Goal: Task Accomplishment & Management: Manage account settings

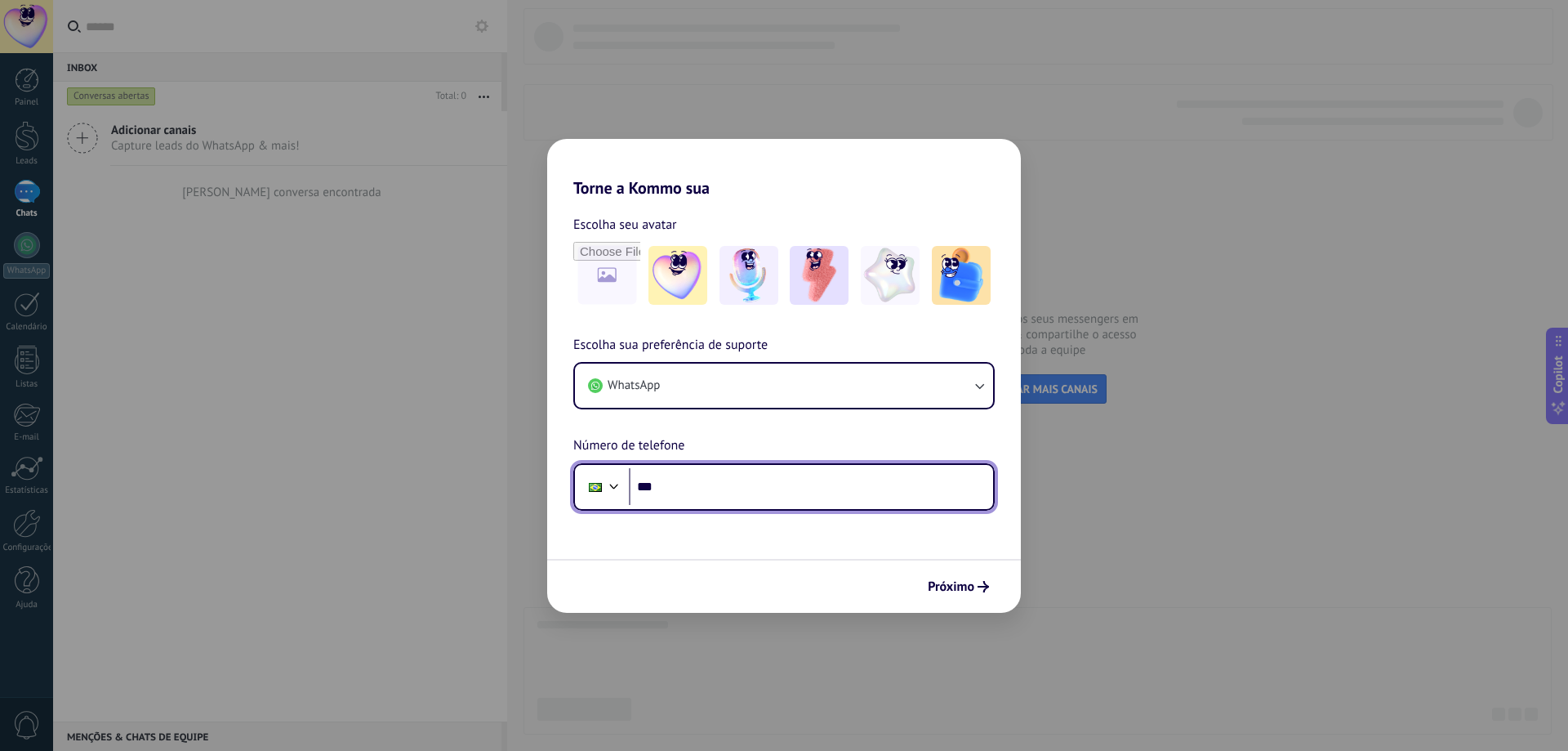
click at [849, 495] on input "***" at bounding box center [810, 487] width 364 height 38
type input "**********"
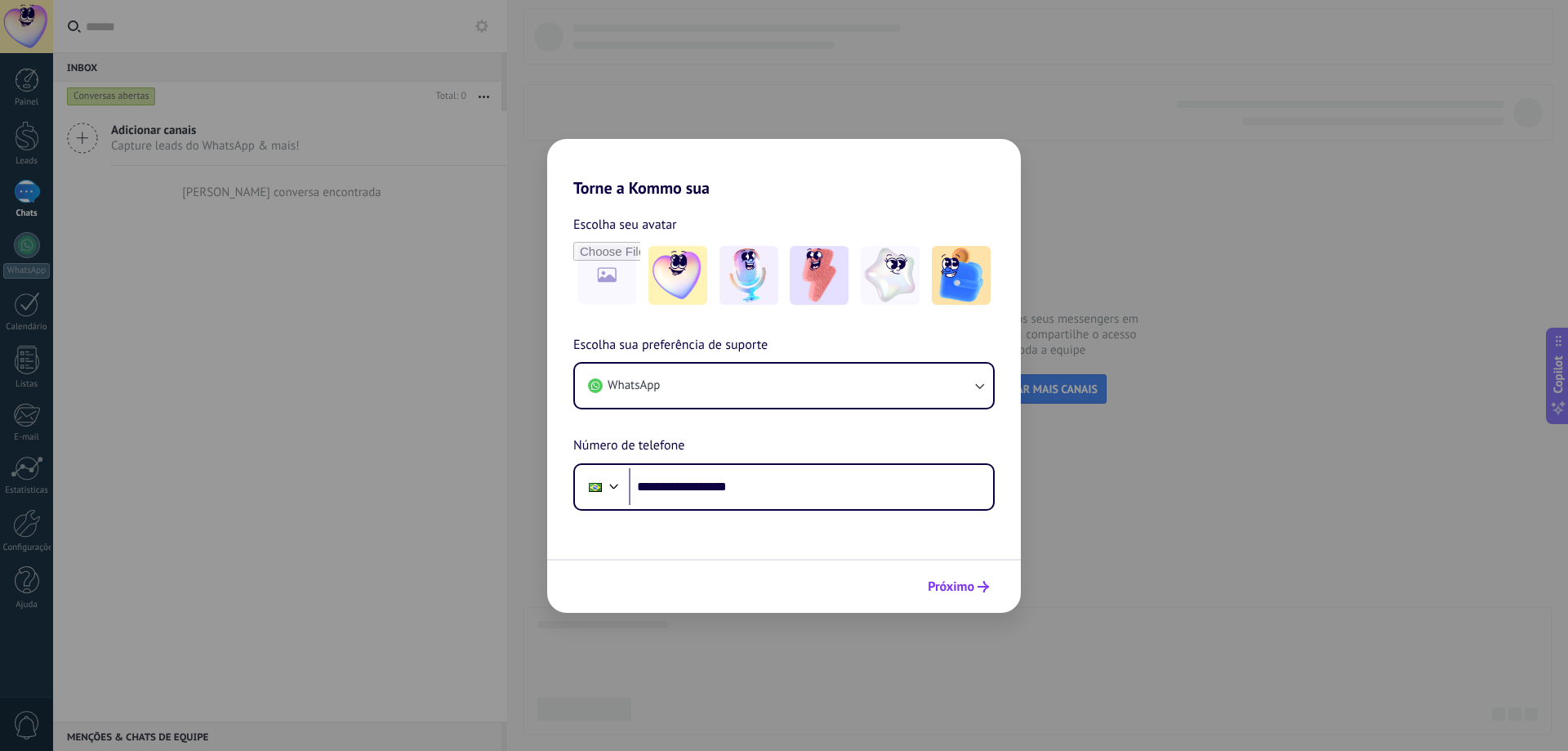
click at [973, 584] on span "Próximo" at bounding box center [951, 586] width 47 height 12
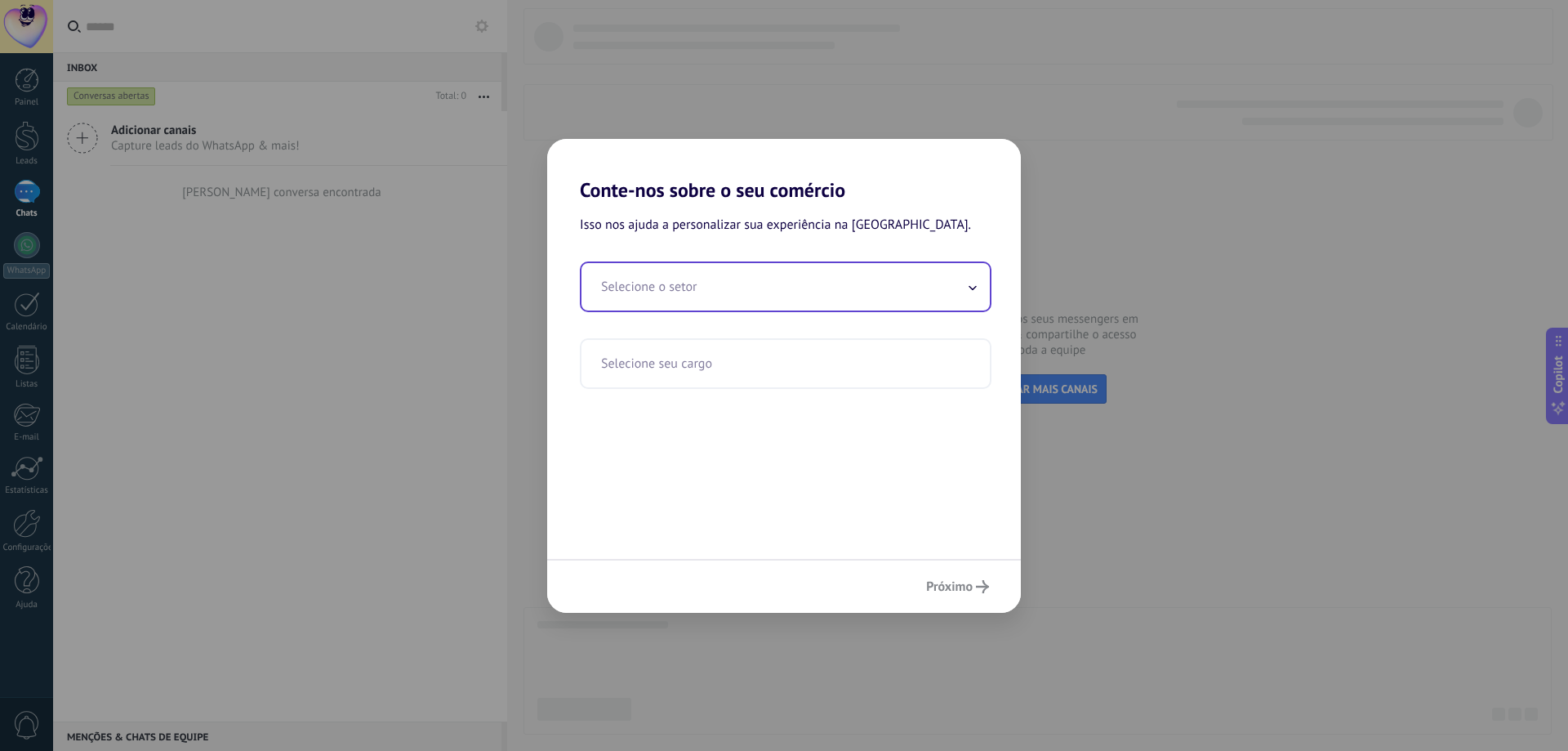
click at [747, 291] on input "text" at bounding box center [786, 286] width 408 height 48
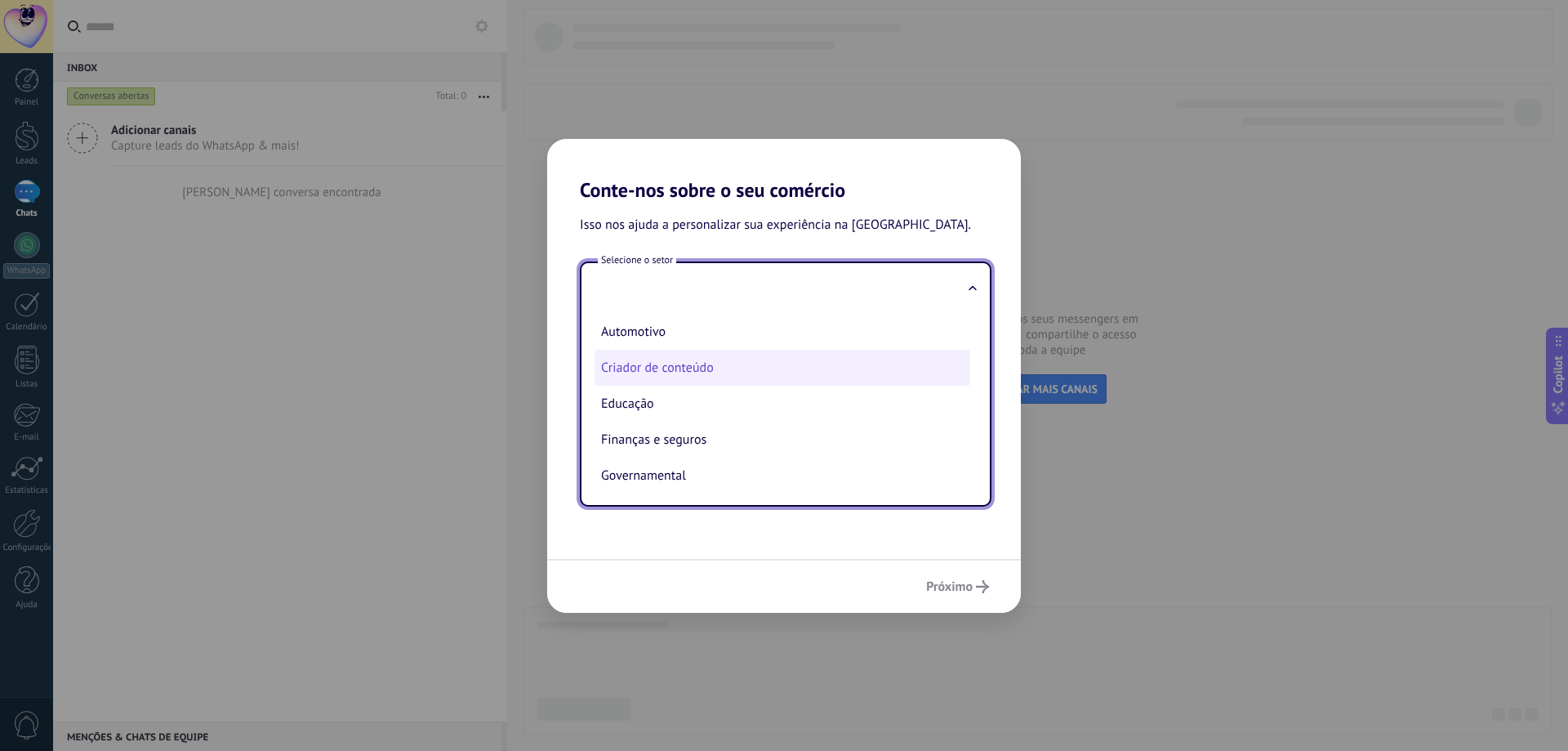
scroll to position [164, 0]
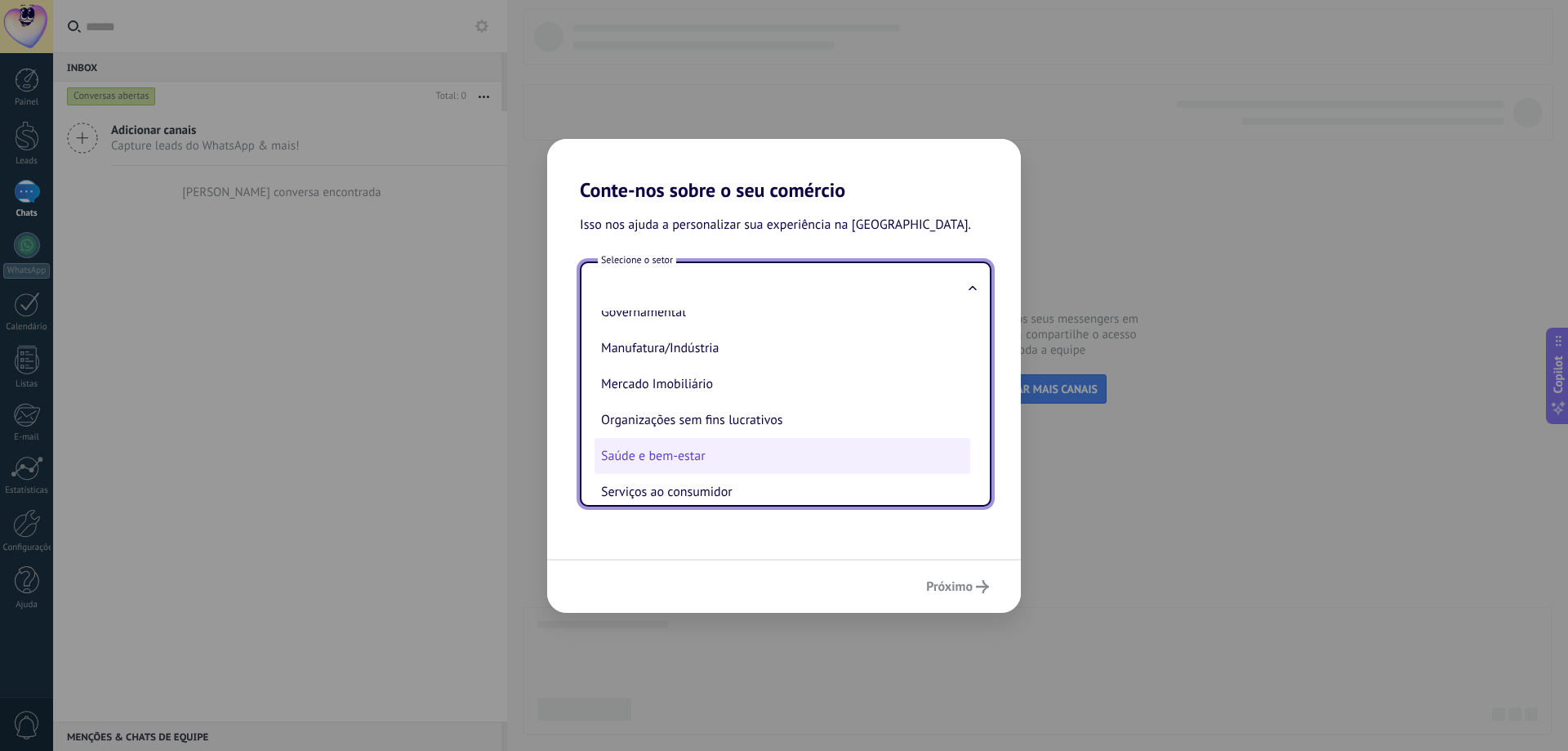
click at [744, 446] on li "Saúde e bem-estar" at bounding box center [782, 456] width 376 height 36
type input "**********"
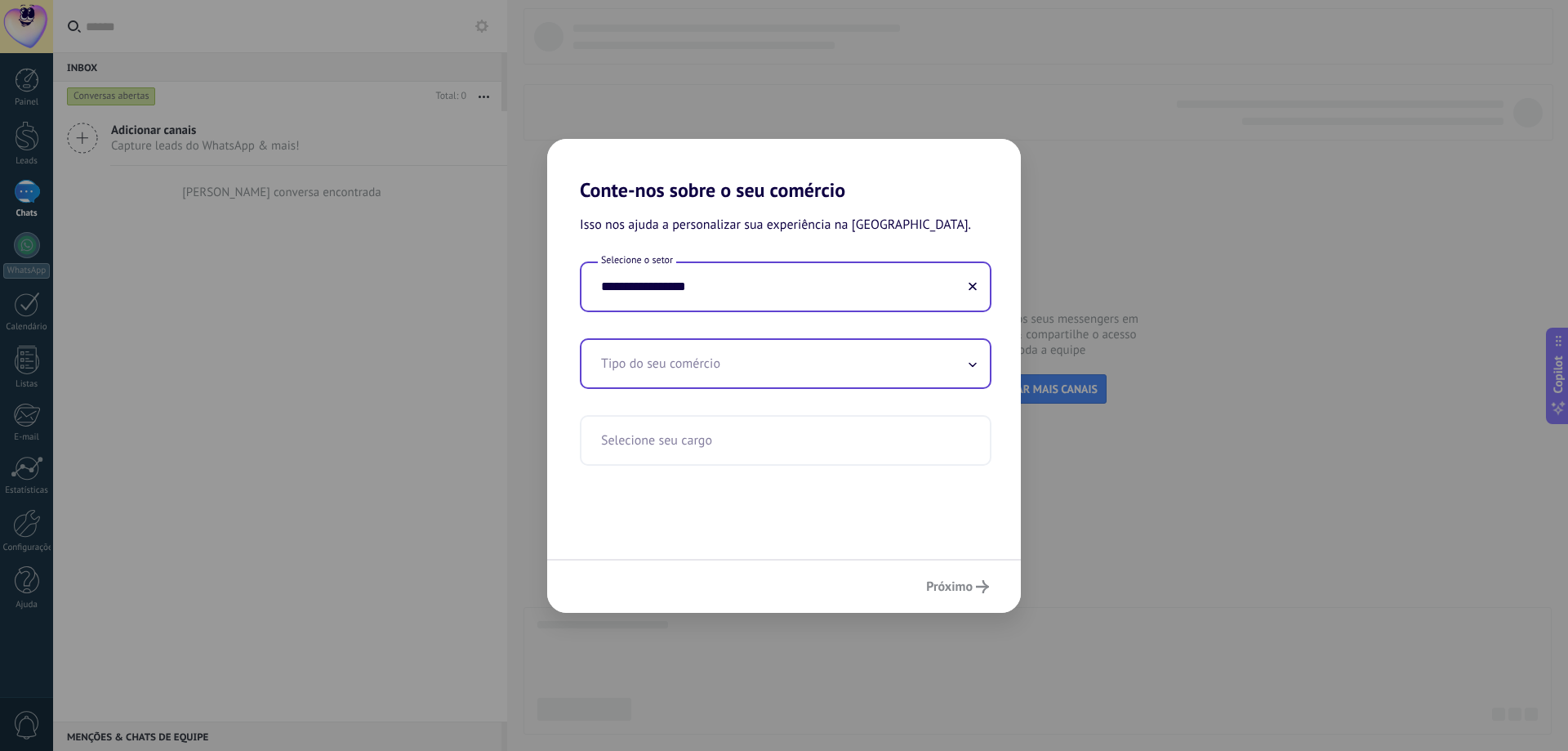
click at [728, 369] on input "text" at bounding box center [786, 363] width 408 height 48
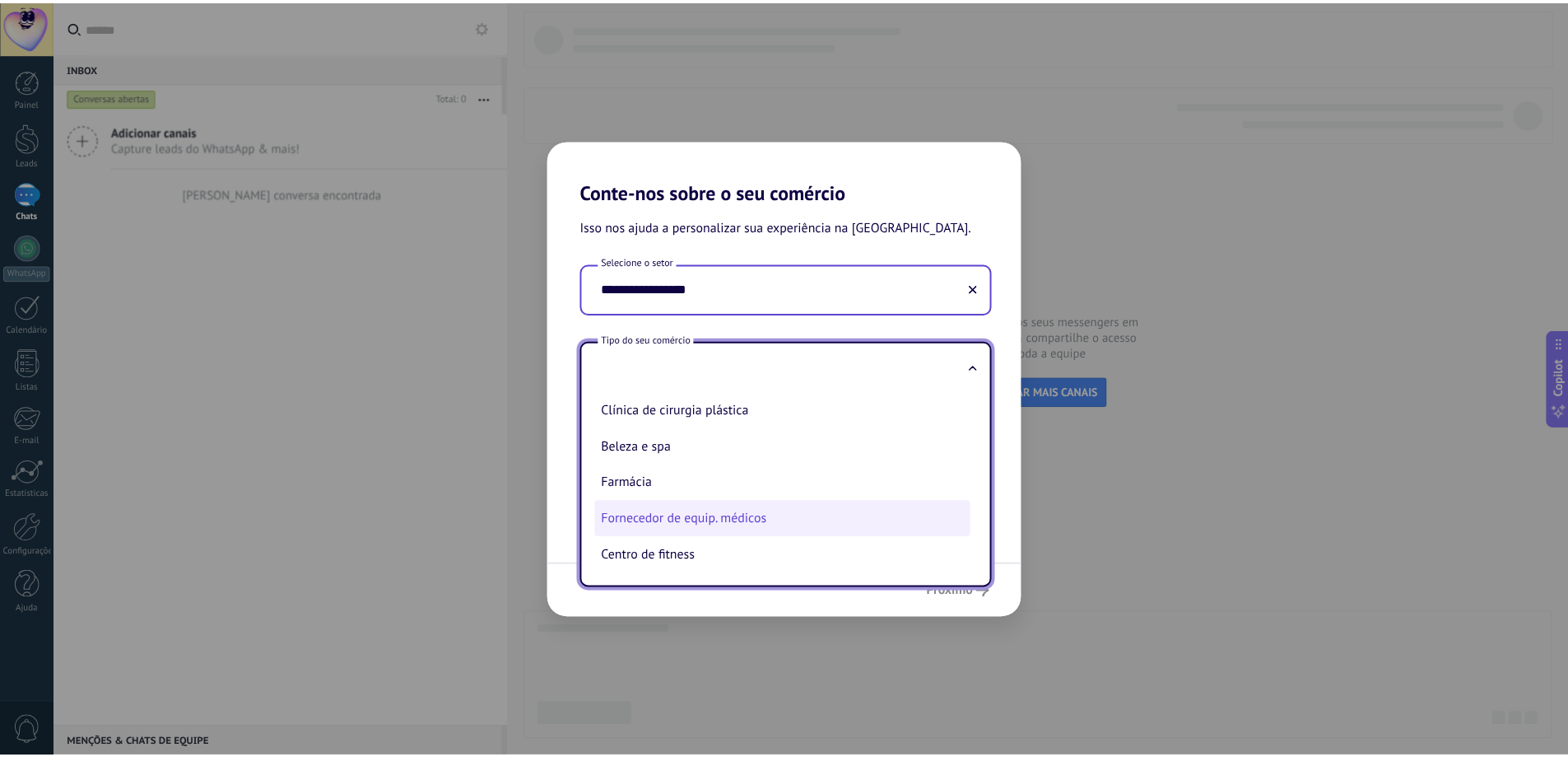
scroll to position [0, 0]
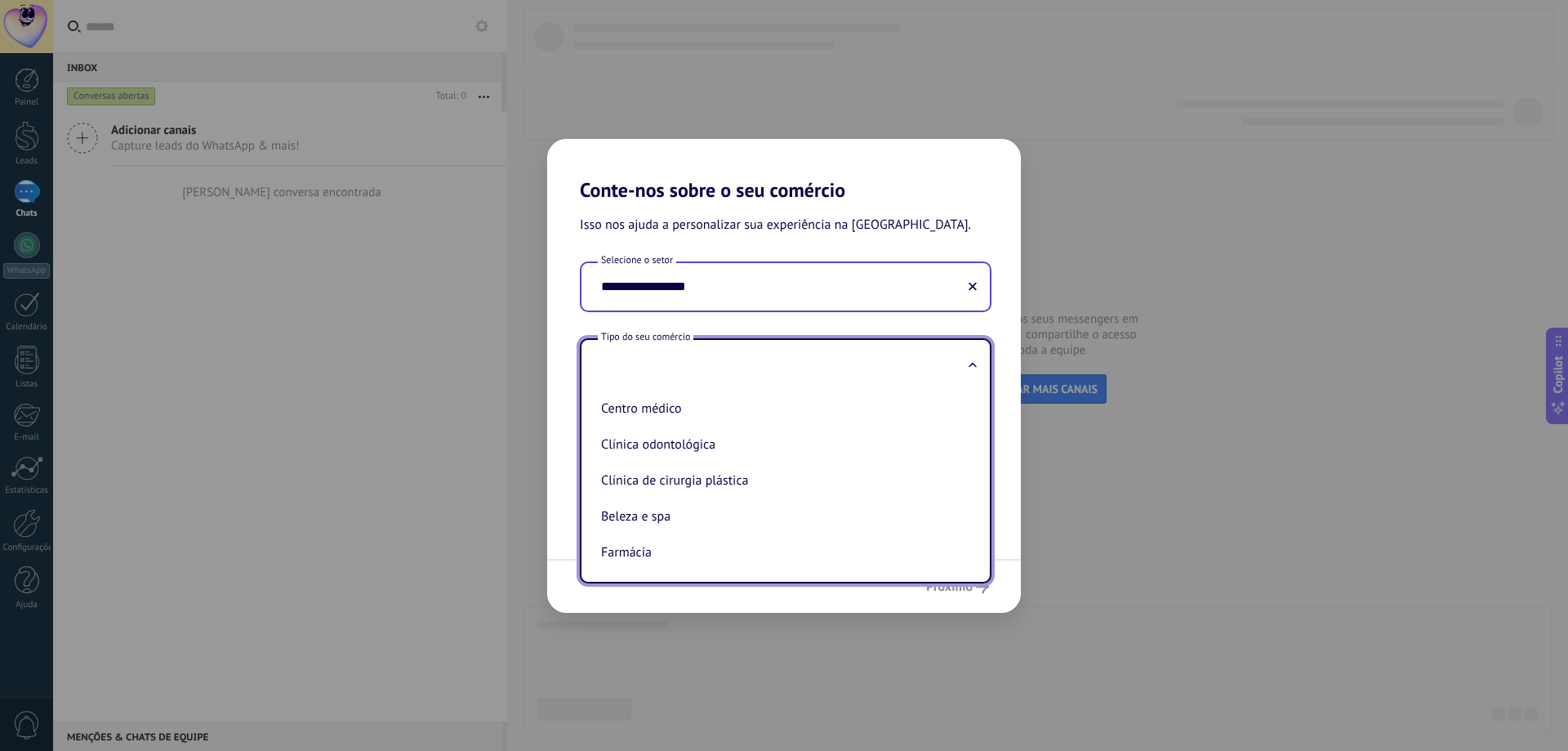
click at [500, 440] on div "**********" at bounding box center [784, 375] width 1568 height 751
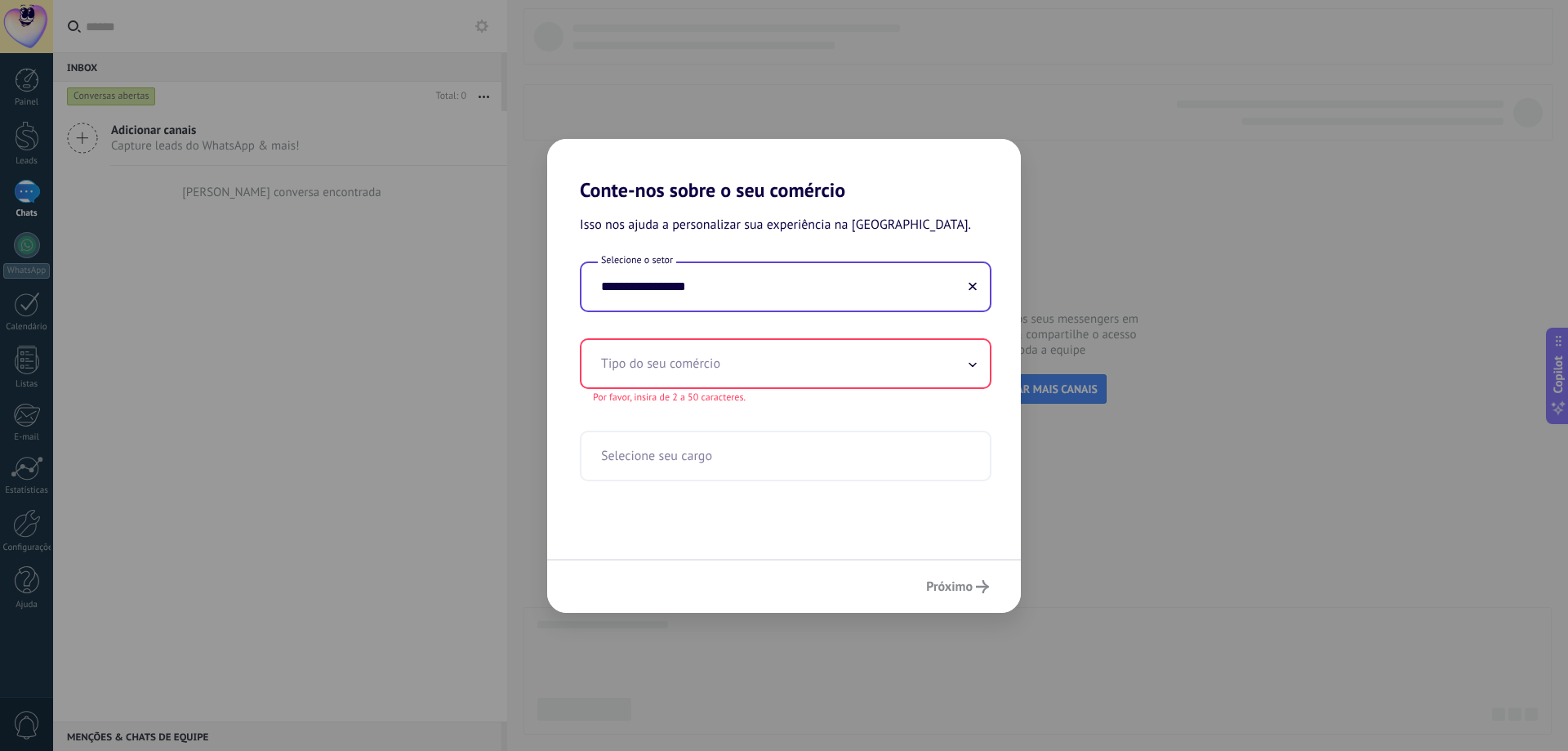
click at [734, 342] on input "text" at bounding box center [786, 363] width 408 height 48
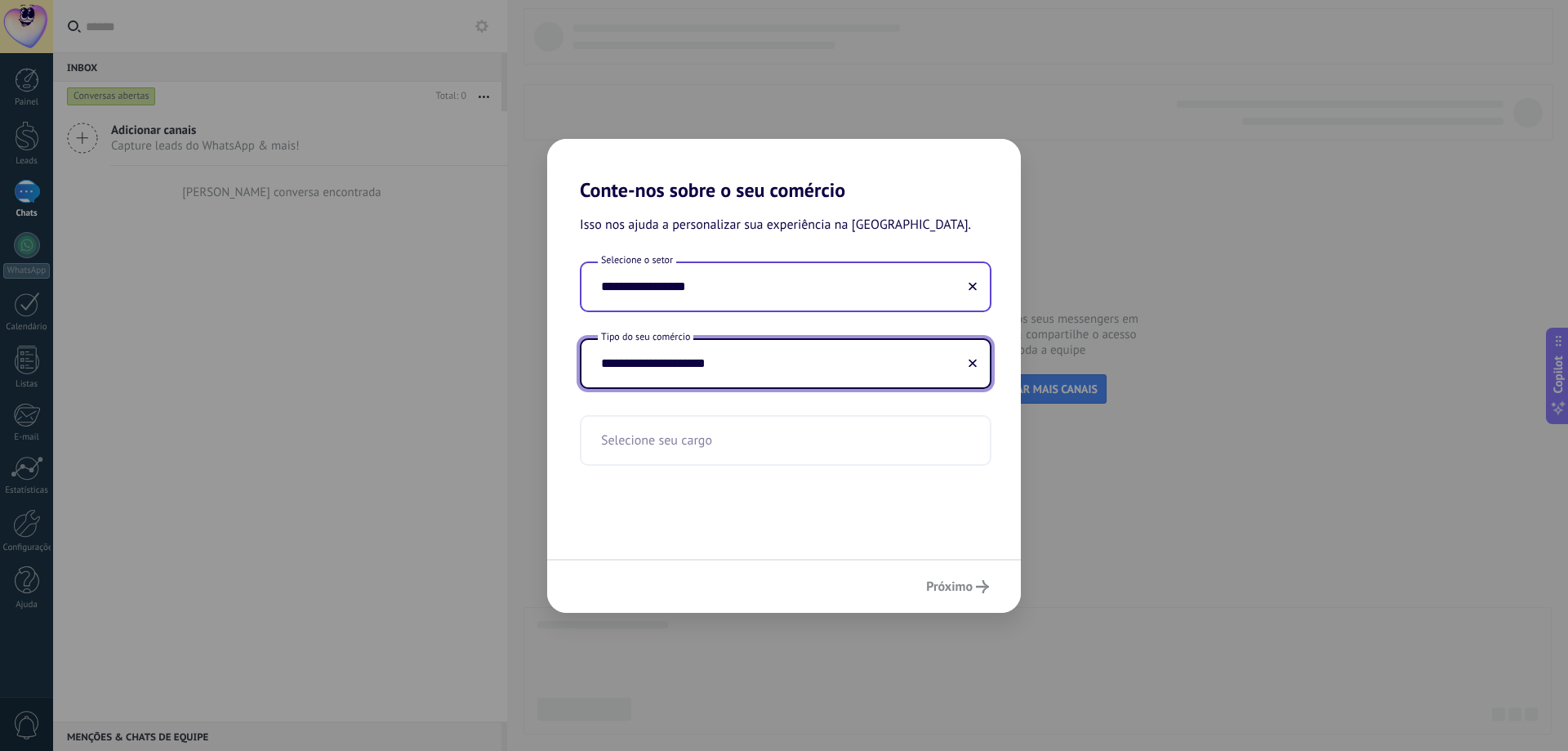
type input "**********"
click at [796, 455] on input "text" at bounding box center [786, 440] width 408 height 48
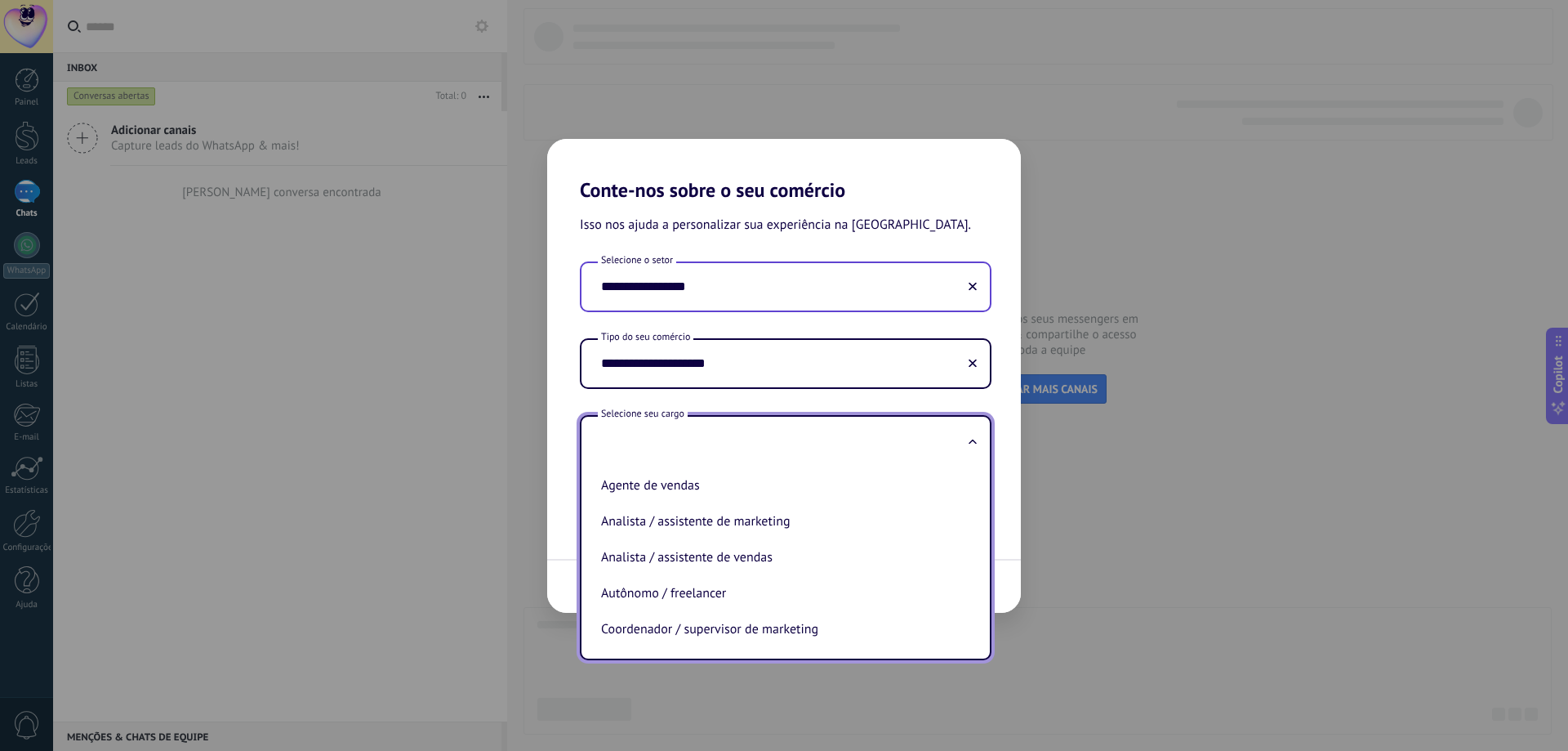
click at [1044, 423] on div "**********" at bounding box center [784, 375] width 1568 height 751
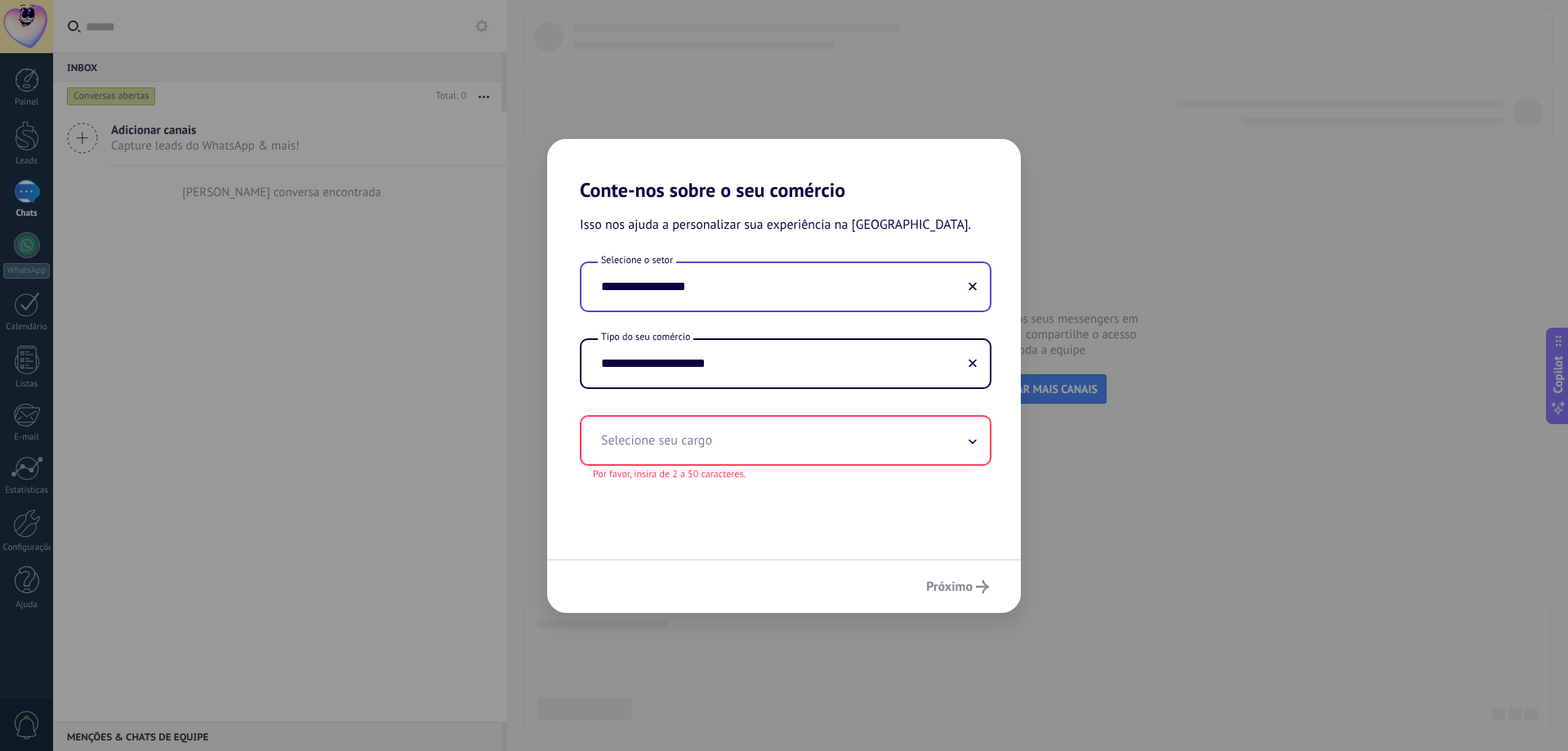
click at [820, 434] on input "text" at bounding box center [786, 440] width 408 height 48
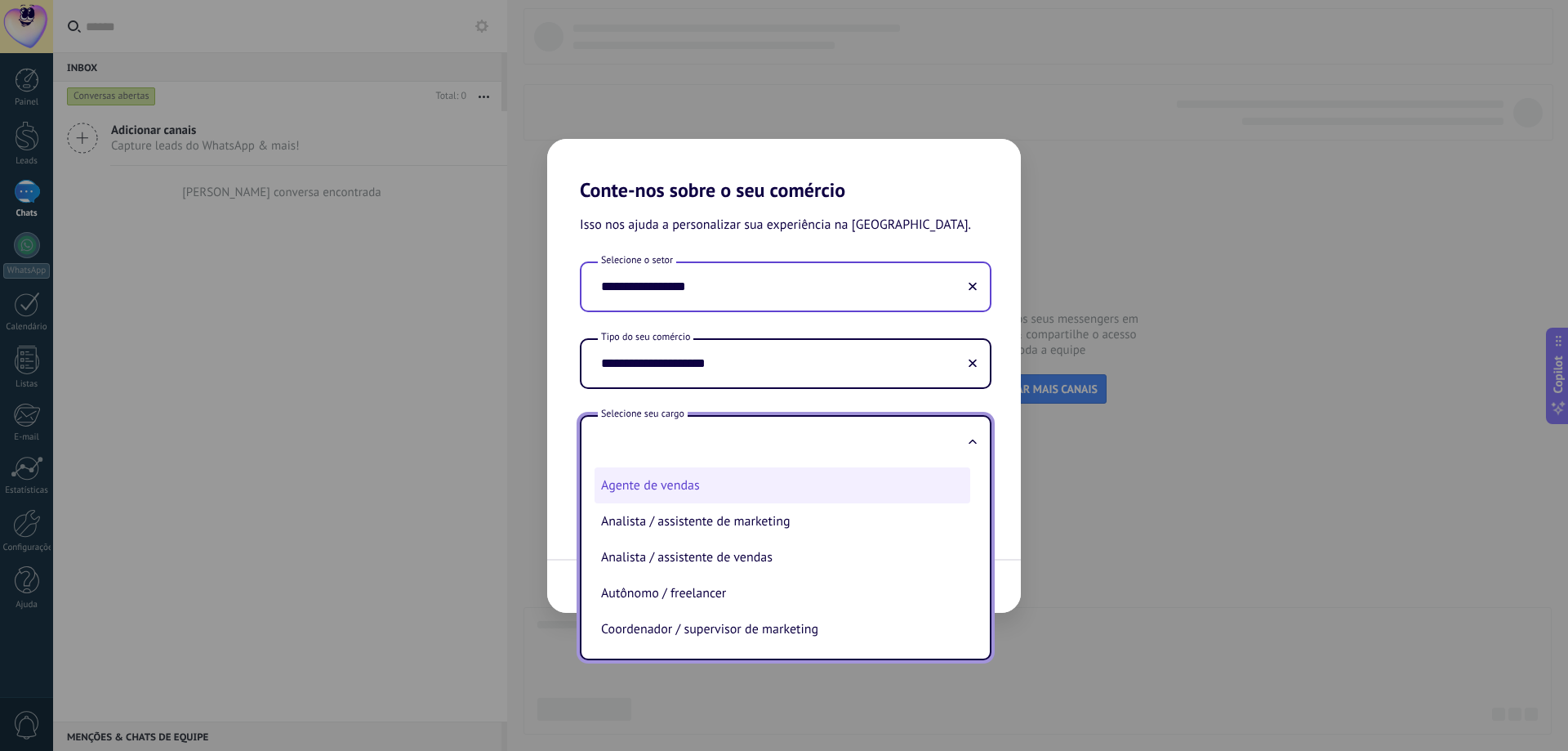
click at [801, 492] on li "Agente de vendas" at bounding box center [782, 485] width 376 height 36
type input "**********"
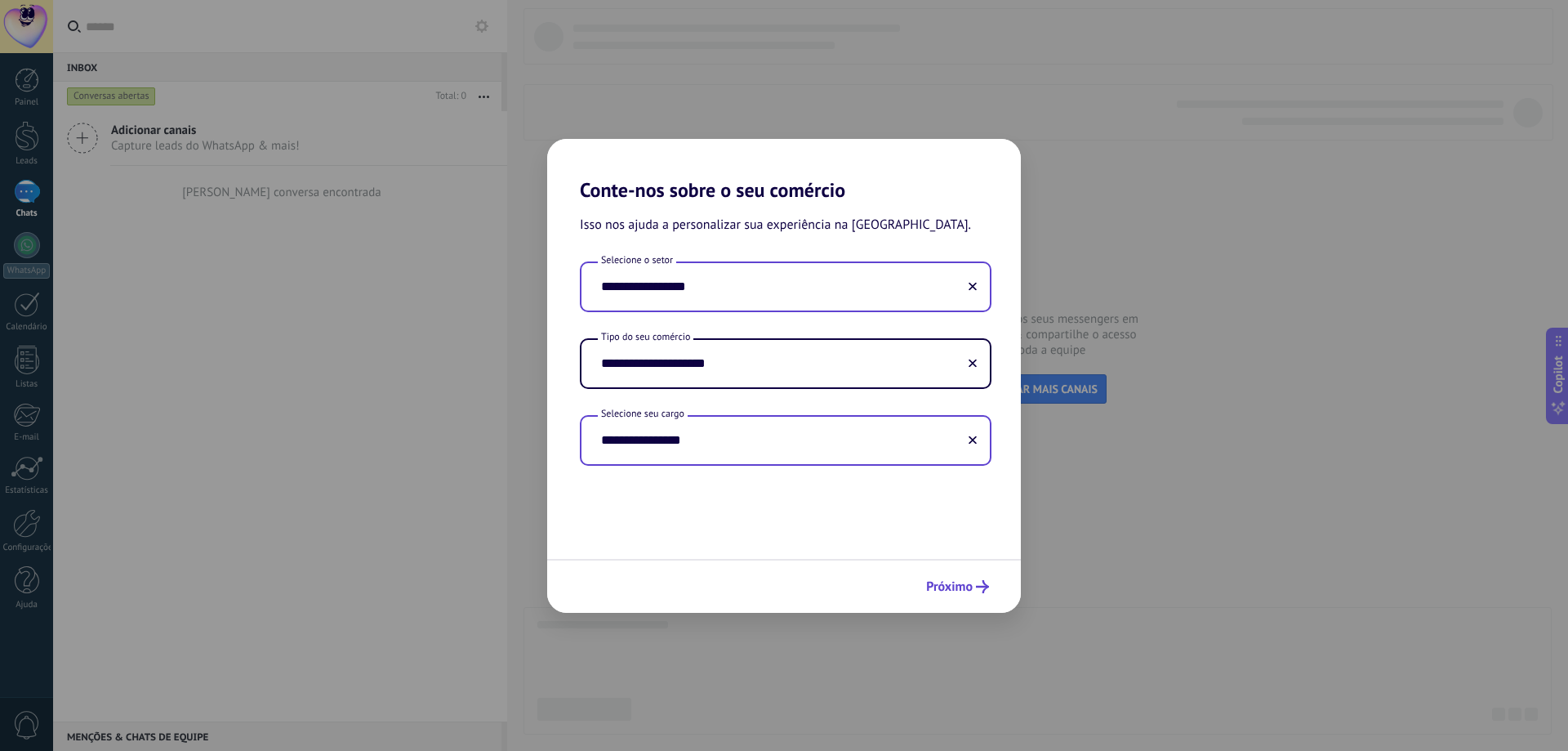
click at [939, 587] on span "Próximo" at bounding box center [949, 586] width 47 height 12
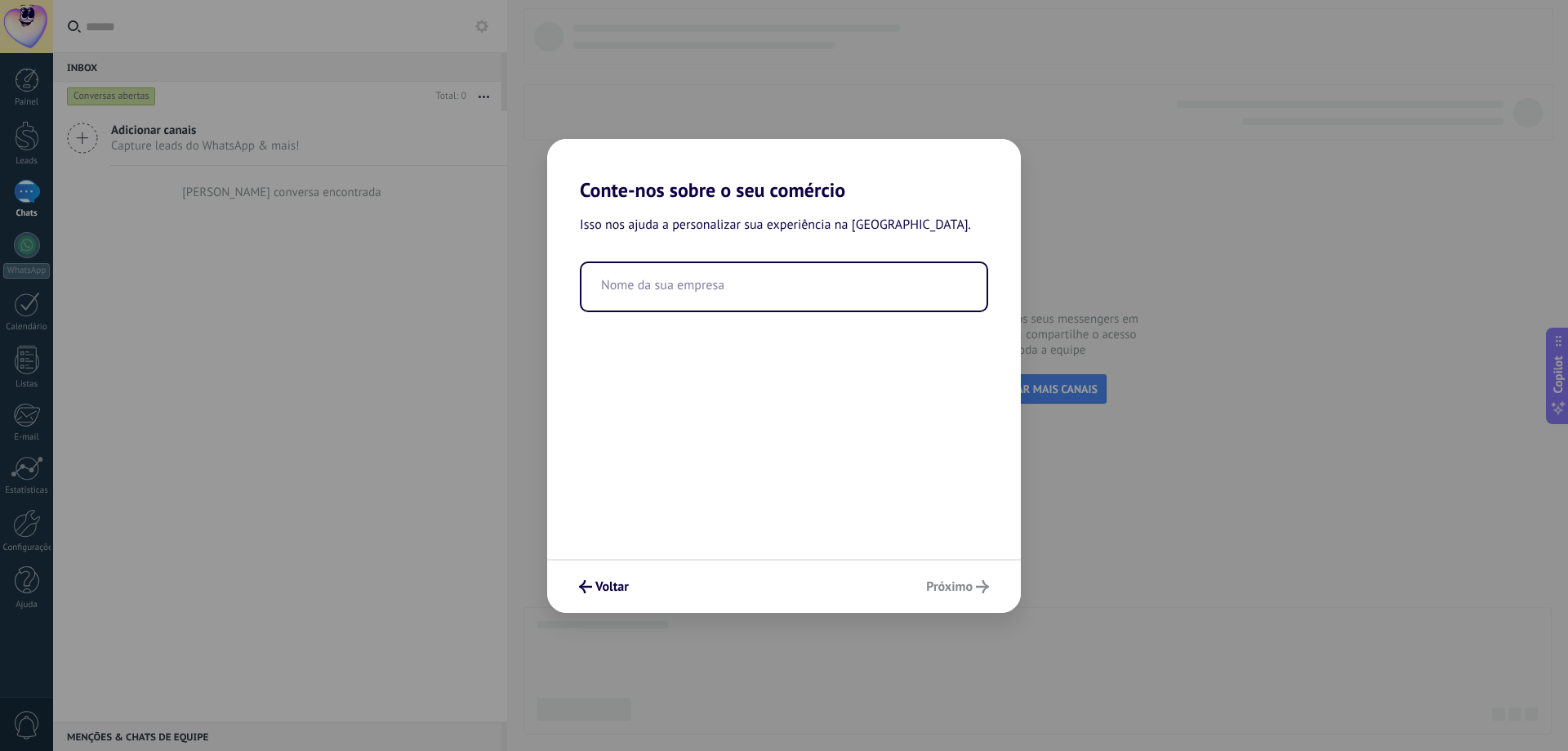
click at [953, 583] on div "Voltar Próximo" at bounding box center [783, 586] width 474 height 54
click at [824, 263] on div "Nome da sua empresa" at bounding box center [784, 287] width 408 height 50
click at [823, 291] on input "text" at bounding box center [784, 286] width 405 height 48
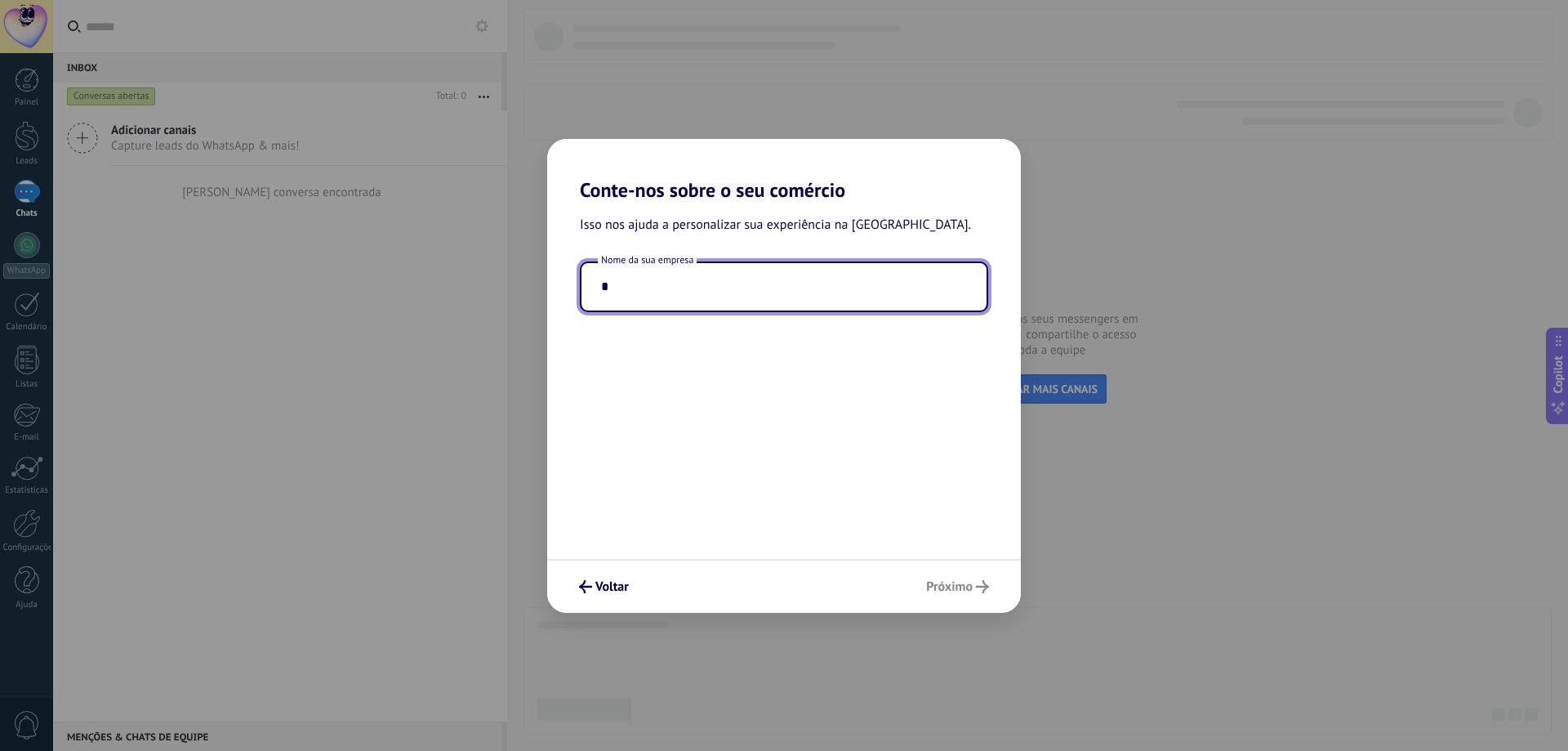
type input "*"
click at [610, 586] on span "Voltar" at bounding box center [611, 586] width 33 height 12
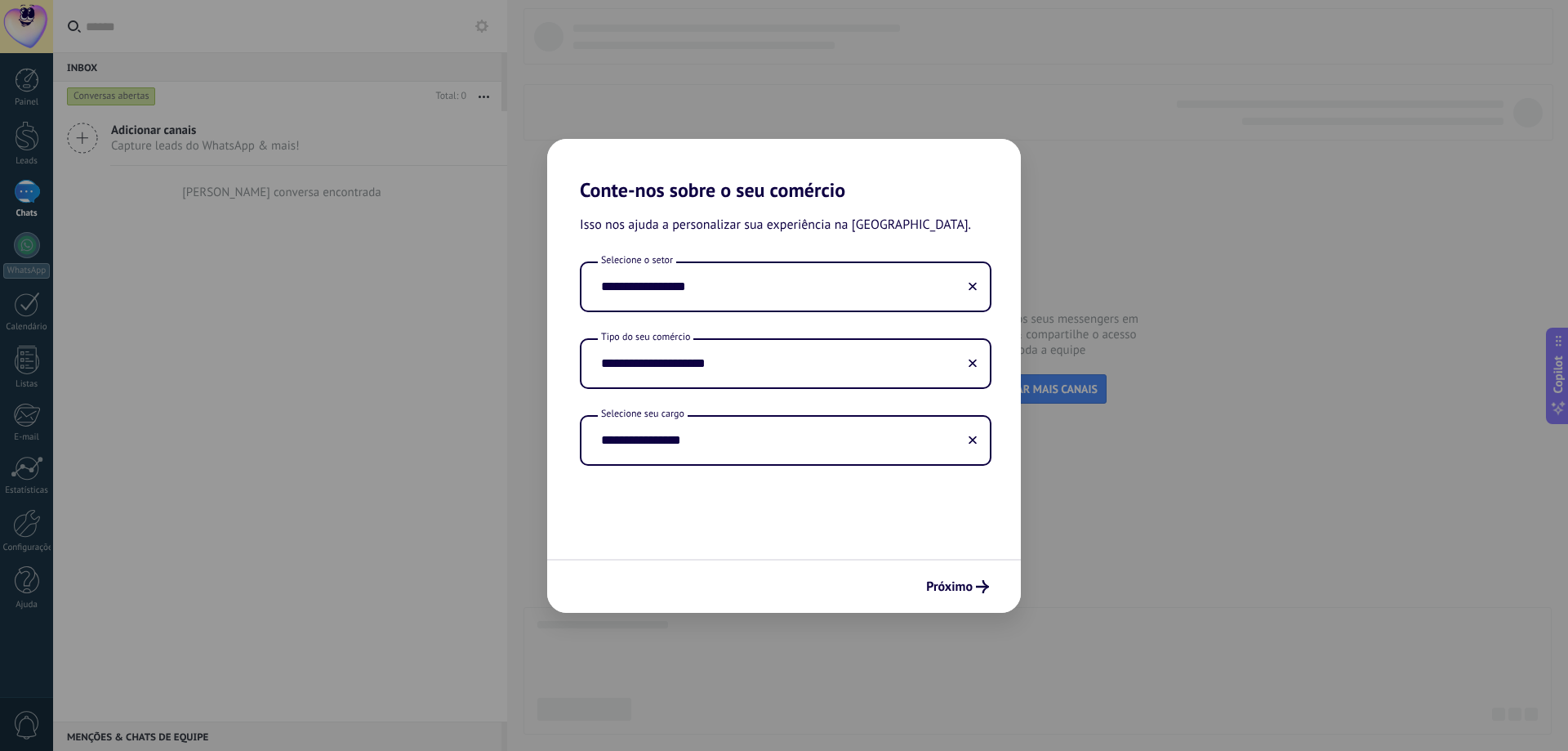
click at [610, 586] on div "Próximo" at bounding box center [783, 586] width 474 height 54
click at [975, 585] on span "Próximo" at bounding box center [958, 586] width 63 height 13
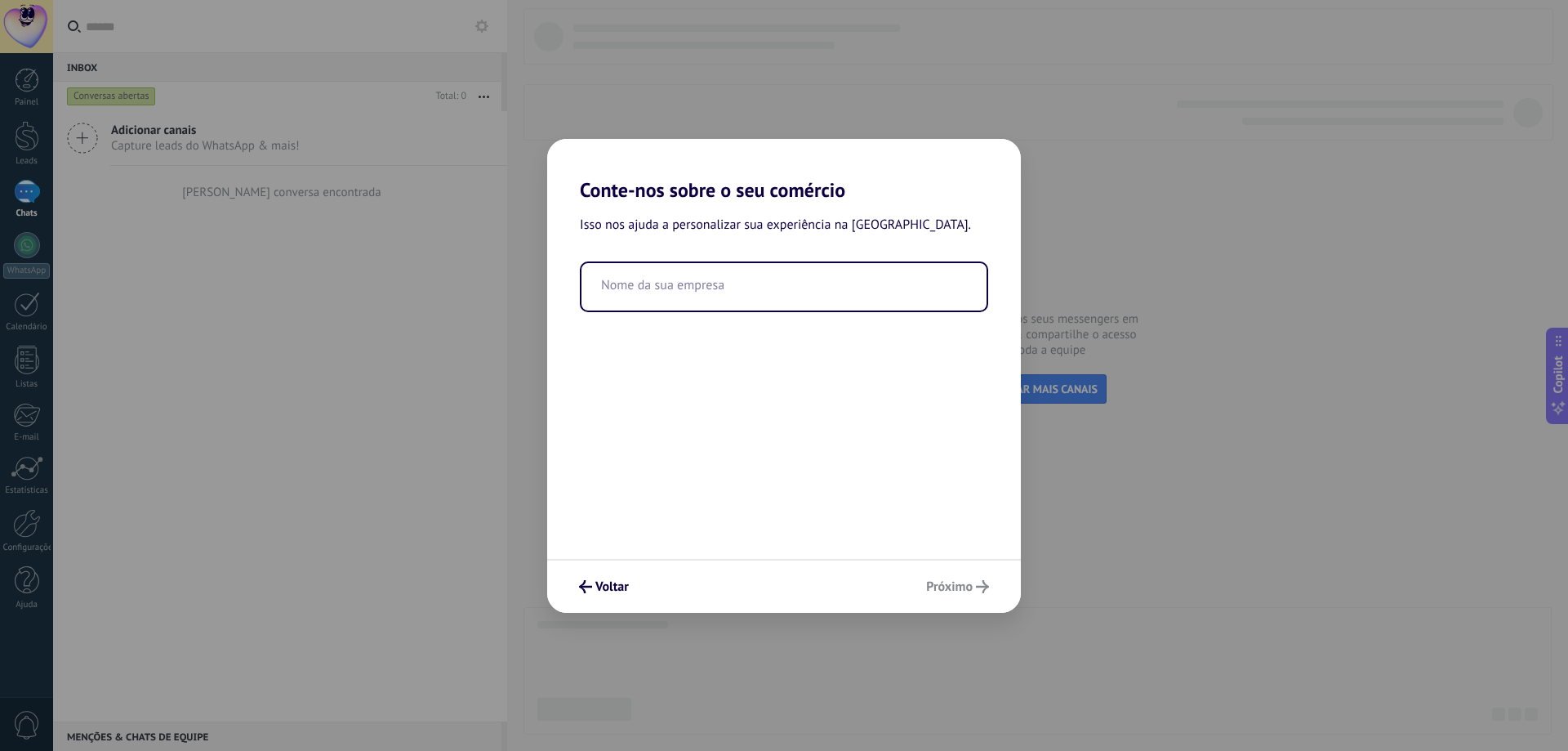
click at [975, 585] on div "Voltar Próximo" at bounding box center [783, 586] width 474 height 54
click at [801, 275] on input "text" at bounding box center [784, 286] width 405 height 48
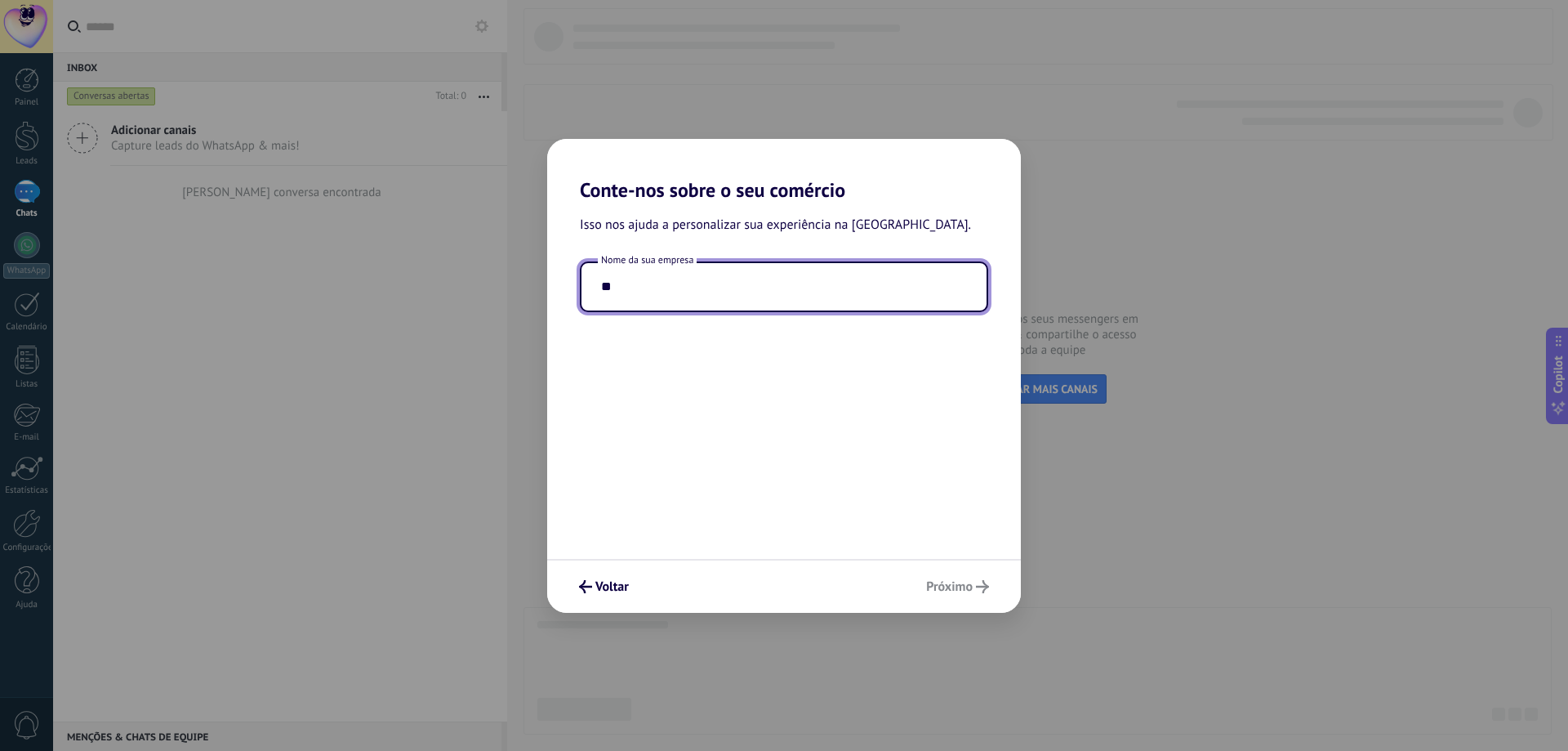
type input "*"
type input "********"
click at [975, 587] on div "Voltar Próximo" at bounding box center [783, 586] width 474 height 54
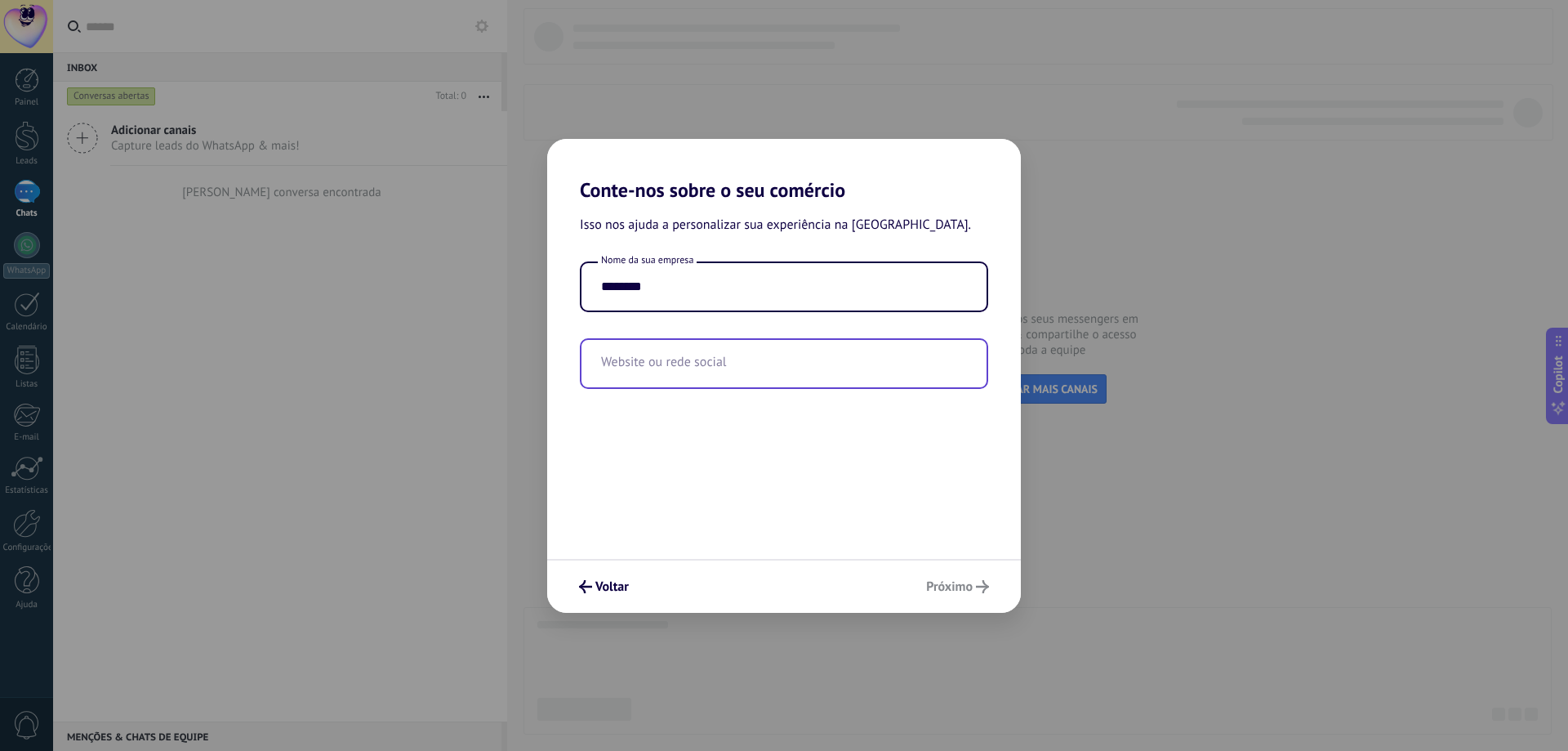
click at [784, 371] on input "text" at bounding box center [784, 363] width 405 height 48
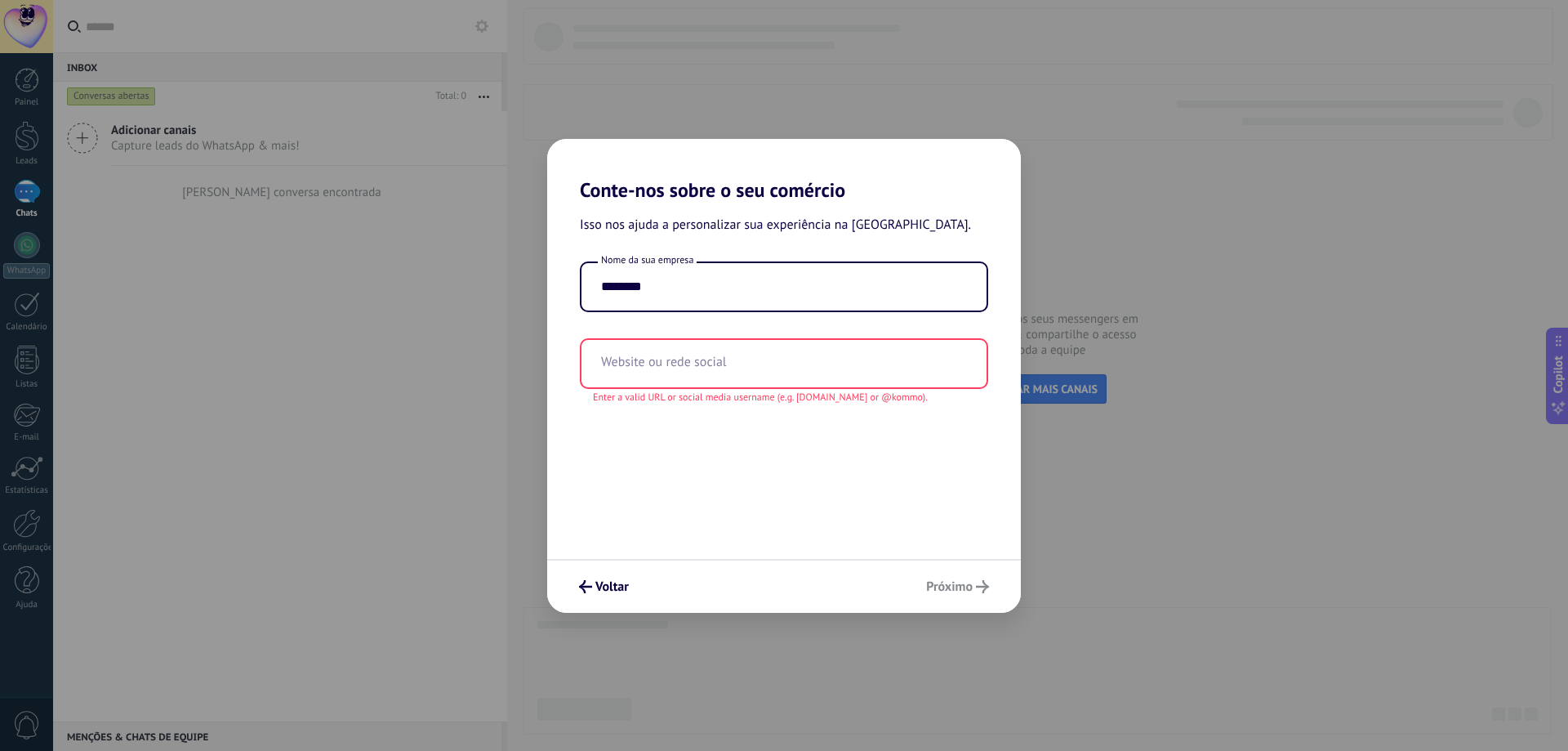
drag, startPoint x: 932, startPoint y: 528, endPoint x: 953, endPoint y: 575, distance: 51.5
click at [942, 544] on div "Isso nos ajuda a personalizar sua experiência na Kommo. Nome da sua empresa ***…" at bounding box center [783, 380] width 474 height 357
click at [815, 376] on input "text" at bounding box center [784, 363] width 405 height 48
paste input "**********"
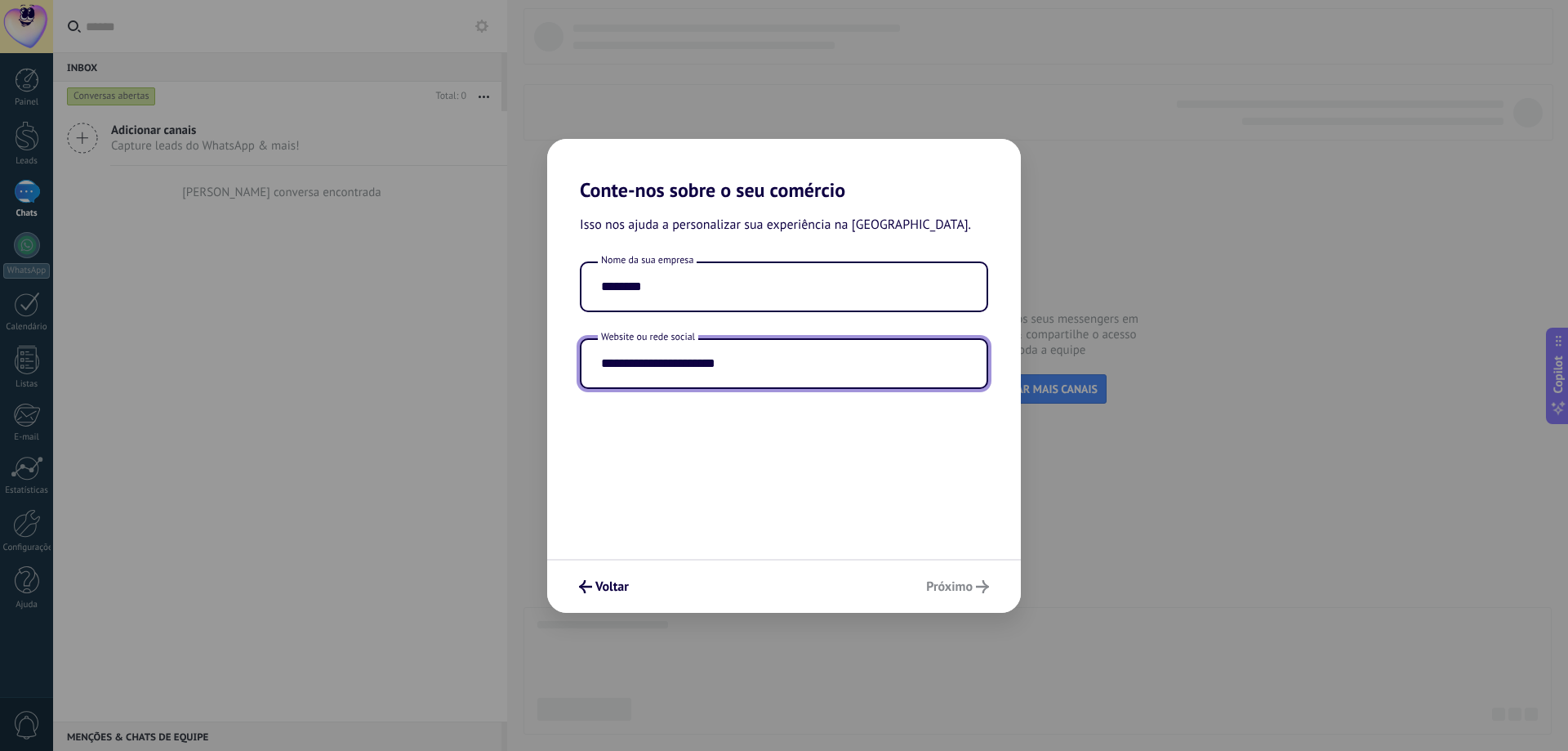
type input "**********"
click at [942, 566] on div "Voltar Próximo" at bounding box center [783, 586] width 474 height 54
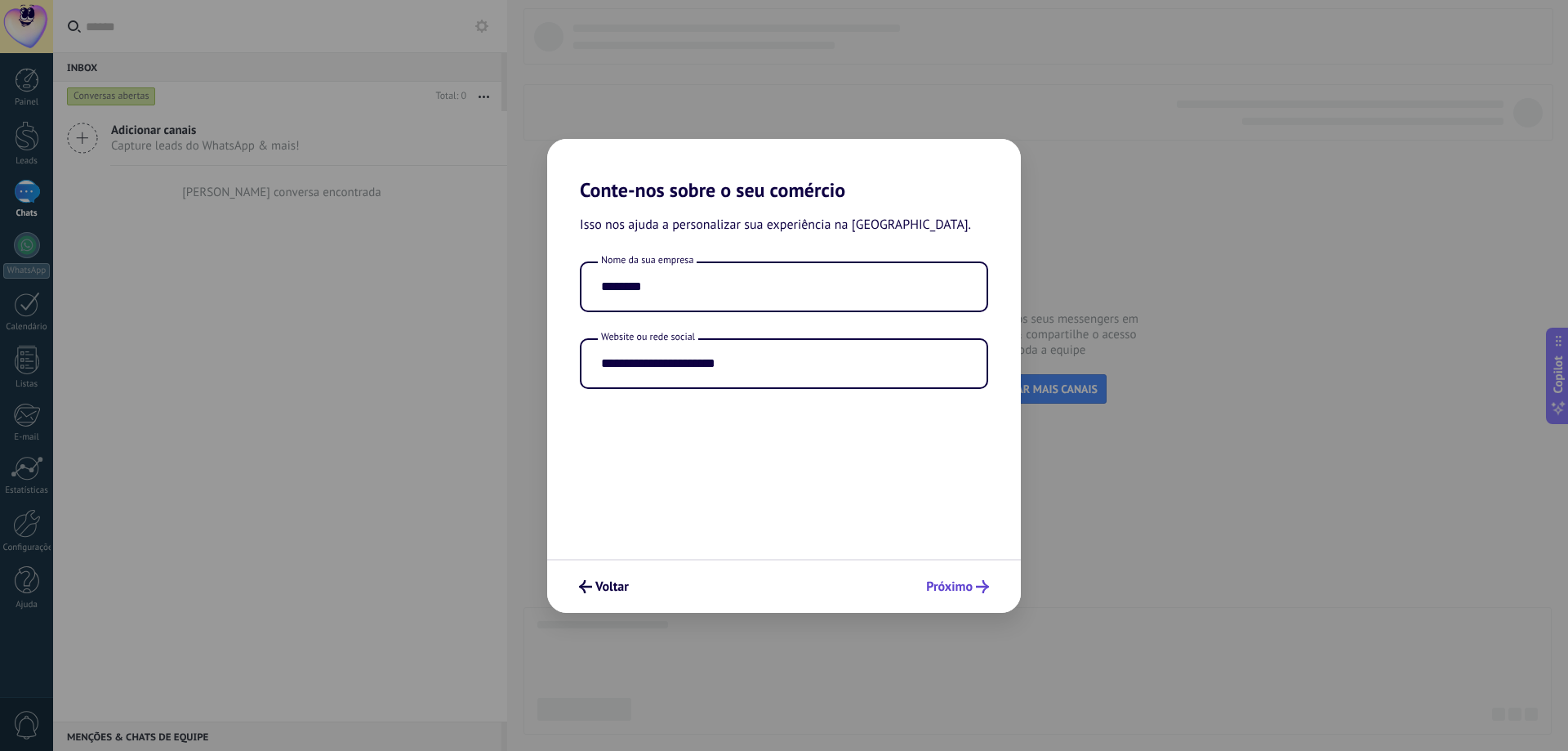
click at [969, 581] on span "Próximo" at bounding box center [949, 586] width 47 height 12
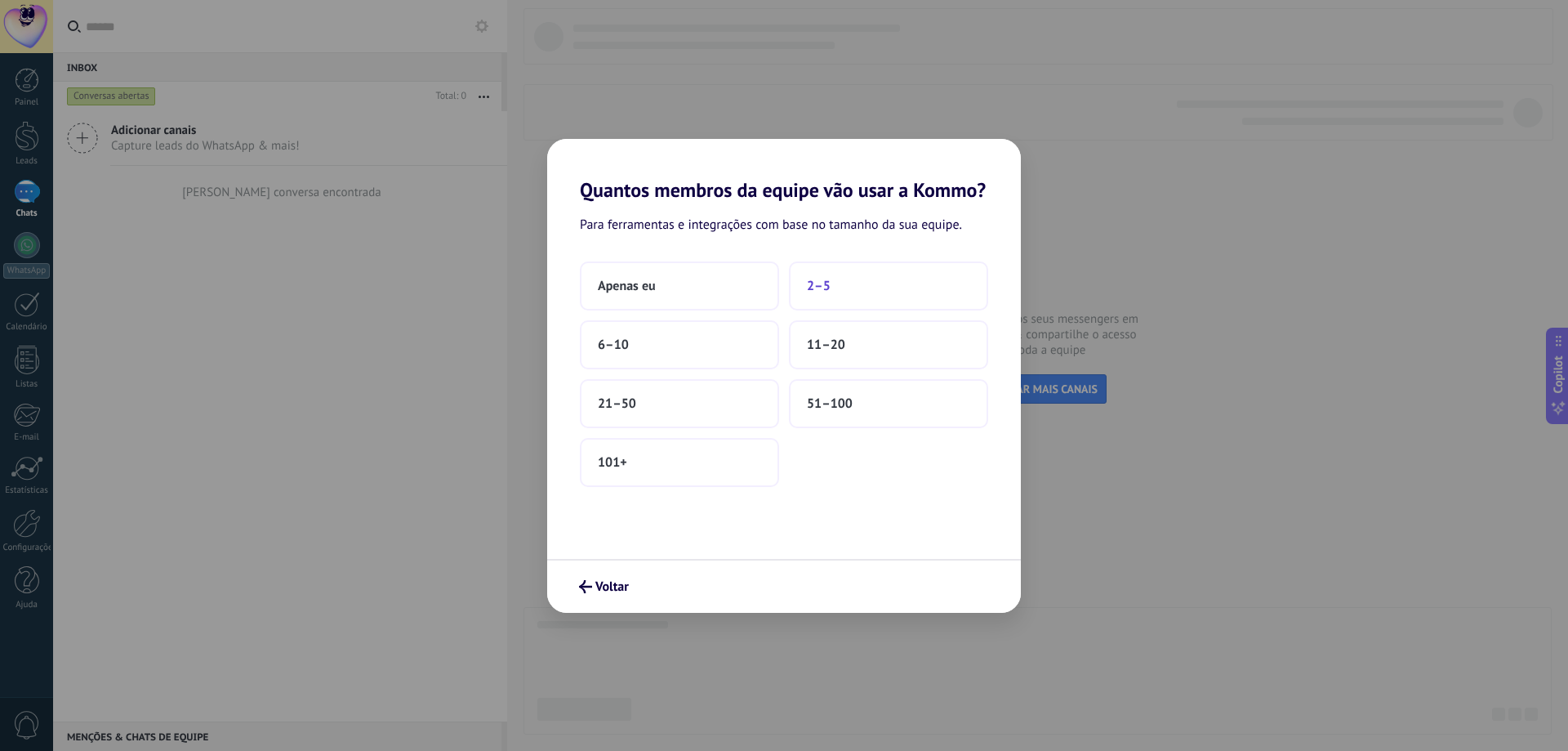
click at [840, 298] on button "2–5" at bounding box center [888, 286] width 200 height 49
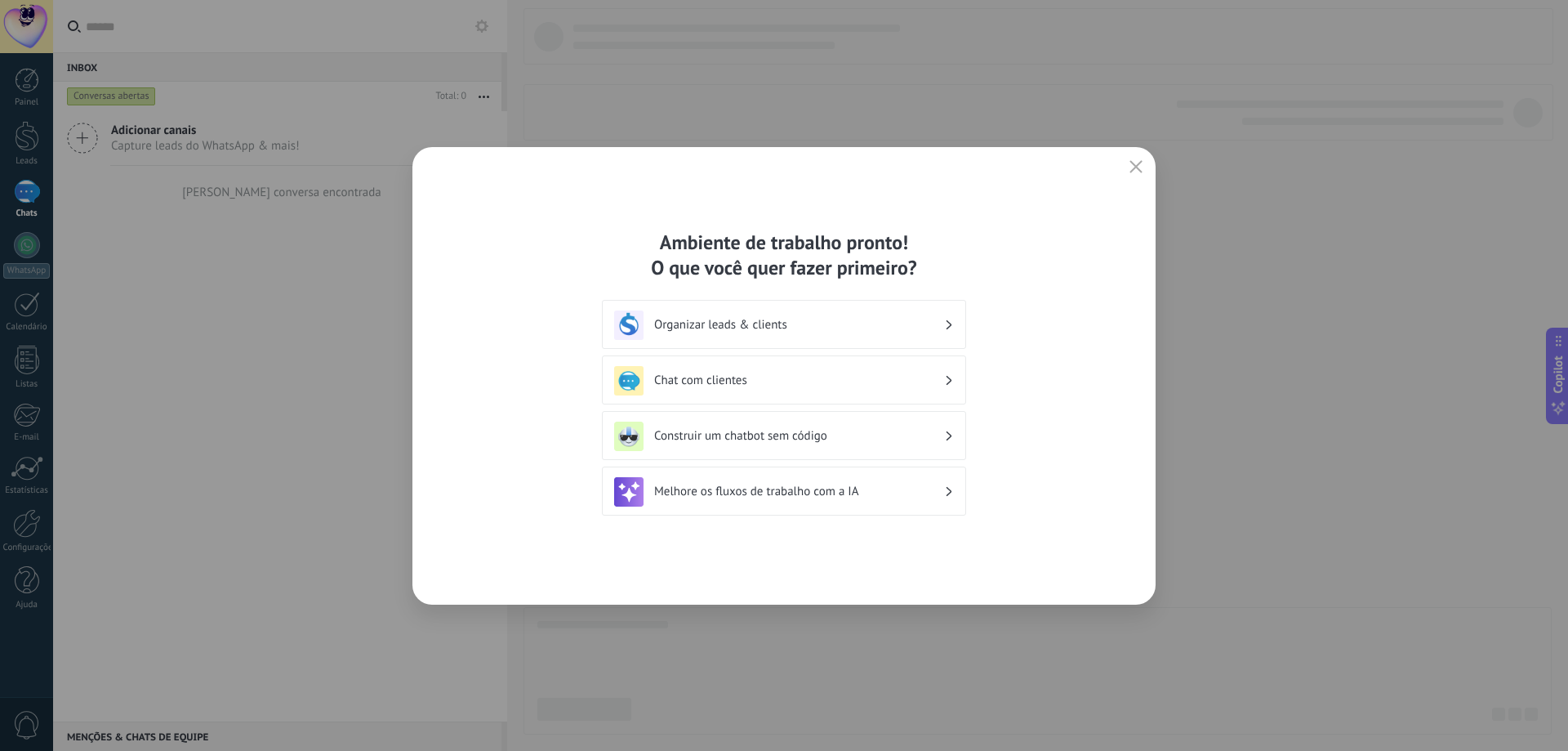
click at [813, 322] on h3 "Organizar leads & clients" at bounding box center [798, 324] width 290 height 15
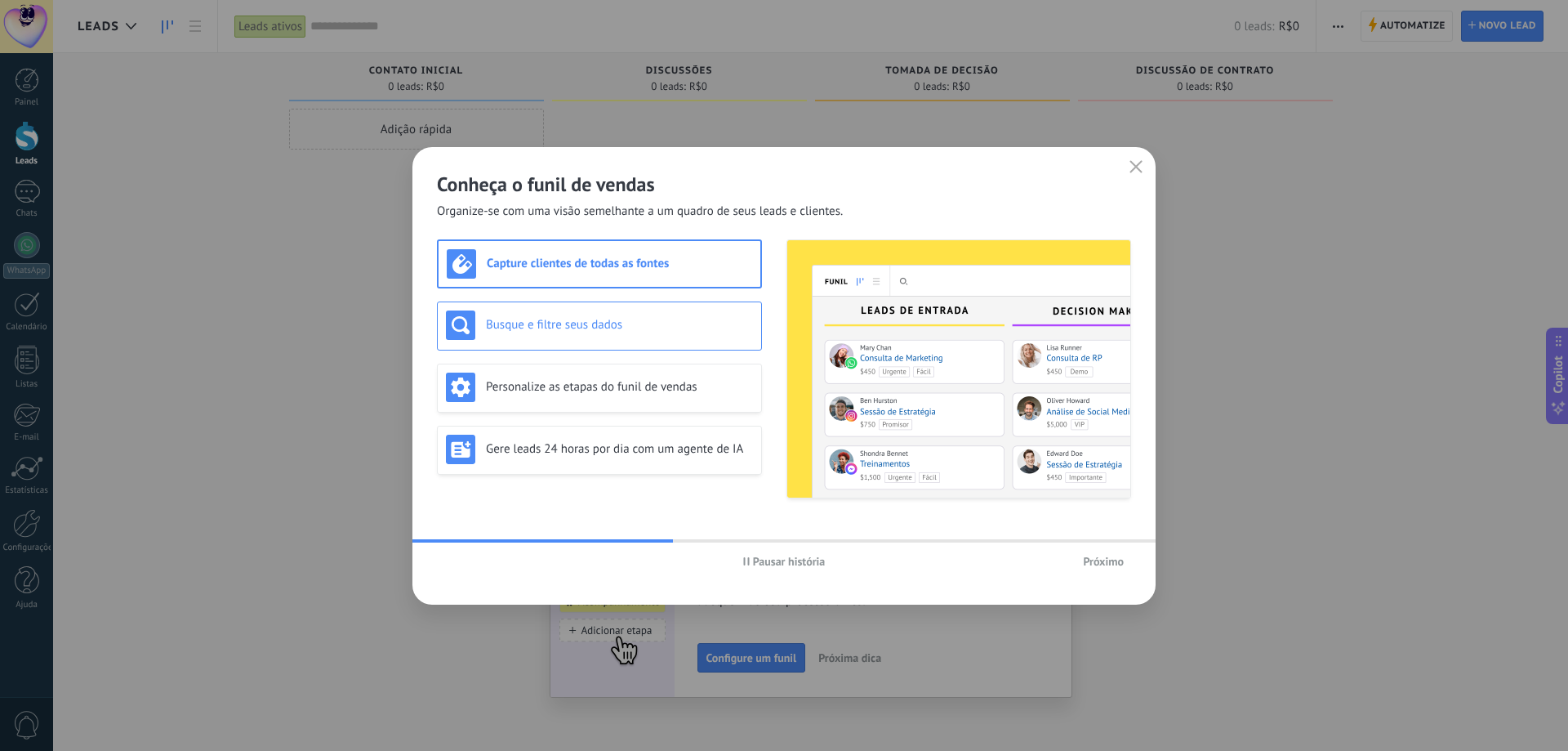
click at [584, 341] on div "Busque e filtre seus dados" at bounding box center [599, 326] width 325 height 49
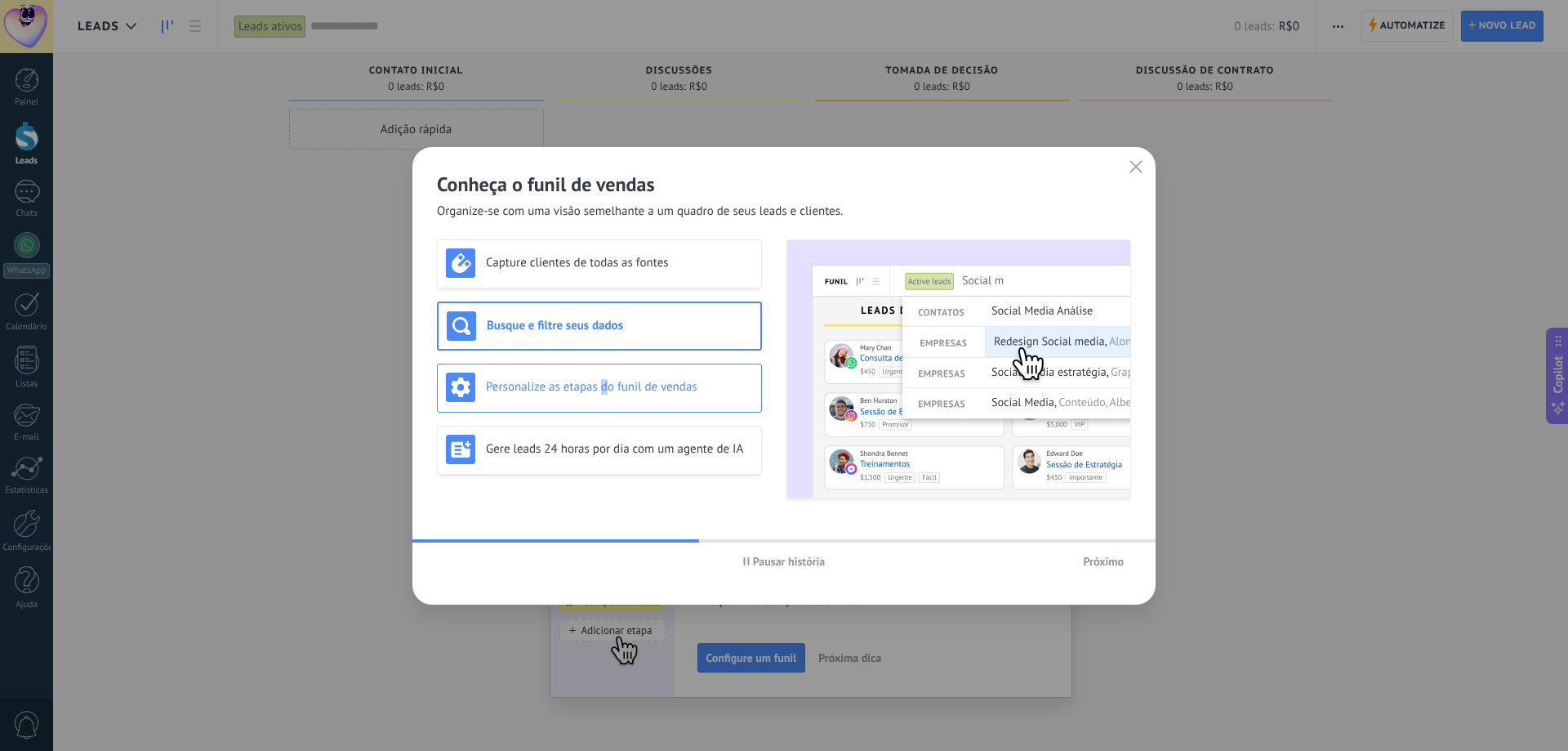
click at [604, 385] on h3 "Personalize as etapas do funil de vendas" at bounding box center [619, 386] width 267 height 15
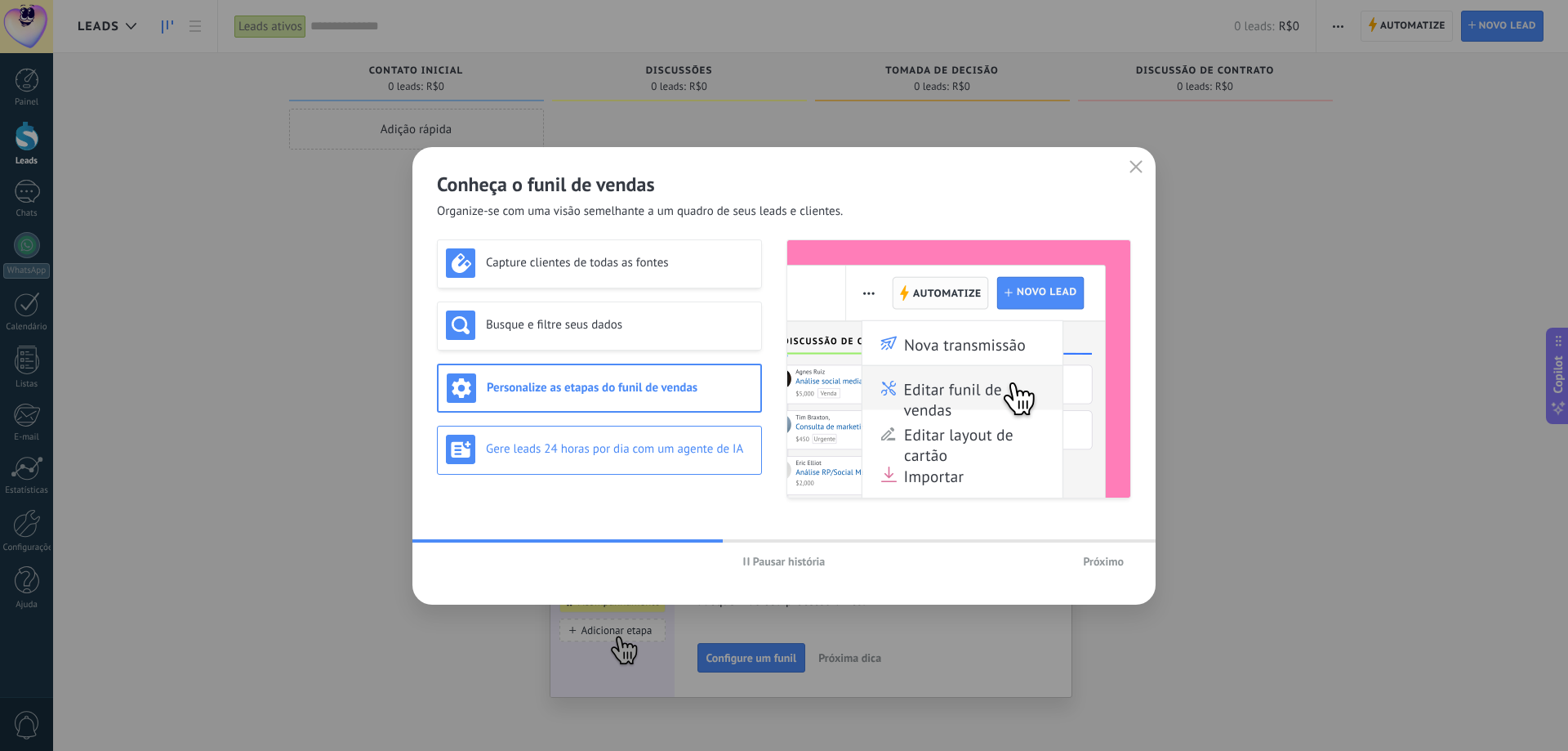
click at [619, 449] on h3 "Gere leads 24 horas por dia com um agente de IA" at bounding box center [619, 448] width 267 height 15
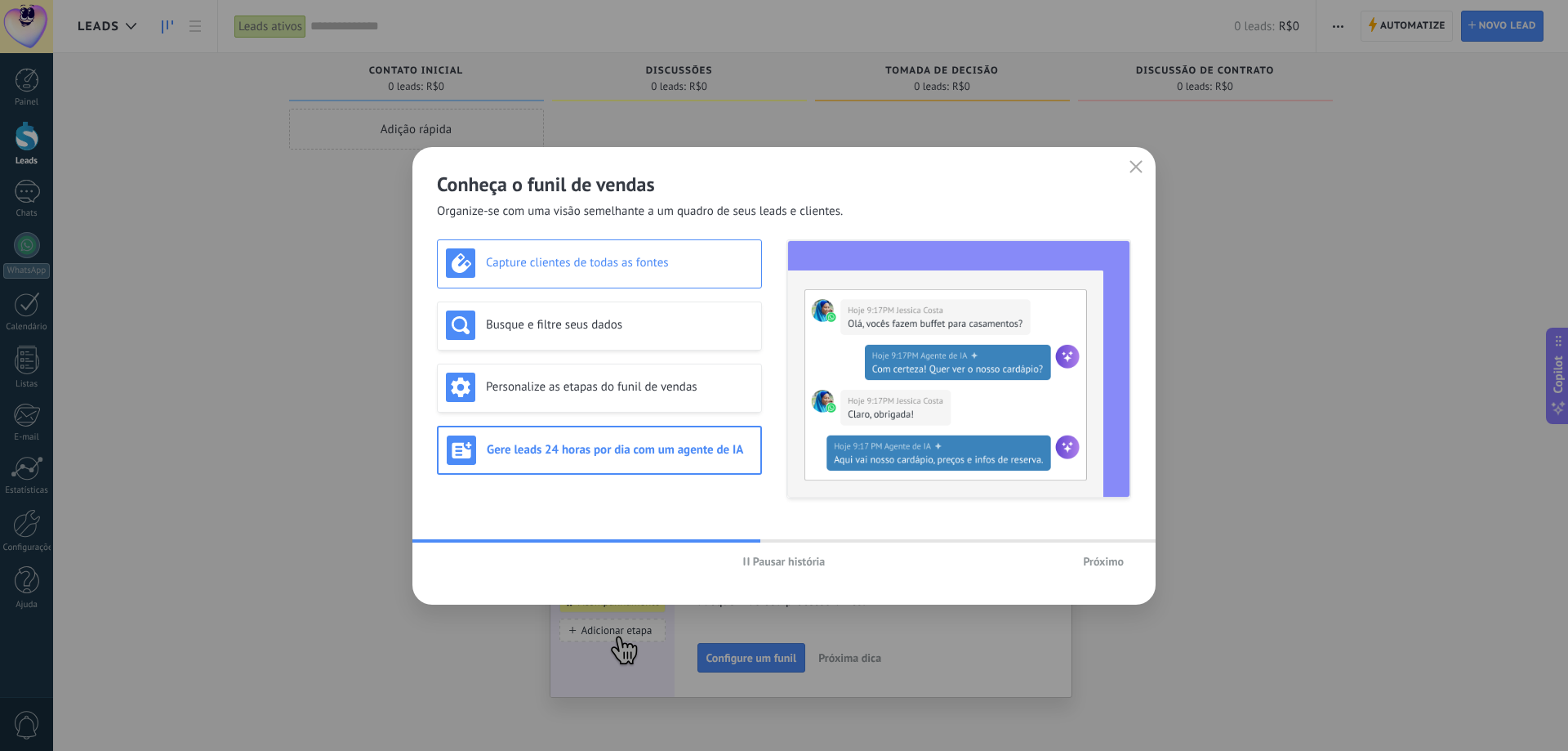
click at [601, 286] on div "Capture clientes de todas as fontes" at bounding box center [599, 264] width 325 height 49
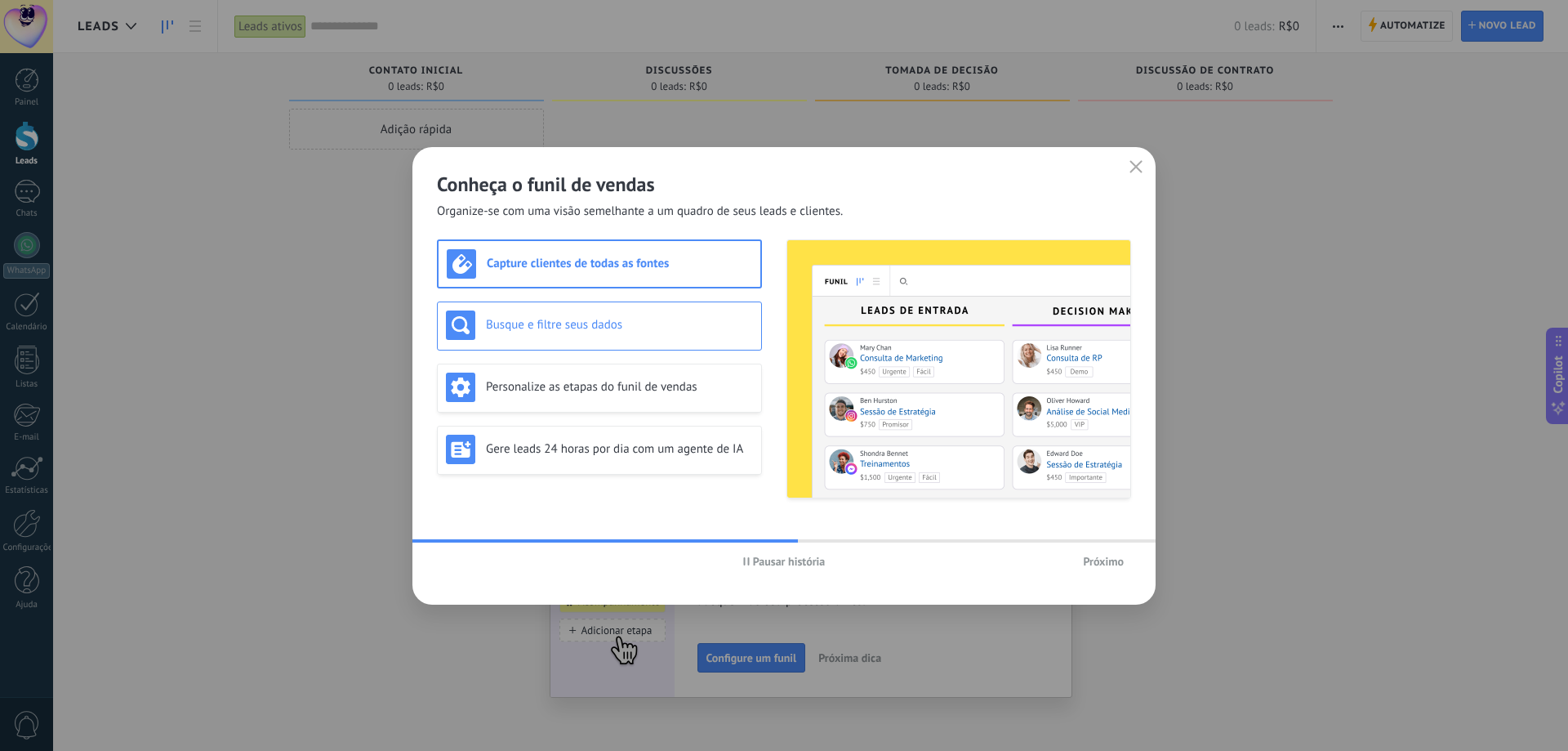
click at [616, 334] on div "Busque e filtre seus dados" at bounding box center [599, 325] width 307 height 30
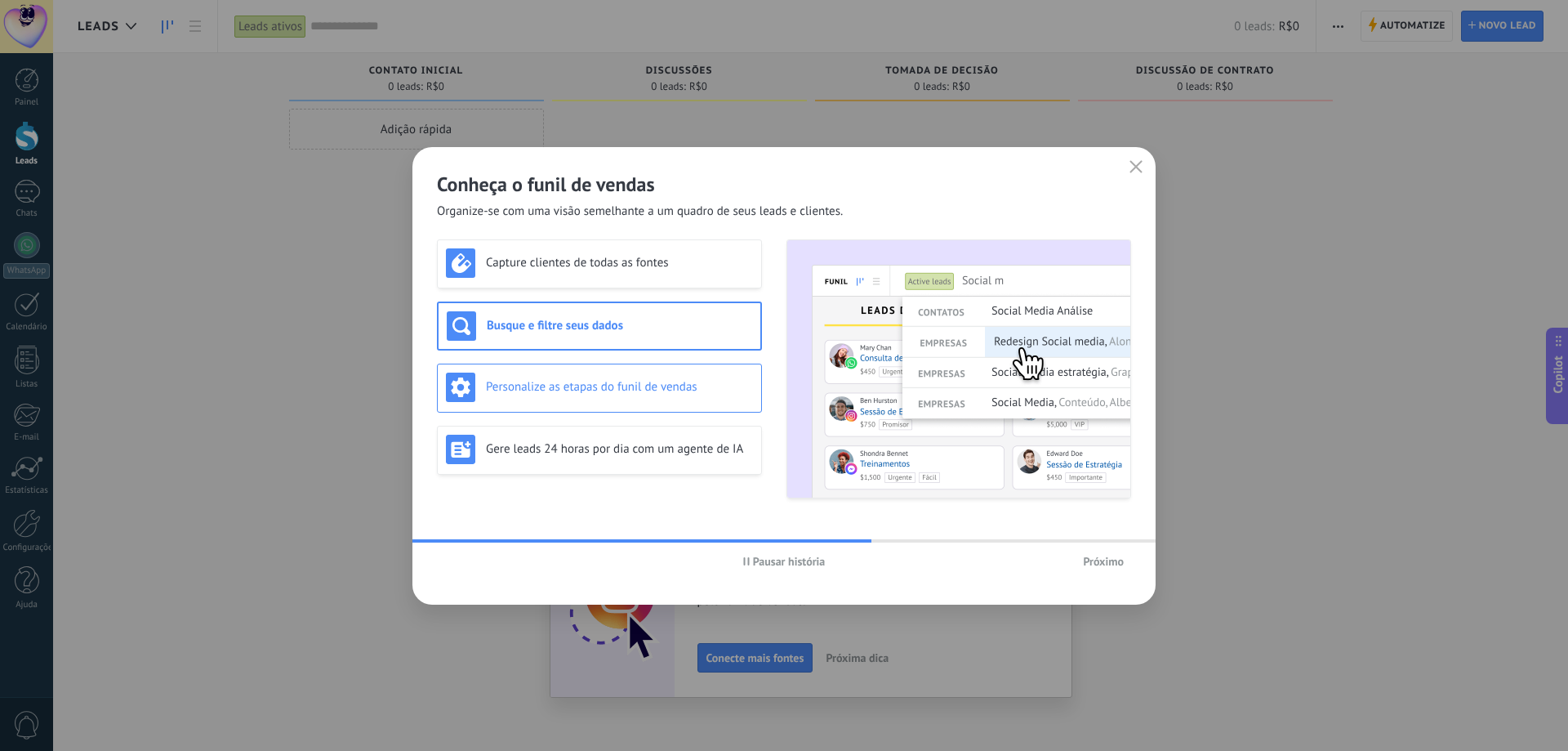
click at [610, 387] on h3 "Personalize as etapas do funil de vendas" at bounding box center [619, 386] width 267 height 15
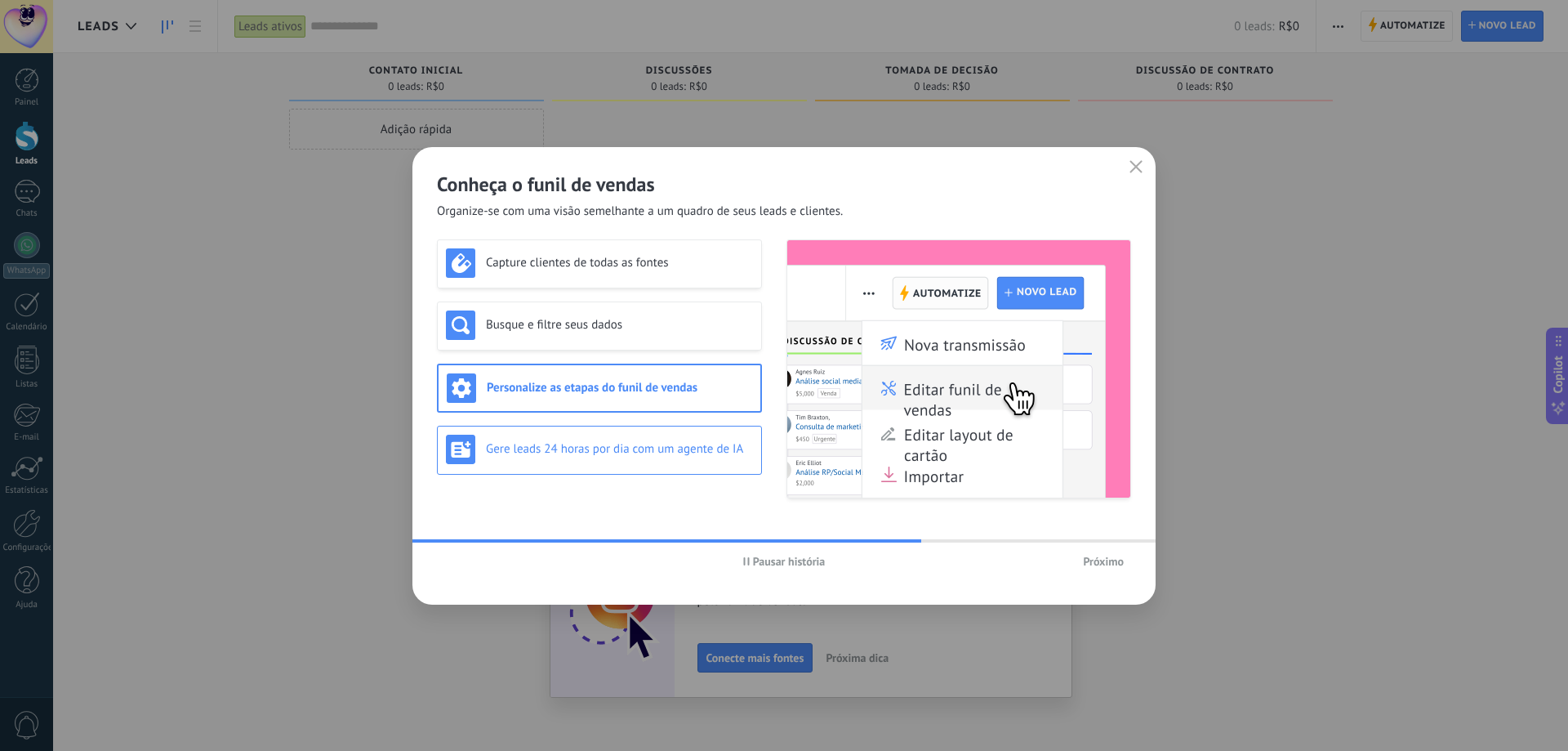
click at [609, 458] on div "Gere leads 24 horas por dia com um agente de IA" at bounding box center [599, 449] width 307 height 30
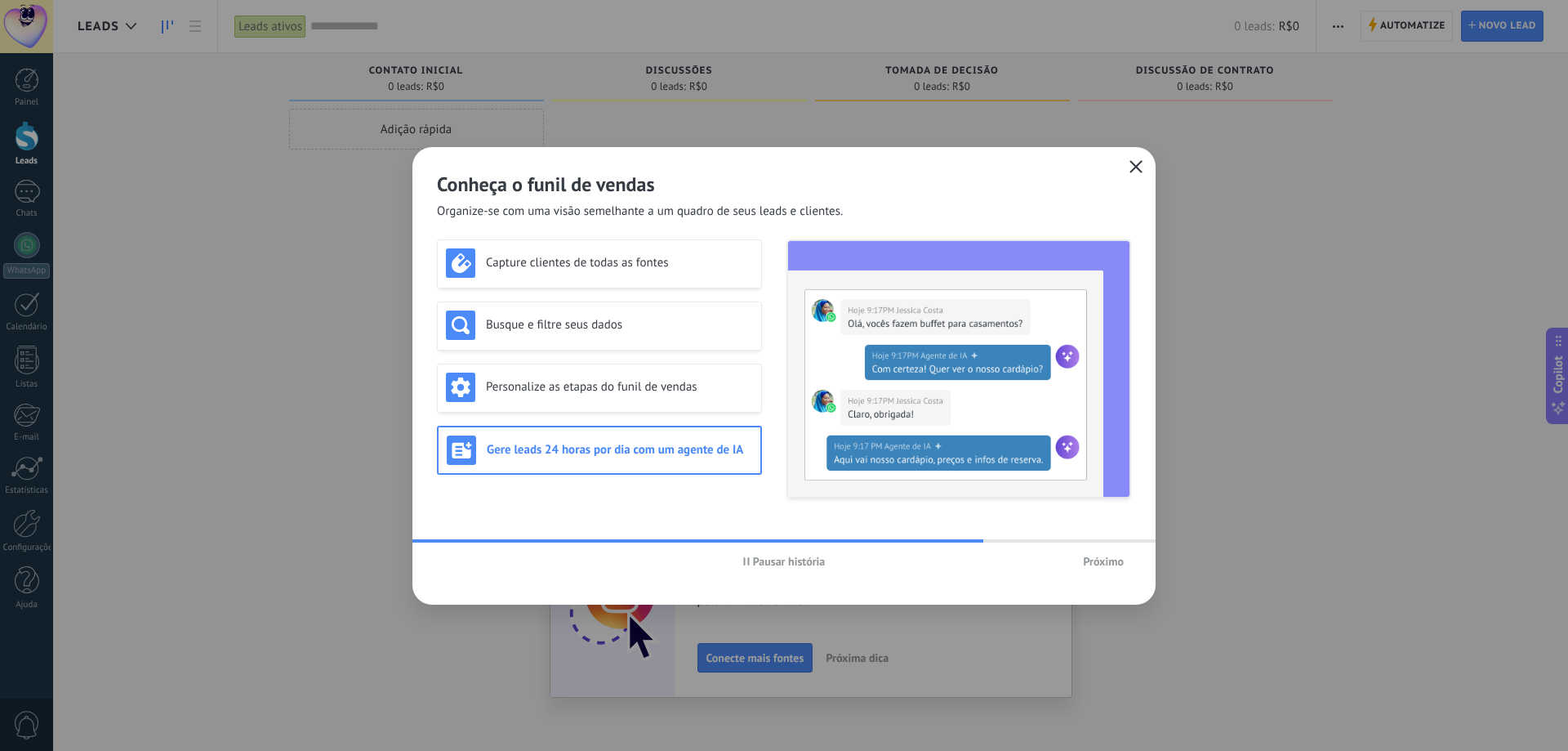
click at [1134, 166] on icon "button" at bounding box center [1136, 166] width 13 height 13
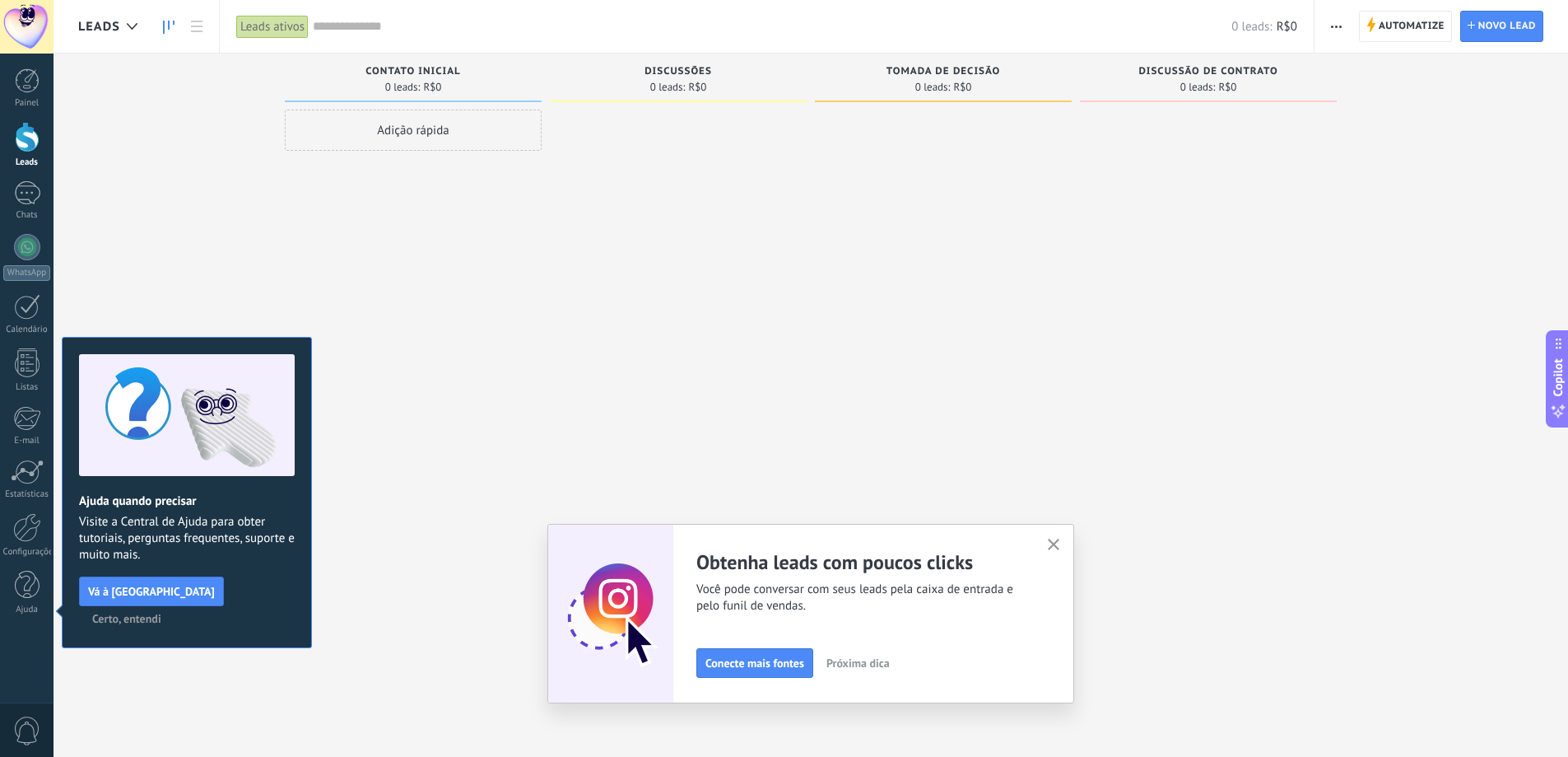
click at [1056, 546] on icon "button" at bounding box center [1054, 545] width 13 height 13
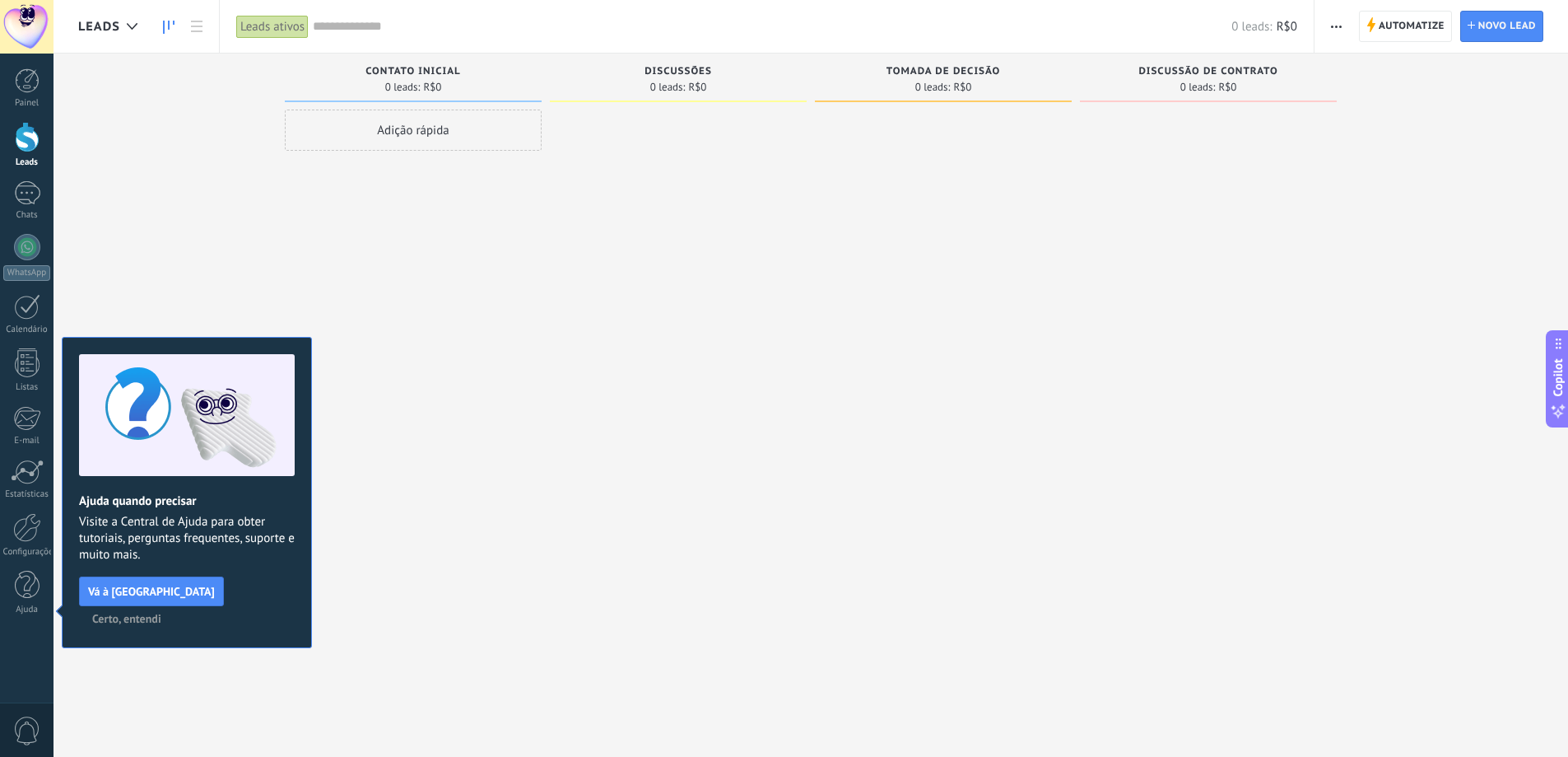
click at [161, 613] on span "Certo, entendi" at bounding box center [127, 618] width 69 height 12
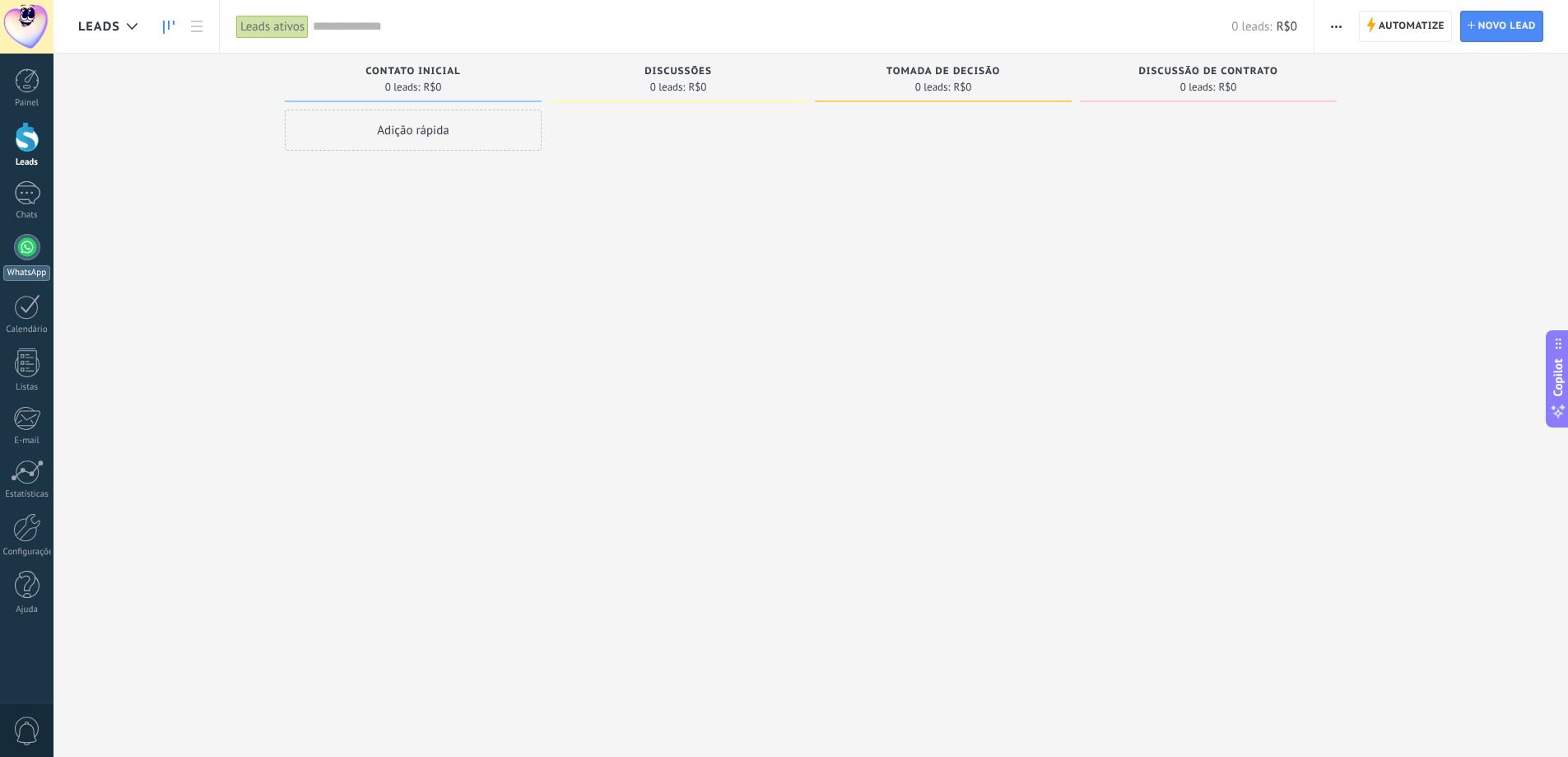
click at [34, 247] on div at bounding box center [26, 247] width 26 height 26
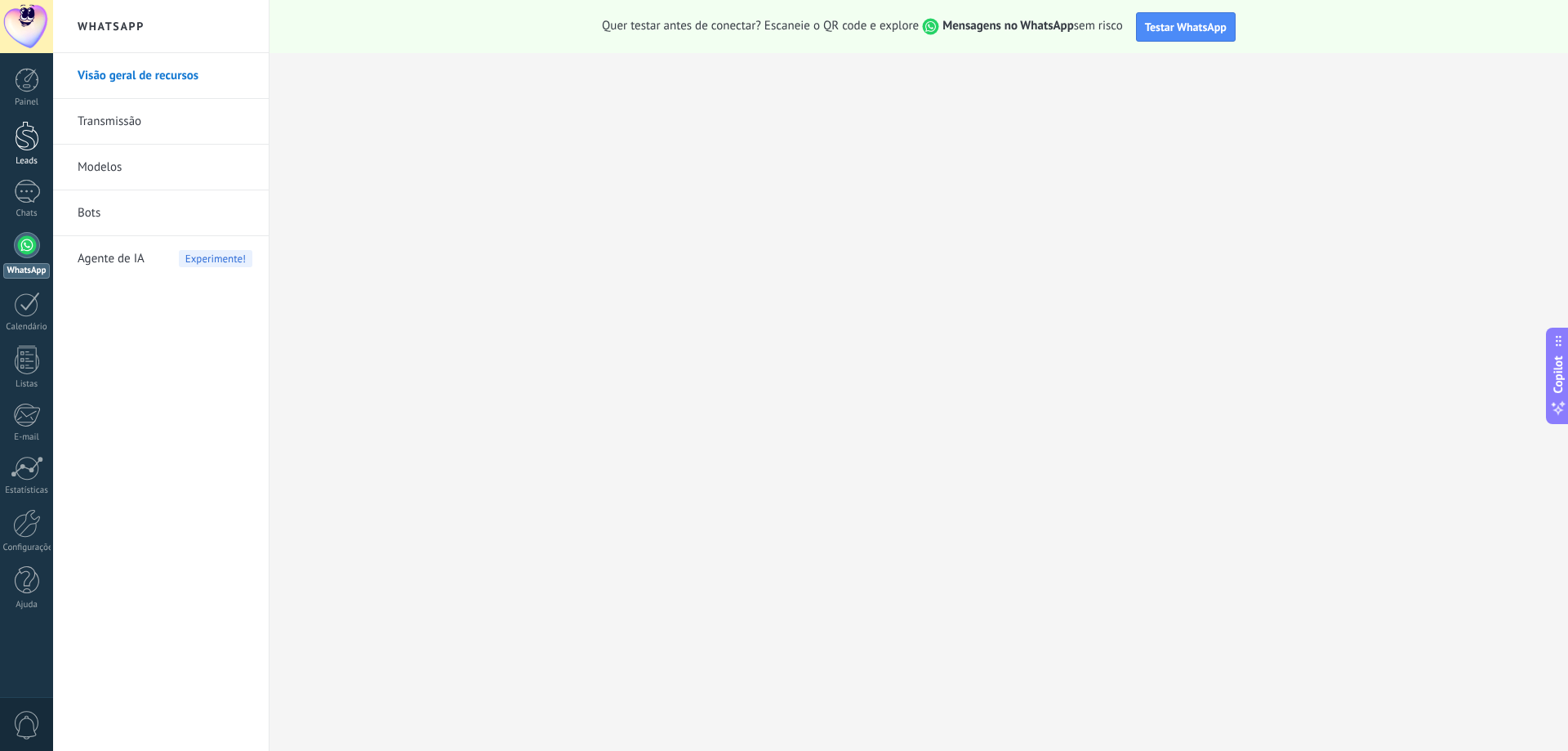
click at [31, 147] on div at bounding box center [26, 136] width 24 height 31
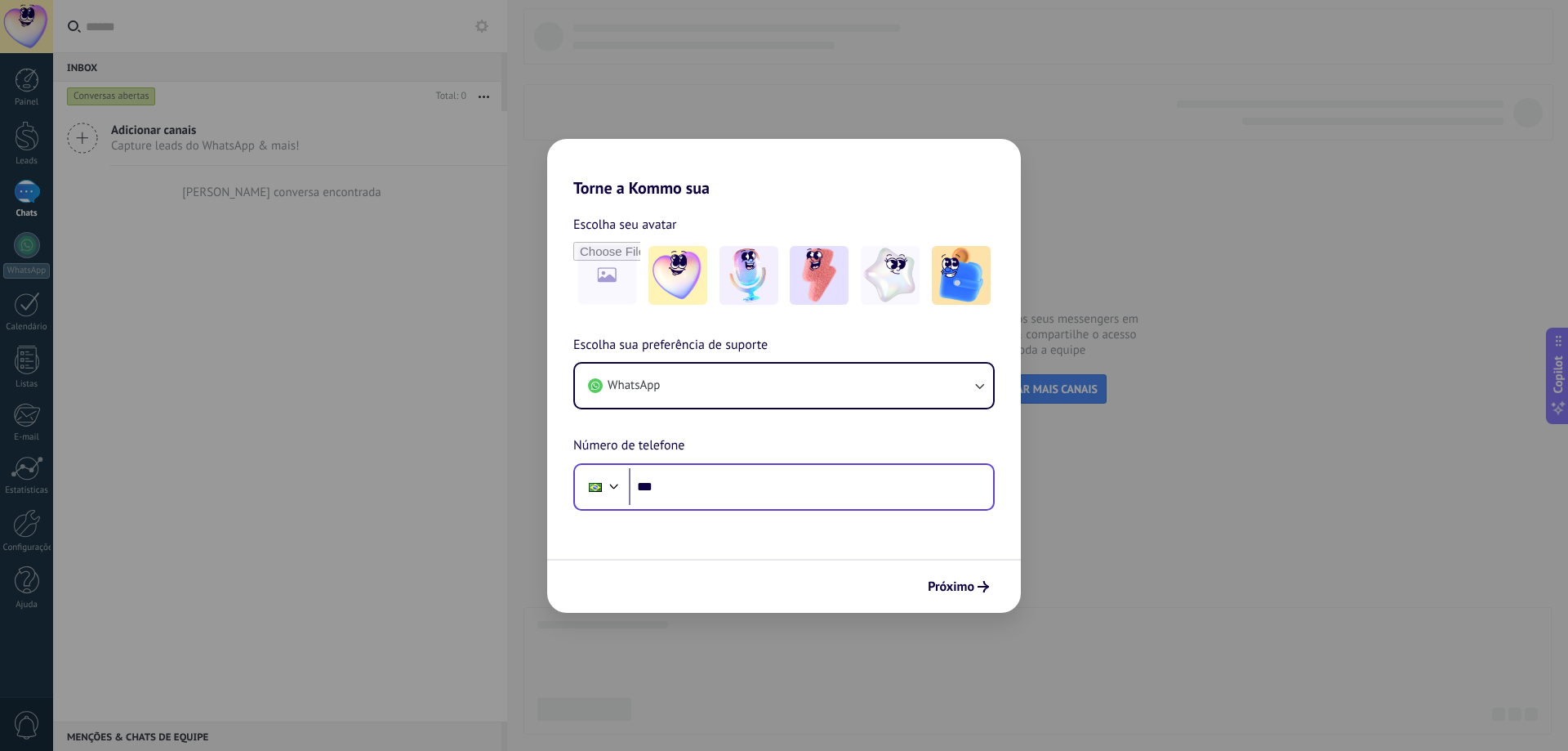
click at [912, 507] on div "Phone ***" at bounding box center [784, 487] width 422 height 48
click at [922, 502] on input "***" at bounding box center [810, 487] width 364 height 38
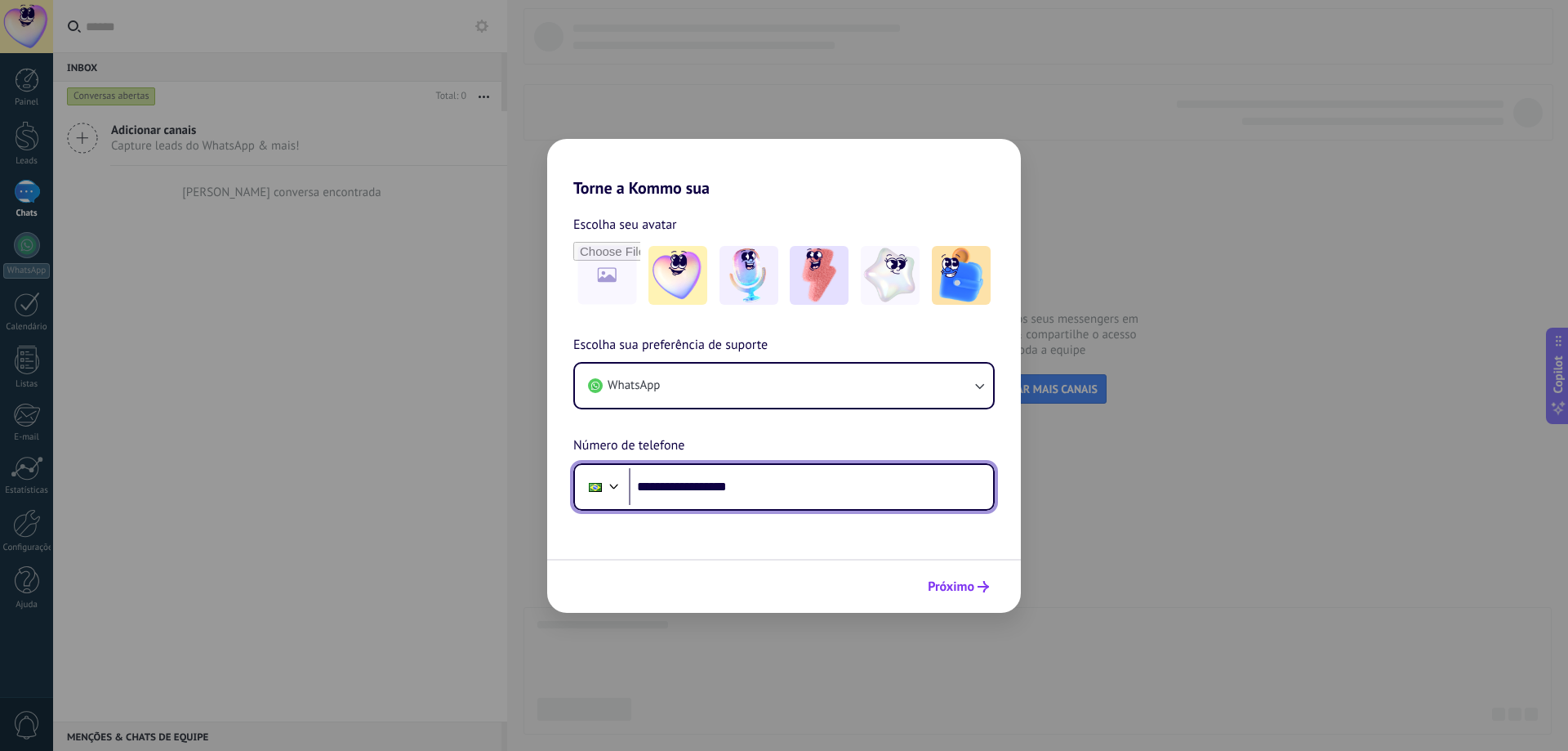
type input "**********"
click at [966, 577] on button "Próximo" at bounding box center [958, 586] width 76 height 28
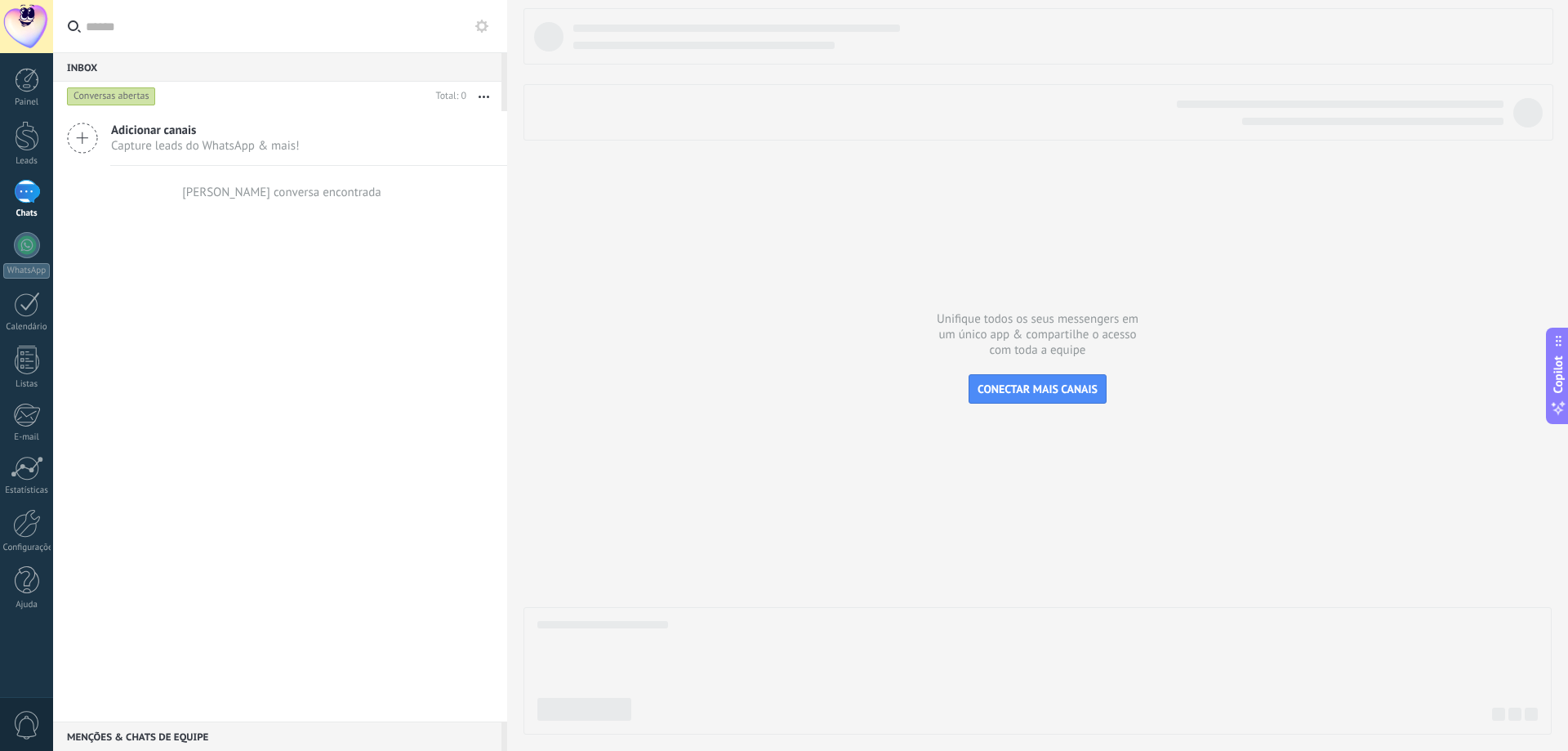
click at [4, 195] on link "Chats" at bounding box center [26, 200] width 53 height 40
click at [19, 190] on div at bounding box center [26, 192] width 26 height 23
click at [16, 85] on div at bounding box center [26, 79] width 24 height 24
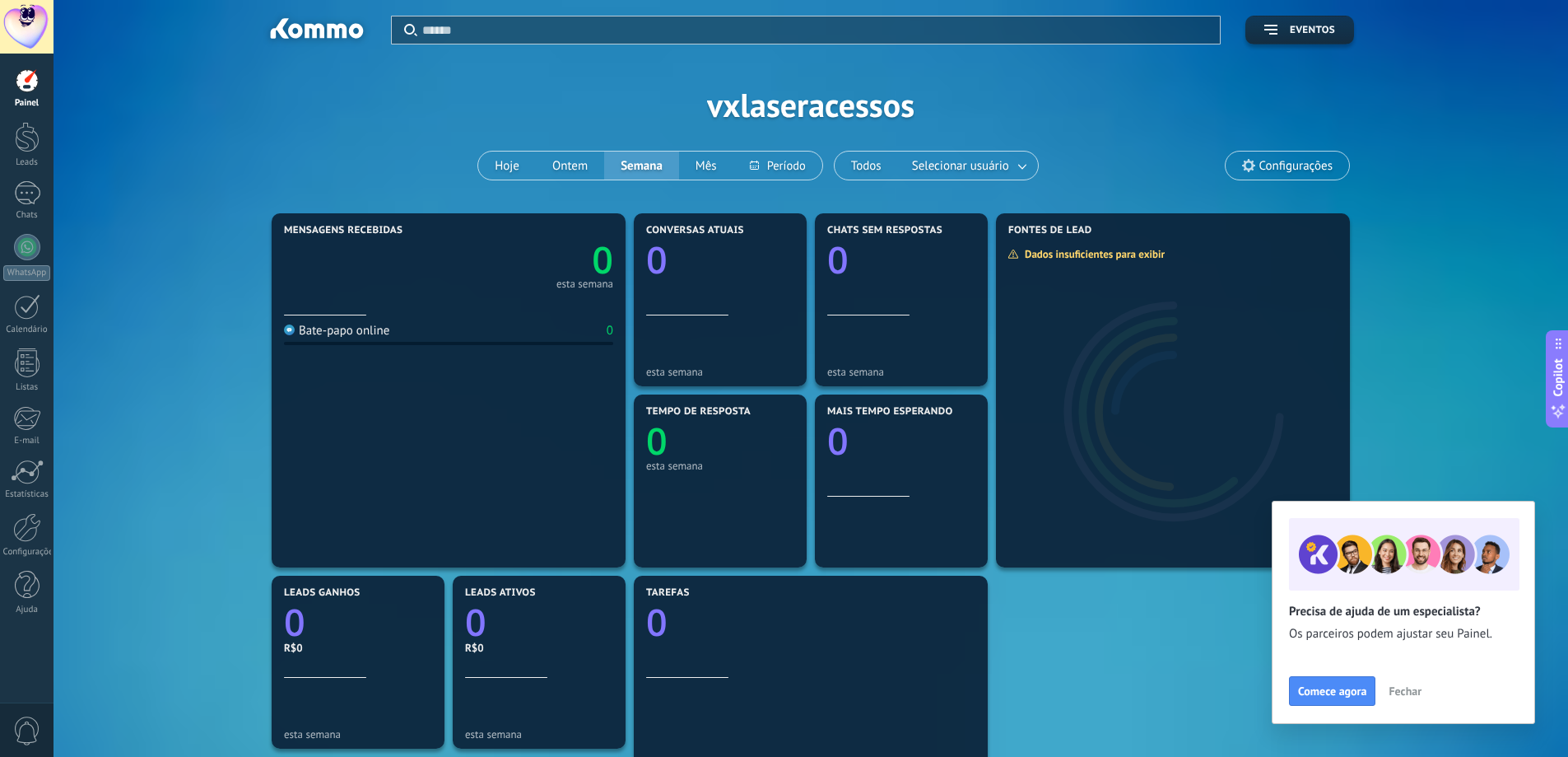
click at [1268, 171] on span "Configurações" at bounding box center [1296, 165] width 73 height 14
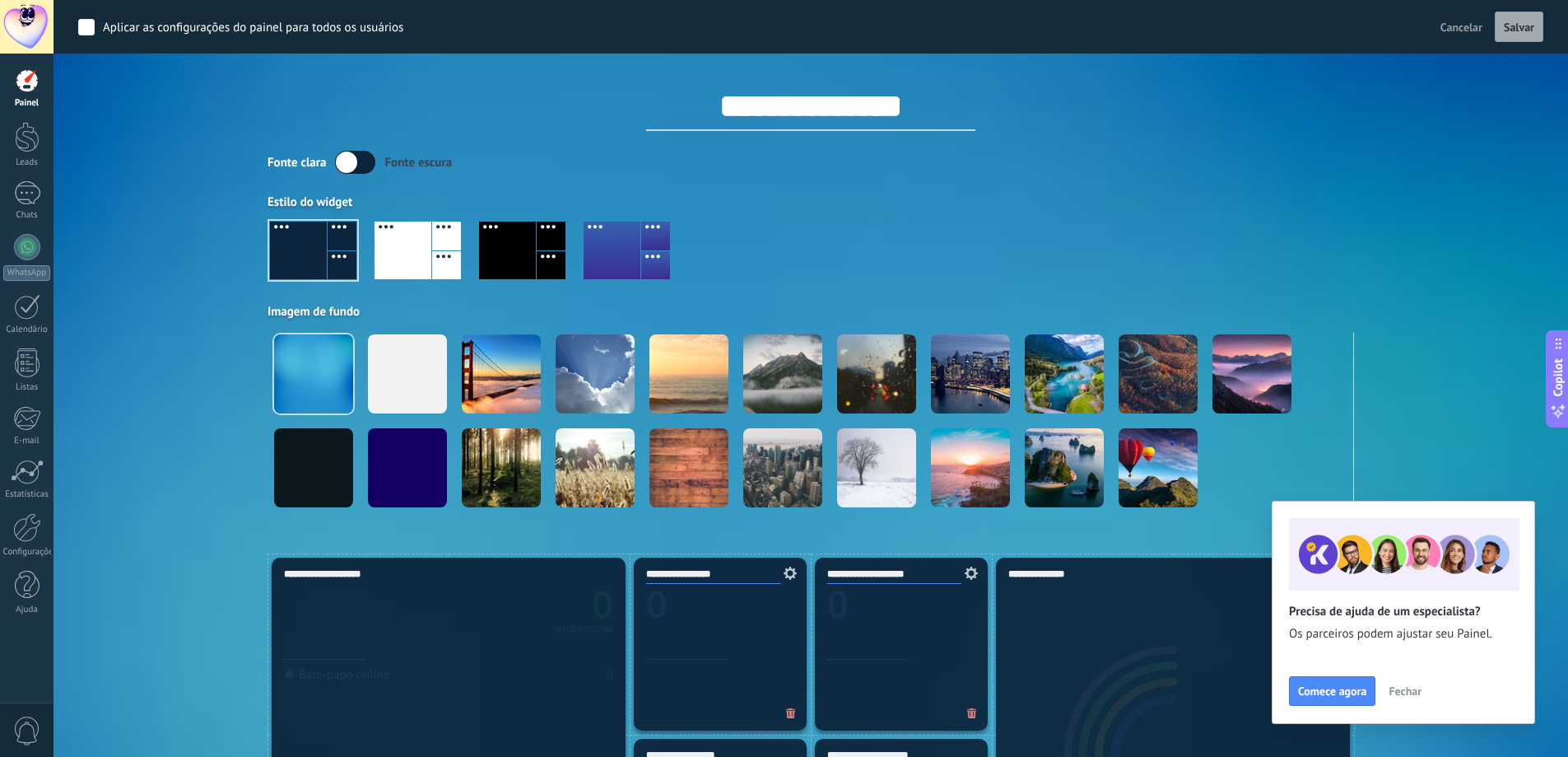
click at [768, 96] on input "**********" at bounding box center [810, 106] width 329 height 49
click at [731, 104] on input "**********" at bounding box center [810, 106] width 329 height 49
click at [740, 103] on input "**********" at bounding box center [810, 106] width 329 height 49
drag, startPoint x: 938, startPoint y: 105, endPoint x: 821, endPoint y: 117, distance: 117.6
click at [821, 117] on input "**********" at bounding box center [810, 106] width 329 height 49
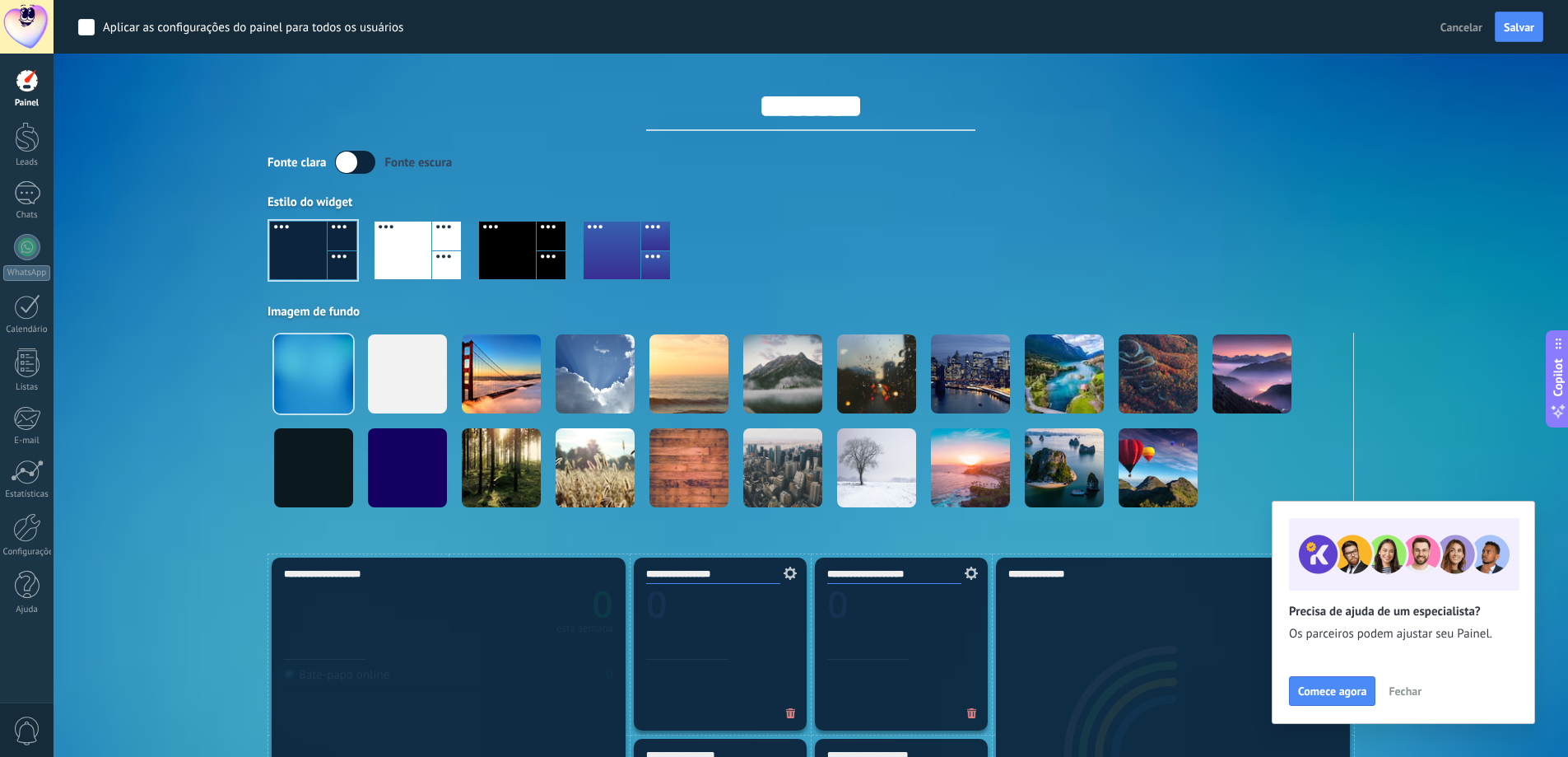
type input "********"
click at [1512, 25] on span "Salvar" at bounding box center [1519, 27] width 31 height 12
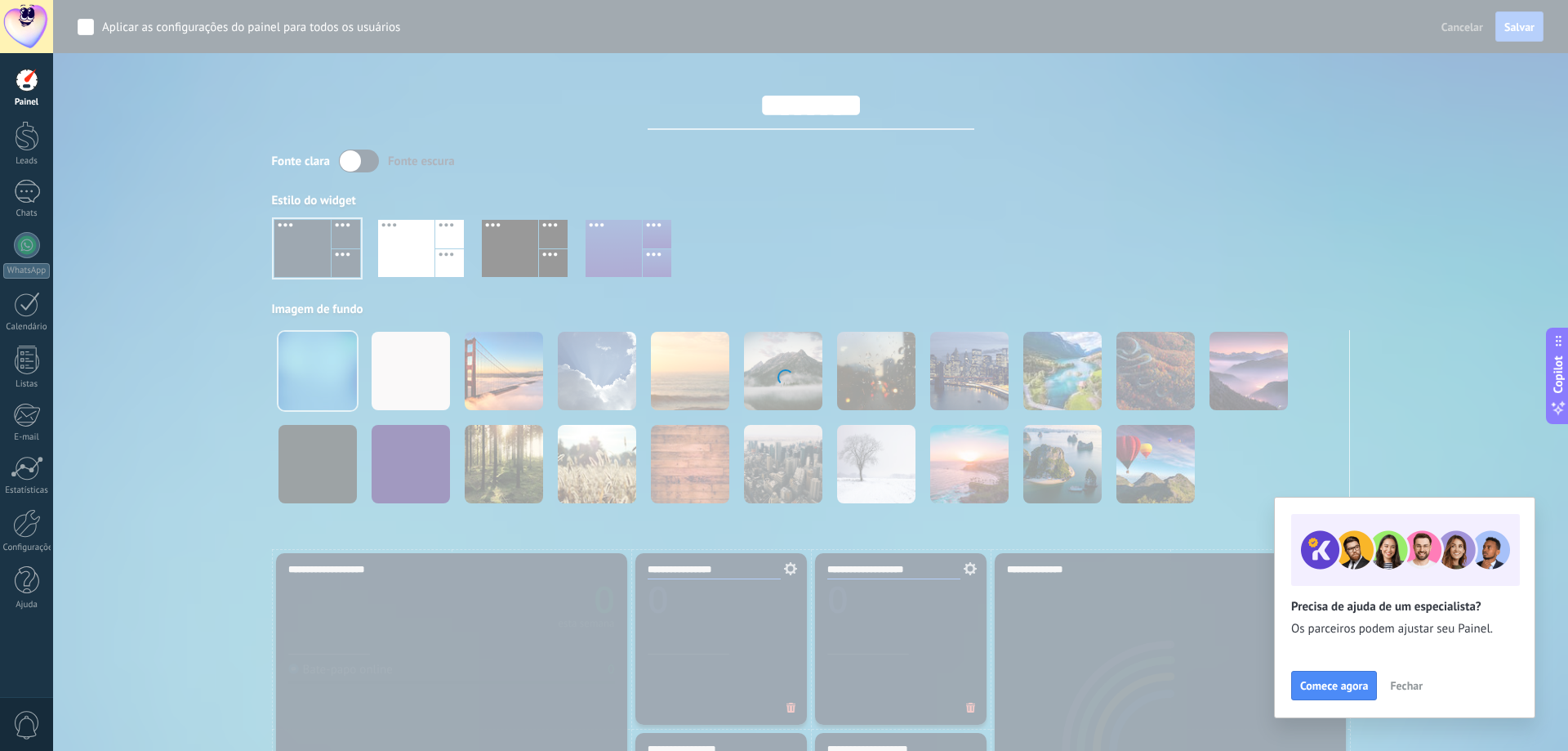
click at [1407, 688] on span "Fechar" at bounding box center [1406, 685] width 32 height 12
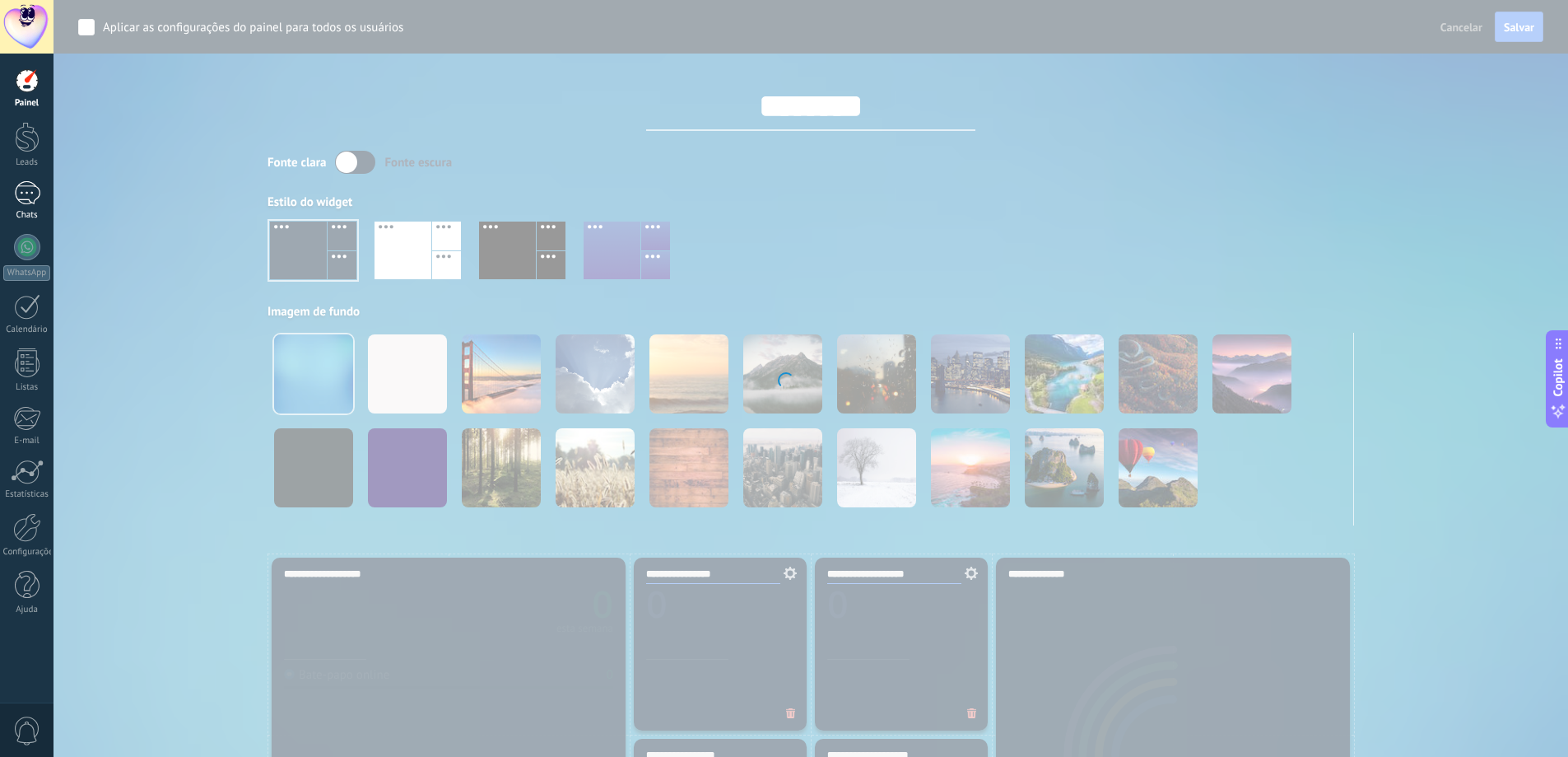
click at [20, 206] on link "Chats" at bounding box center [26, 201] width 53 height 40
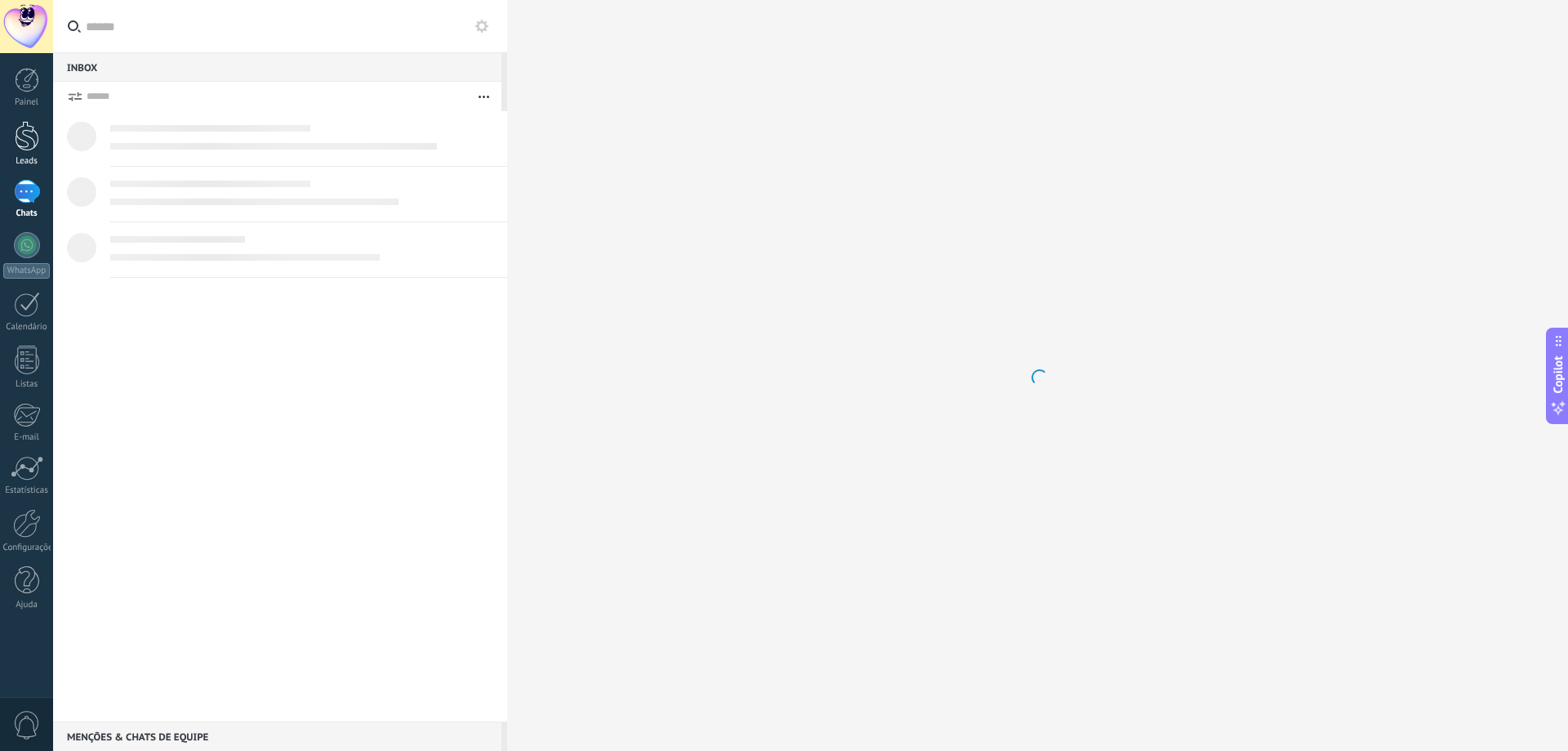
click at [28, 163] on div "Leads" at bounding box center [27, 161] width 48 height 11
click at [31, 94] on link "Painel" at bounding box center [26, 87] width 53 height 40
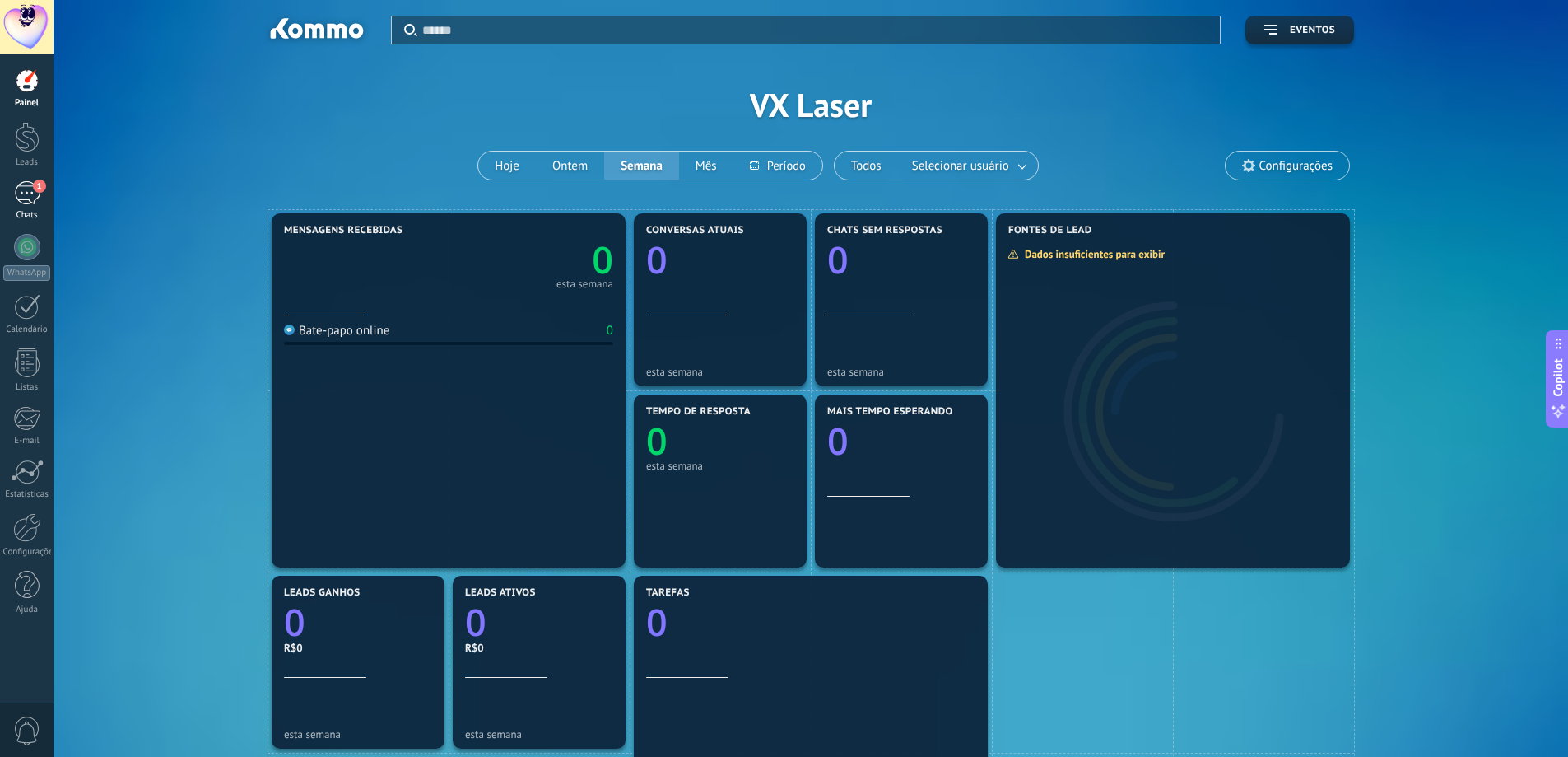
click at [32, 208] on link "1 Chats" at bounding box center [26, 201] width 53 height 40
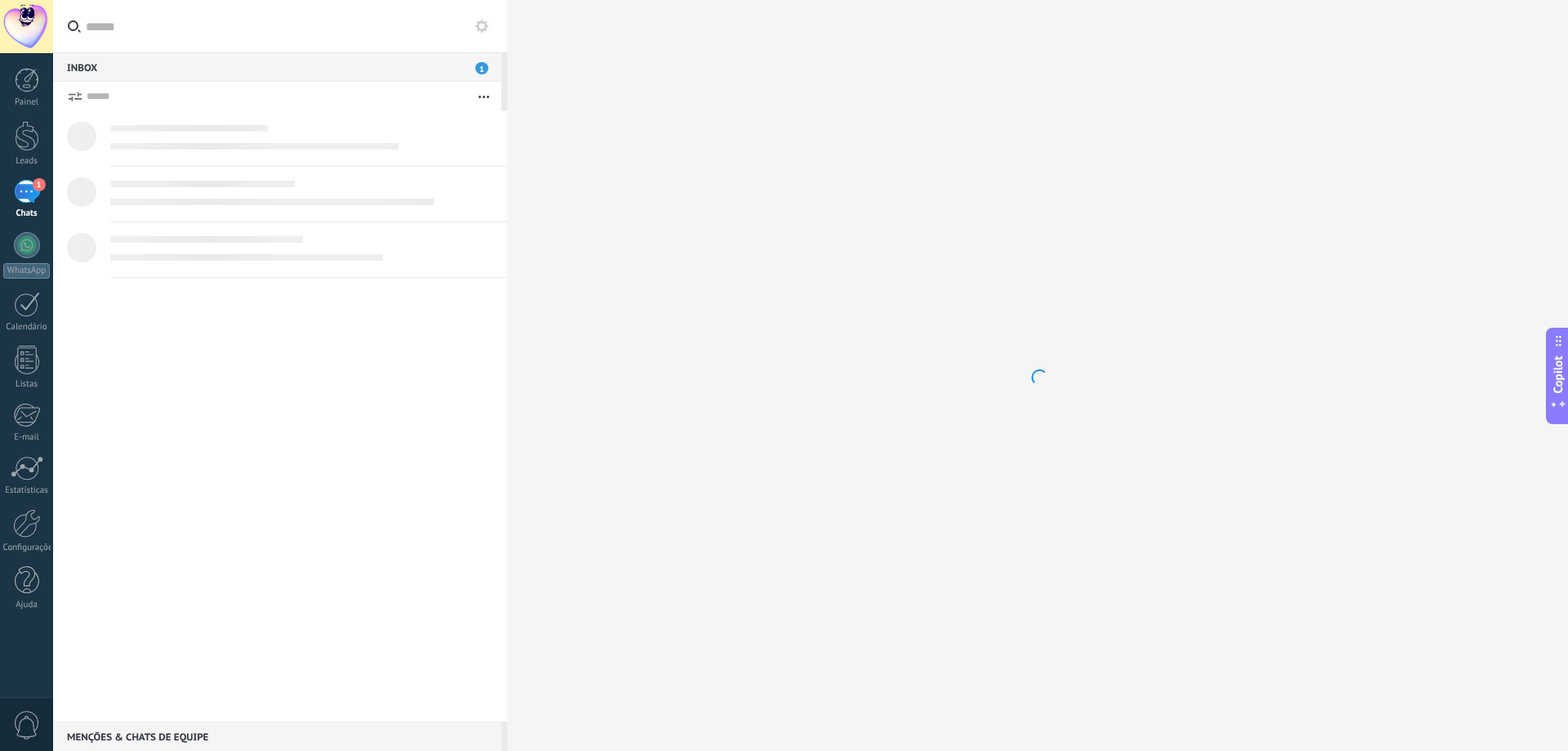
click at [467, 76] on div "Inbox 1" at bounding box center [277, 67] width 449 height 30
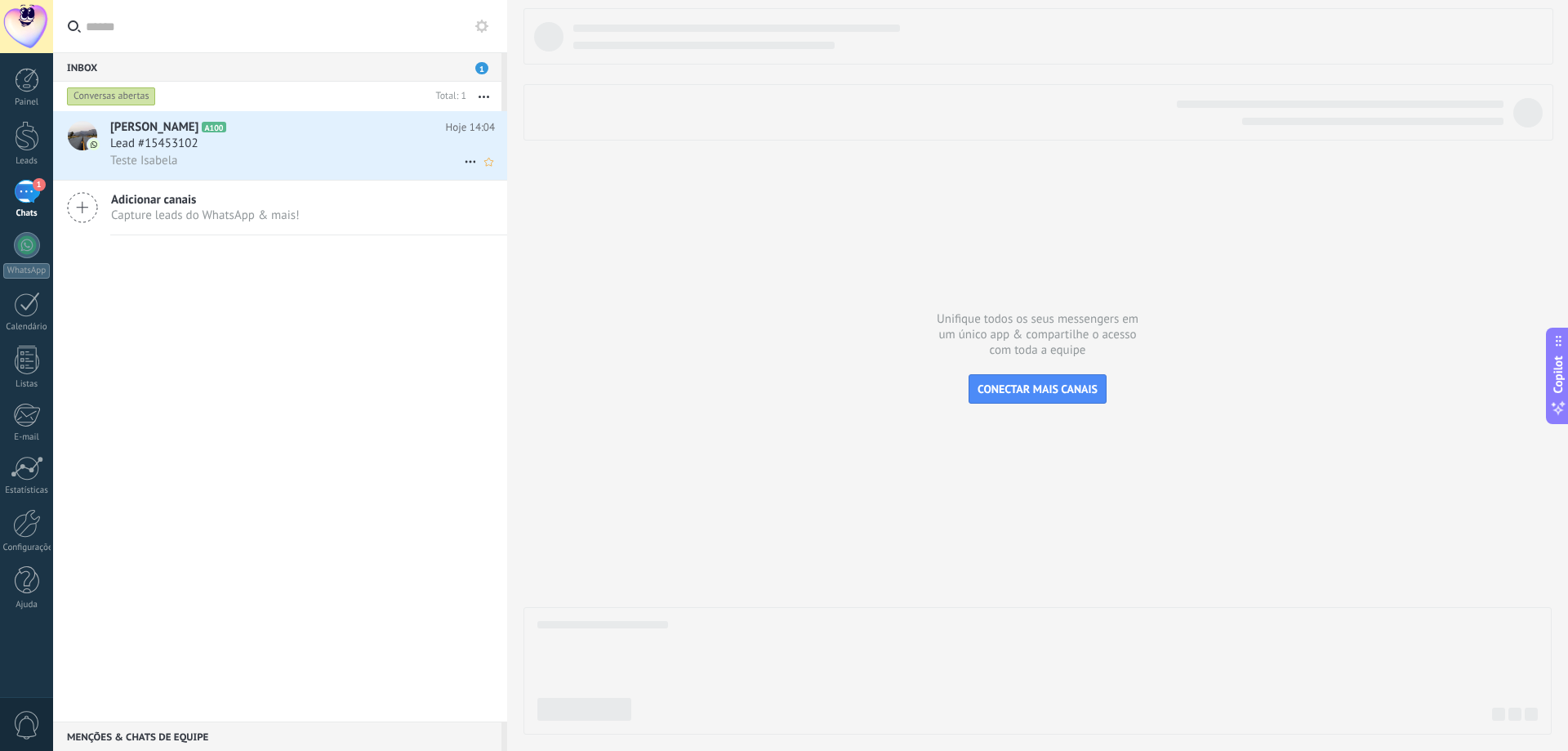
click at [209, 130] on h2 "Bela Brandão A100" at bounding box center [278, 128] width 335 height 16
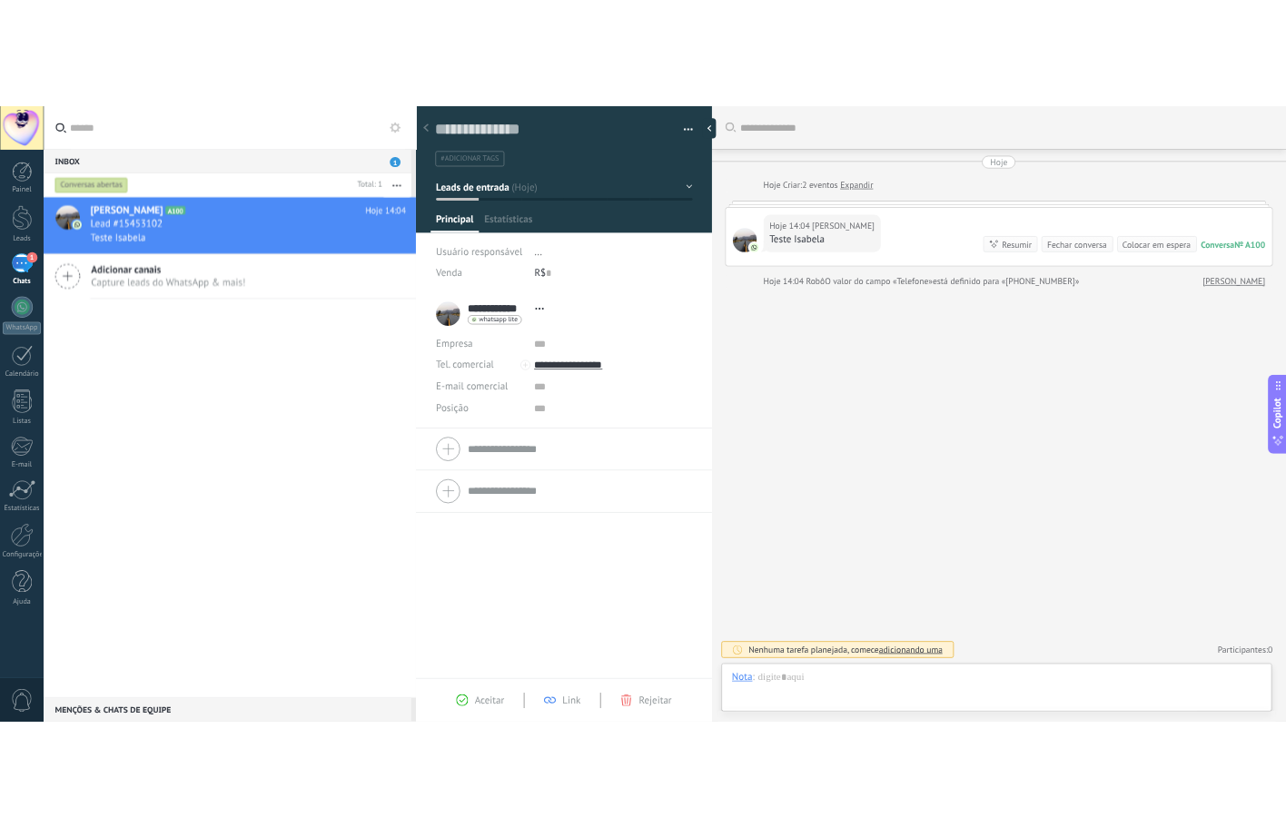
scroll to position [27, 0]
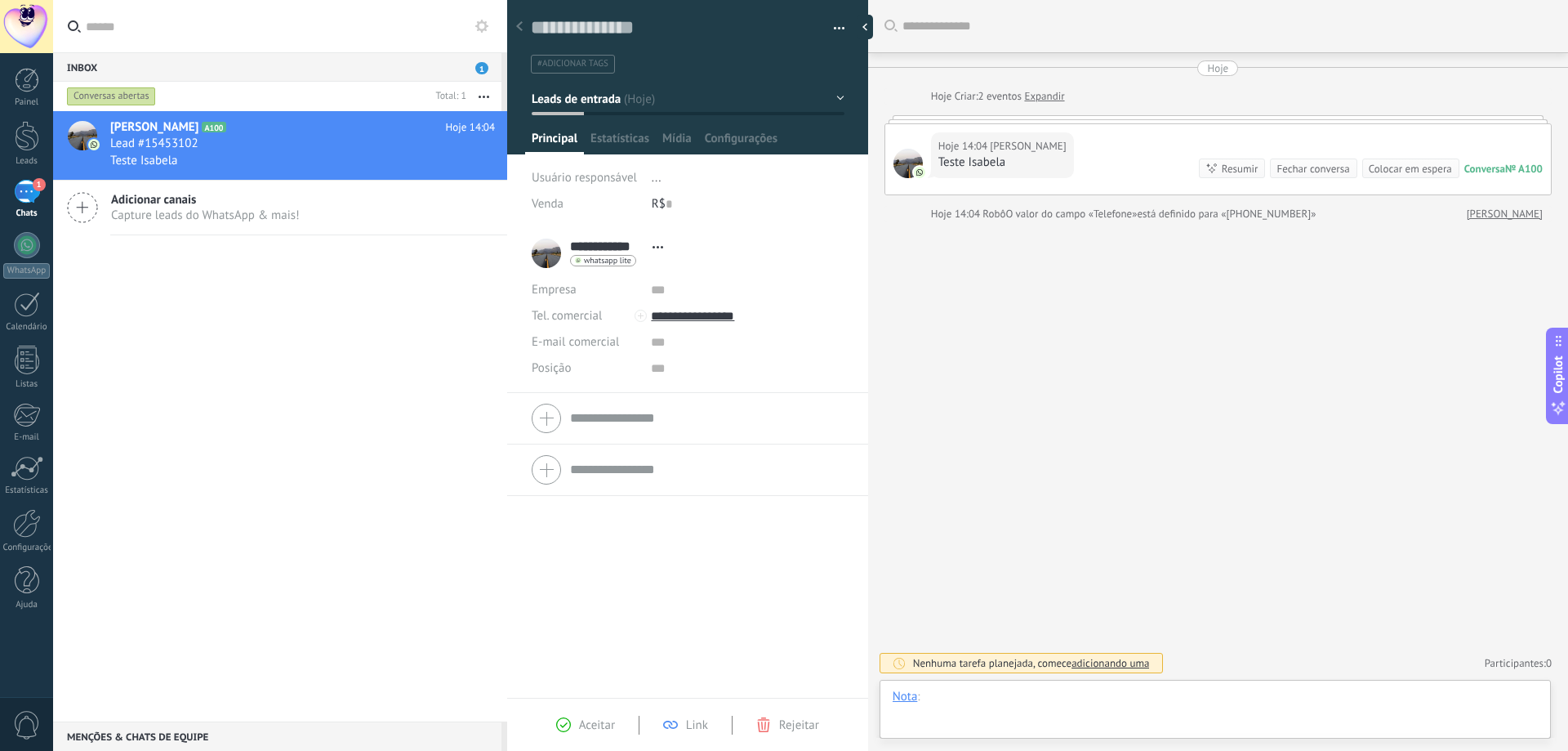
click at [1038, 696] on div at bounding box center [1215, 713] width 645 height 49
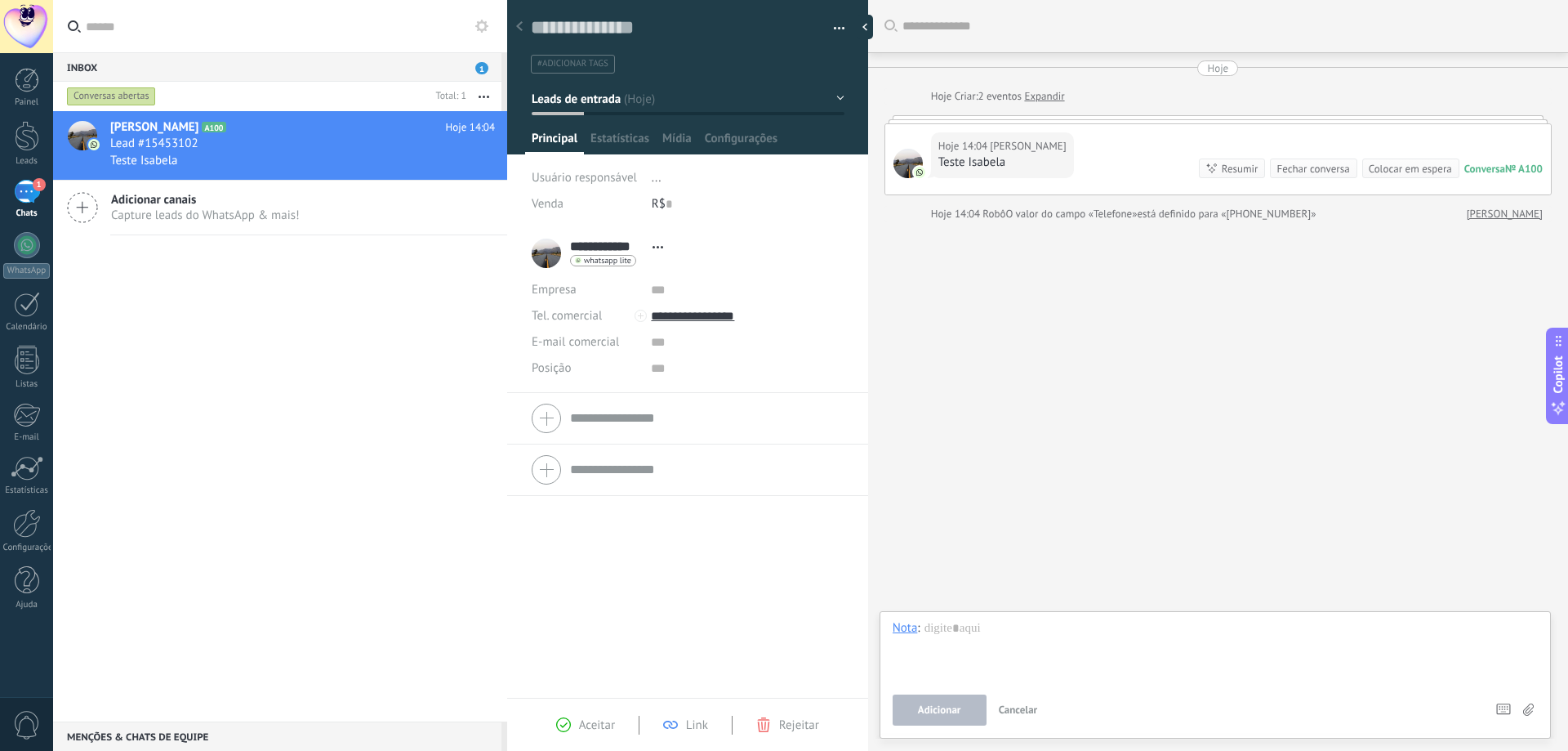
click at [912, 624] on div "Nota" at bounding box center [905, 627] width 25 height 14
click at [921, 539] on div "Bate-papo" at bounding box center [922, 543] width 85 height 28
click at [1110, 636] on div at bounding box center [1215, 650] width 645 height 62
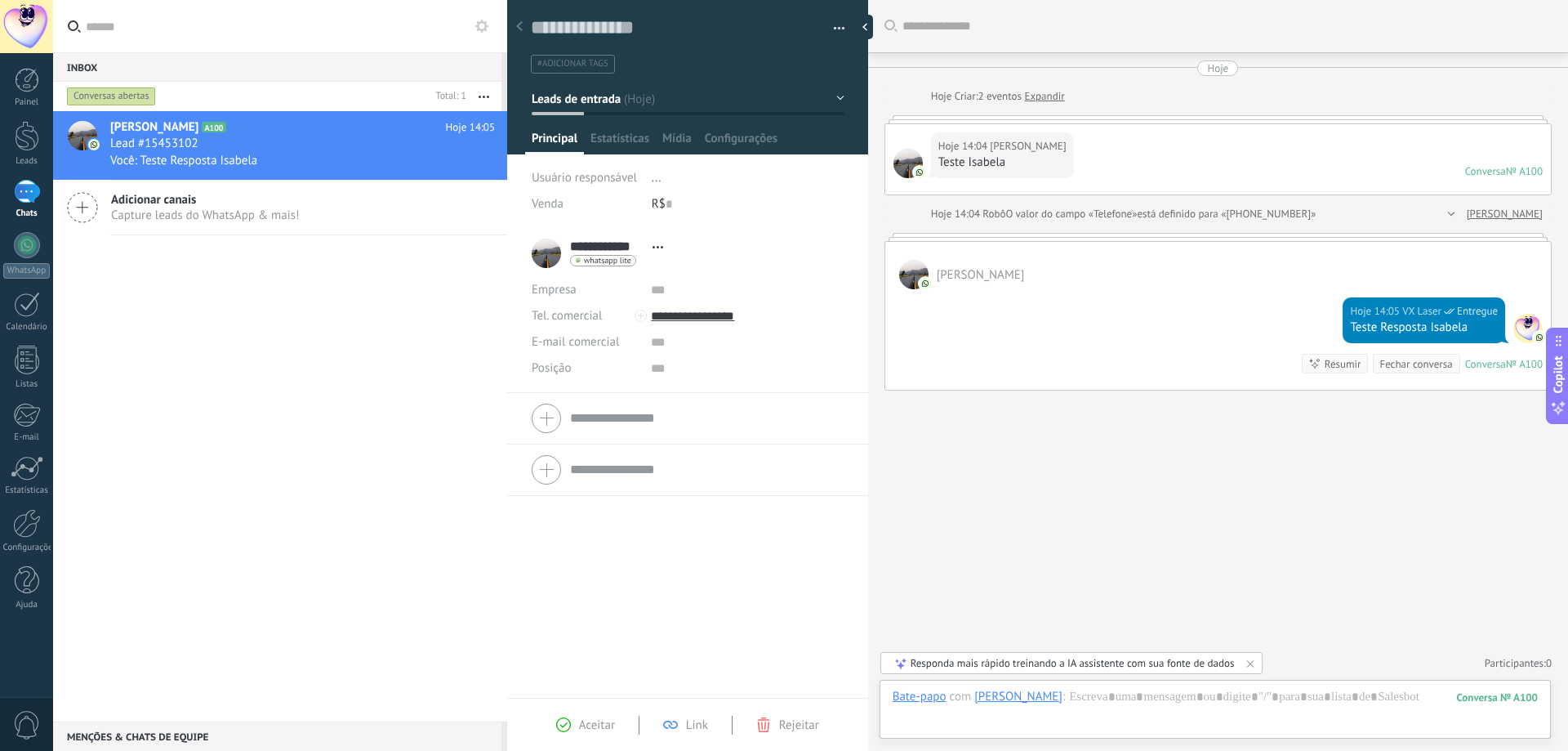
click at [539, 249] on div "**********" at bounding box center [601, 253] width 139 height 40
click at [652, 246] on span "Abrir detalhes Copiar nome Desvincular Contato principal" at bounding box center [658, 247] width 27 height 13
click at [691, 274] on link "Abrir detalhes" at bounding box center [713, 269] width 74 height 15
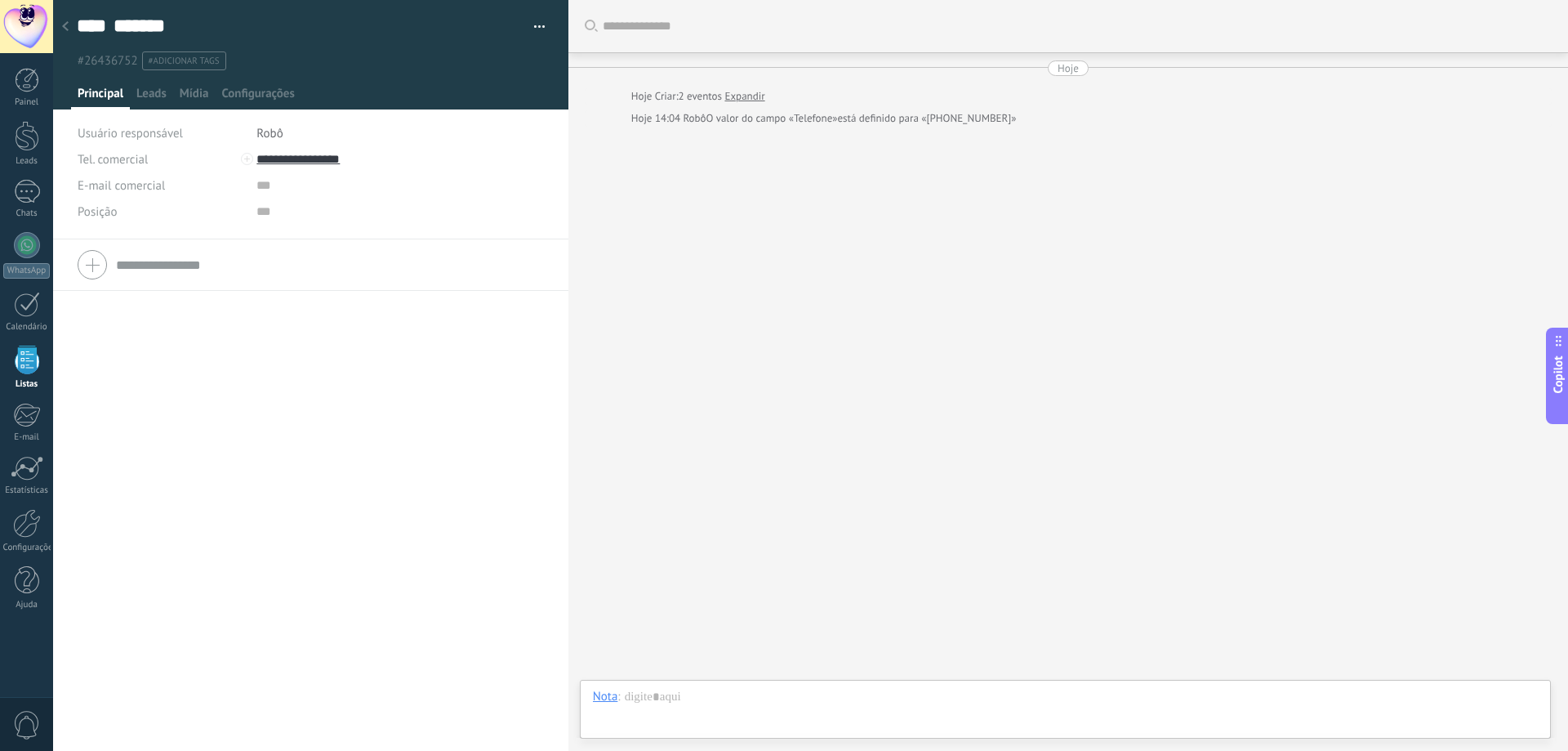
click at [67, 27] on icon at bounding box center [65, 26] width 6 height 10
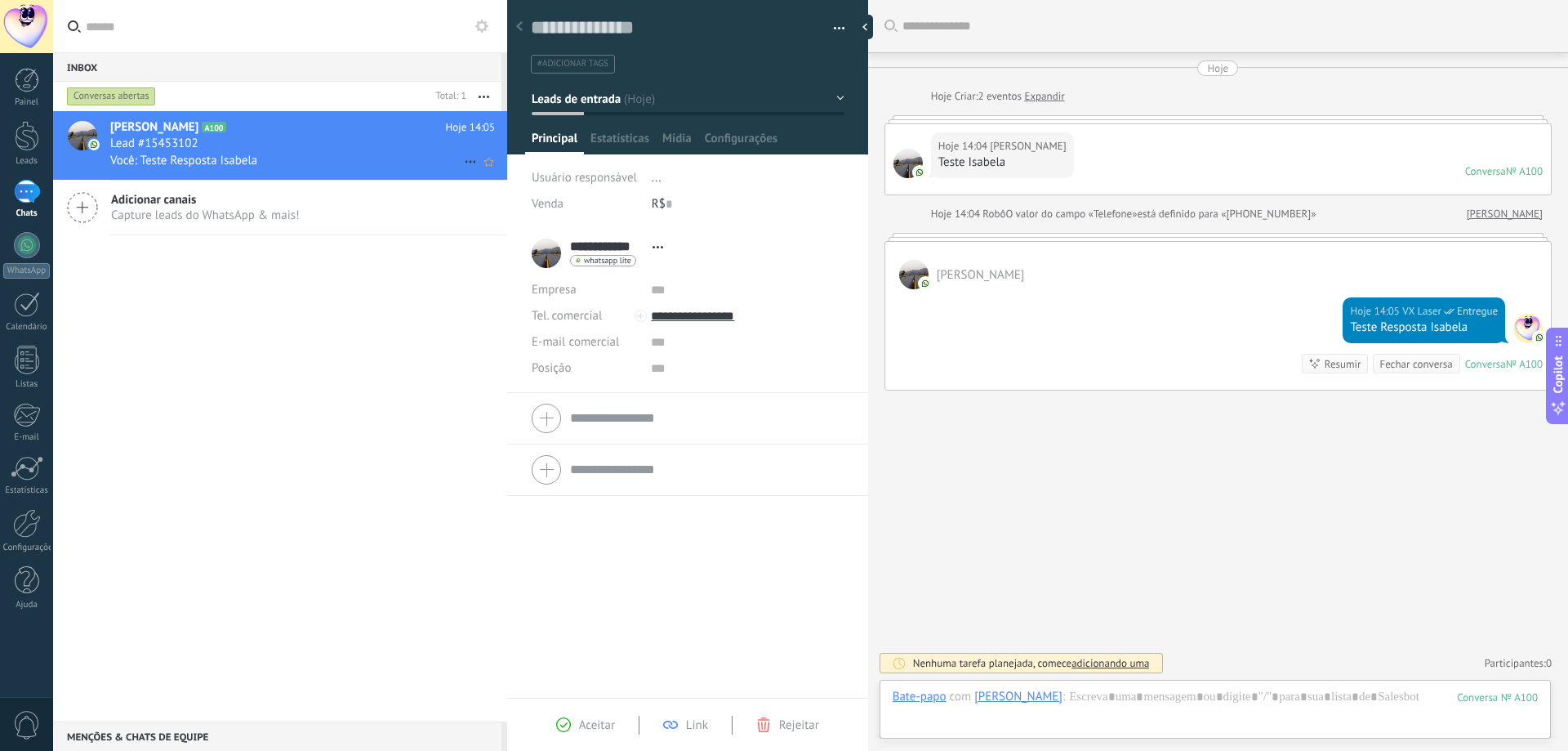
scroll to position [24, 0]
click at [618, 110] on button "Leads de entrada" at bounding box center [688, 99] width 313 height 30
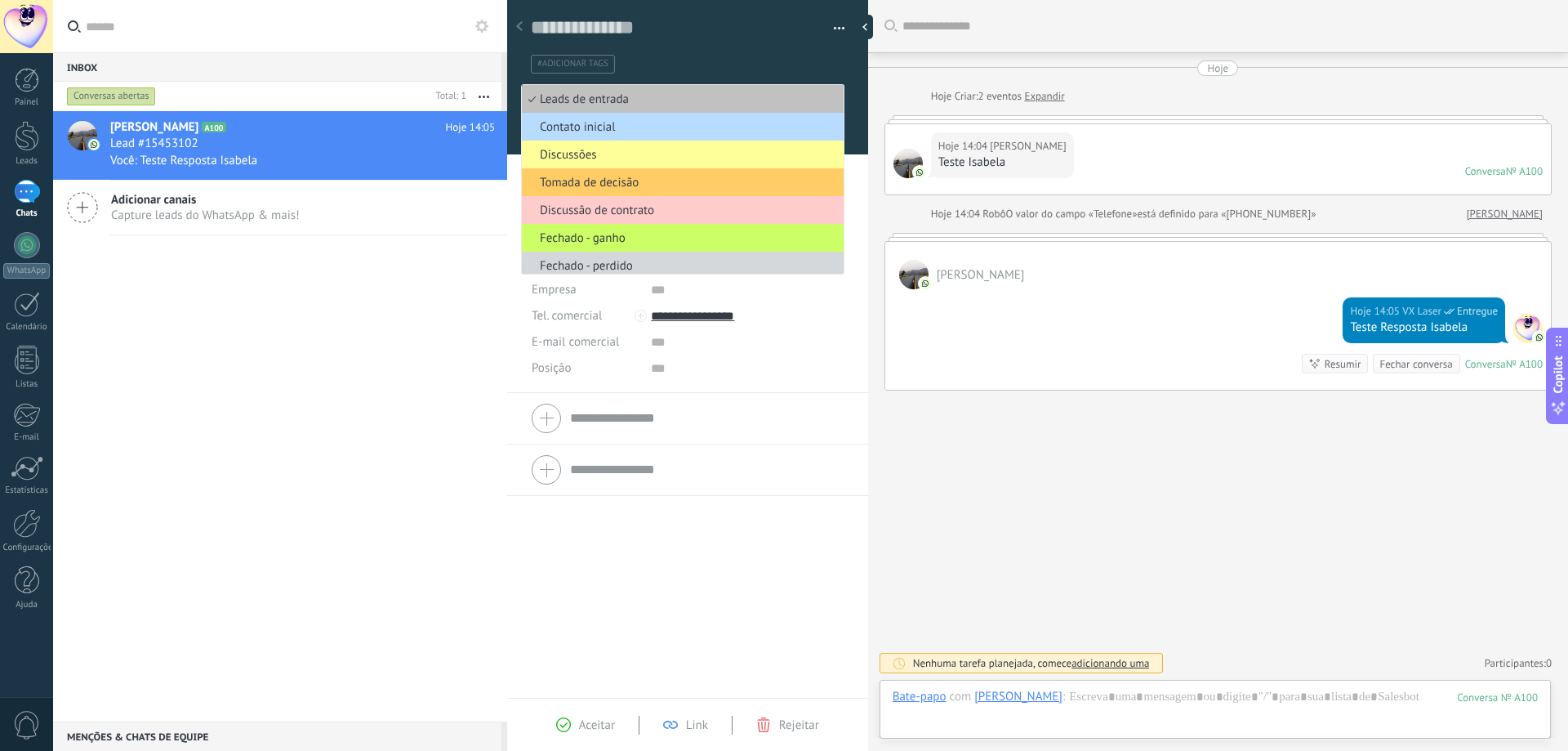
click at [600, 133] on span "Contato inicial" at bounding box center [680, 127] width 316 height 15
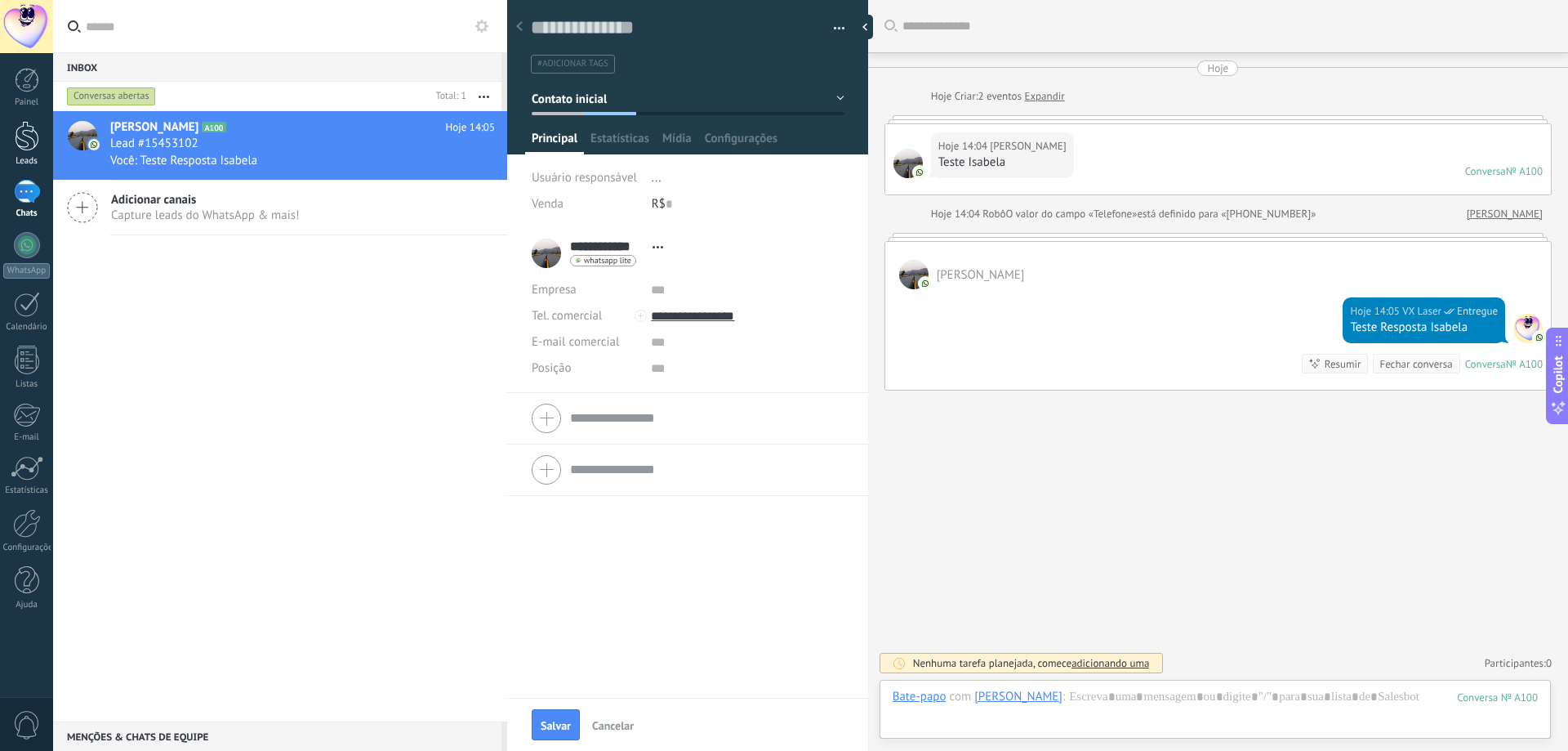
click at [16, 143] on div at bounding box center [26, 136] width 24 height 31
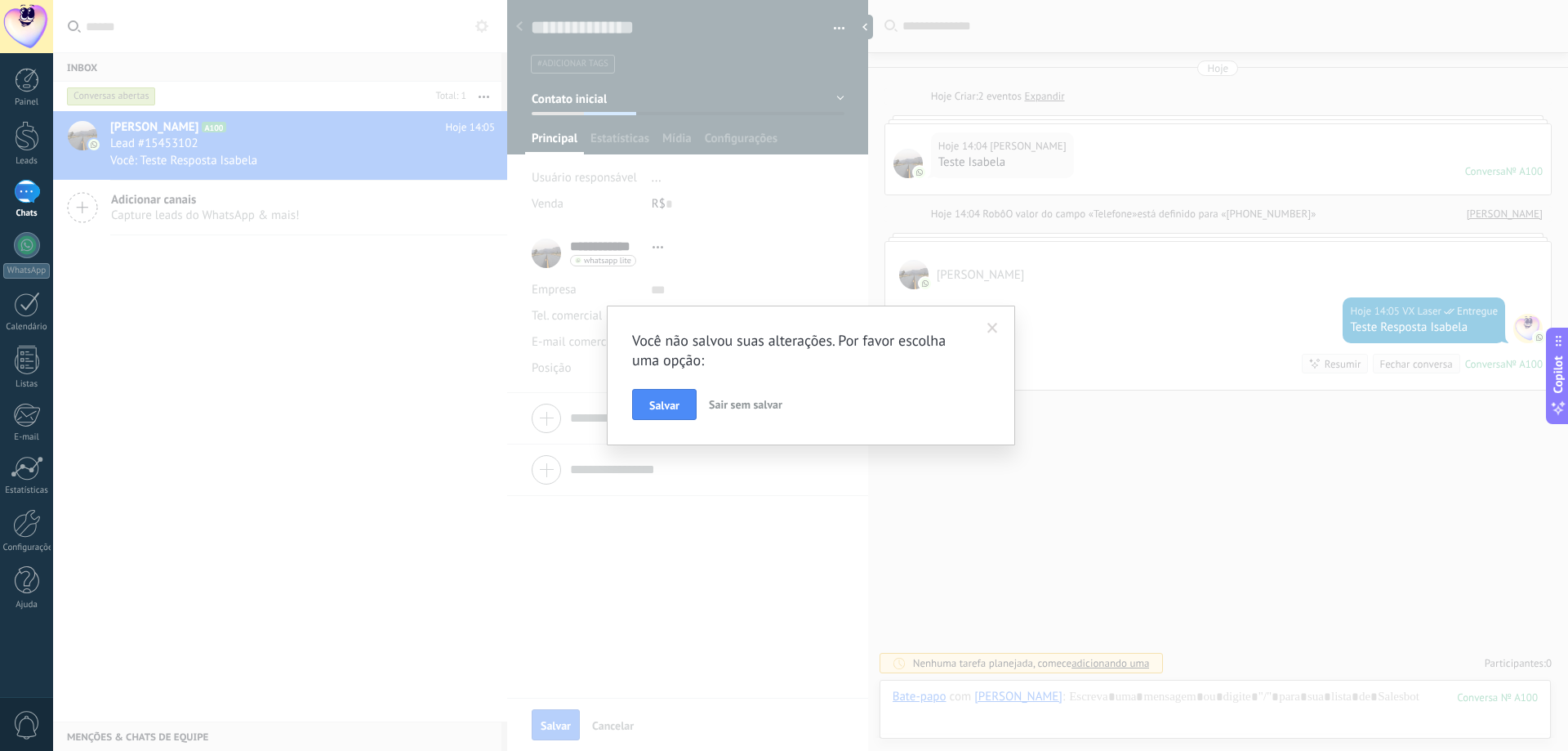
click at [711, 455] on div "Você não salvou suas alterações. Por favor escolha uma opção: Salvar Sair sem s…" at bounding box center [810, 375] width 1515 height 751
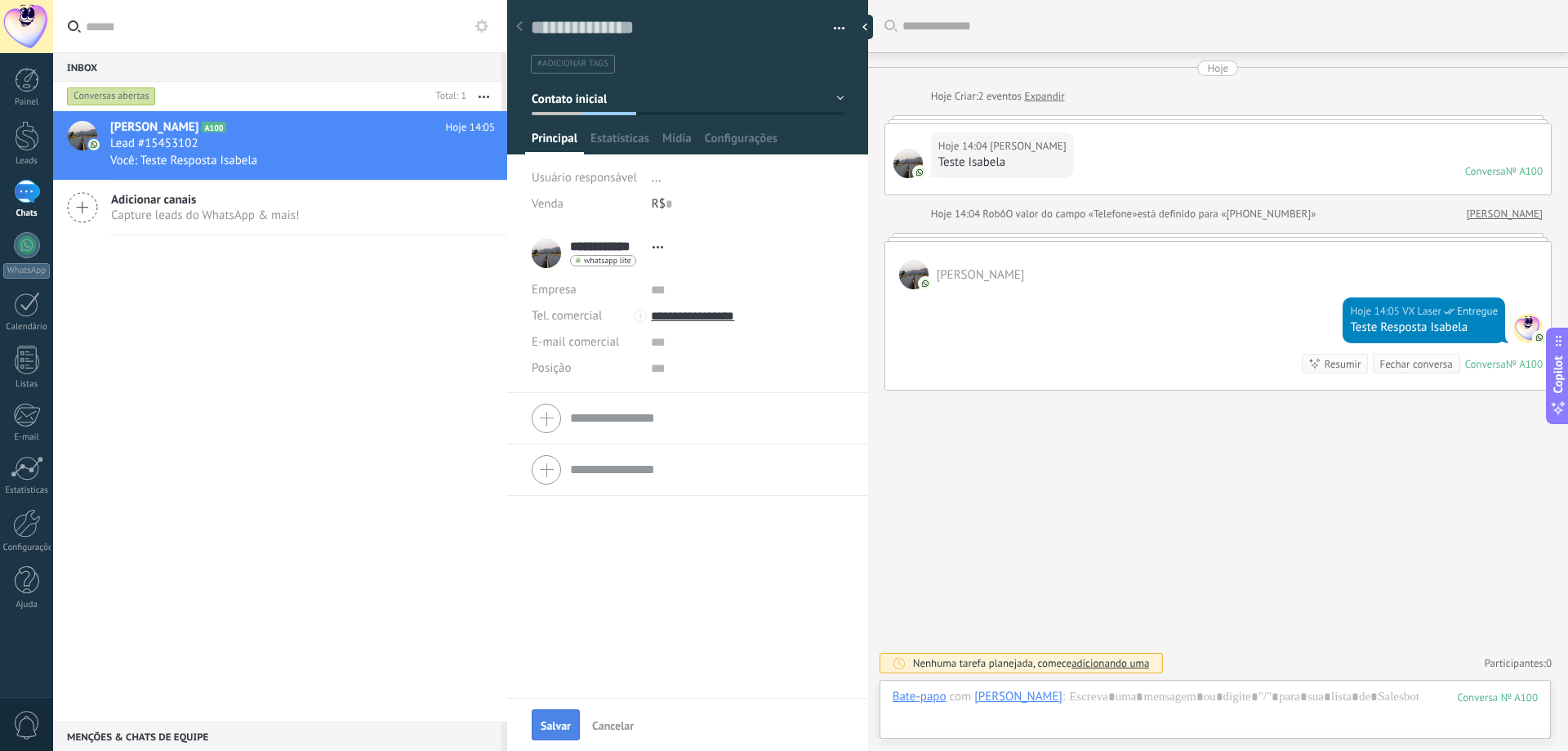
click at [566, 729] on span "Salvar" at bounding box center [556, 725] width 31 height 12
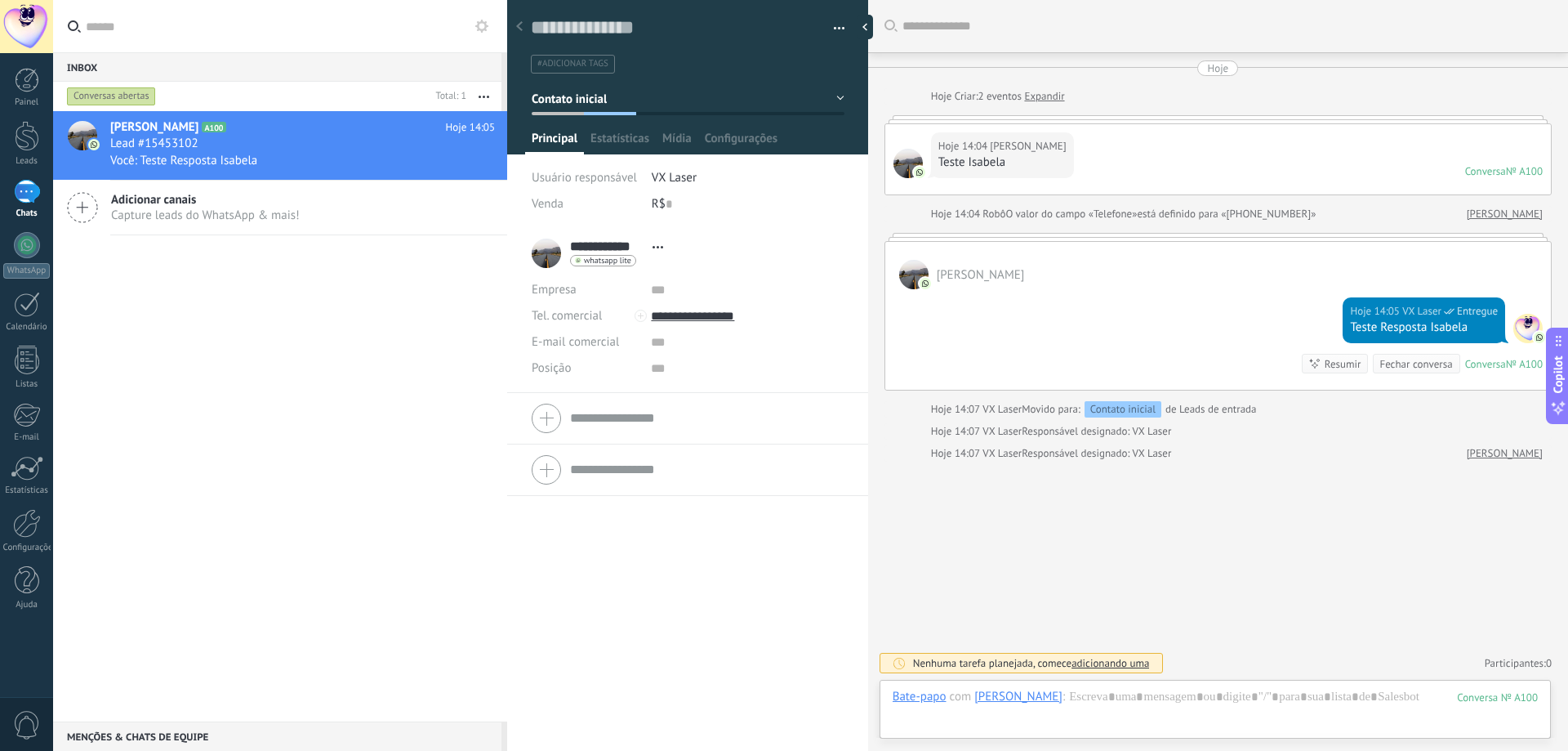
click at [618, 258] on span "whatsapp lite" at bounding box center [607, 260] width 48 height 8
click at [618, 258] on div at bounding box center [784, 375] width 1568 height 751
click at [618, 258] on span "whatsapp lite" at bounding box center [607, 260] width 48 height 8
click at [618, 258] on div at bounding box center [784, 375] width 1568 height 751
click at [652, 288] on input "text" at bounding box center [746, 290] width 192 height 26
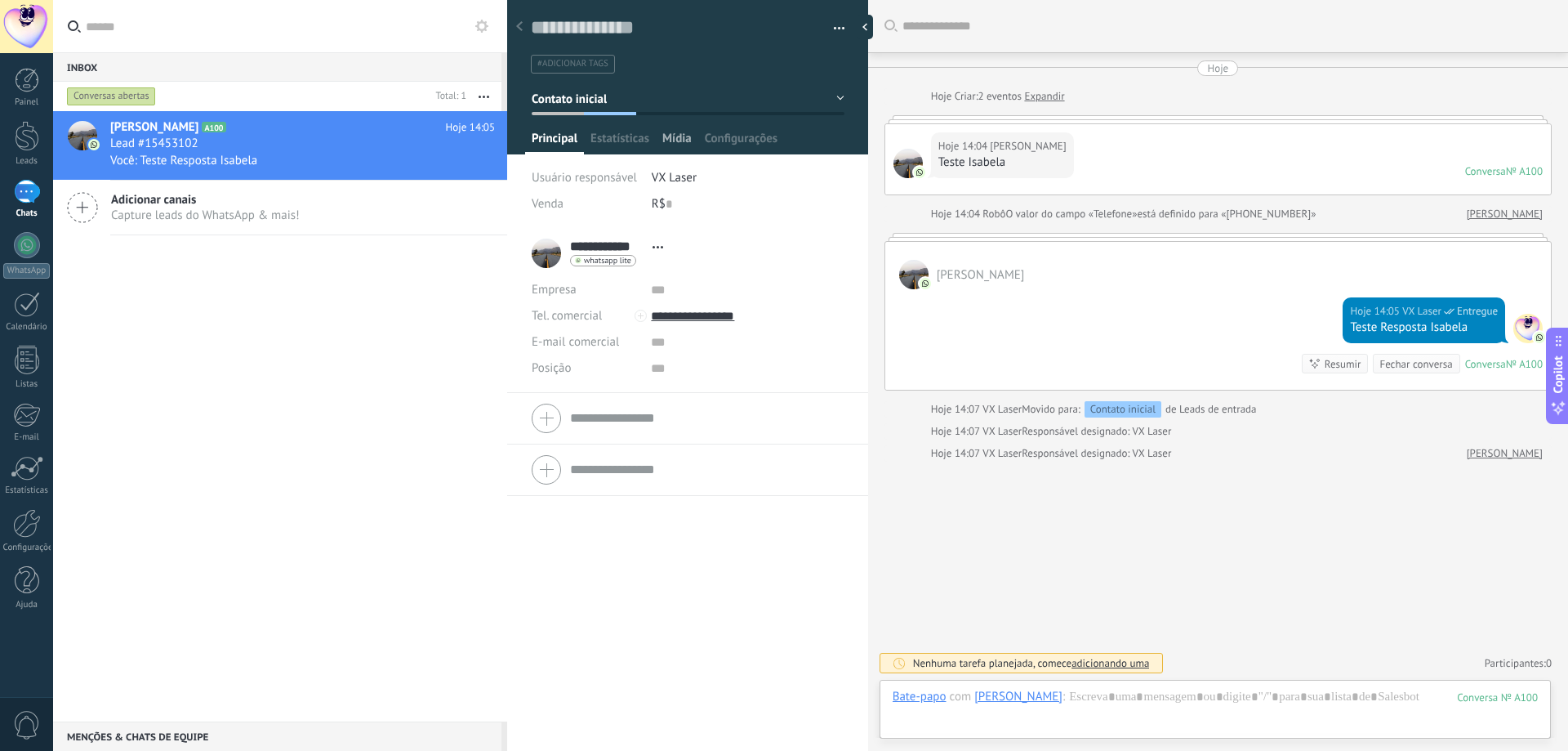
click at [664, 138] on span "Mídia" at bounding box center [677, 142] width 30 height 23
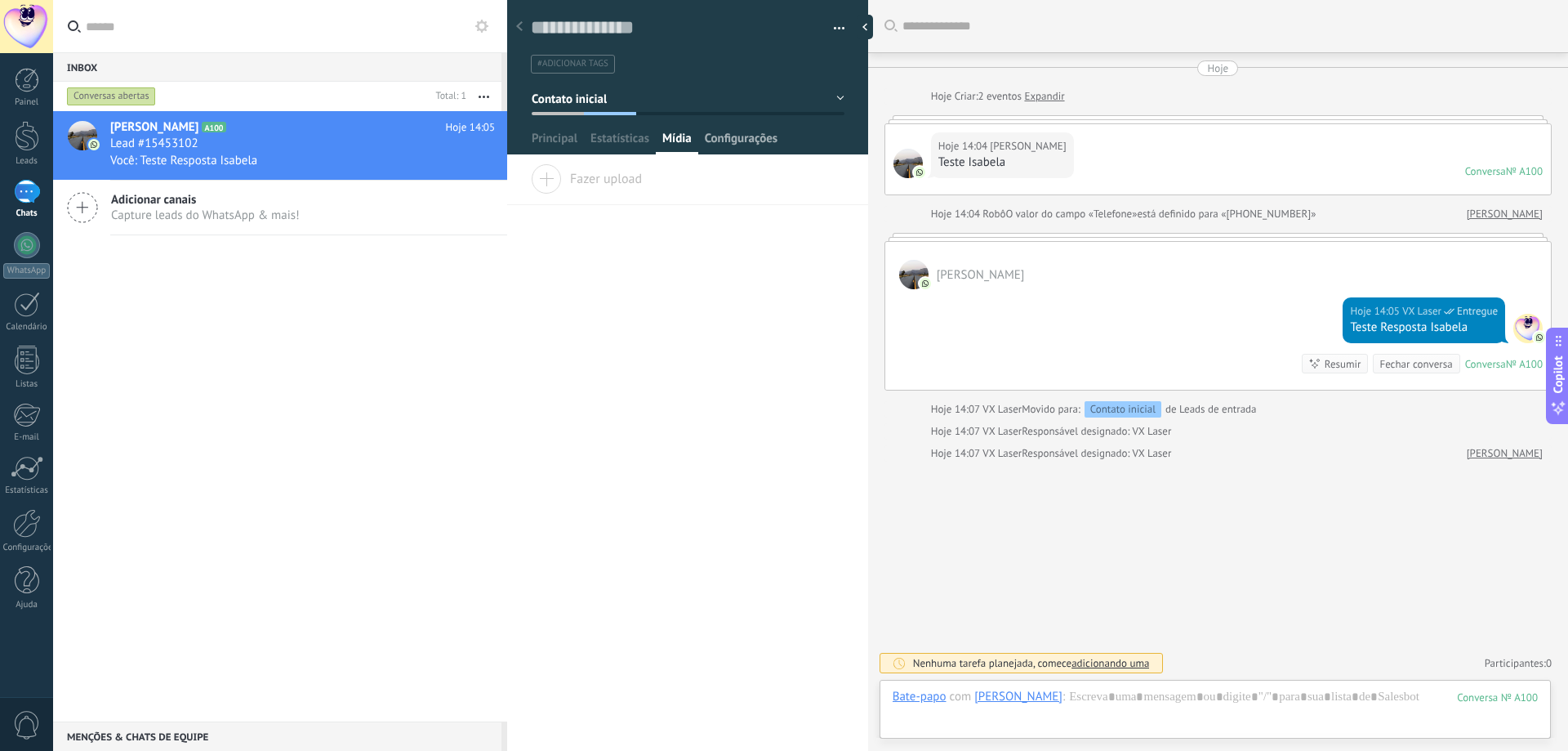
click at [725, 134] on span "Configurações" at bounding box center [741, 142] width 73 height 23
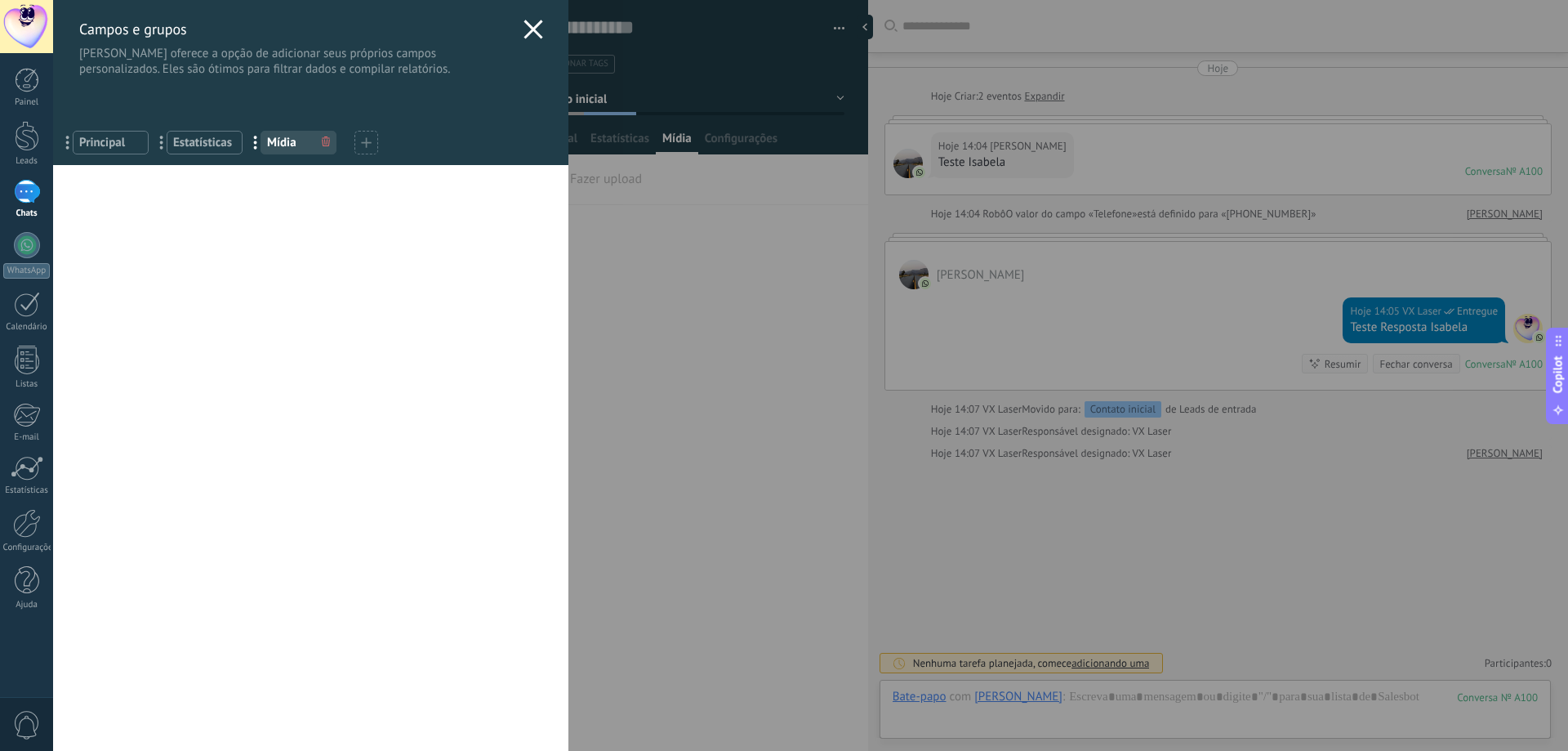
click at [531, 28] on icon at bounding box center [533, 30] width 20 height 20
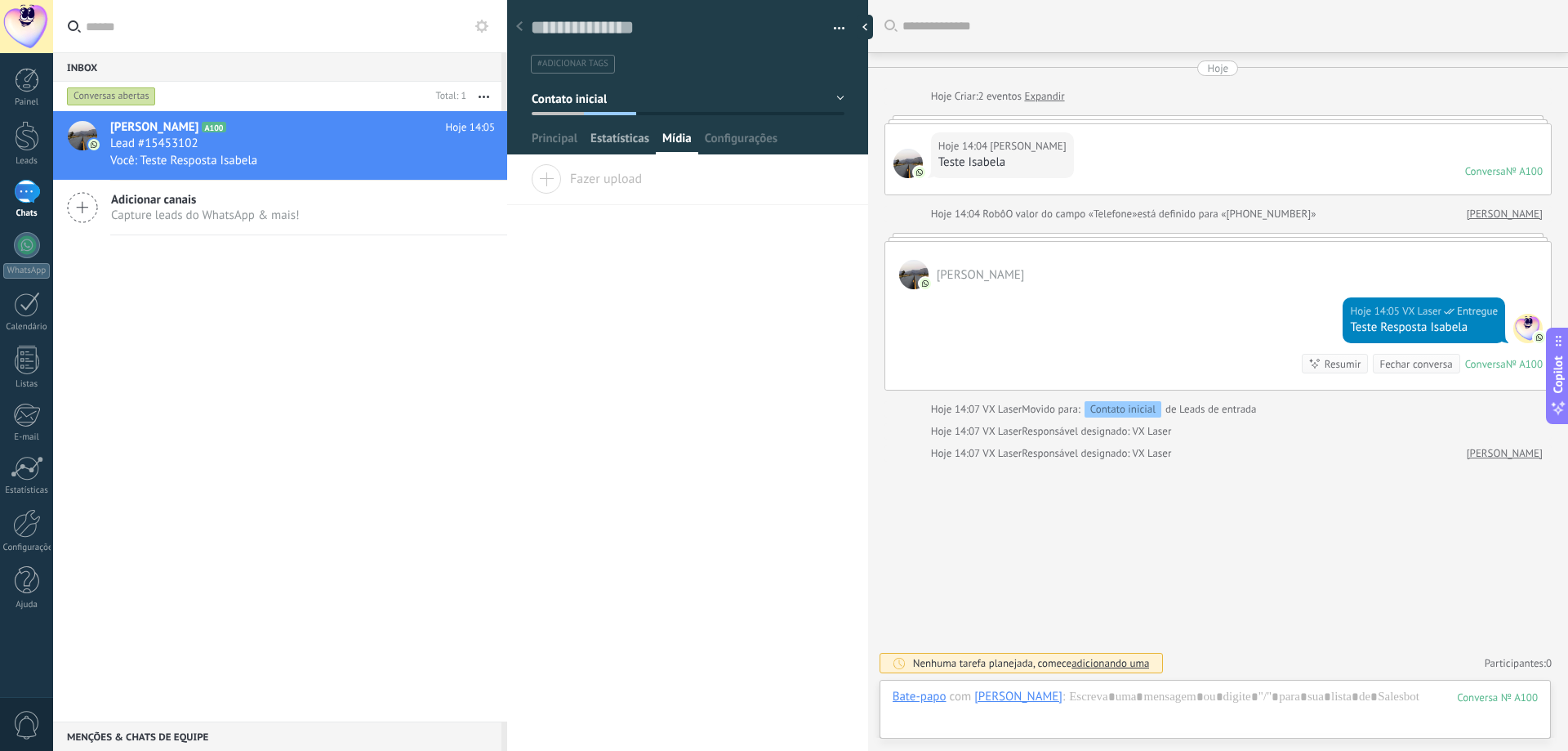
click at [636, 152] on span "Estatísticas" at bounding box center [619, 142] width 58 height 23
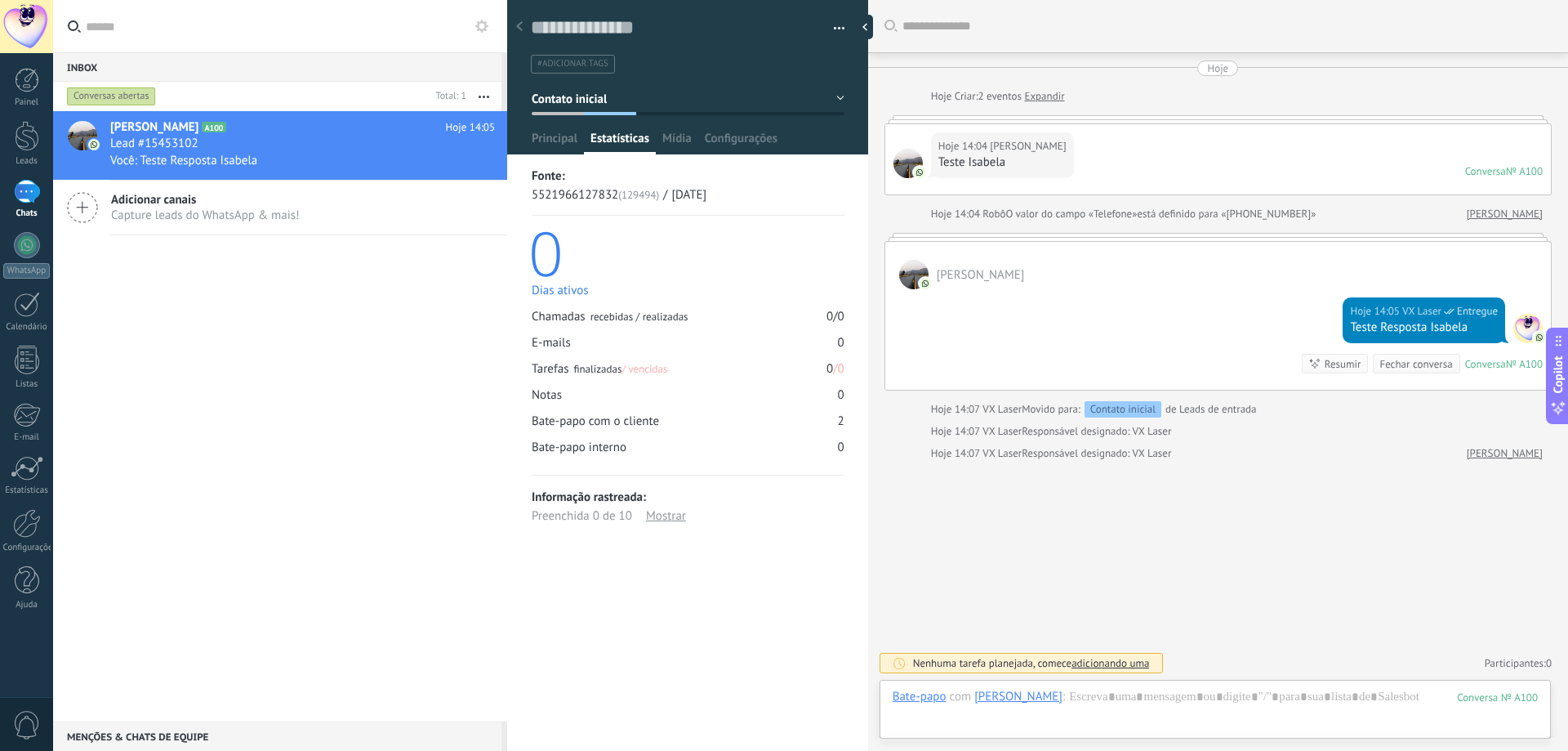
click at [571, 125] on div at bounding box center [688, 71] width 361 height 165
click at [563, 141] on span "Principal" at bounding box center [554, 142] width 46 height 23
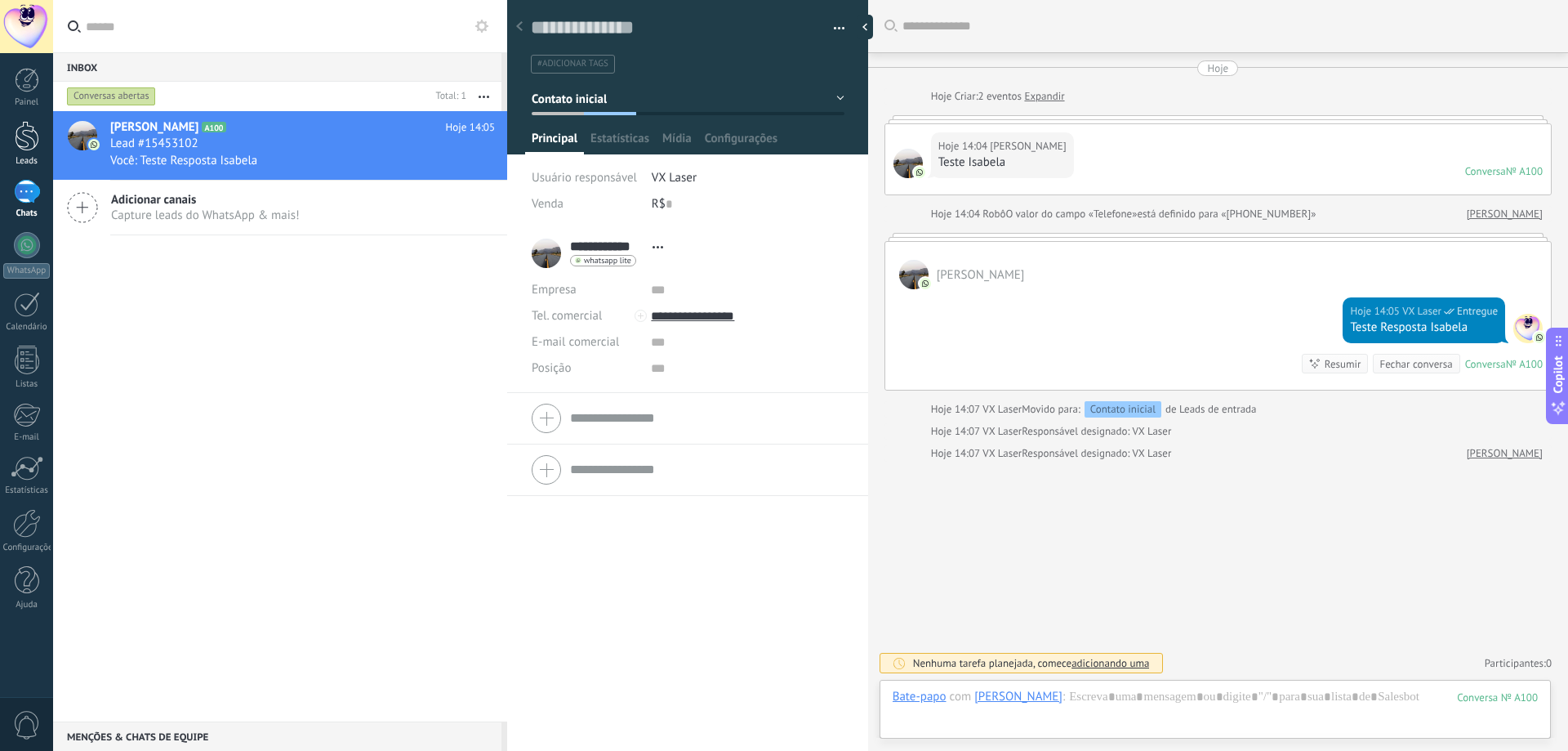
click at [30, 142] on div at bounding box center [26, 136] width 24 height 31
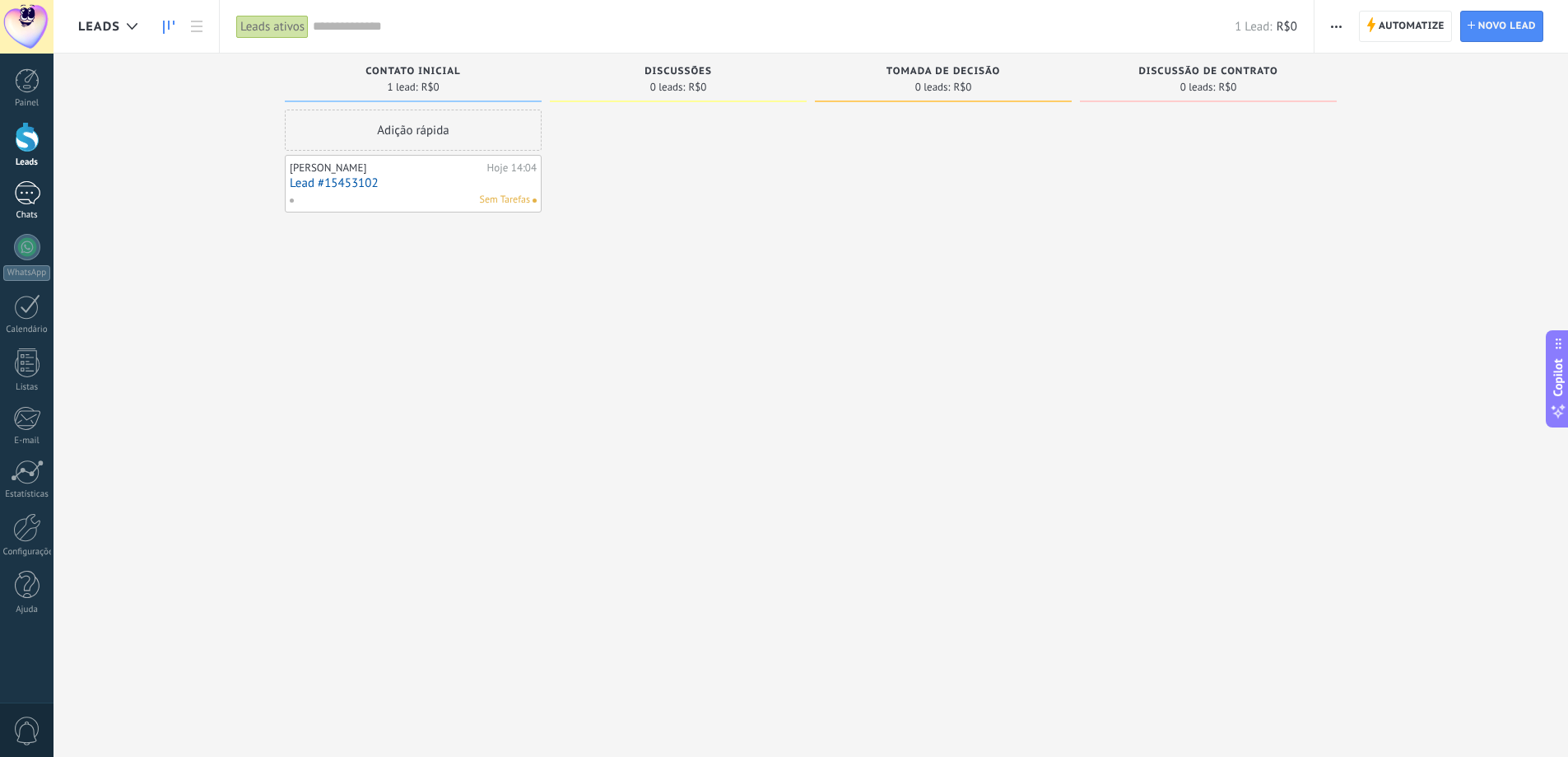
click at [32, 201] on div "1" at bounding box center [26, 193] width 26 height 24
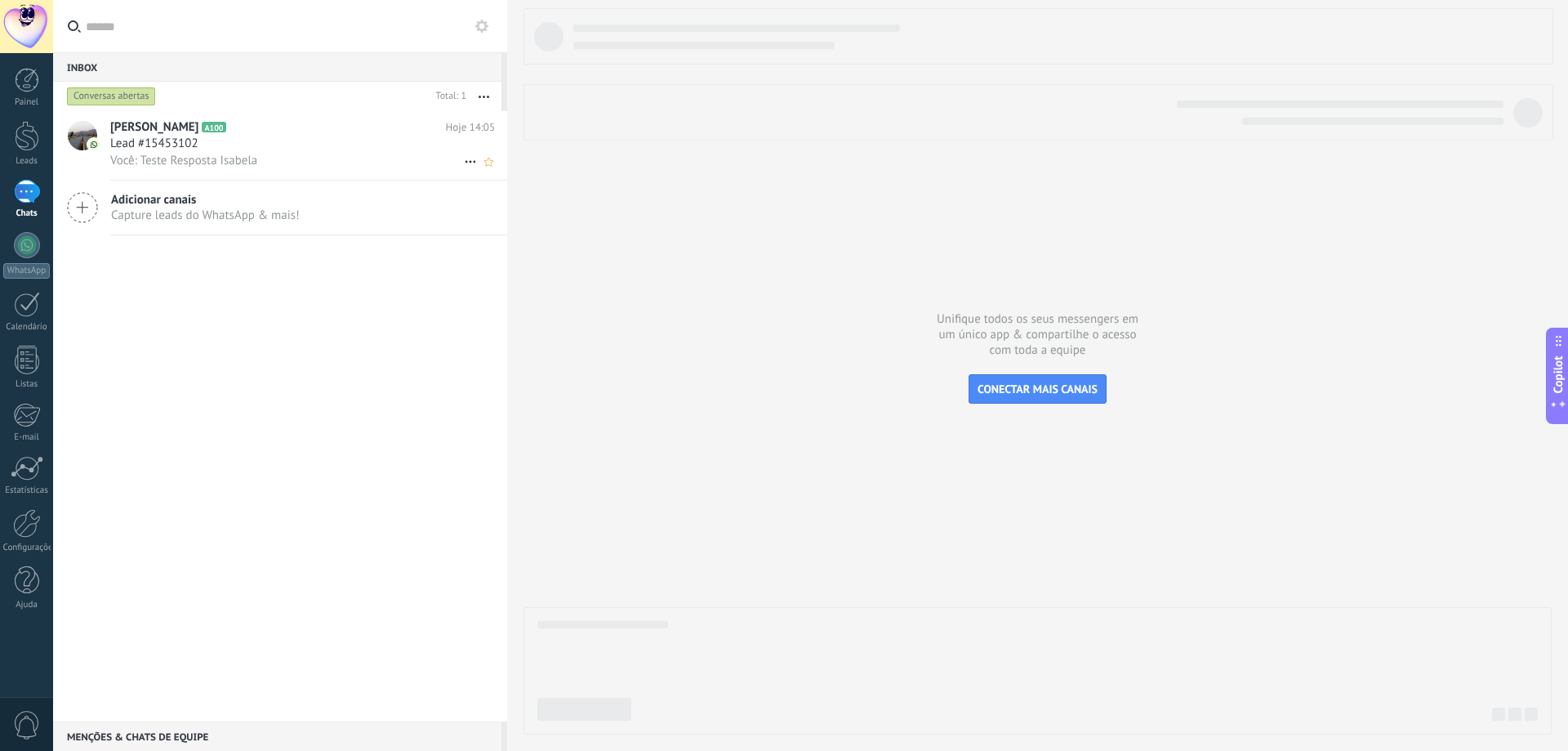
click at [291, 143] on div "Lead #15453102" at bounding box center [303, 144] width 385 height 16
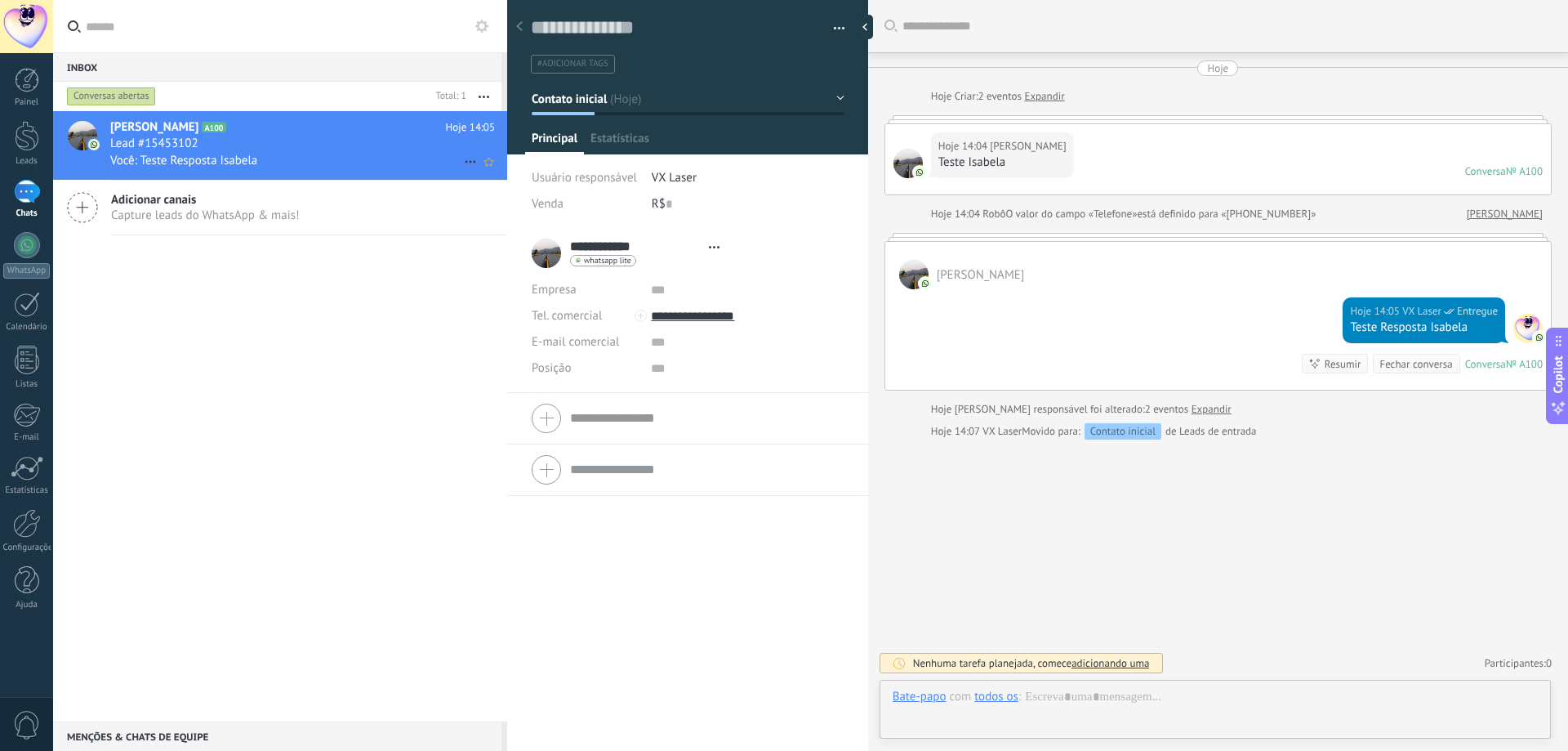
scroll to position [24, 0]
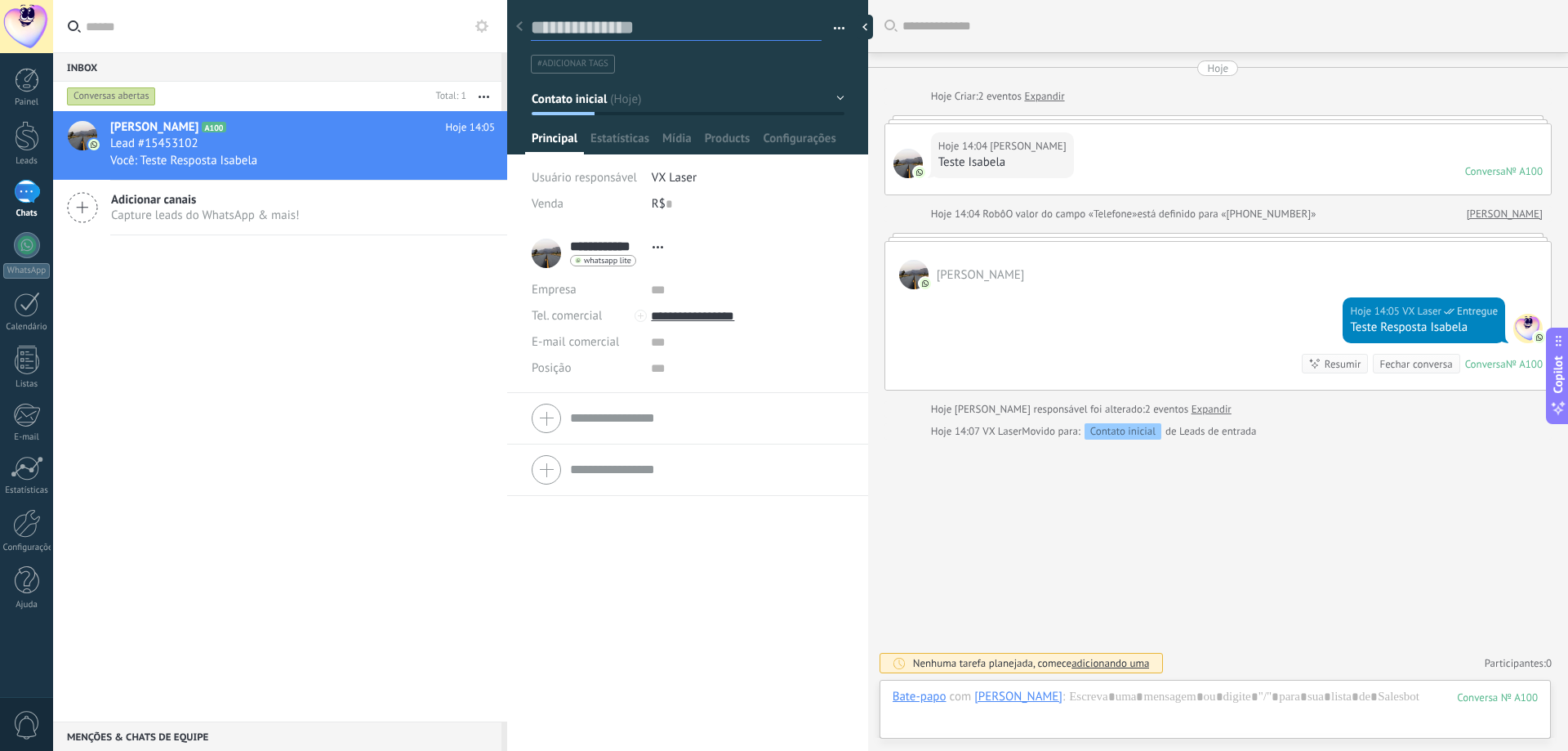
click at [592, 25] on textarea at bounding box center [675, 28] width 290 height 25
click at [912, 696] on div "Bate-papo" at bounding box center [920, 696] width 54 height 14
click at [911, 657] on div "Tarefa" at bounding box center [922, 667] width 85 height 28
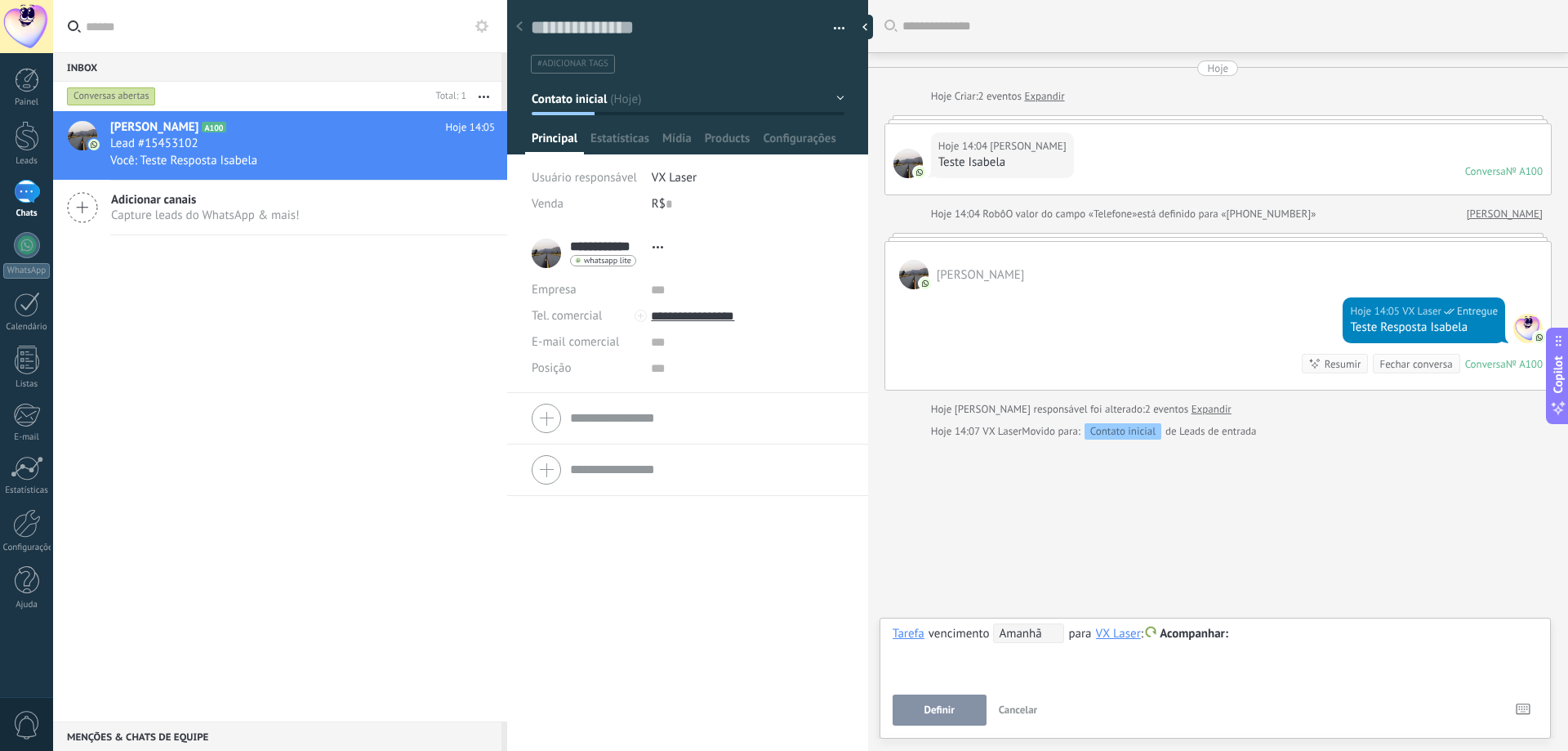
click at [1282, 635] on div at bounding box center [1215, 634] width 645 height 20
click at [23, 122] on div at bounding box center [26, 136] width 24 height 31
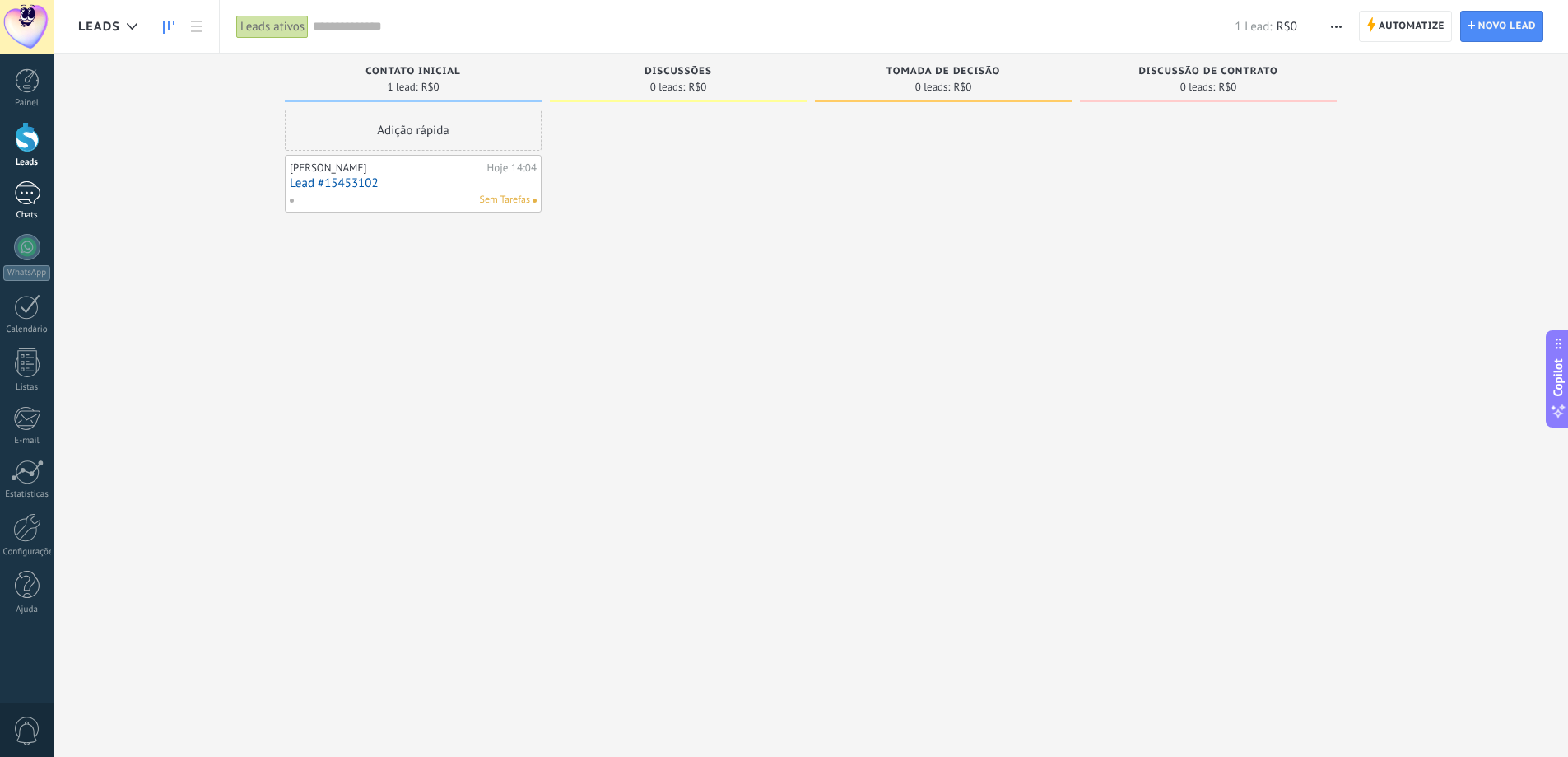
click at [18, 214] on div "Chats" at bounding box center [27, 216] width 48 height 11
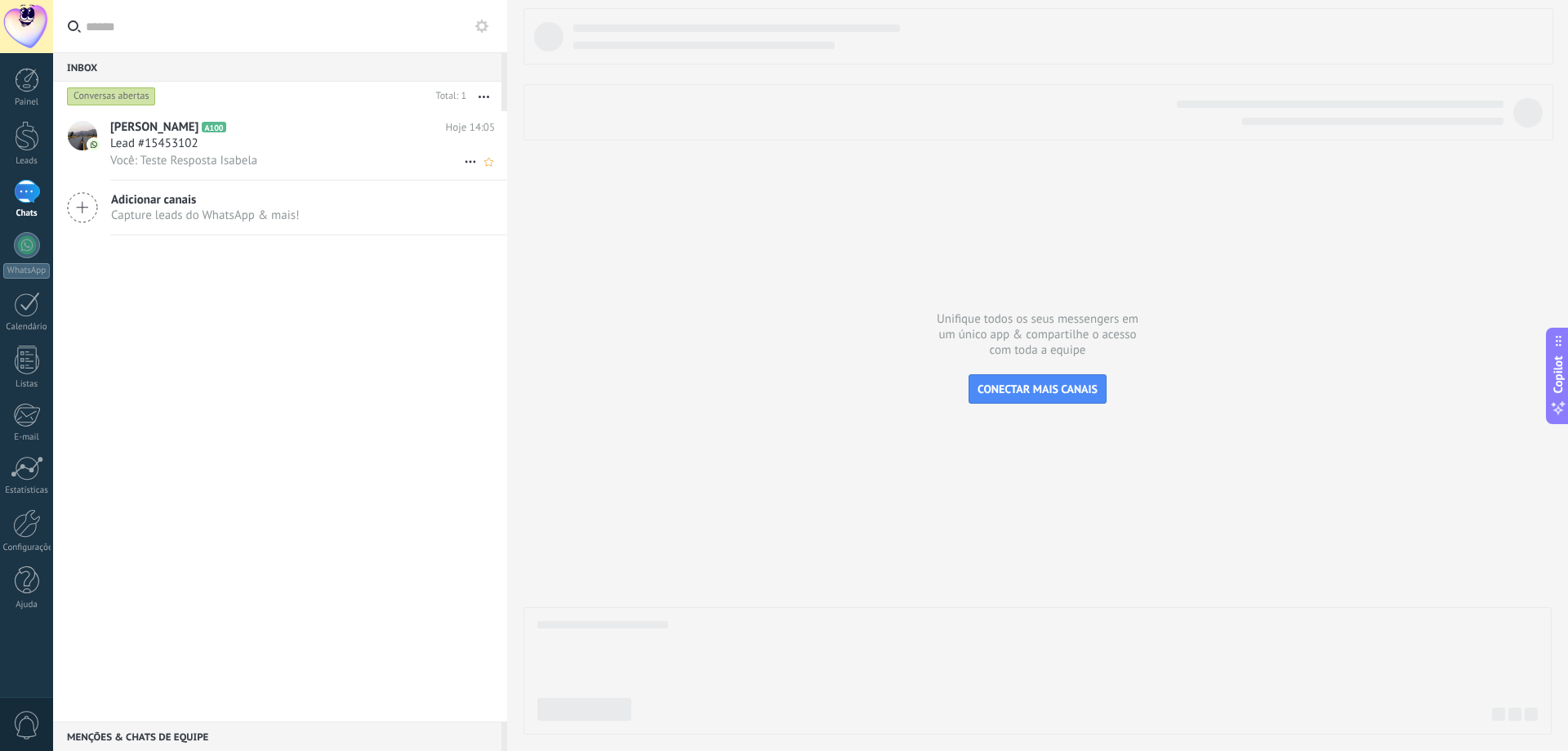
click at [155, 159] on span "Você: Teste Resposta Isabela" at bounding box center [183, 160] width 147 height 15
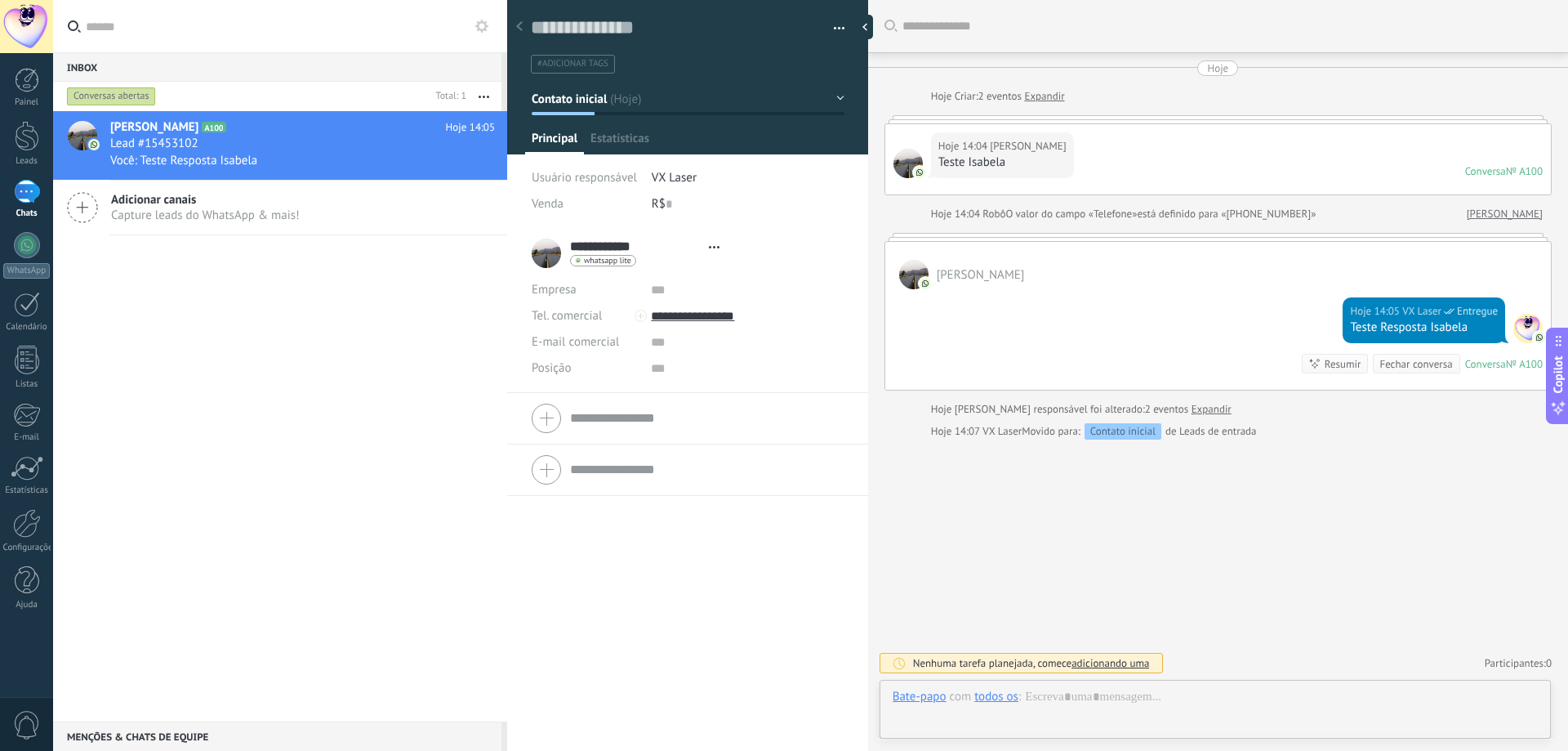
type textarea "**********"
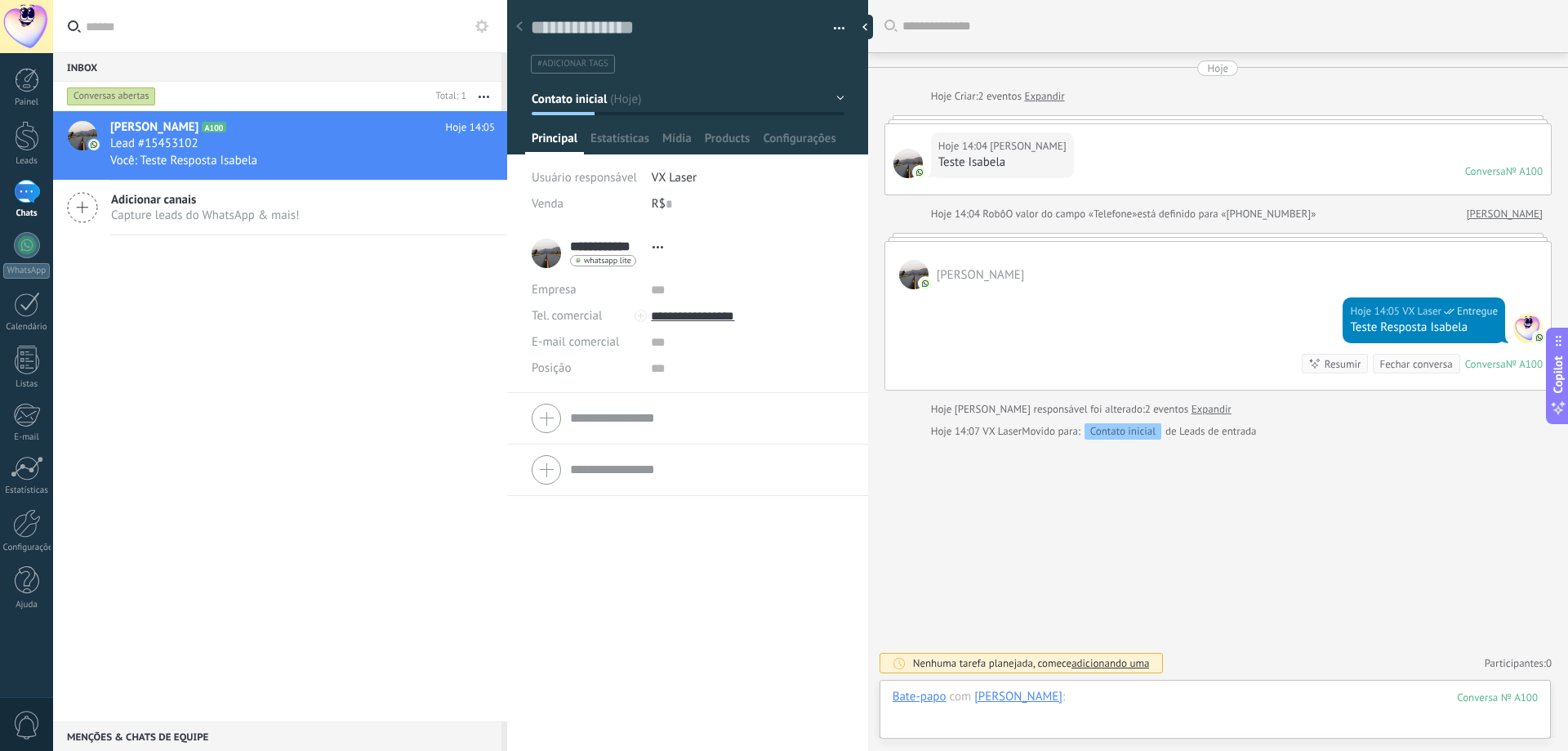
click at [1104, 699] on div at bounding box center [1215, 713] width 645 height 49
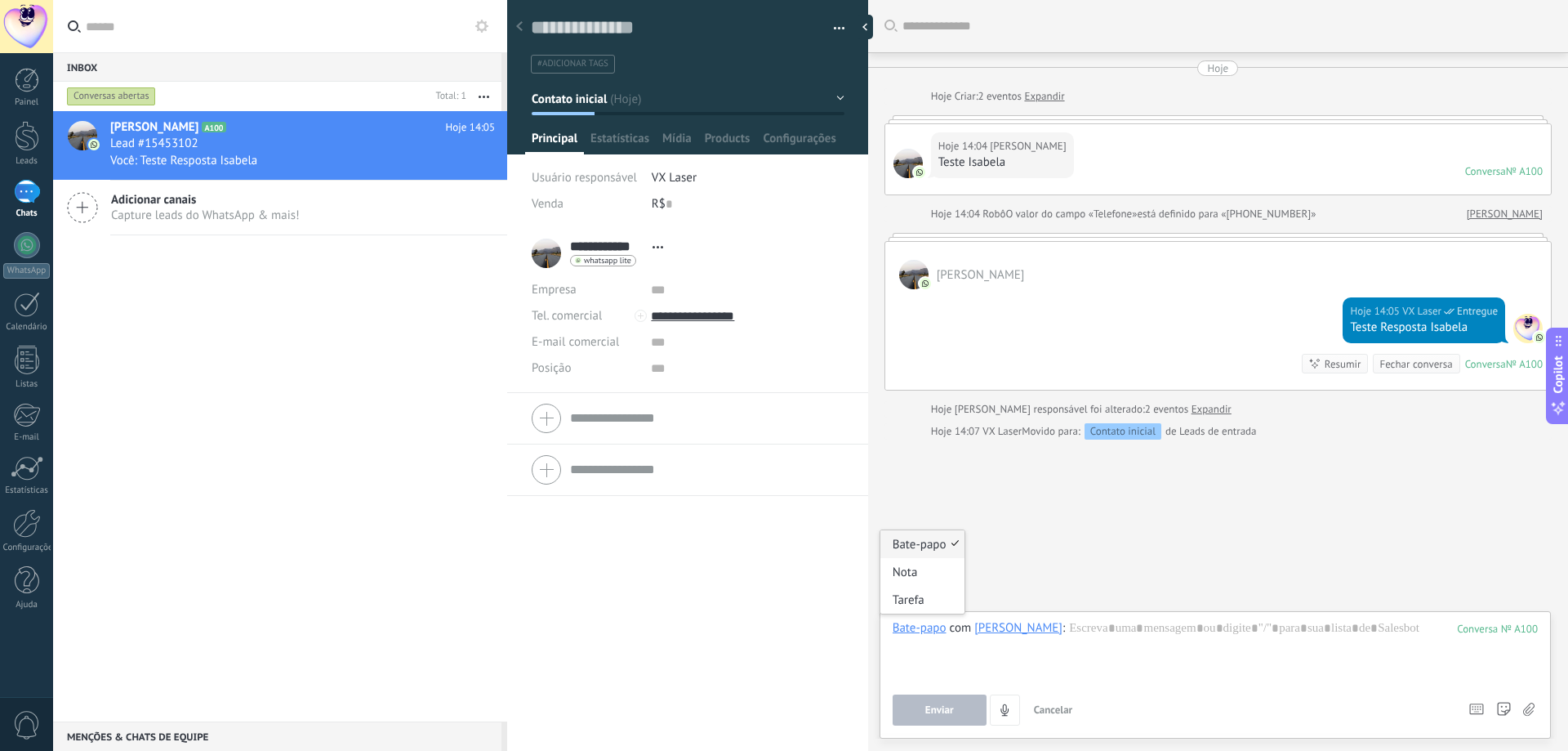
click at [933, 630] on div "Bate-papo" at bounding box center [920, 627] width 54 height 14
click at [924, 608] on div "Tarefa" at bounding box center [922, 599] width 85 height 28
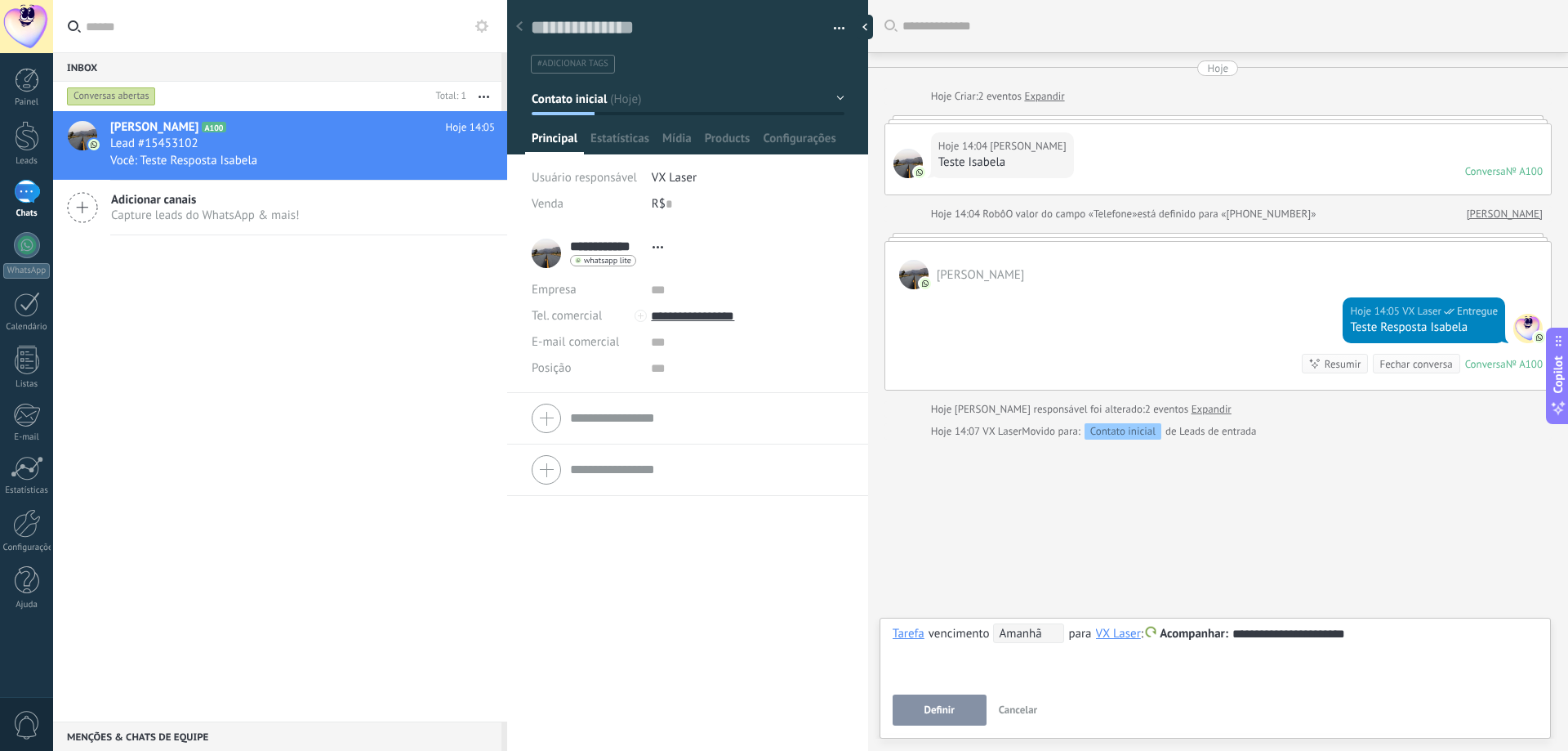
click at [1029, 629] on span "Amanhã" at bounding box center [1028, 633] width 71 height 20
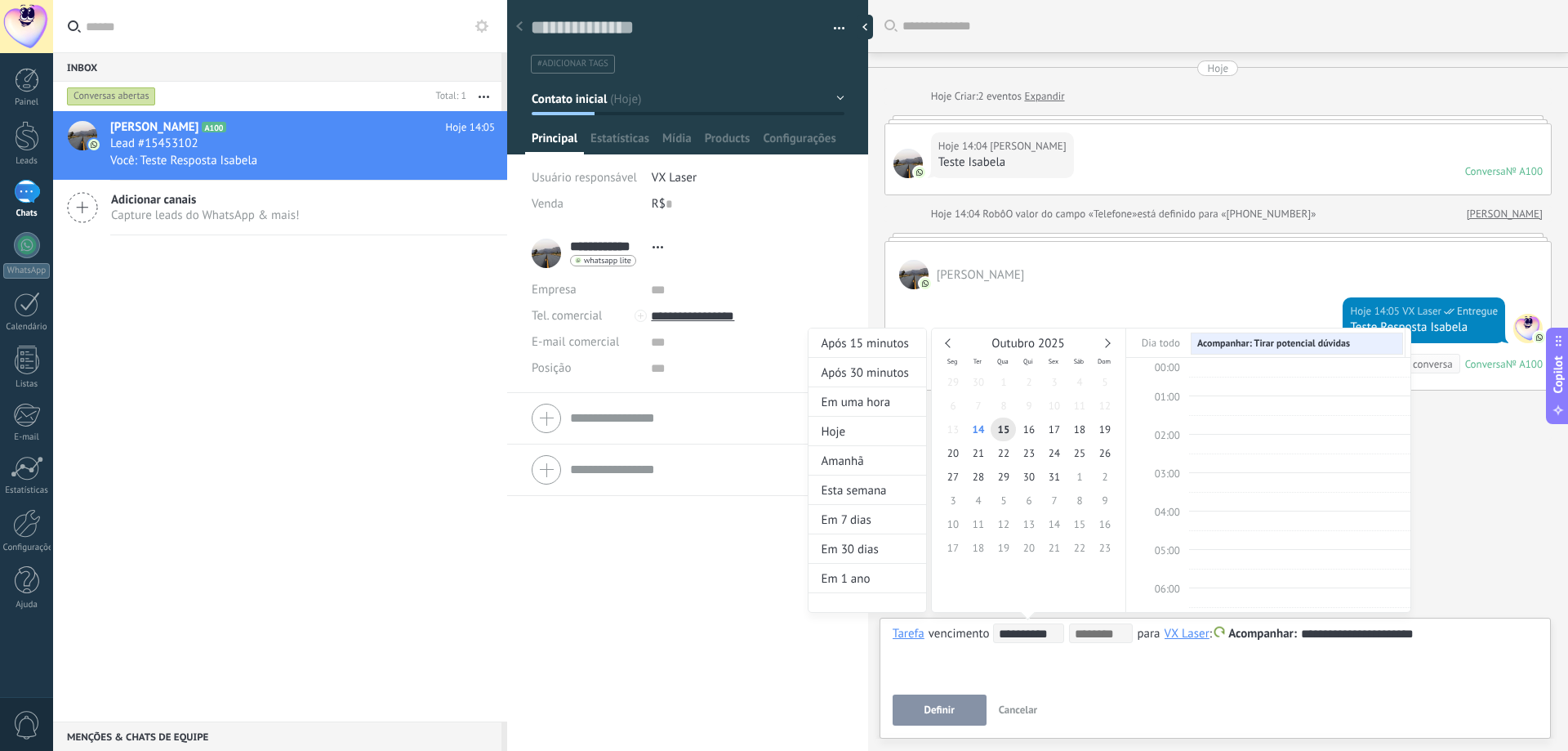
scroll to position [308, 0]
click at [950, 707] on div at bounding box center [784, 375] width 1568 height 751
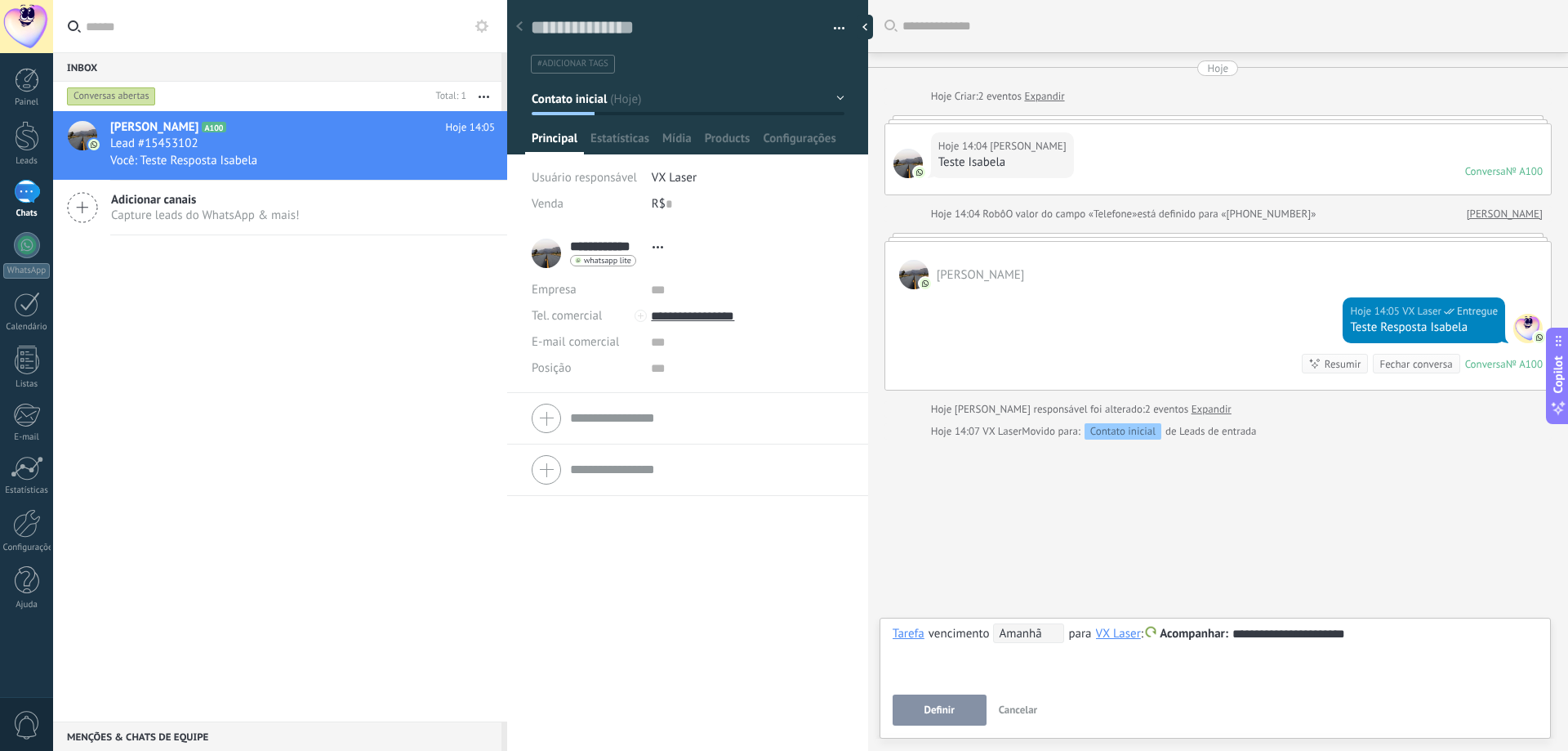
click at [947, 704] on span "Definir" at bounding box center [939, 710] width 31 height 12
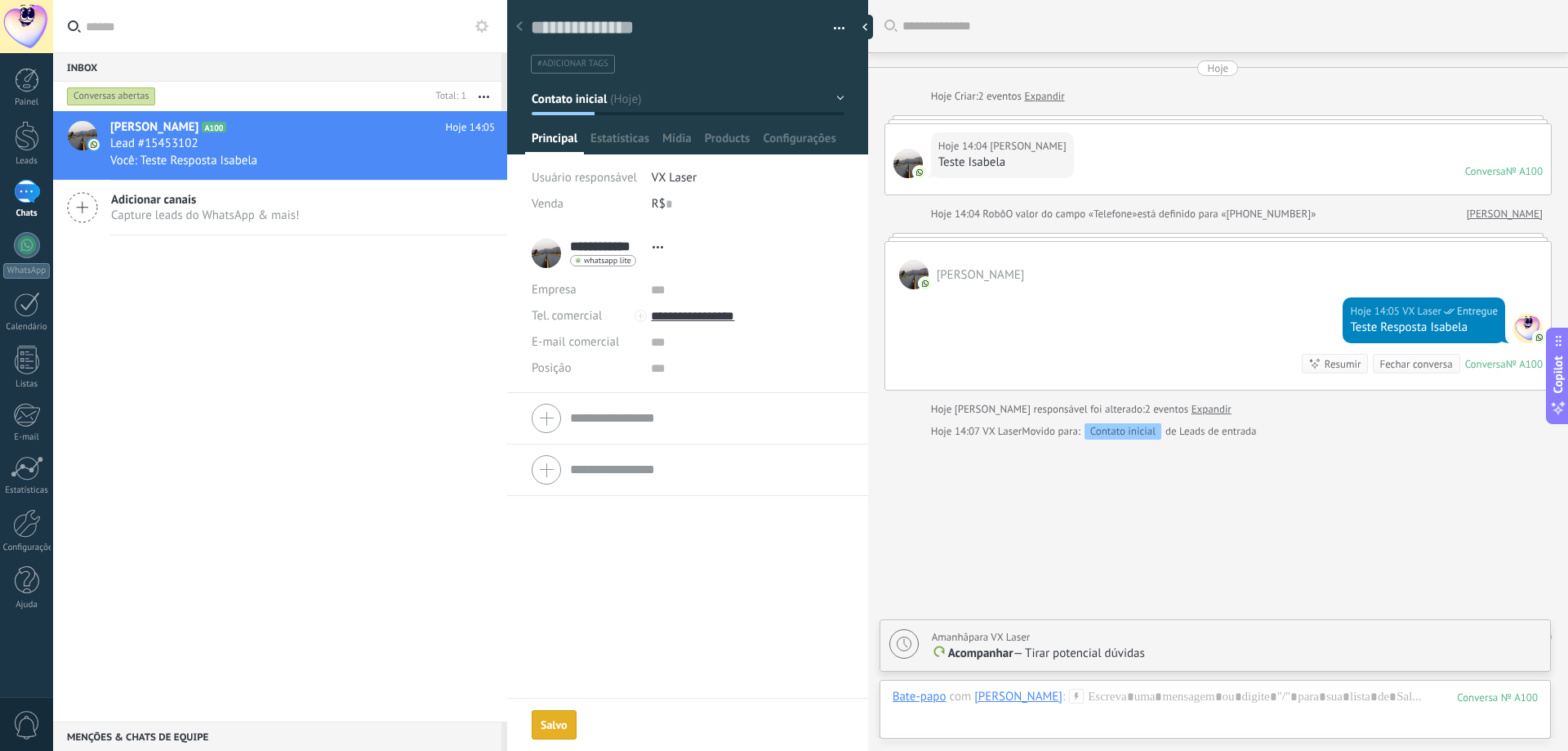
scroll to position [31, 0]
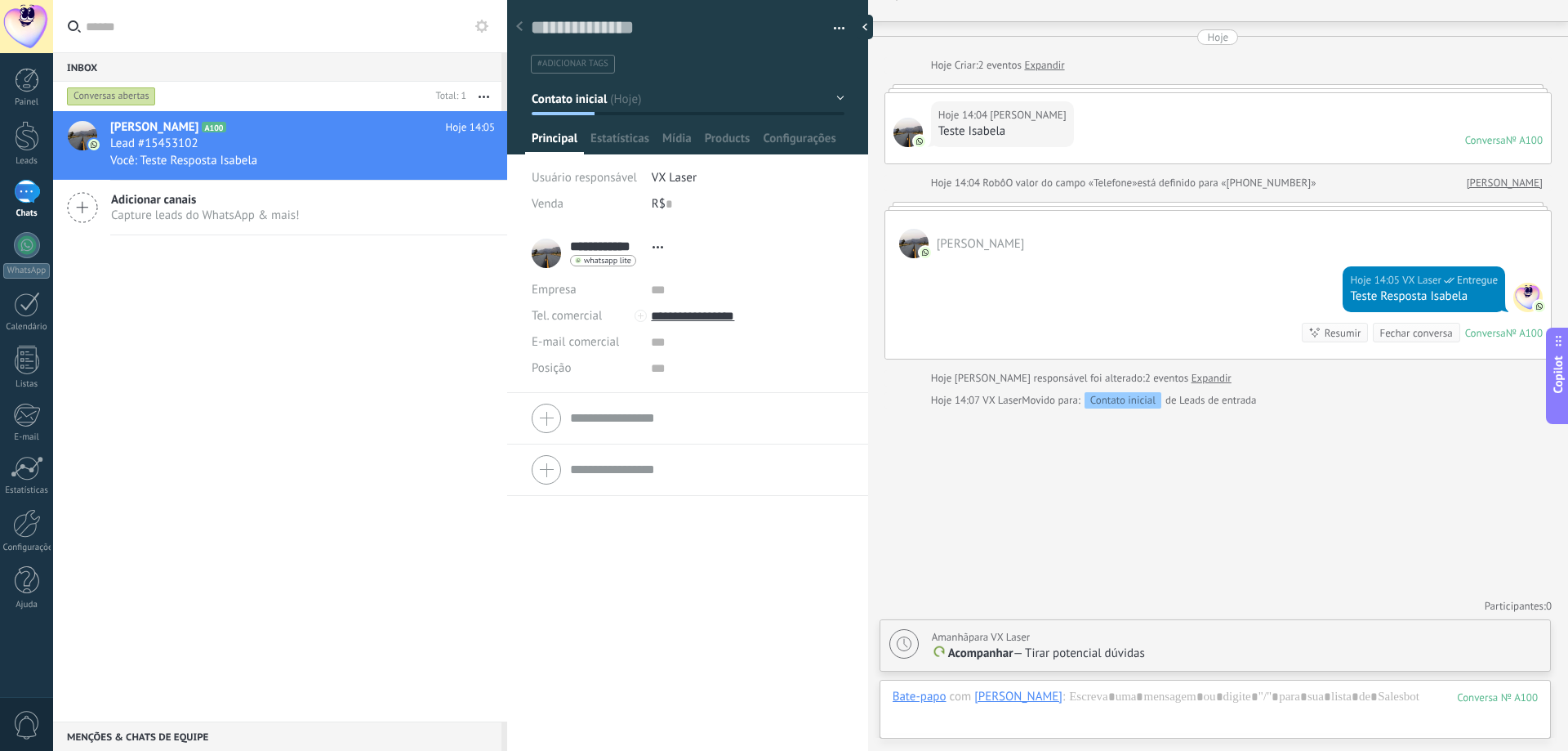
click at [29, 333] on div "Painel Leads 1 Chats WhatsApp Clientes" at bounding box center [26, 346] width 53 height 559
click at [13, 294] on link "Calendário" at bounding box center [26, 311] width 53 height 40
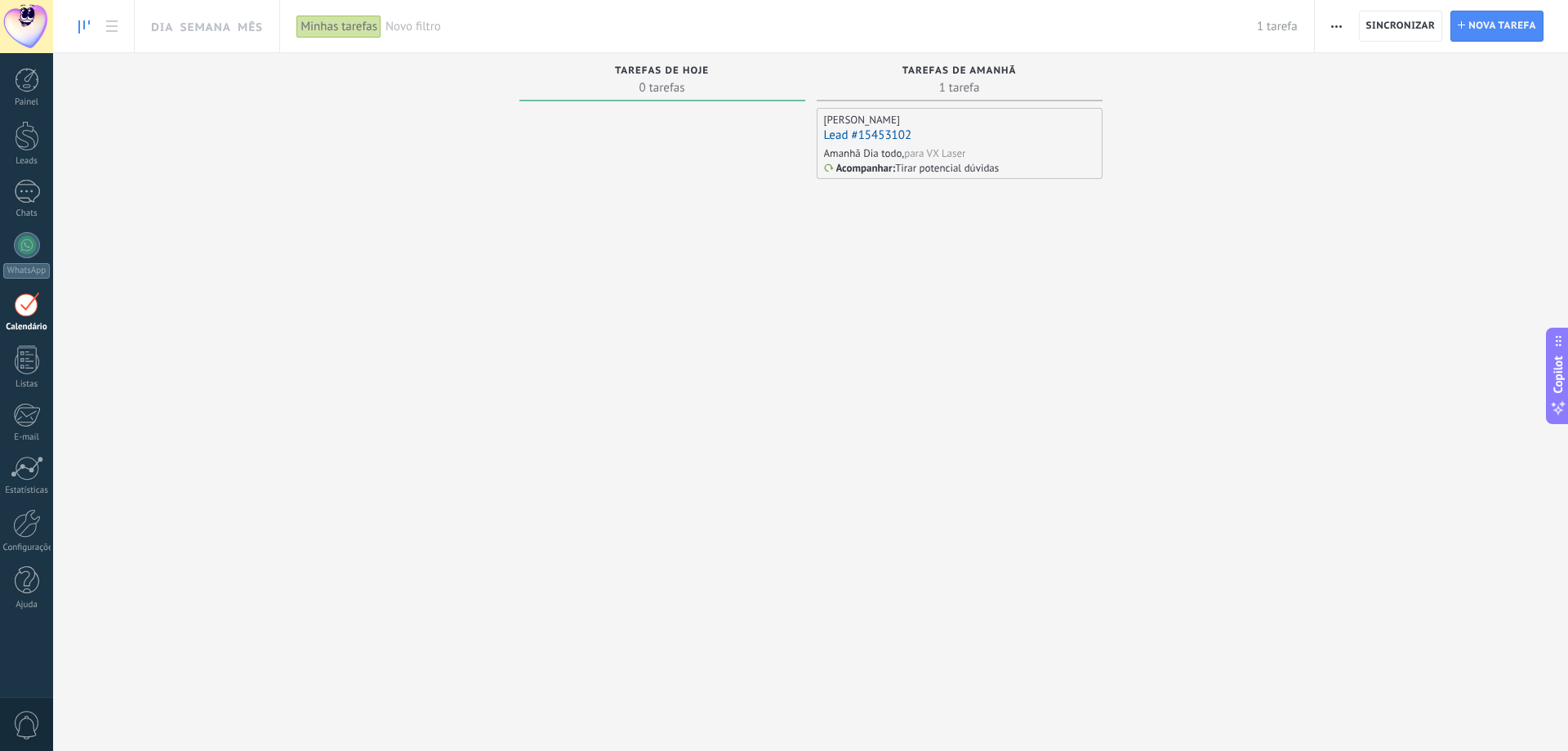
click at [930, 155] on div "para VX Laser" at bounding box center [934, 153] width 61 height 13
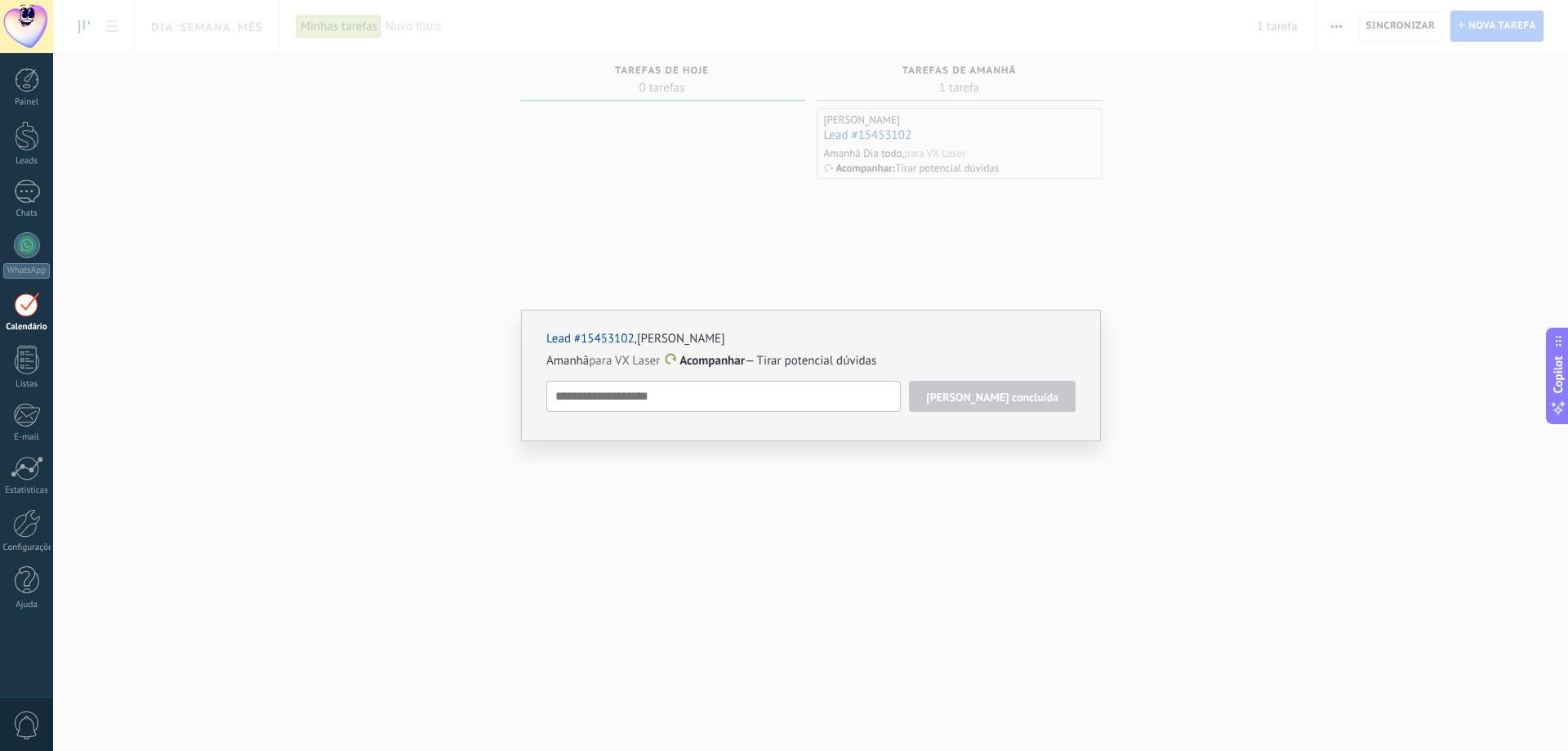
click at [986, 398] on span "[PERSON_NAME] concluída" at bounding box center [992, 397] width 132 height 12
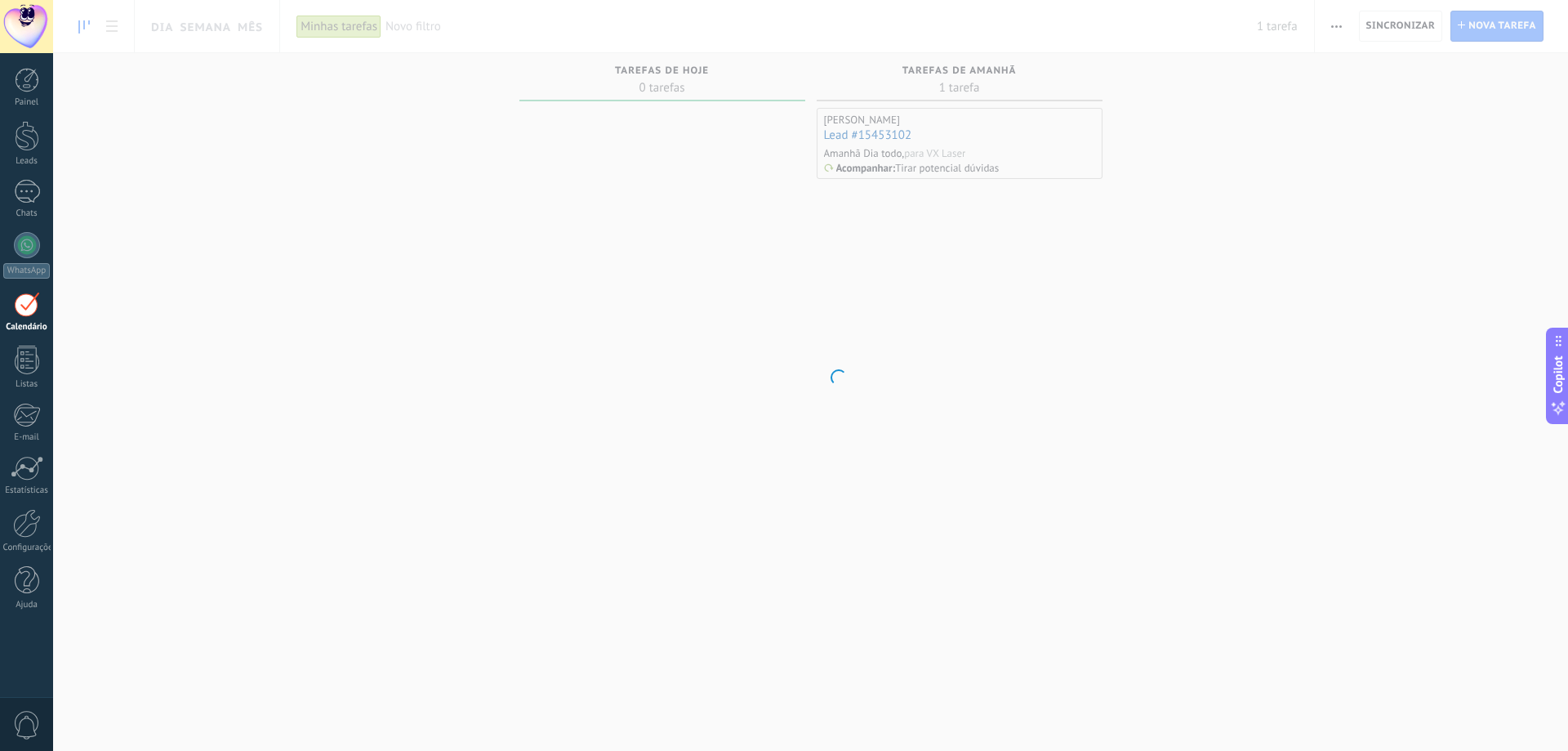
click at [803, 398] on body ".abecls-1,.abecls-2{fill-rule:evenodd}.abecls-2{fill:#fff} .abhcls-1{fill:none}…" at bounding box center [784, 375] width 1568 height 751
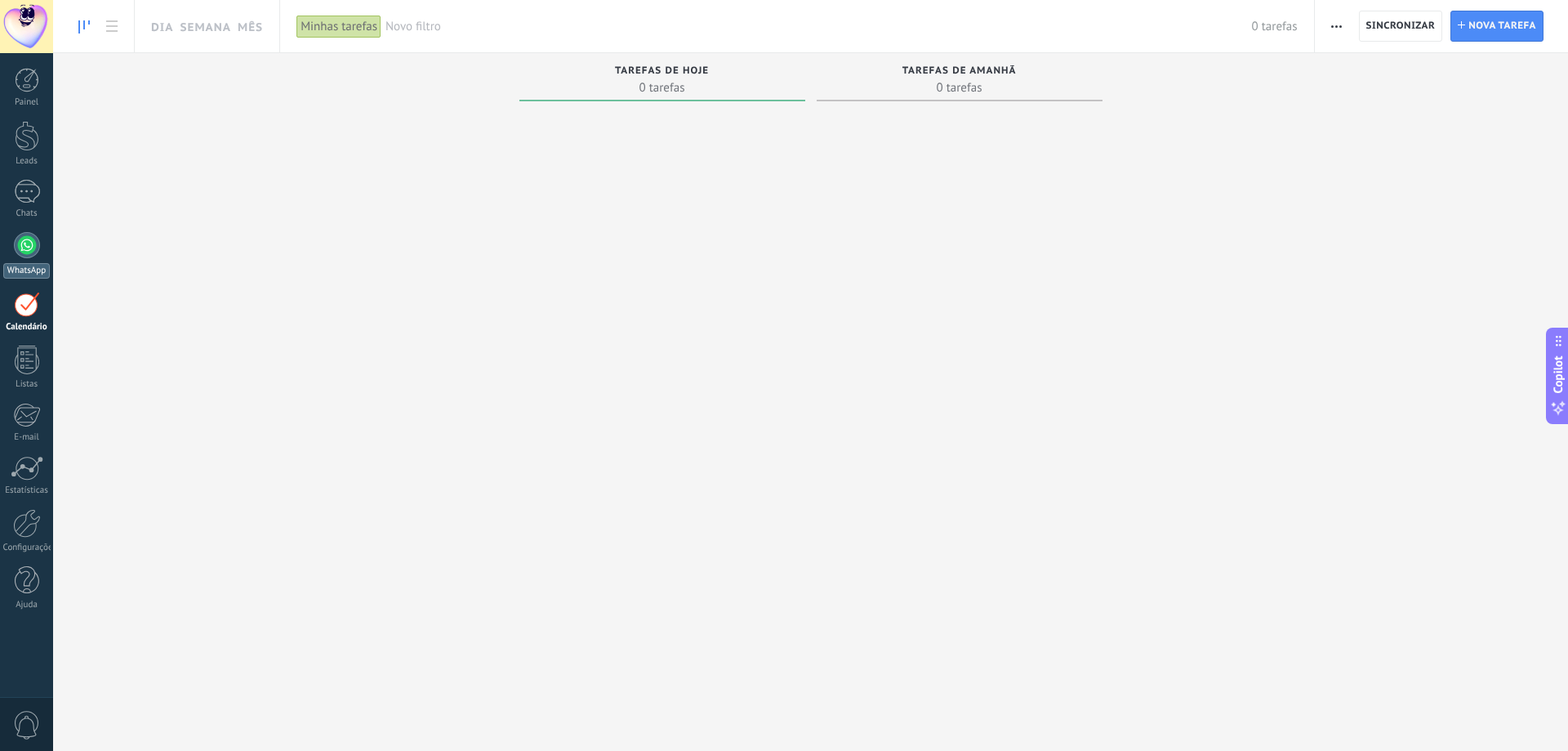
click at [31, 238] on div at bounding box center [26, 245] width 26 height 26
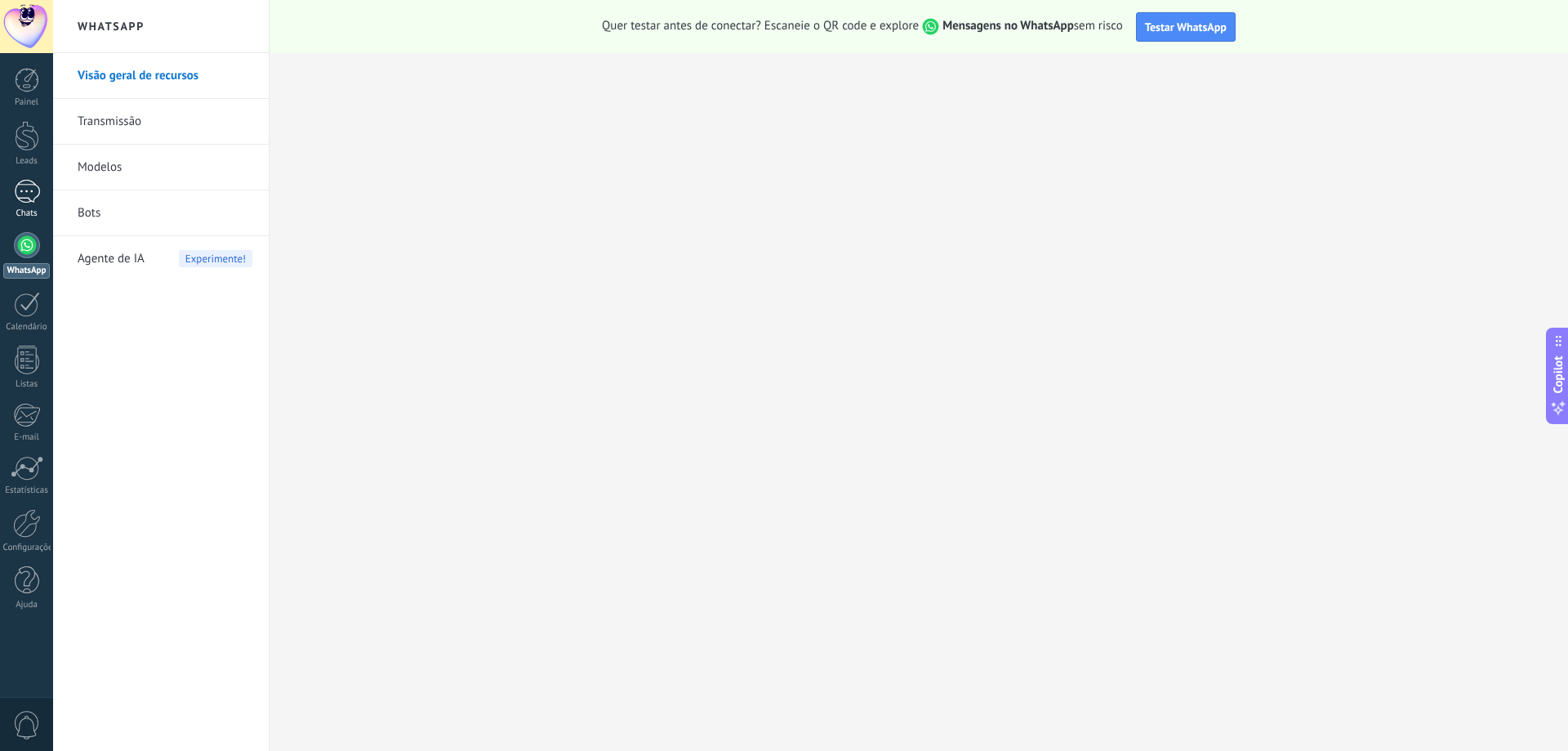
click at [21, 183] on div "1" at bounding box center [26, 192] width 26 height 23
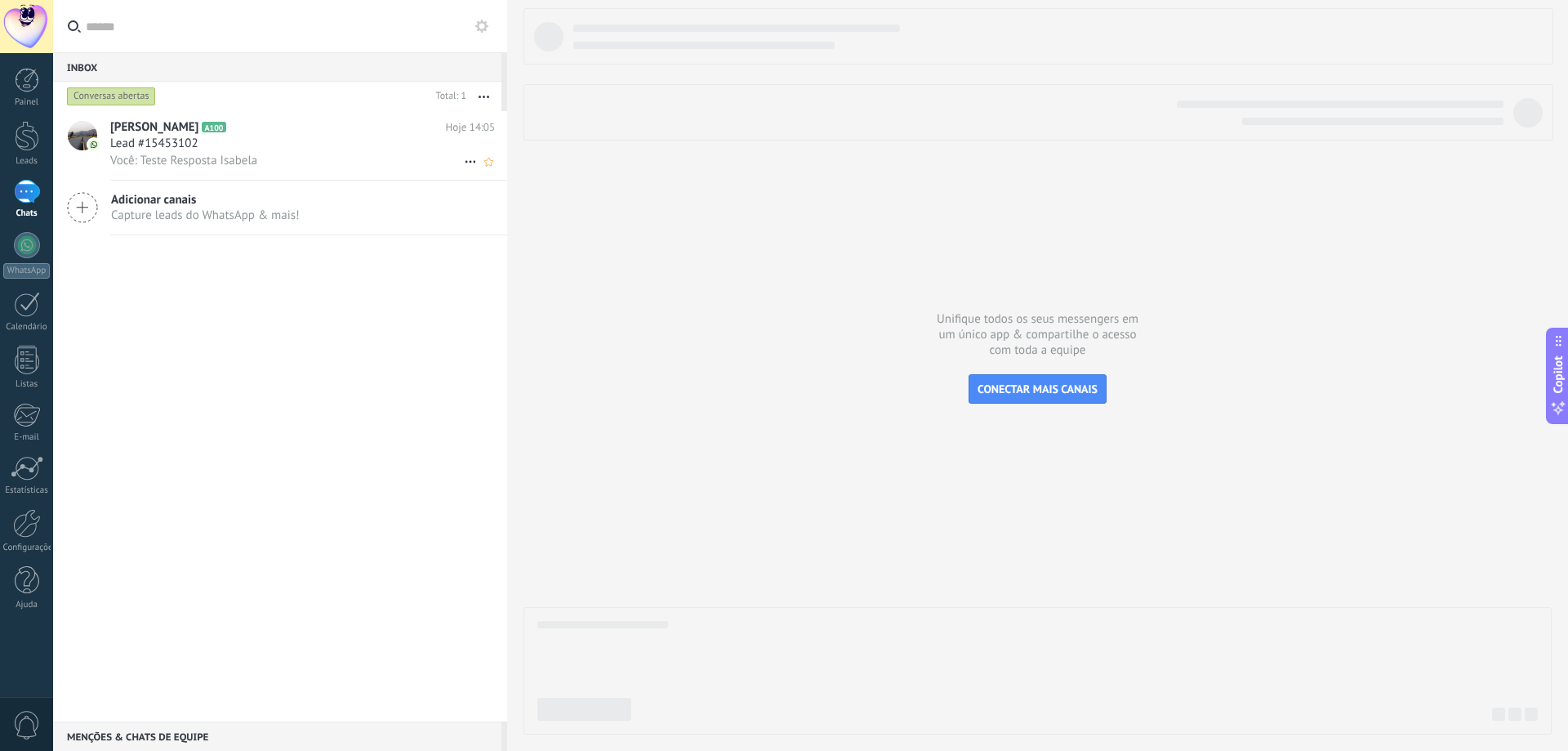
click at [248, 156] on span "Você: Teste Resposta Isabela" at bounding box center [183, 160] width 147 height 15
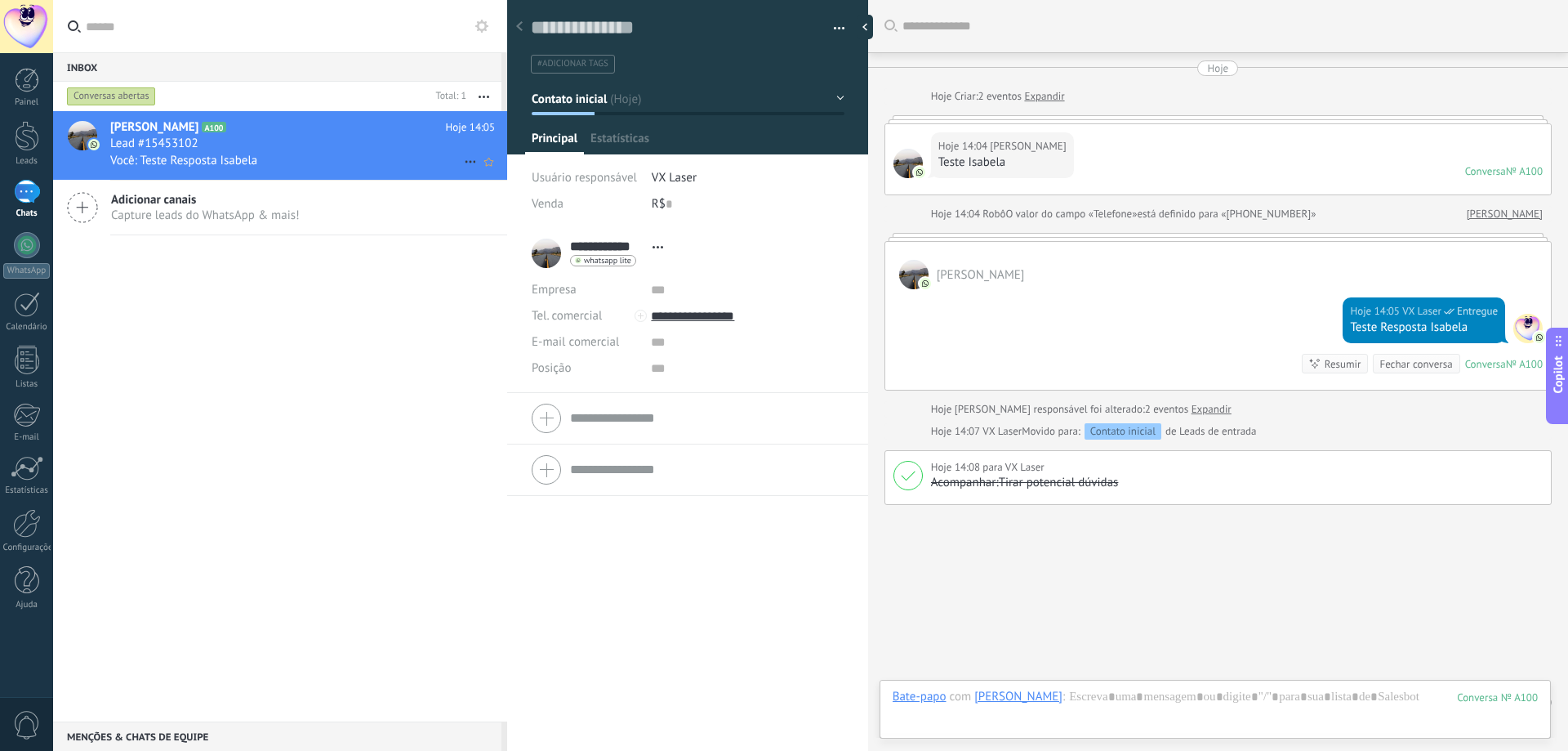
scroll to position [40, 0]
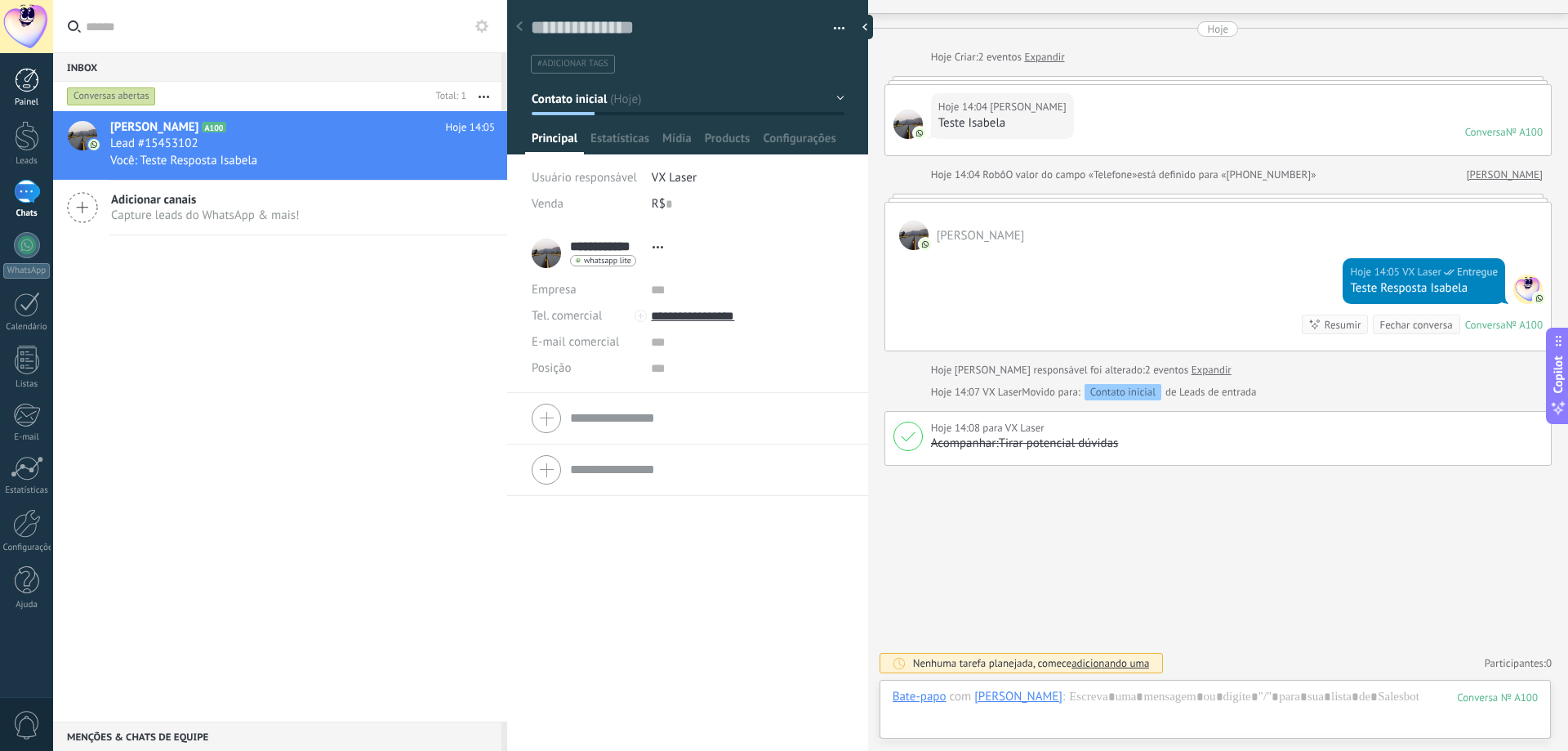
click at [22, 98] on div "Painel" at bounding box center [27, 103] width 48 height 11
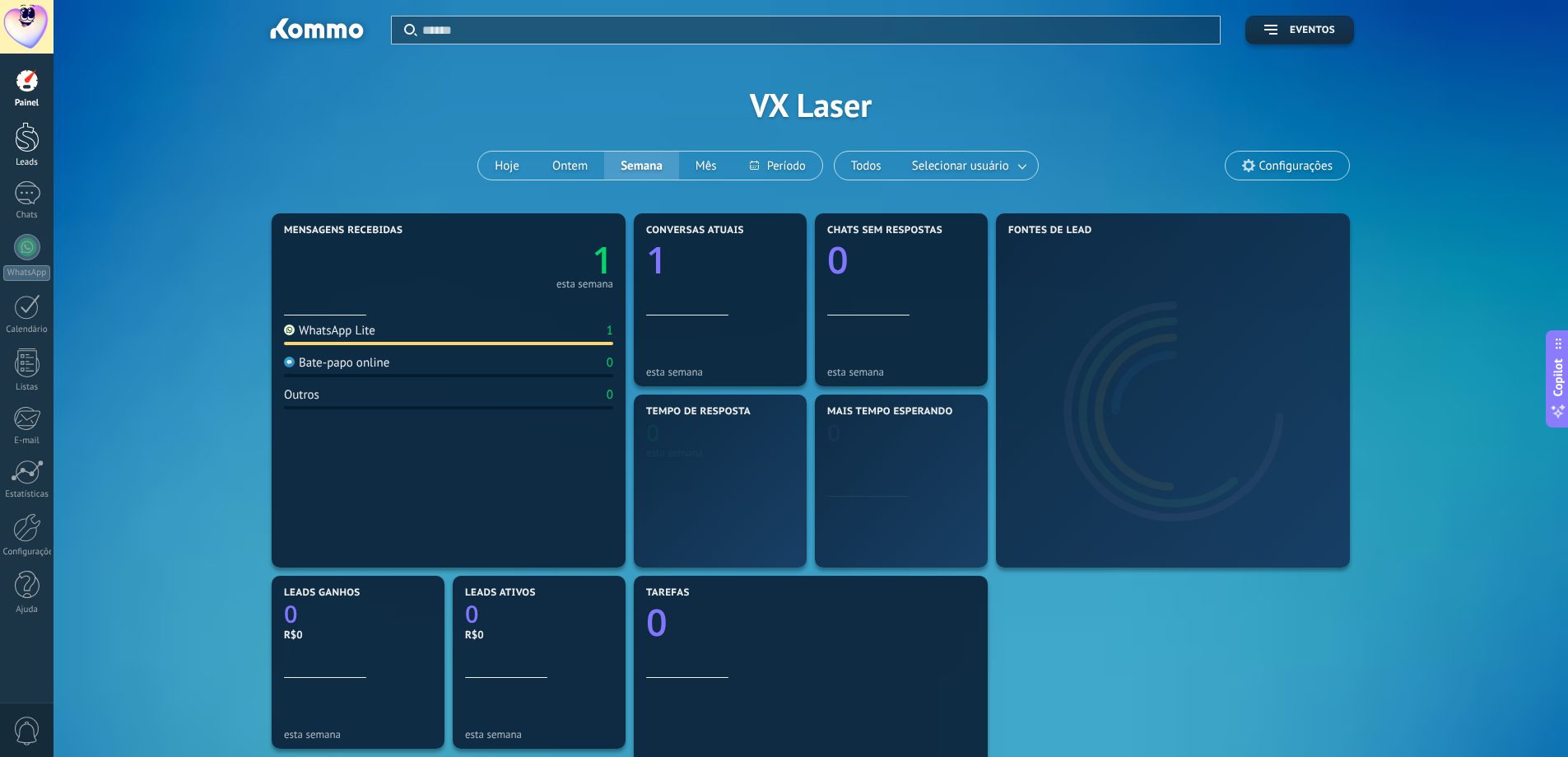
click at [34, 161] on div "Leads" at bounding box center [27, 162] width 48 height 11
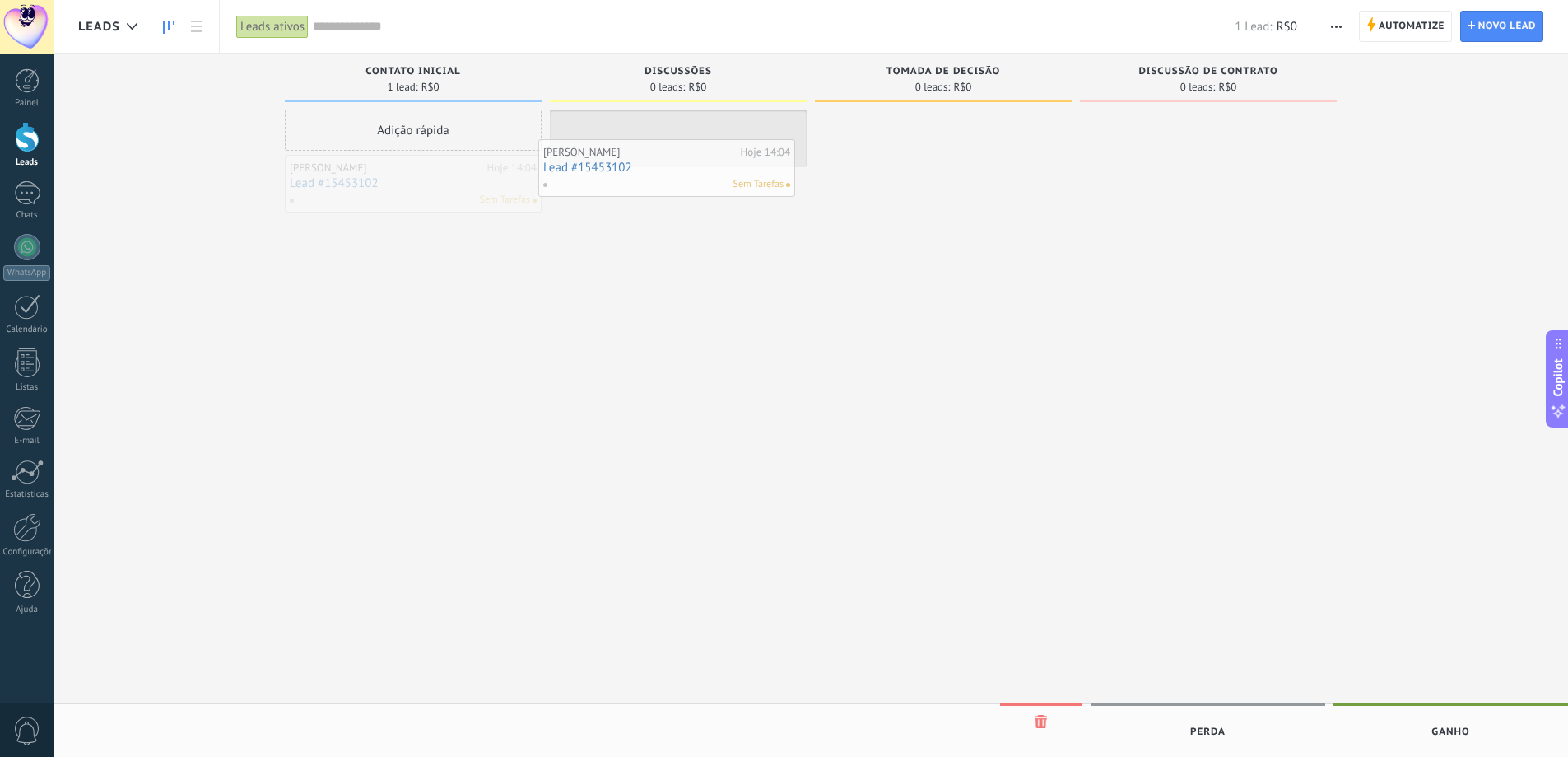
drag, startPoint x: 403, startPoint y: 189, endPoint x: 661, endPoint y: 168, distance: 258.9
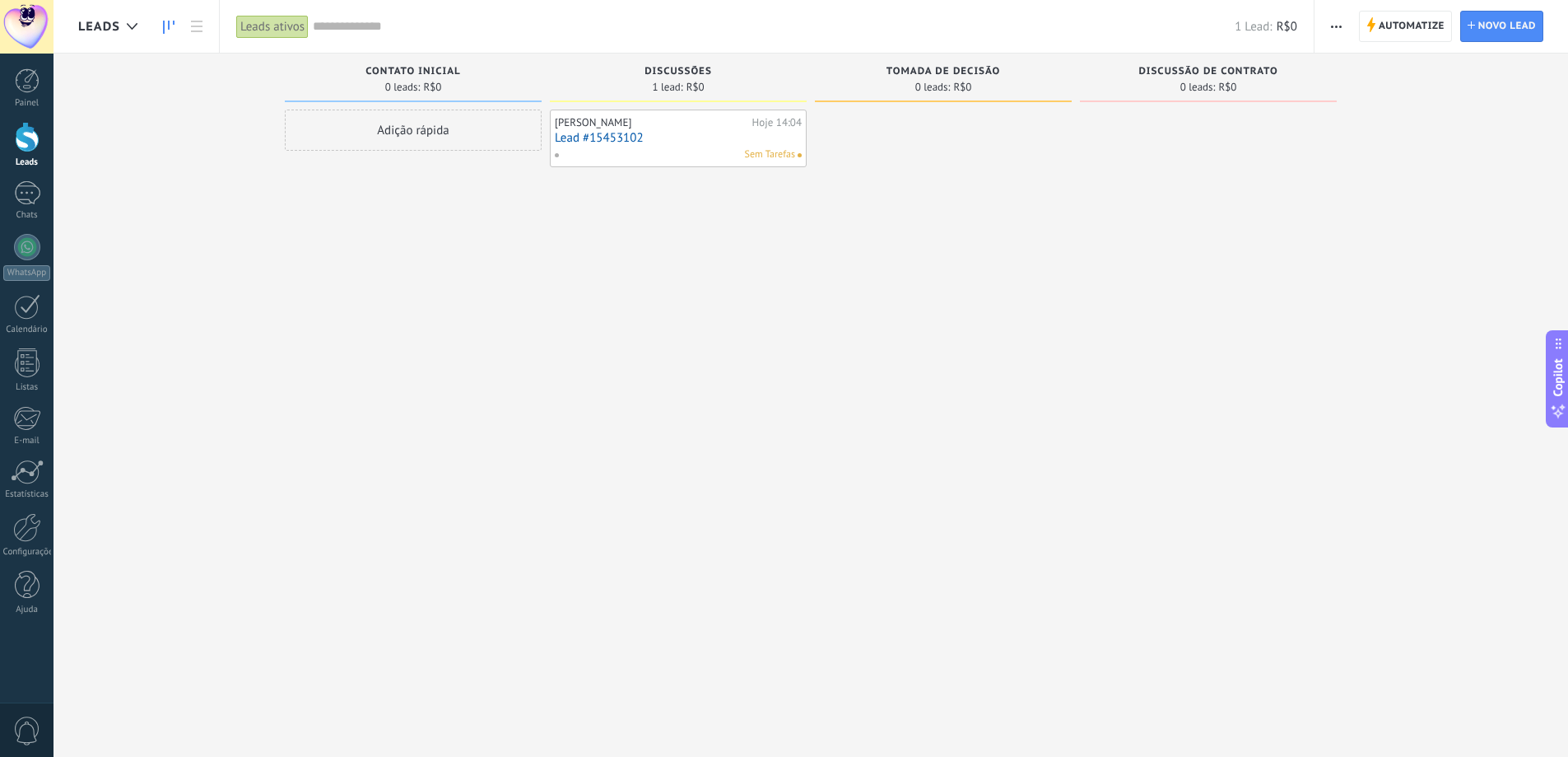
click at [630, 230] on div "Bela Brandão Hoje 14:04 Lead #15453102 Sem Tarefas" at bounding box center [678, 381] width 256 height 542
drag, startPoint x: 776, startPoint y: 157, endPoint x: 765, endPoint y: 157, distance: 11.0
click at [765, 157] on span "Sem Tarefas" at bounding box center [769, 155] width 50 height 15
click at [763, 157] on span "Sem Tarefas" at bounding box center [769, 155] width 50 height 15
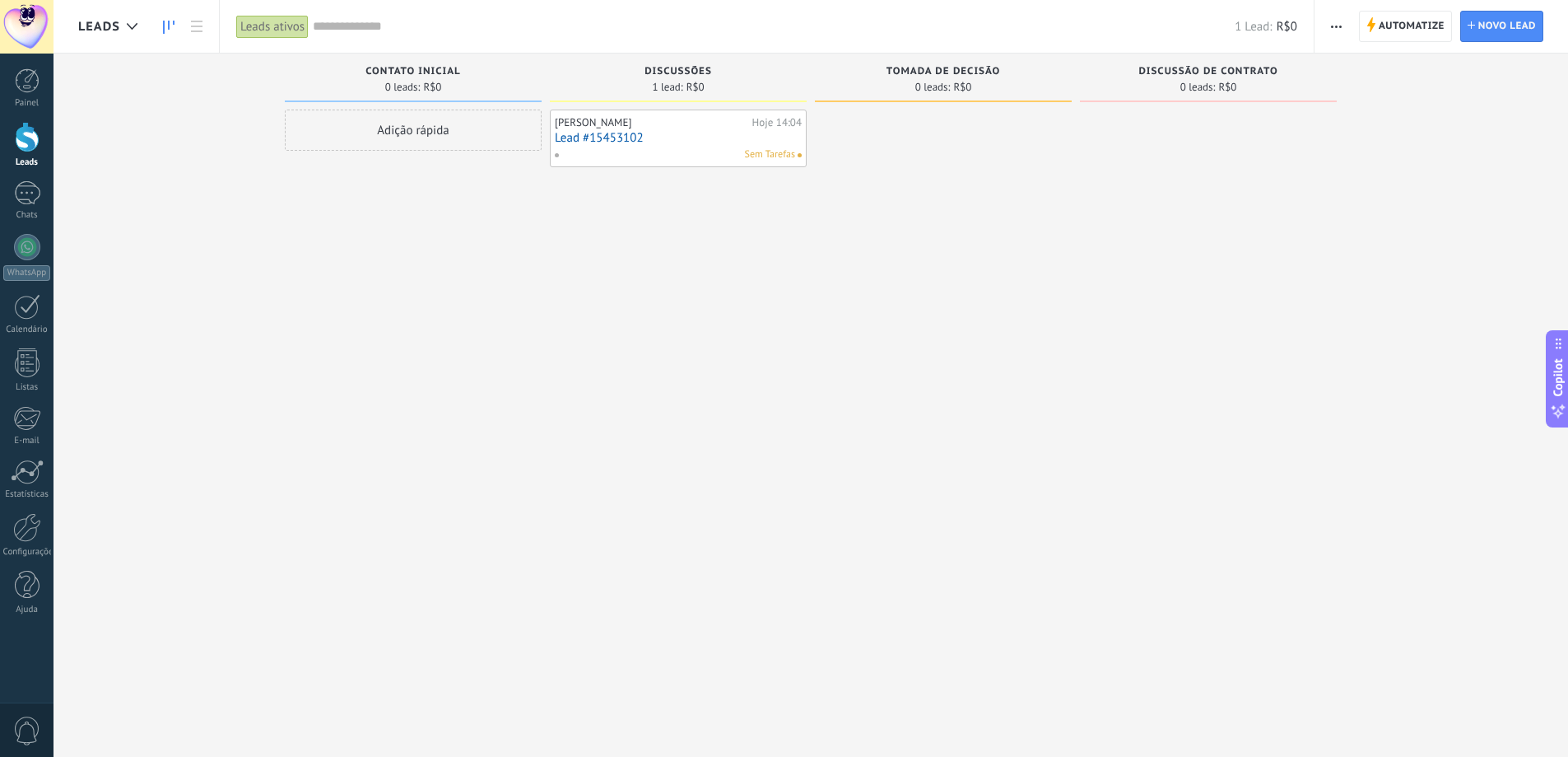
click at [763, 157] on span "Sem Tarefas" at bounding box center [769, 155] width 50 height 15
click at [615, 145] on div "Bela Brandão Hoje 14:04 Lead #15453102 Sem Tarefas" at bounding box center [678, 138] width 247 height 48
drag, startPoint x: 583, startPoint y: 137, endPoint x: 389, endPoint y: 189, distance: 200.8
click at [22, 208] on link "1 Chats" at bounding box center [26, 201] width 53 height 40
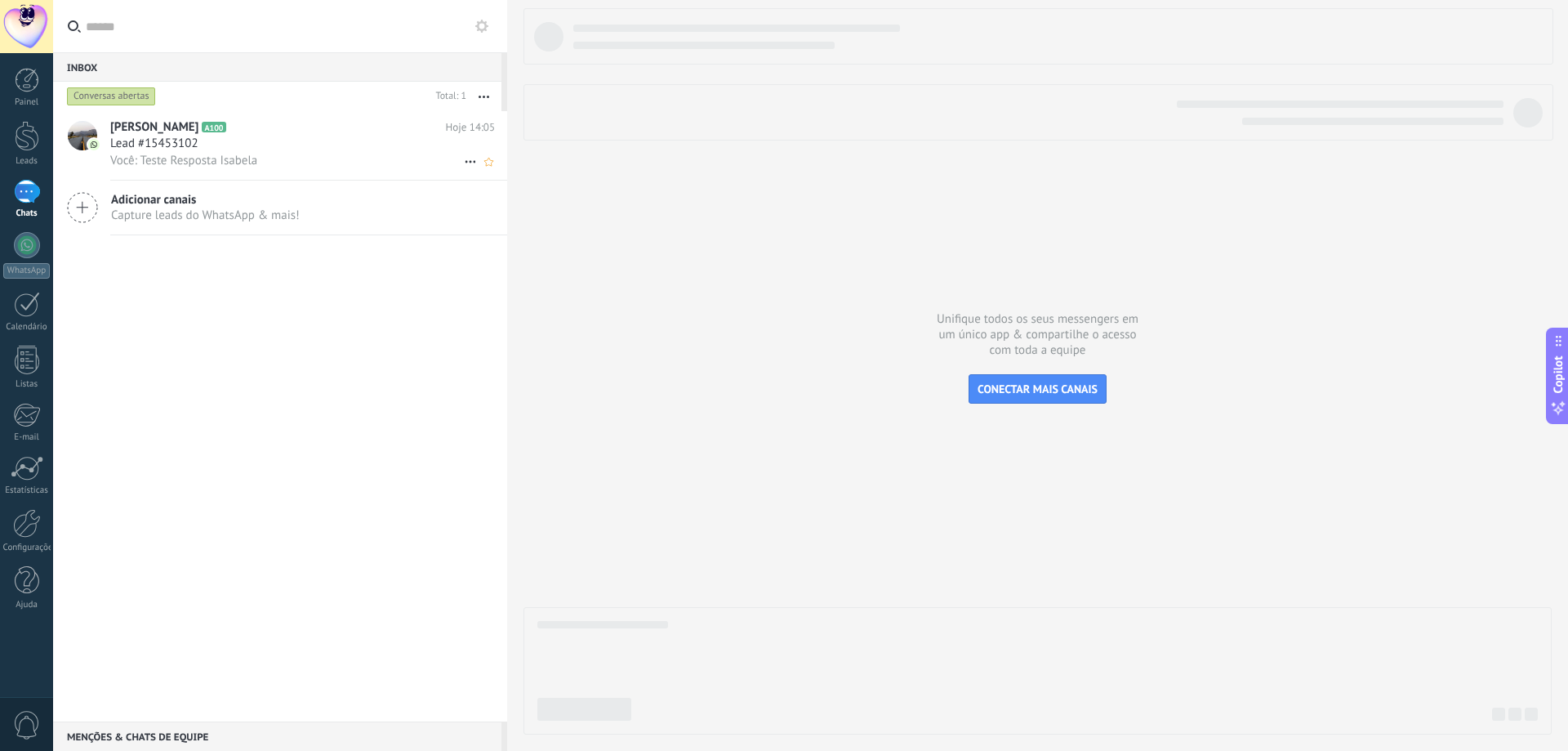
click at [263, 143] on div "Lead #15453102" at bounding box center [303, 144] width 385 height 16
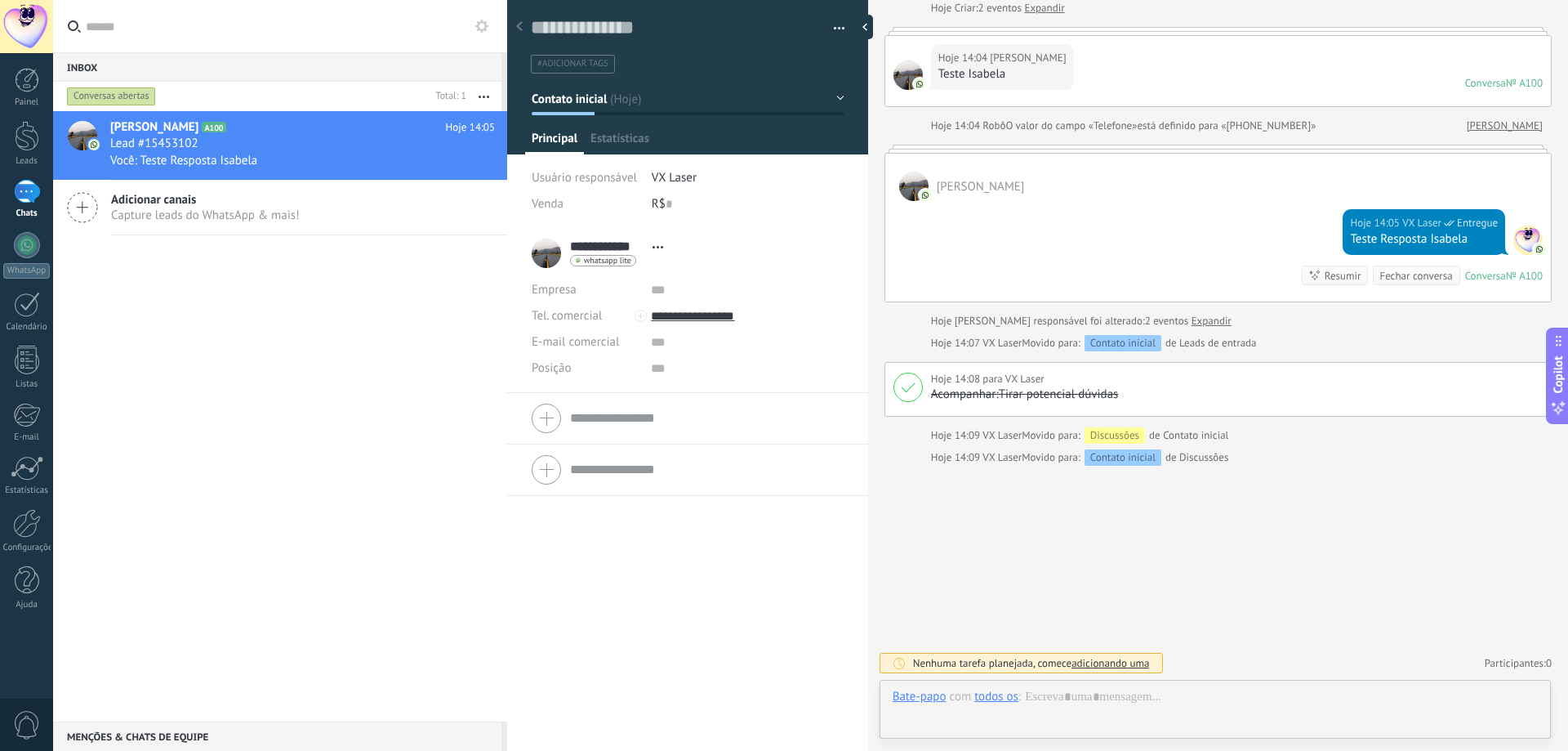
scroll to position [24, 0]
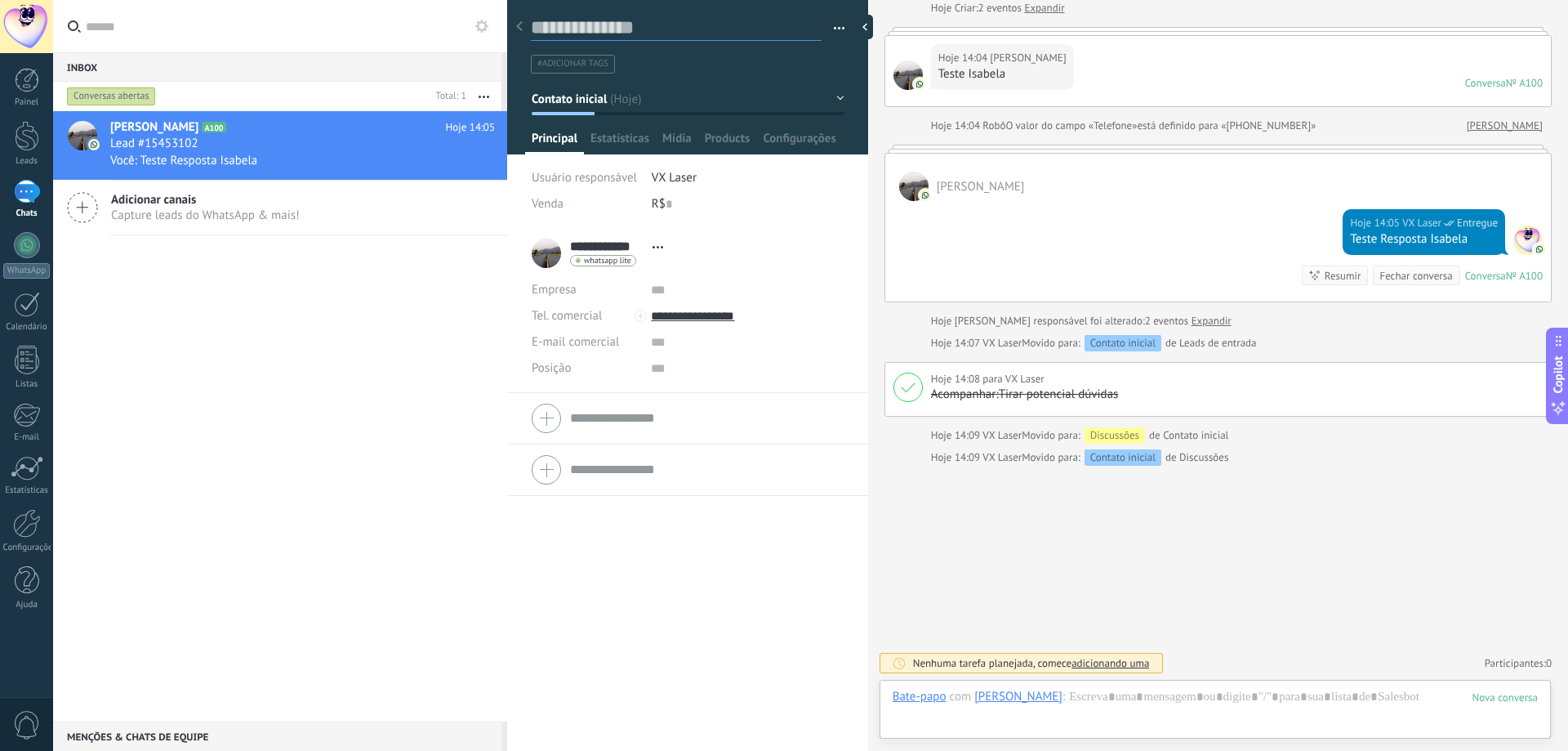
click at [627, 32] on textarea at bounding box center [675, 28] width 290 height 25
type textarea "*"
type textarea "**"
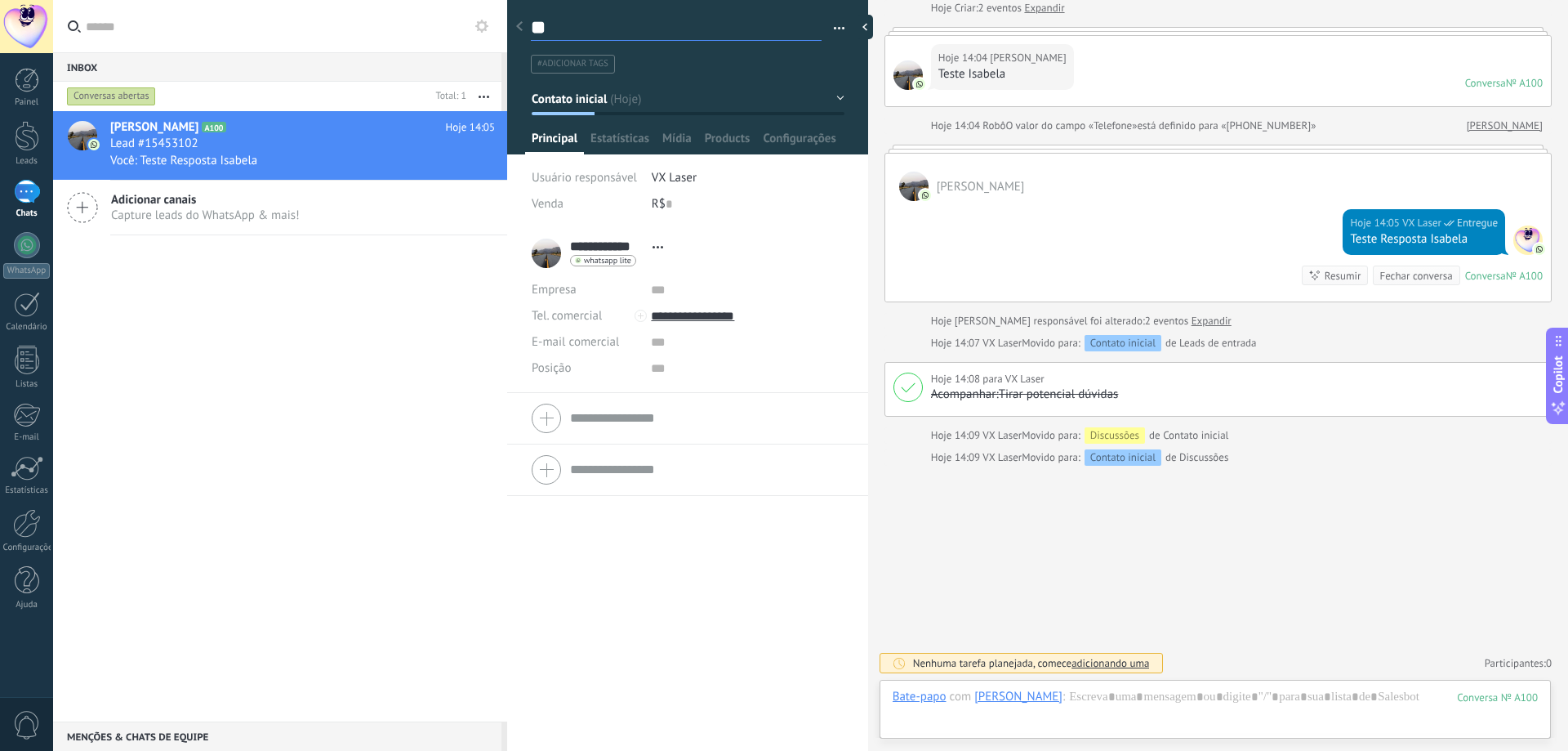
type textarea "***"
type textarea "****"
type textarea "*****"
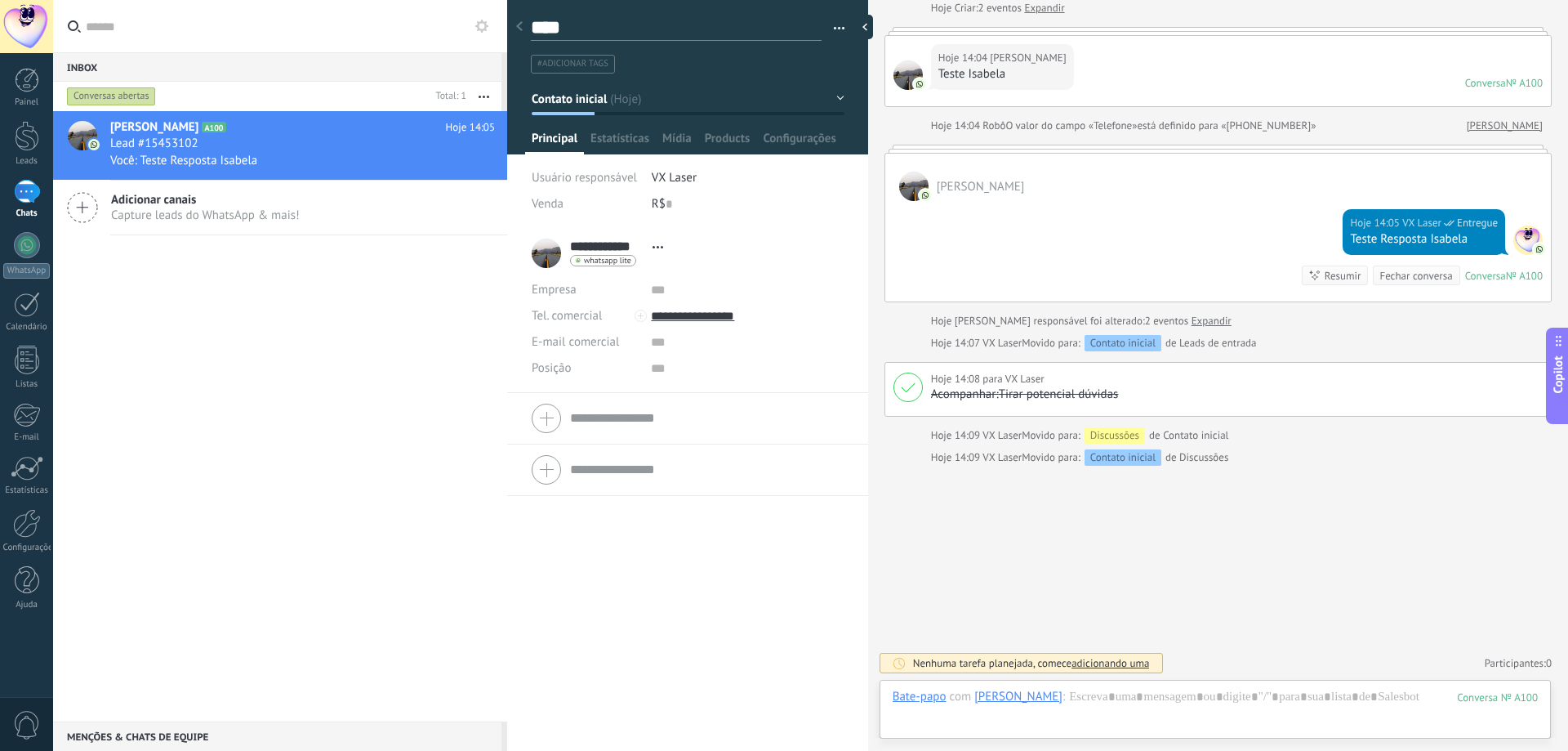
type textarea "*****"
type textarea "*******"
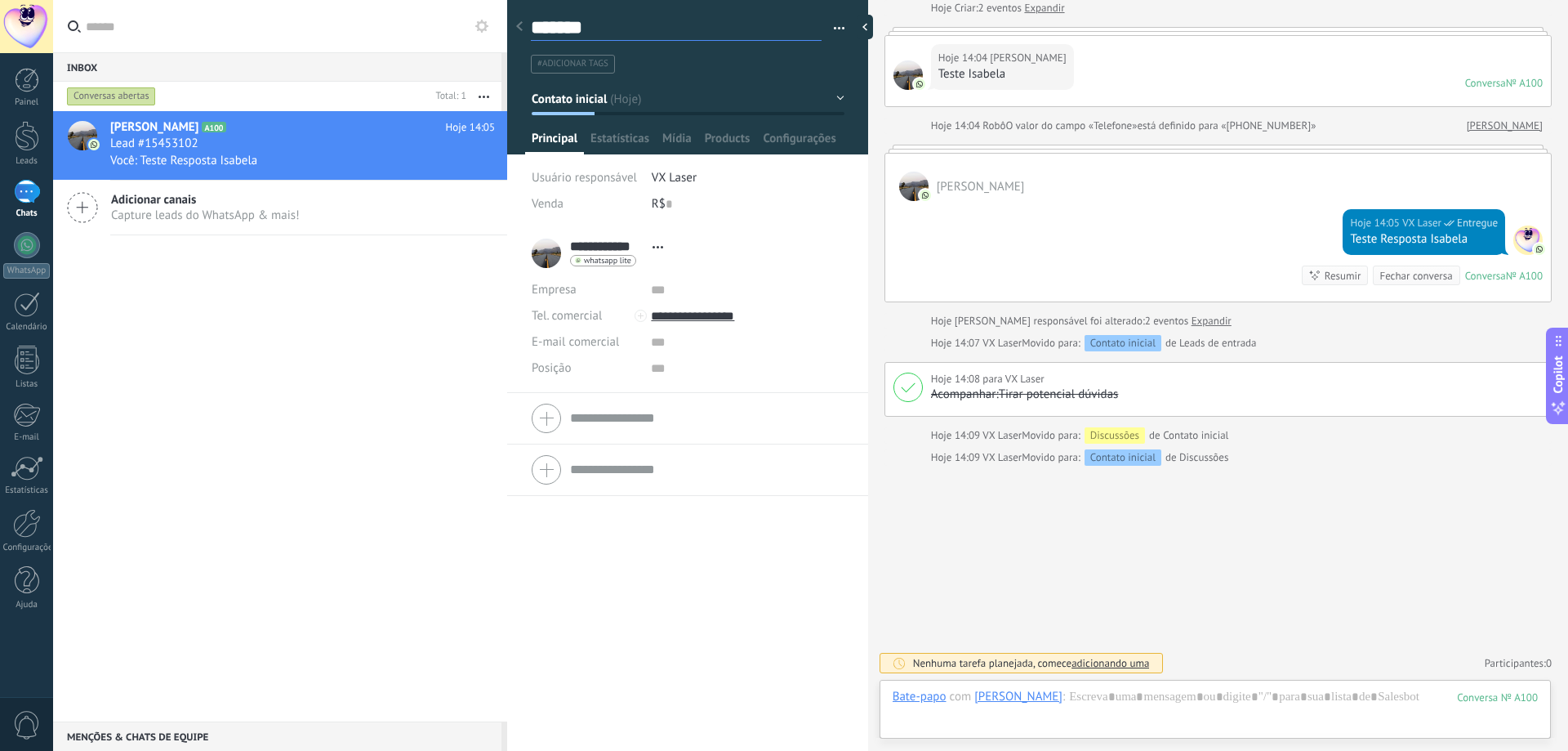
type textarea "*******"
type textarea "*********"
type textarea "*******"
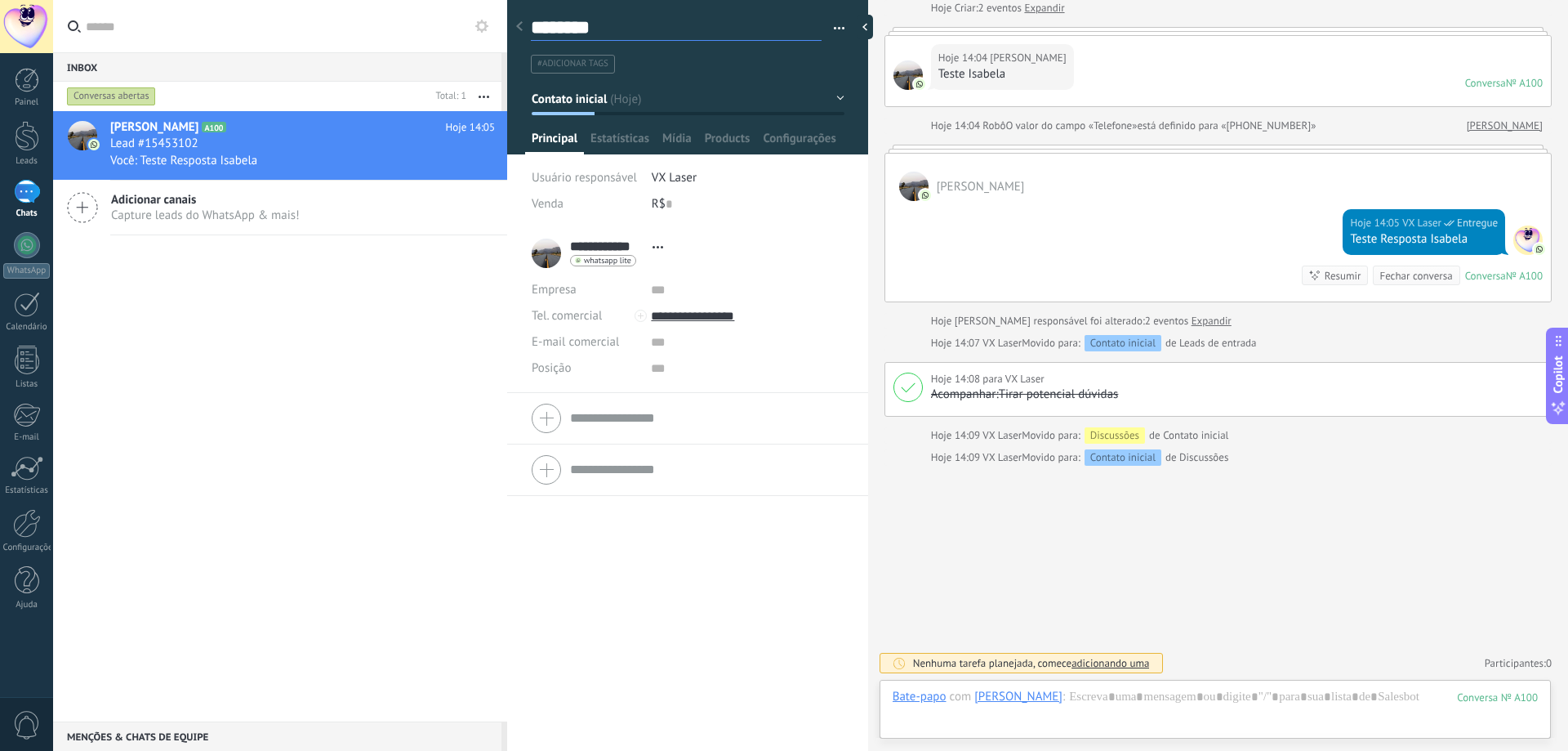
type textarea "*******"
type textarea "*****"
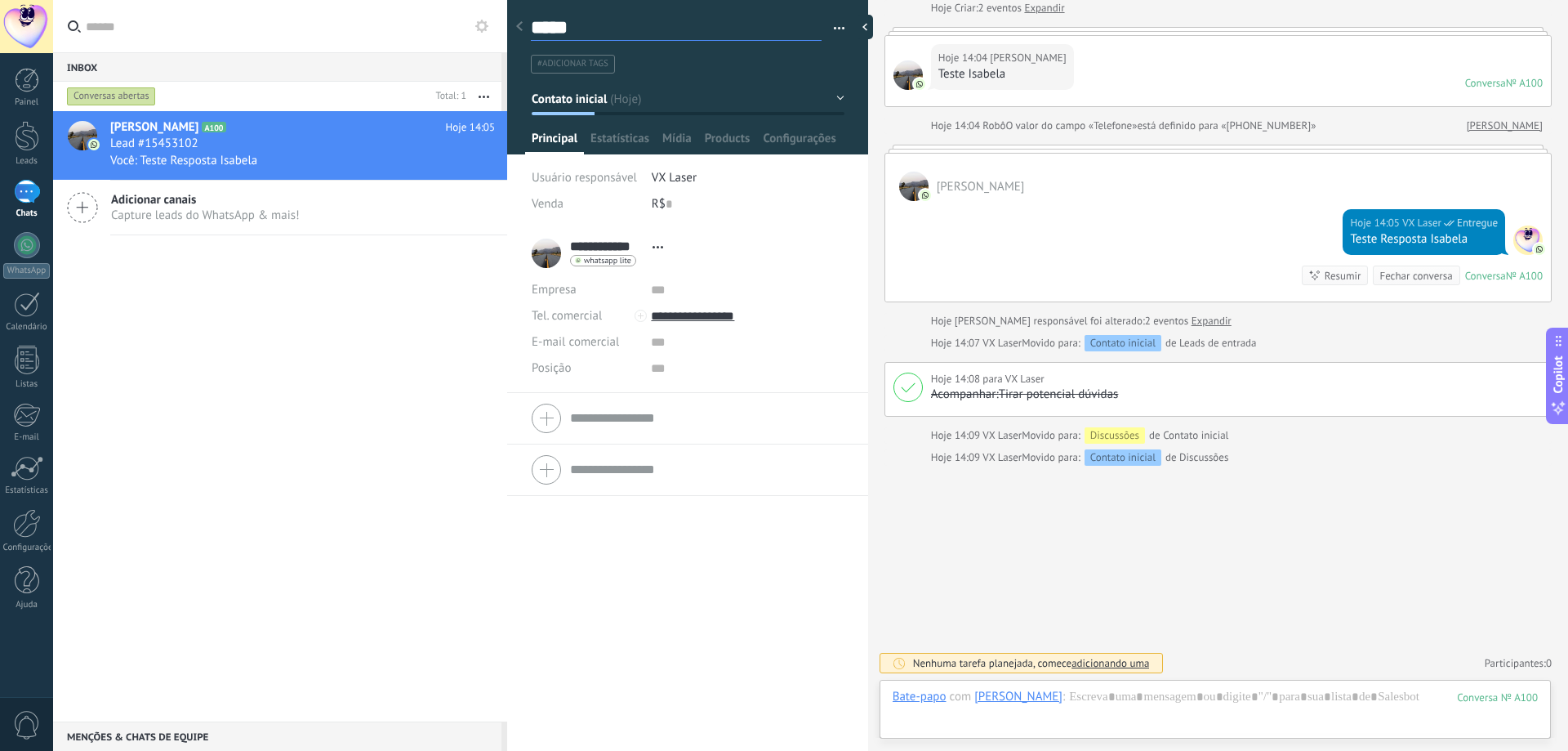
type textarea "****"
type textarea "***"
type textarea "**"
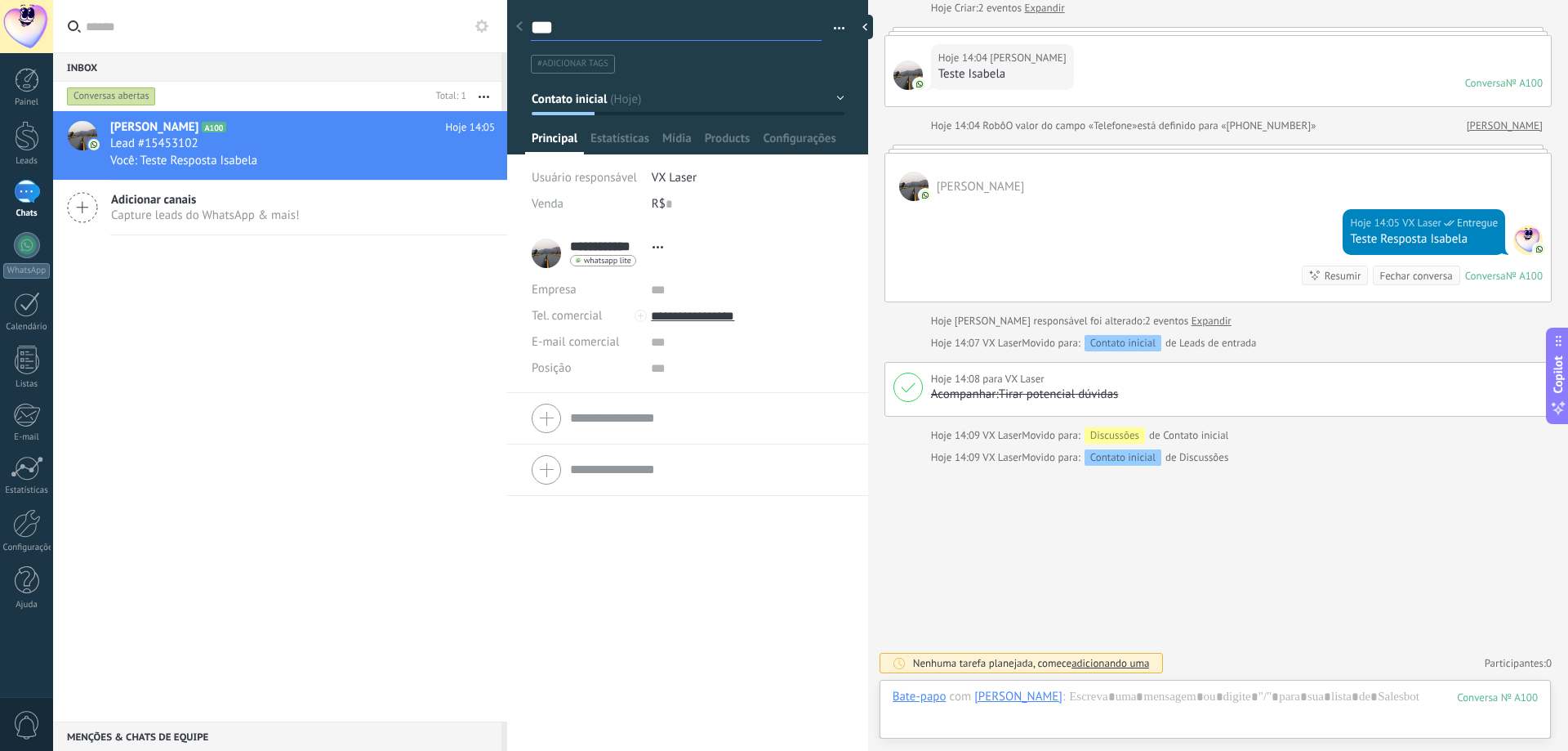
type textarea "**"
type textarea "*"
type textarea "**********"
click at [627, 32] on textarea at bounding box center [675, 28] width 290 height 25
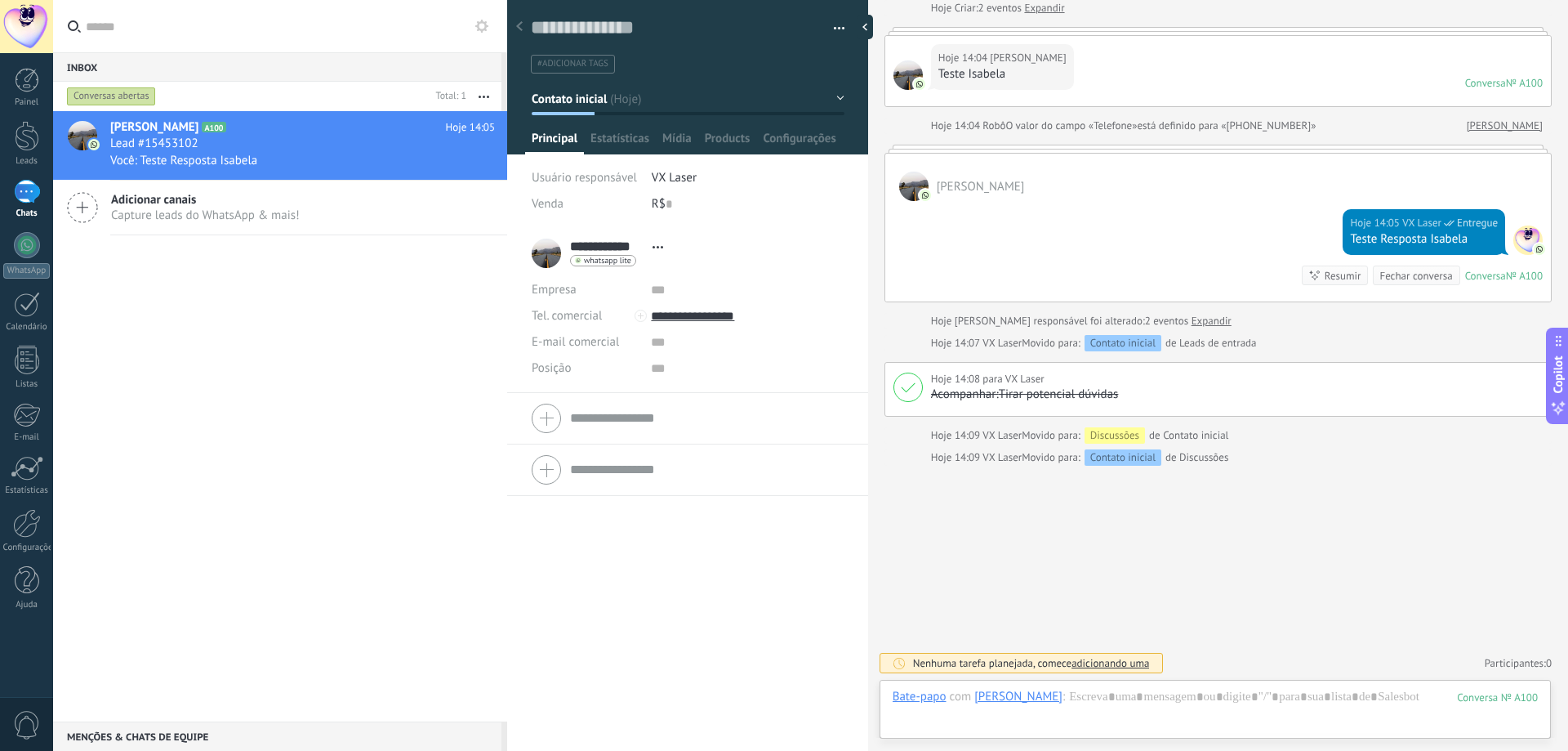
click at [629, 106] on button "Contato inicial" at bounding box center [688, 99] width 313 height 30
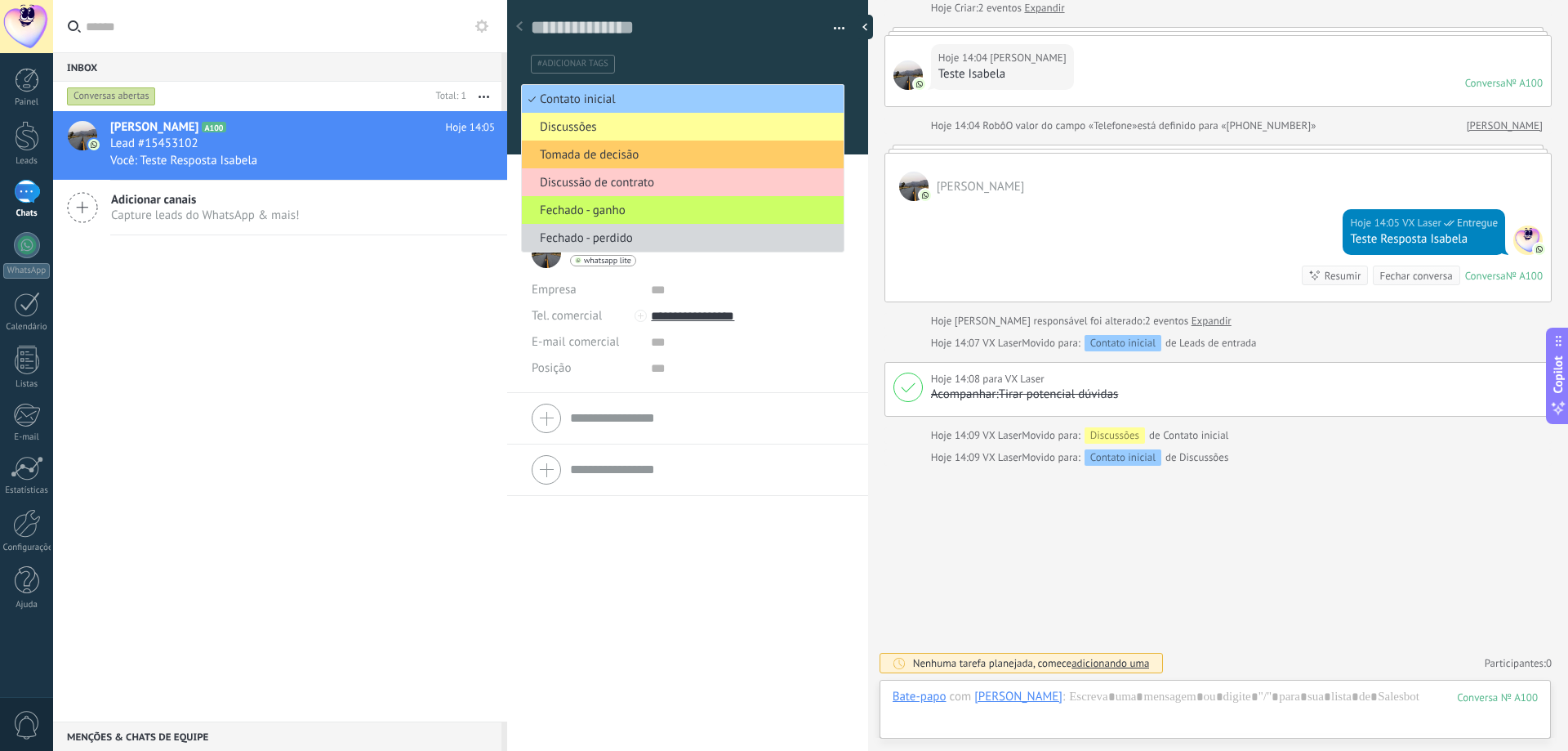
click at [471, 300] on div "Bela Brandão A100 Hoje 14:05 Lead #15453102 Você: Teste Resposta Isabela Adicio…" at bounding box center [280, 416] width 454 height 610
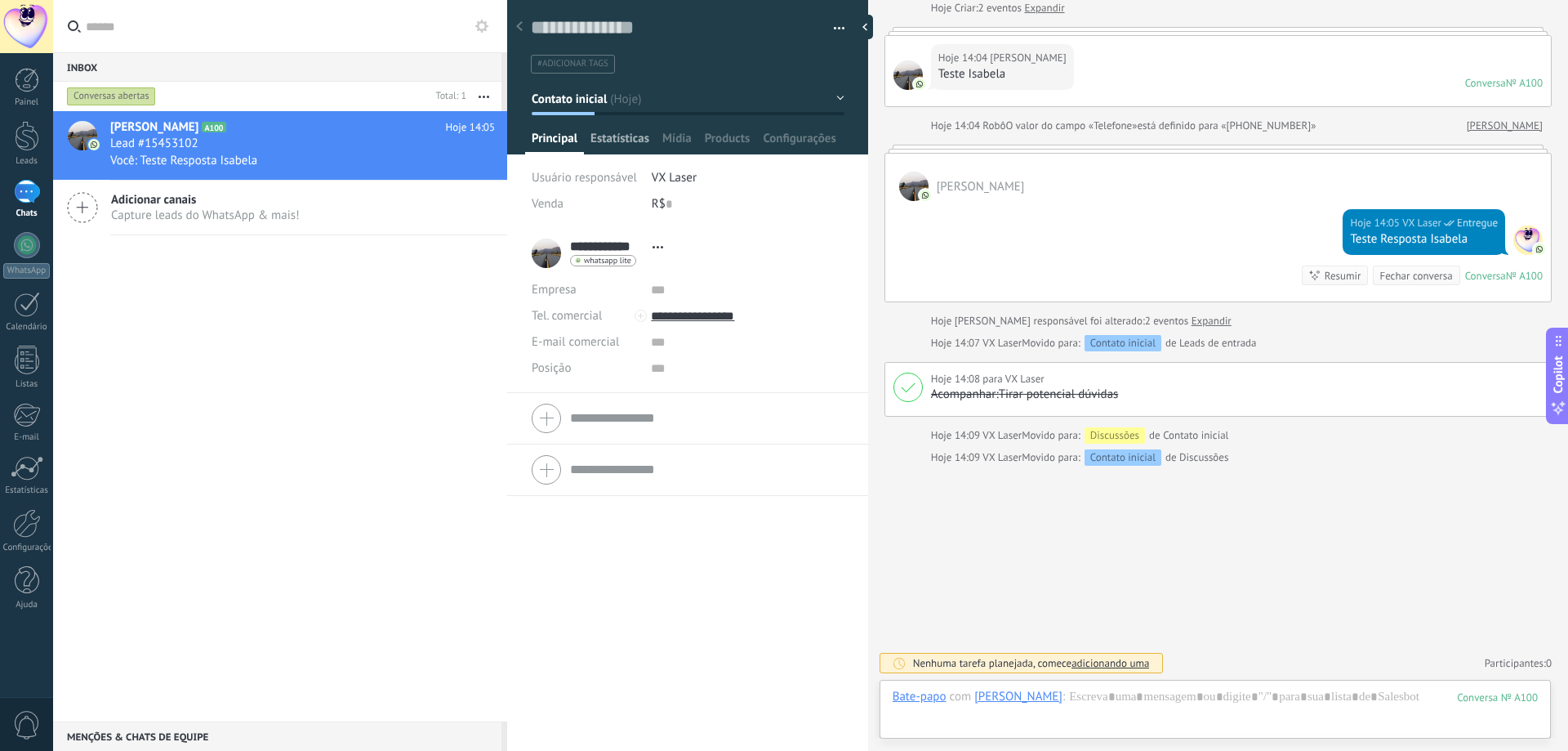
click at [632, 141] on span "Estatísticas" at bounding box center [619, 142] width 58 height 23
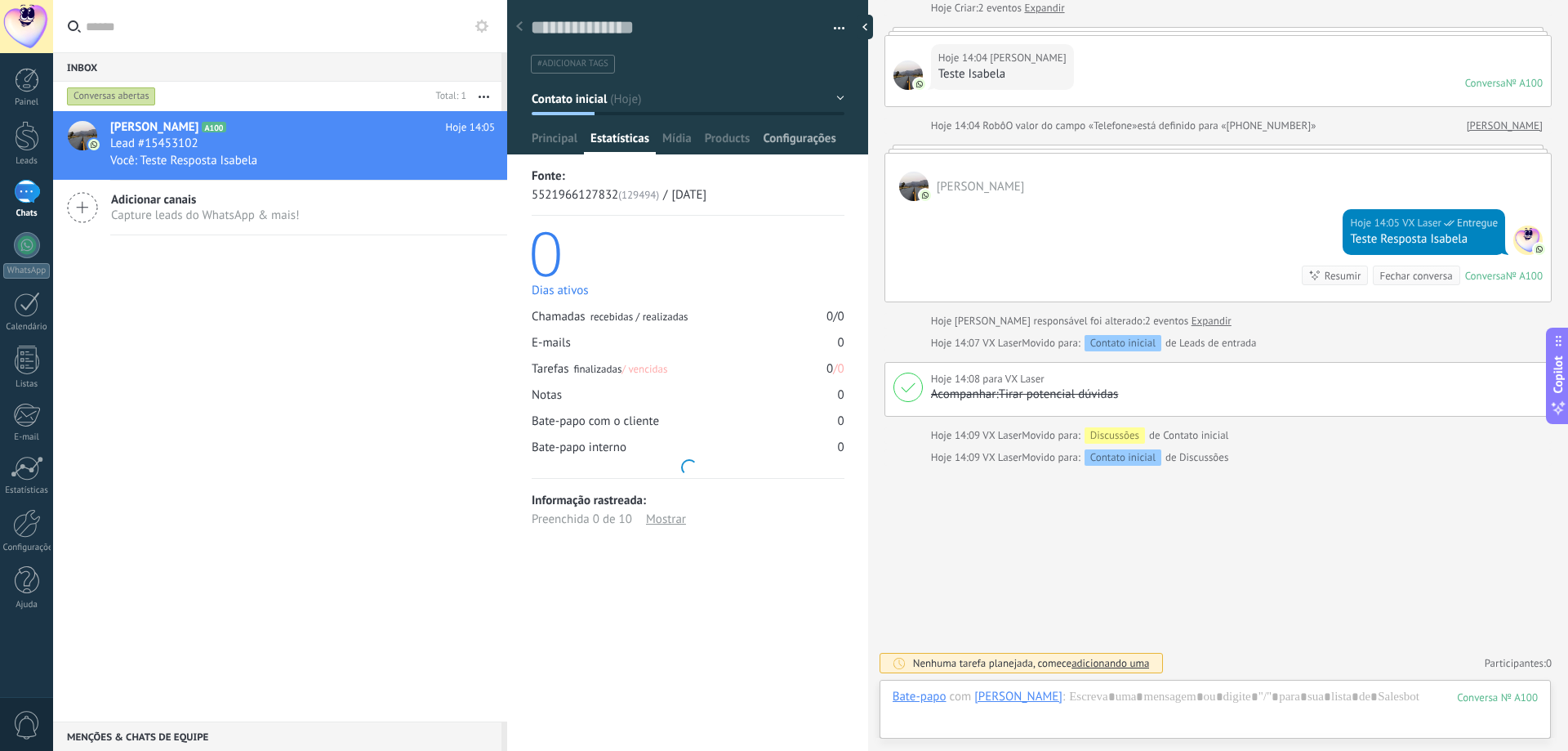
click at [811, 148] on span "Configurações" at bounding box center [798, 142] width 73 height 23
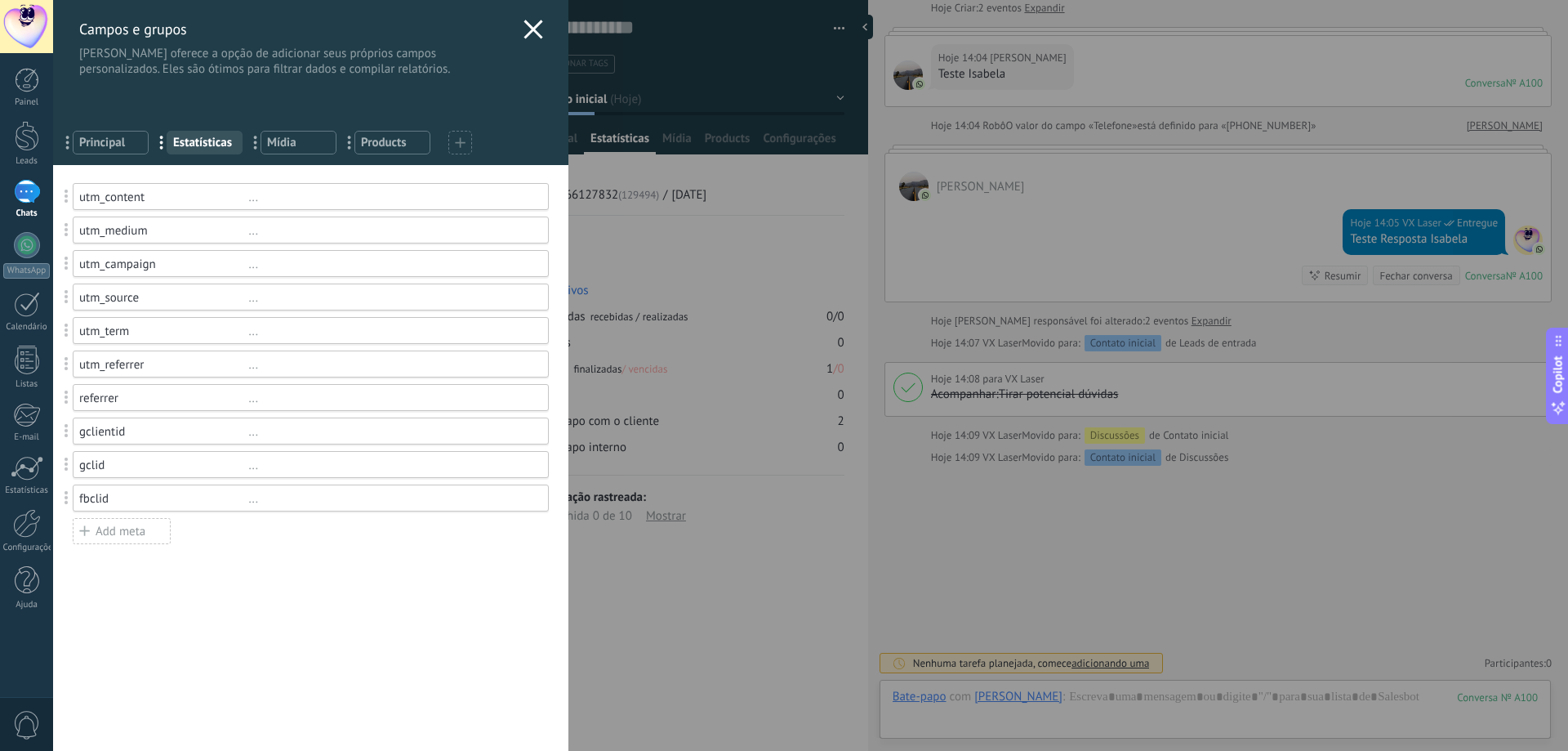
click at [530, 17] on div "Campos e grupos Kommo oferece a opção de adicionar seus próprios campos persona…" at bounding box center [310, 38] width 515 height 76
click at [538, 35] on div "Campos e grupos Kommo oferece a opção de adicionar seus próprios campos persona…" at bounding box center [310, 38] width 515 height 76
click at [531, 35] on use at bounding box center [532, 29] width 19 height 19
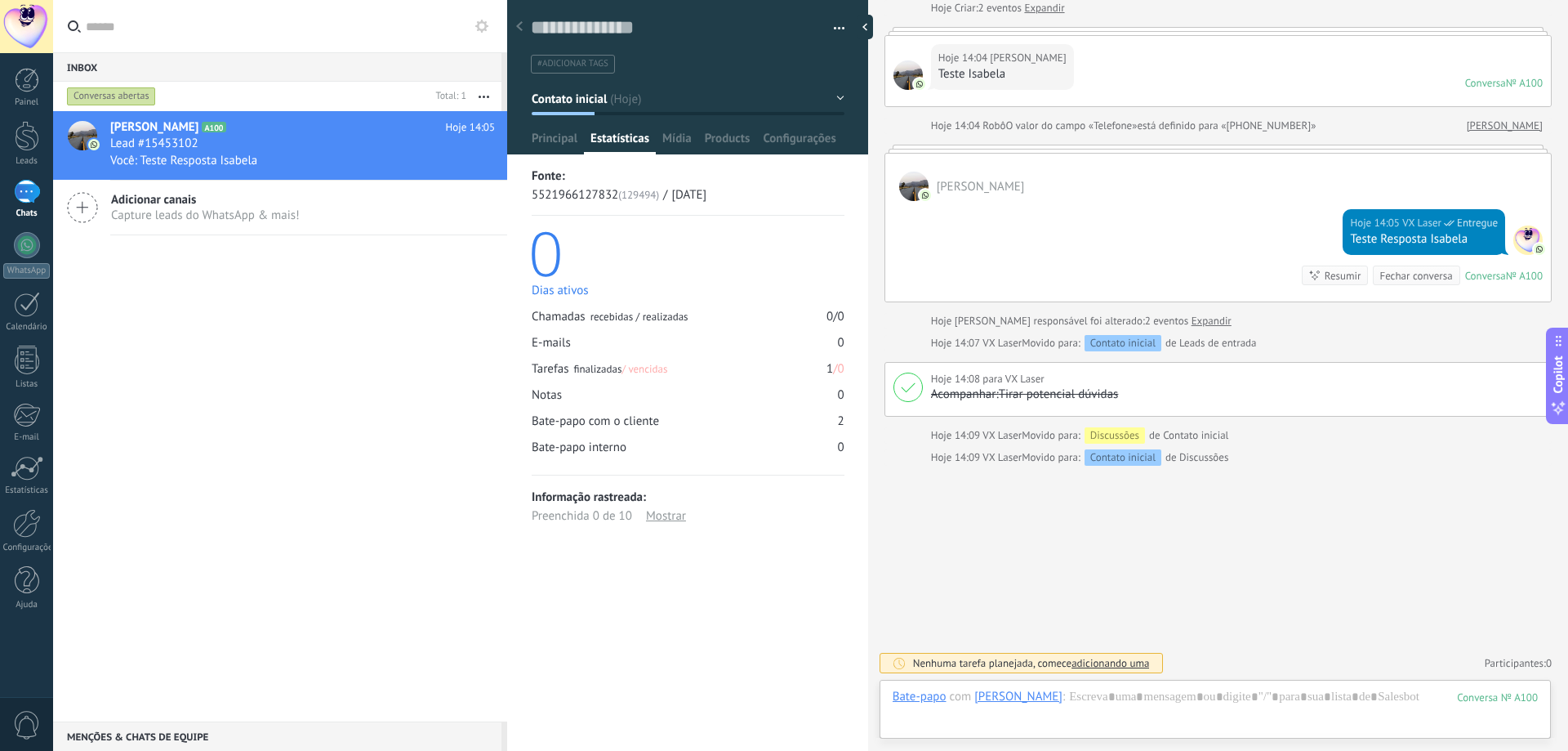
click at [603, 67] on span "#adicionar tags" at bounding box center [573, 63] width 71 height 12
click at [603, 67] on input "text" at bounding box center [686, 64] width 303 height 17
type input "*"
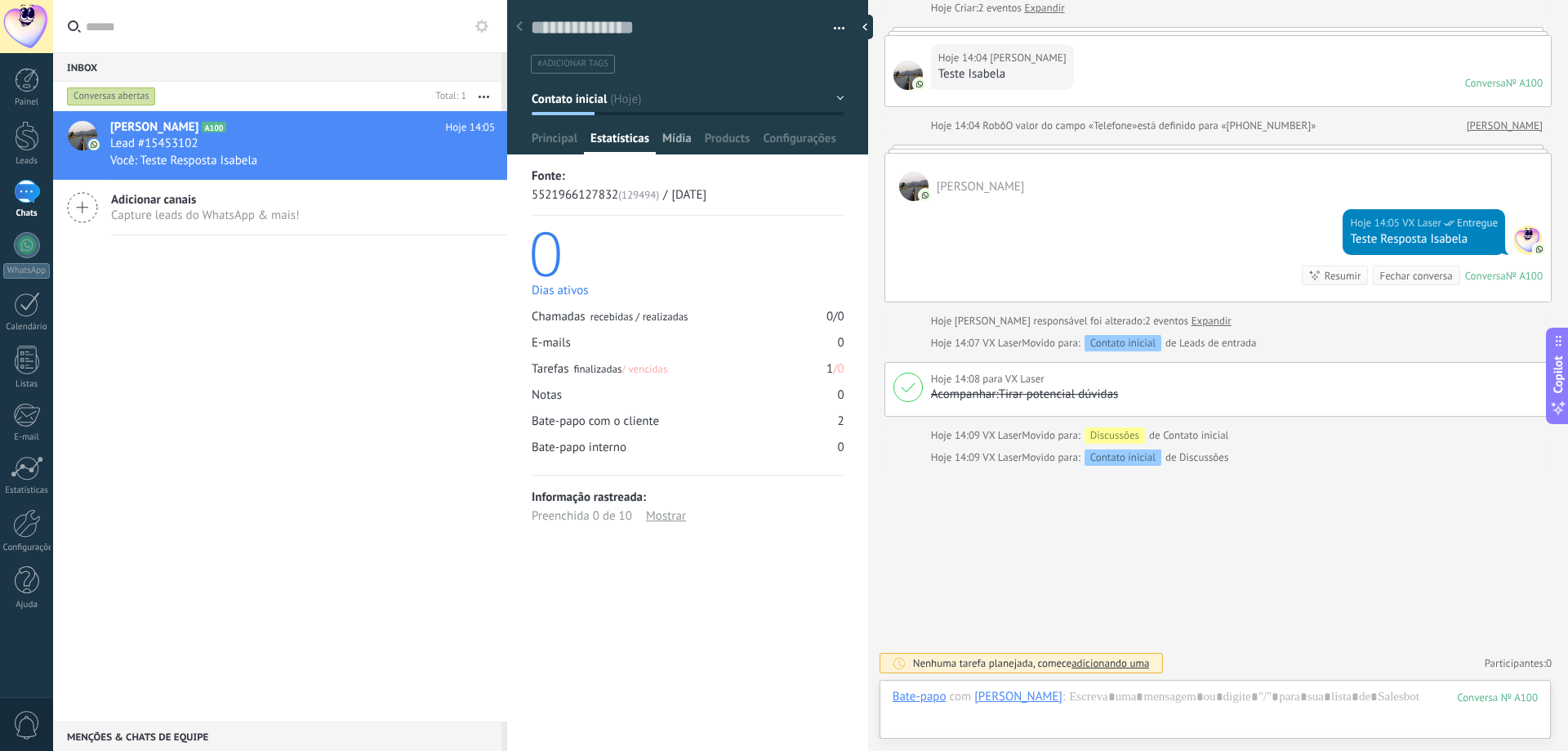
click at [667, 152] on span "Mídia" at bounding box center [677, 142] width 30 height 23
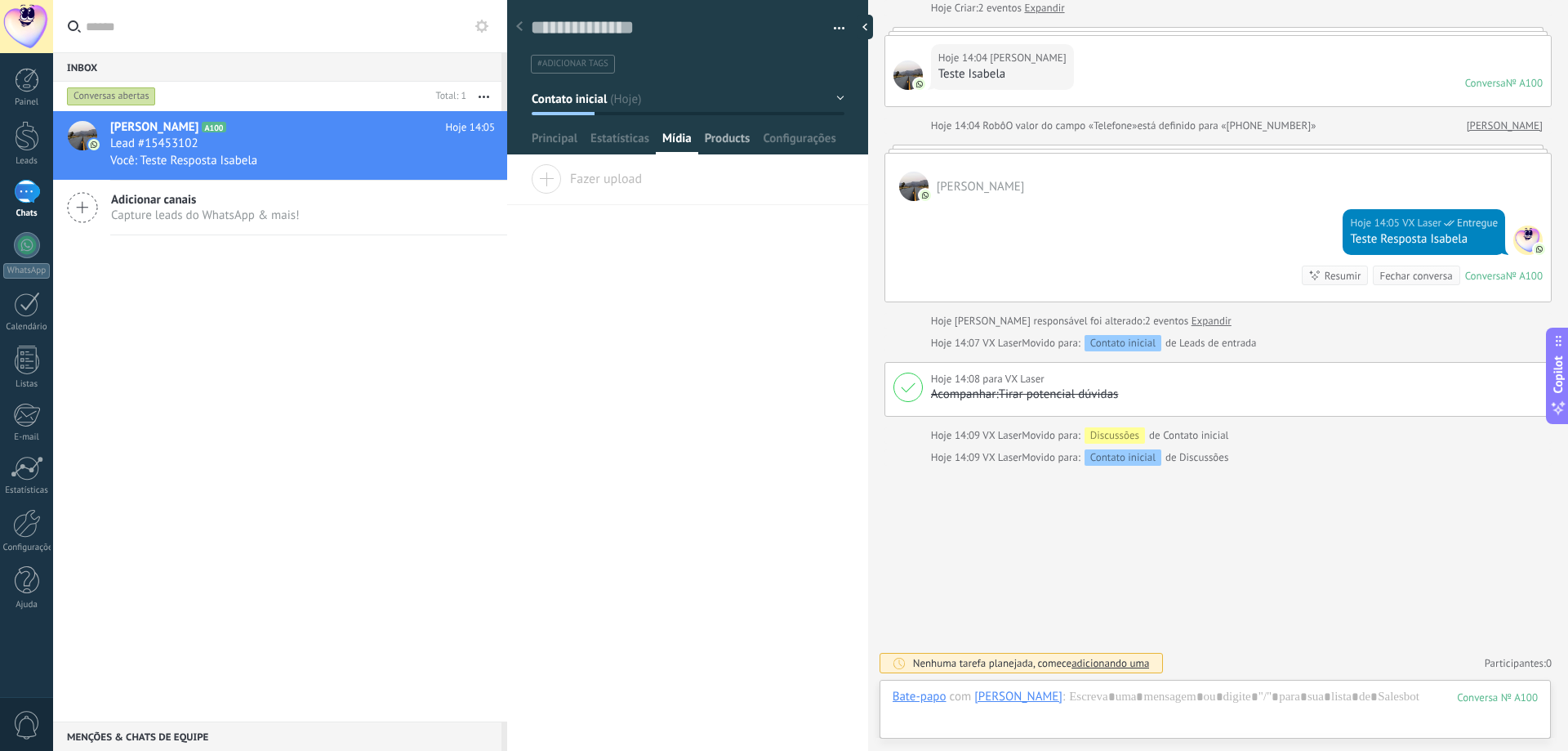
click at [720, 145] on span "Products" at bounding box center [727, 142] width 46 height 23
click at [781, 147] on span "Configurações" at bounding box center [798, 142] width 73 height 23
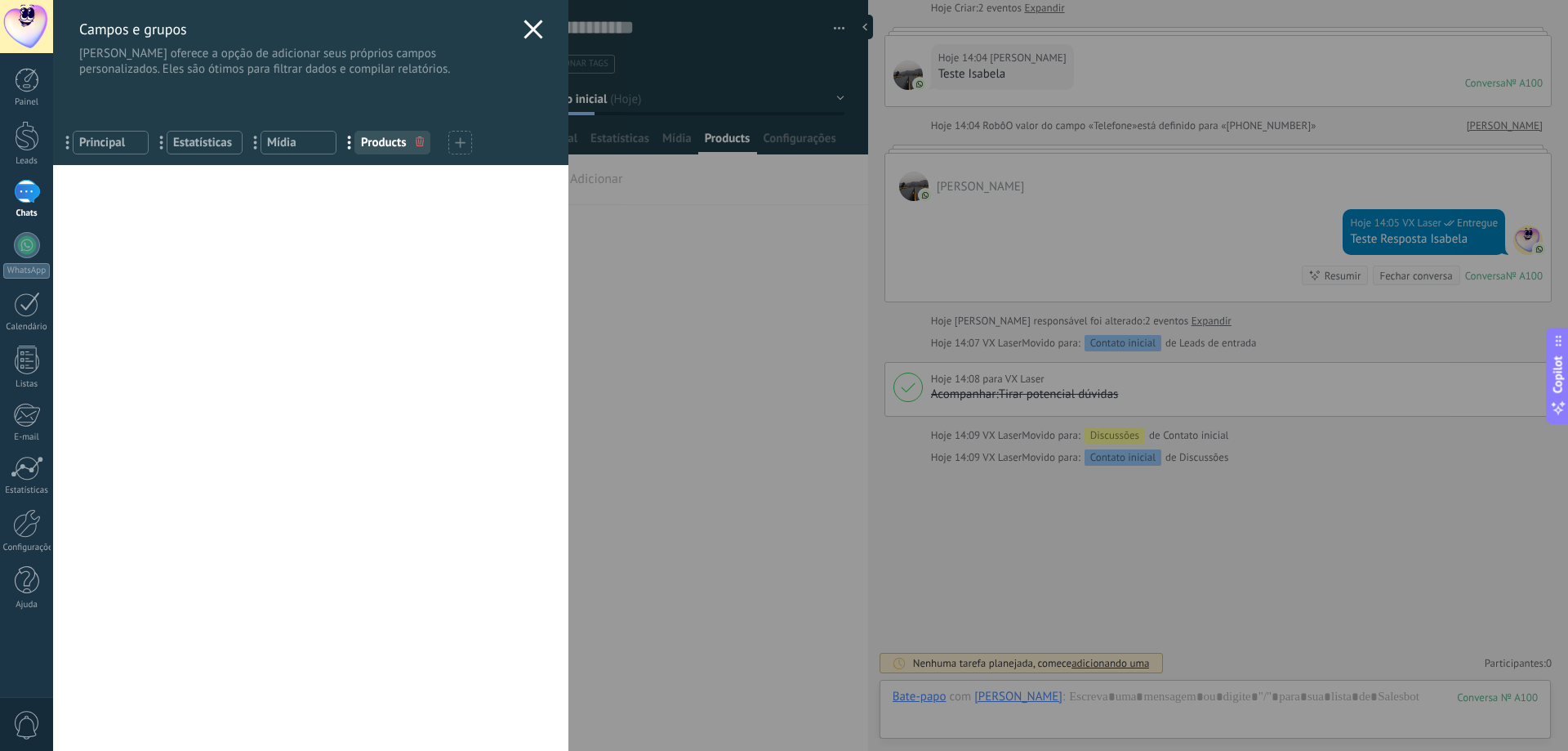
click at [539, 29] on div "Campos e grupos Kommo oferece a opção de adicionar seus próprios campos persona…" at bounding box center [310, 38] width 515 height 76
click at [532, 30] on icon at bounding box center [533, 30] width 20 height 20
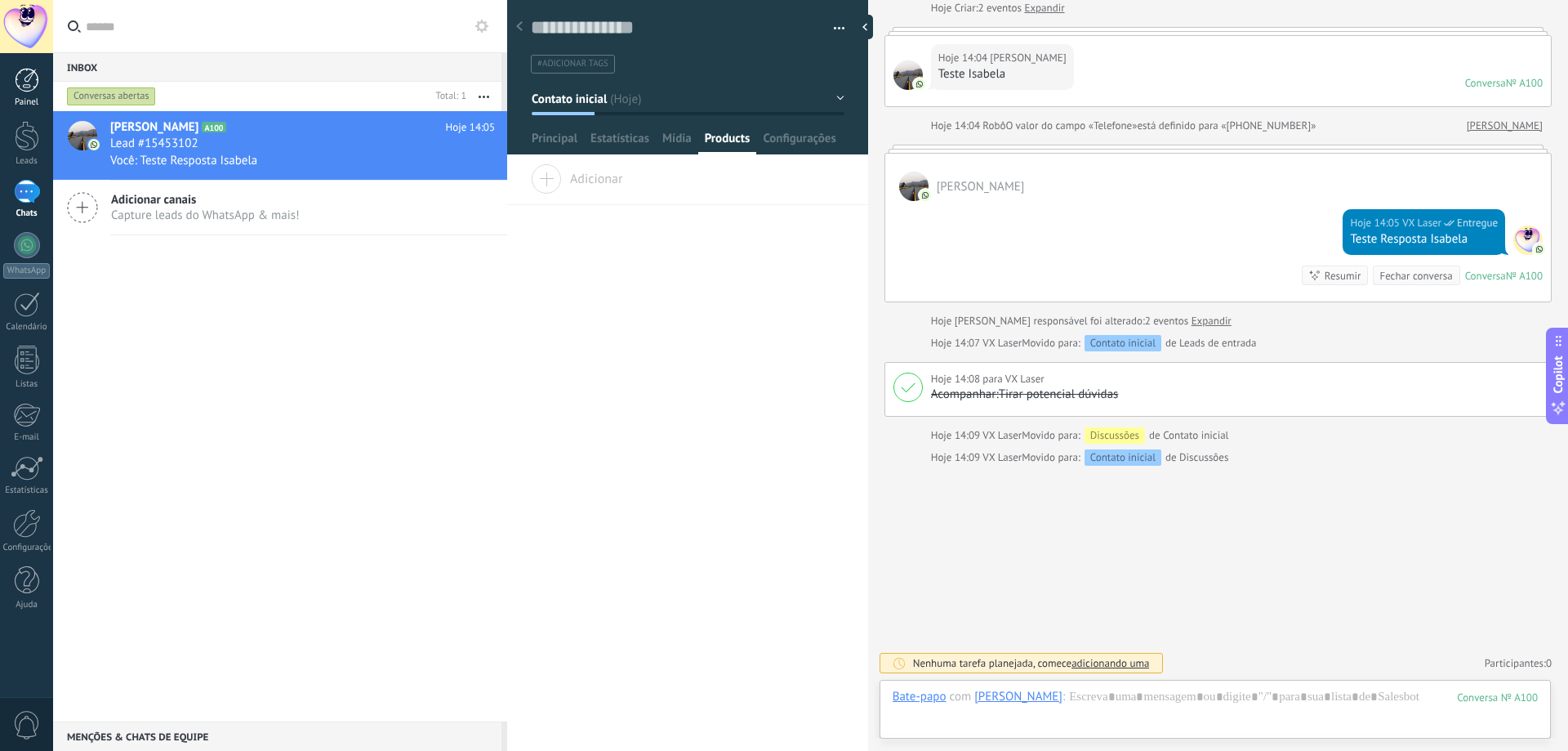
click at [0, 88] on link "Painel" at bounding box center [26, 87] width 53 height 40
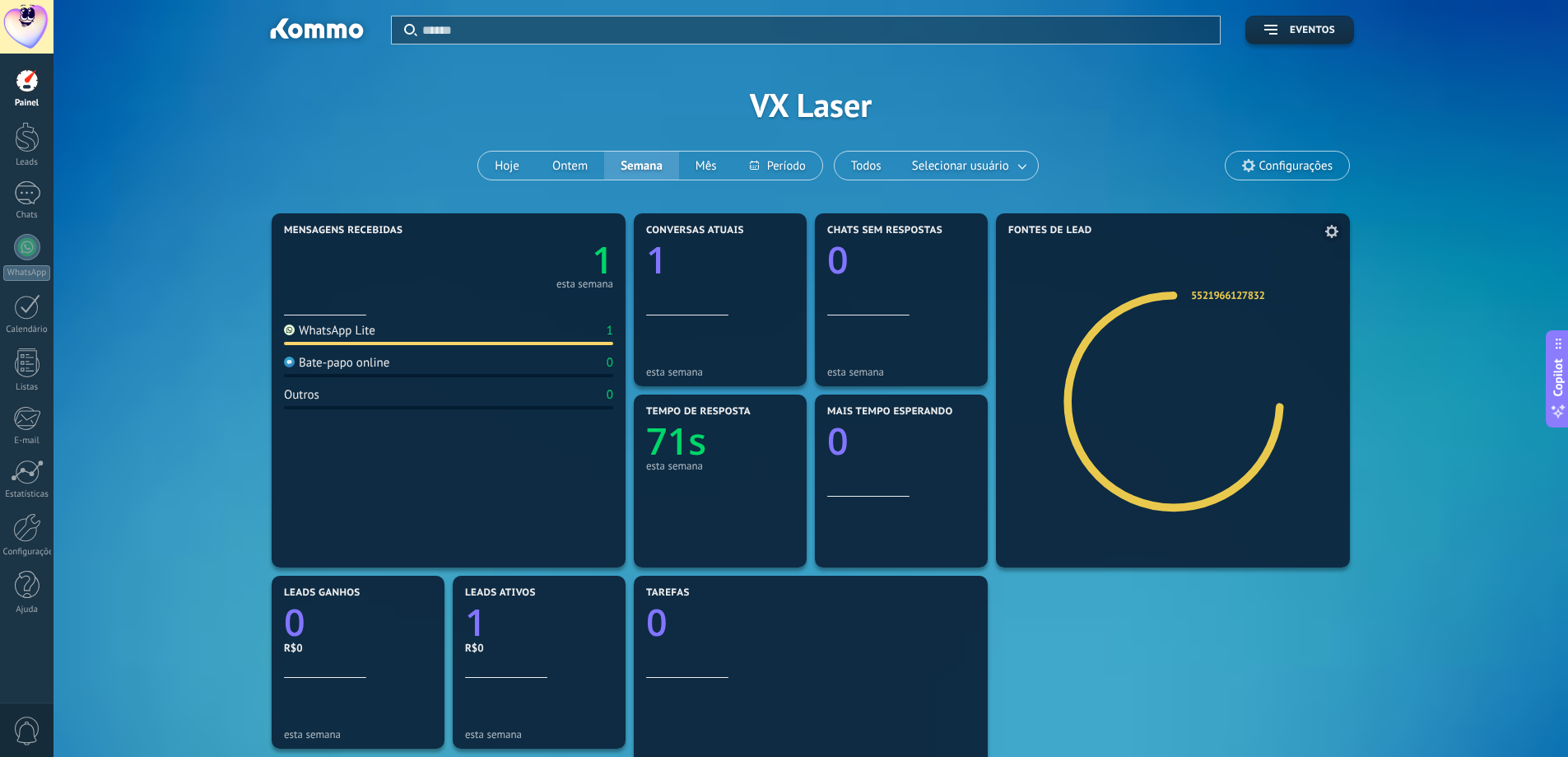
click at [1234, 389] on icon at bounding box center [1186, 403] width 157 height 123
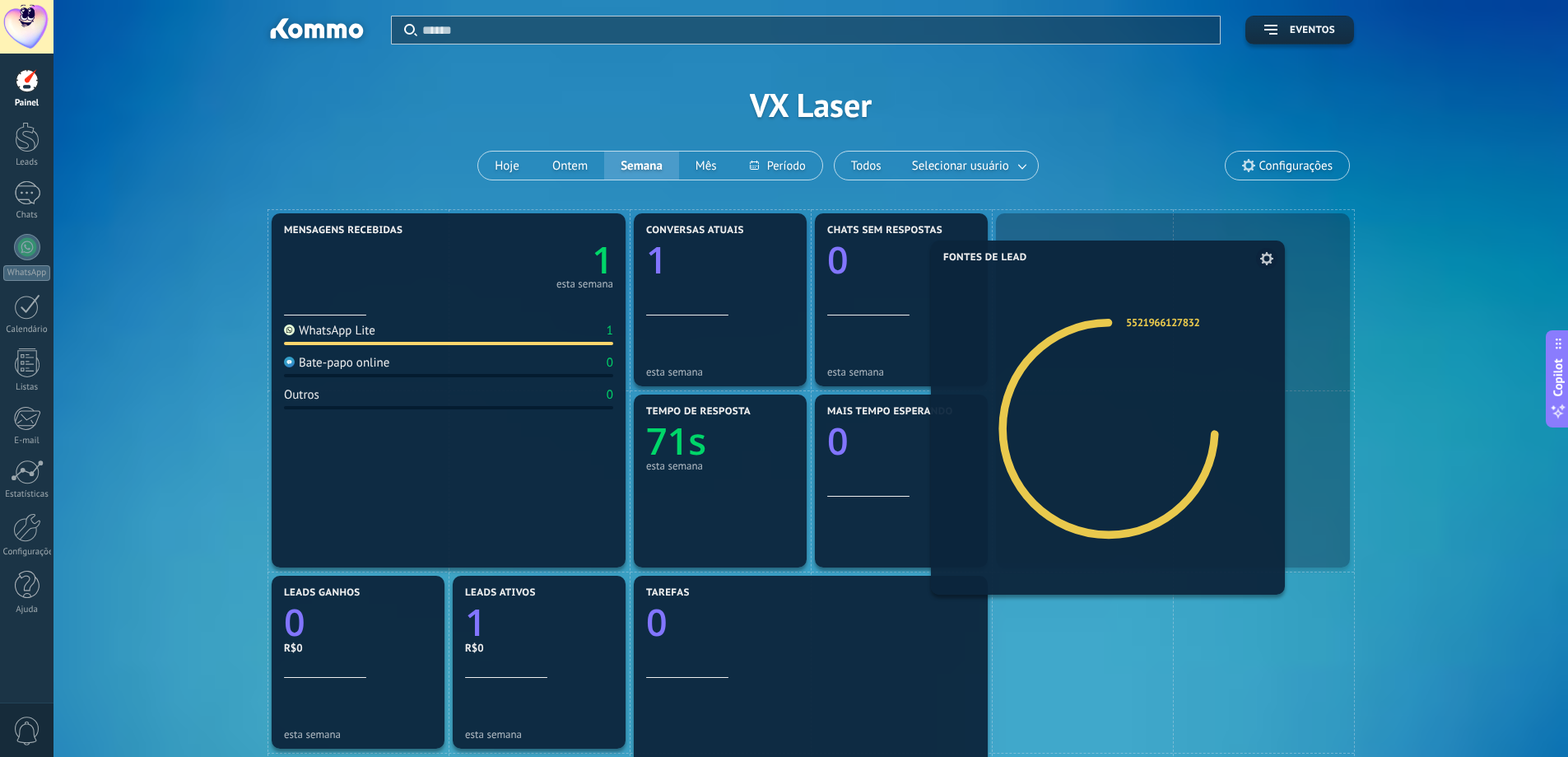
drag, startPoint x: 1188, startPoint y: 420, endPoint x: 1133, endPoint y: 442, distance: 59.2
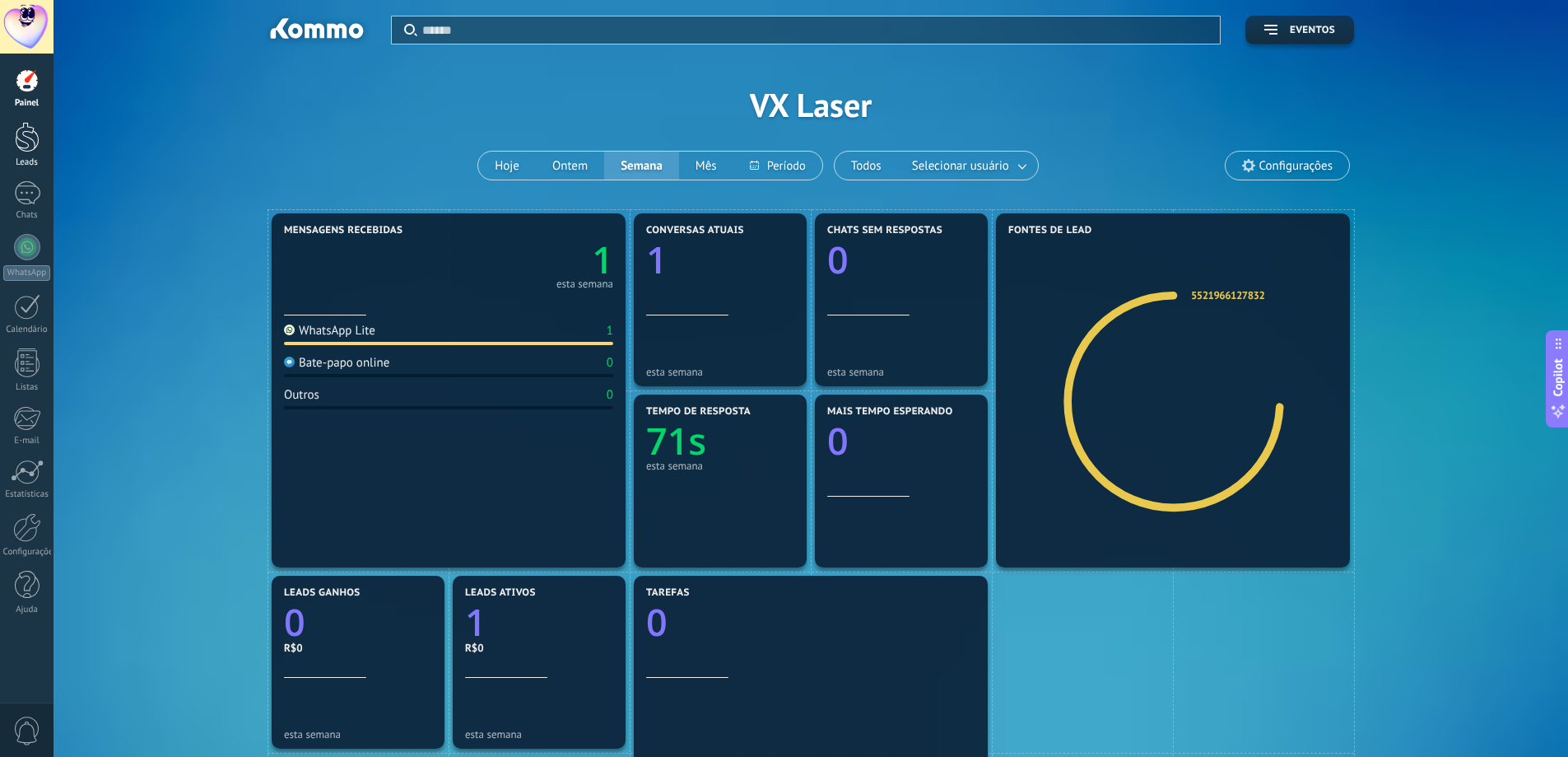
click at [19, 148] on div at bounding box center [26, 137] width 24 height 31
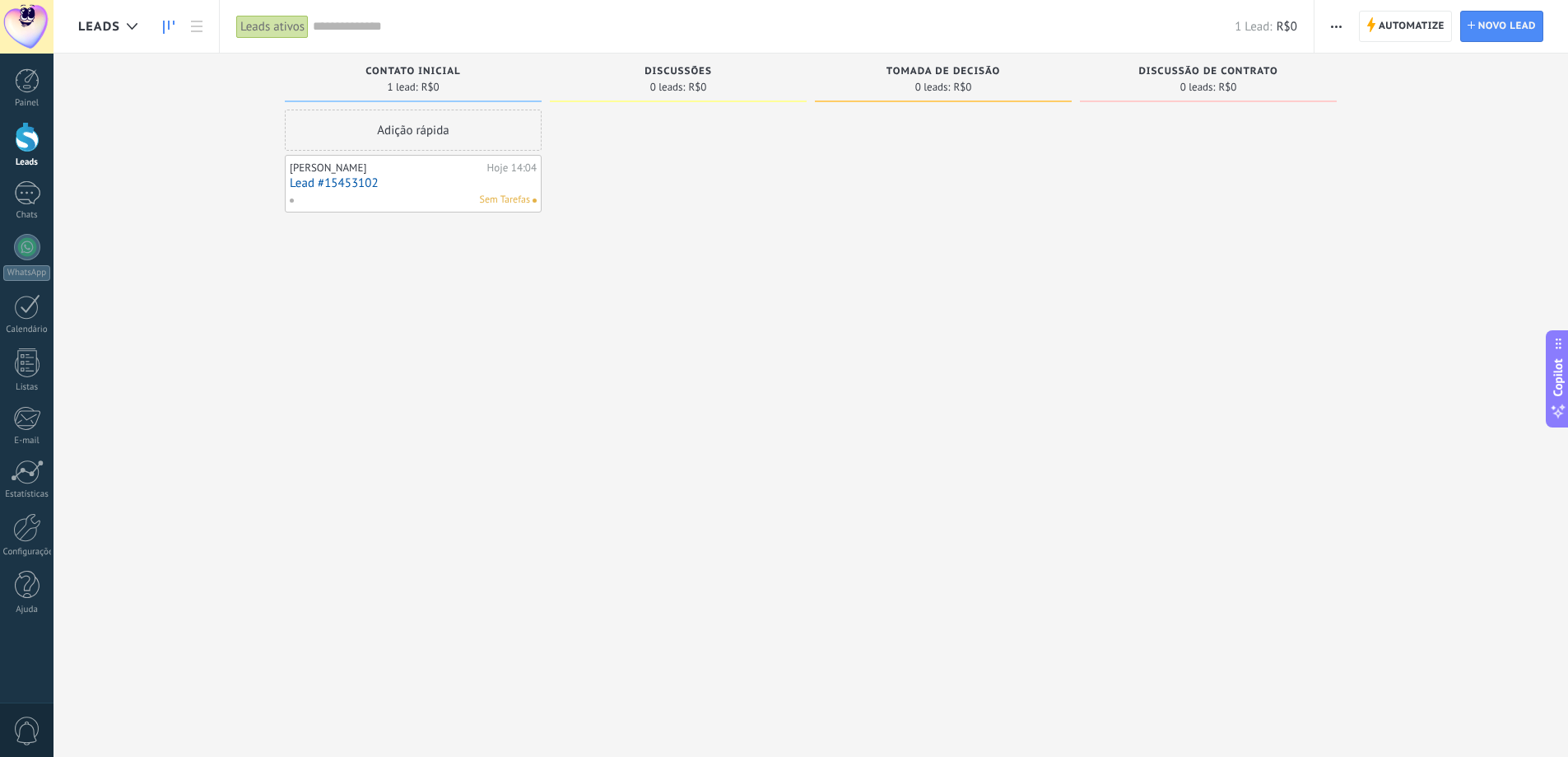
click at [267, 25] on div "Leads ativos" at bounding box center [273, 26] width 73 height 24
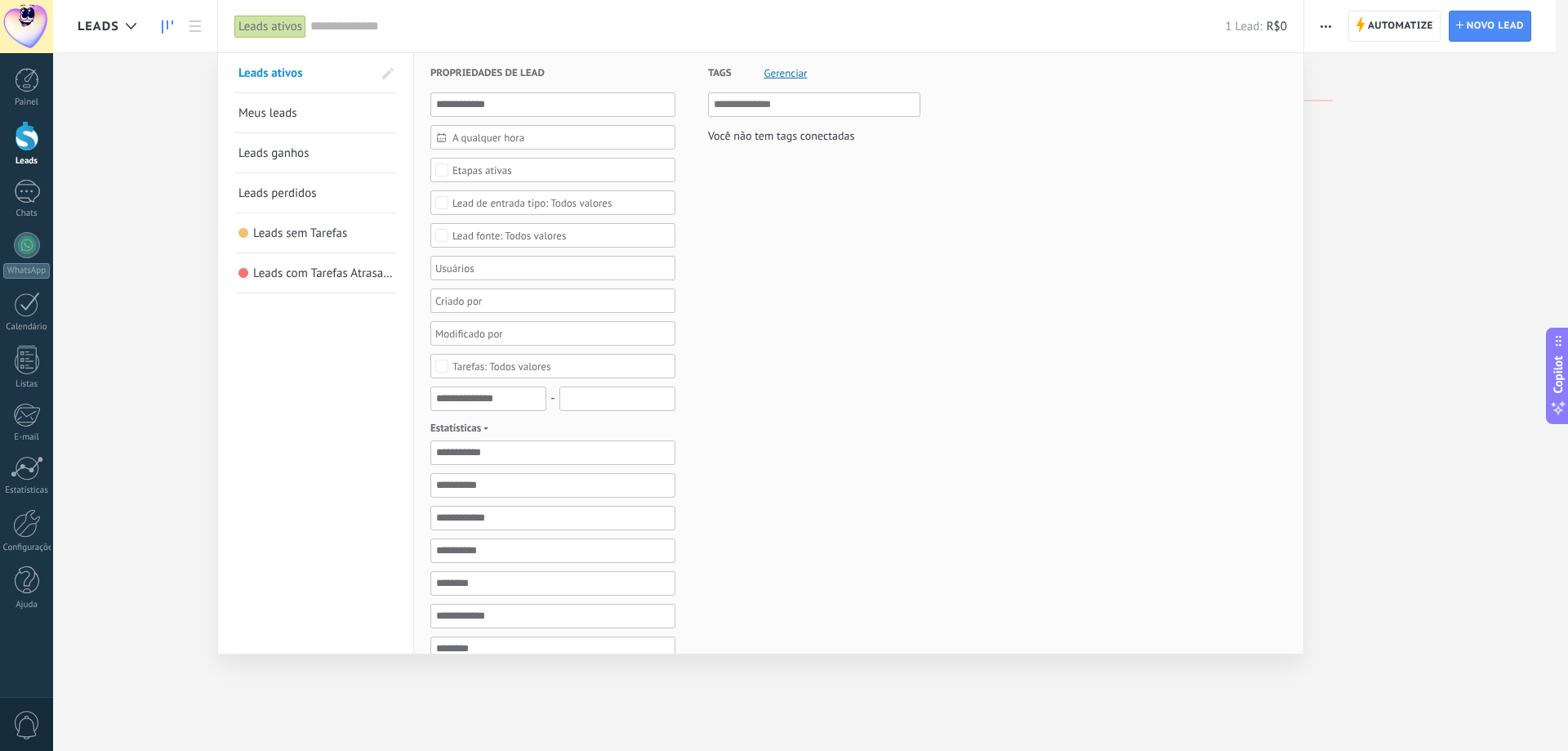
click at [339, 84] on link "Leads ativos" at bounding box center [305, 73] width 134 height 40
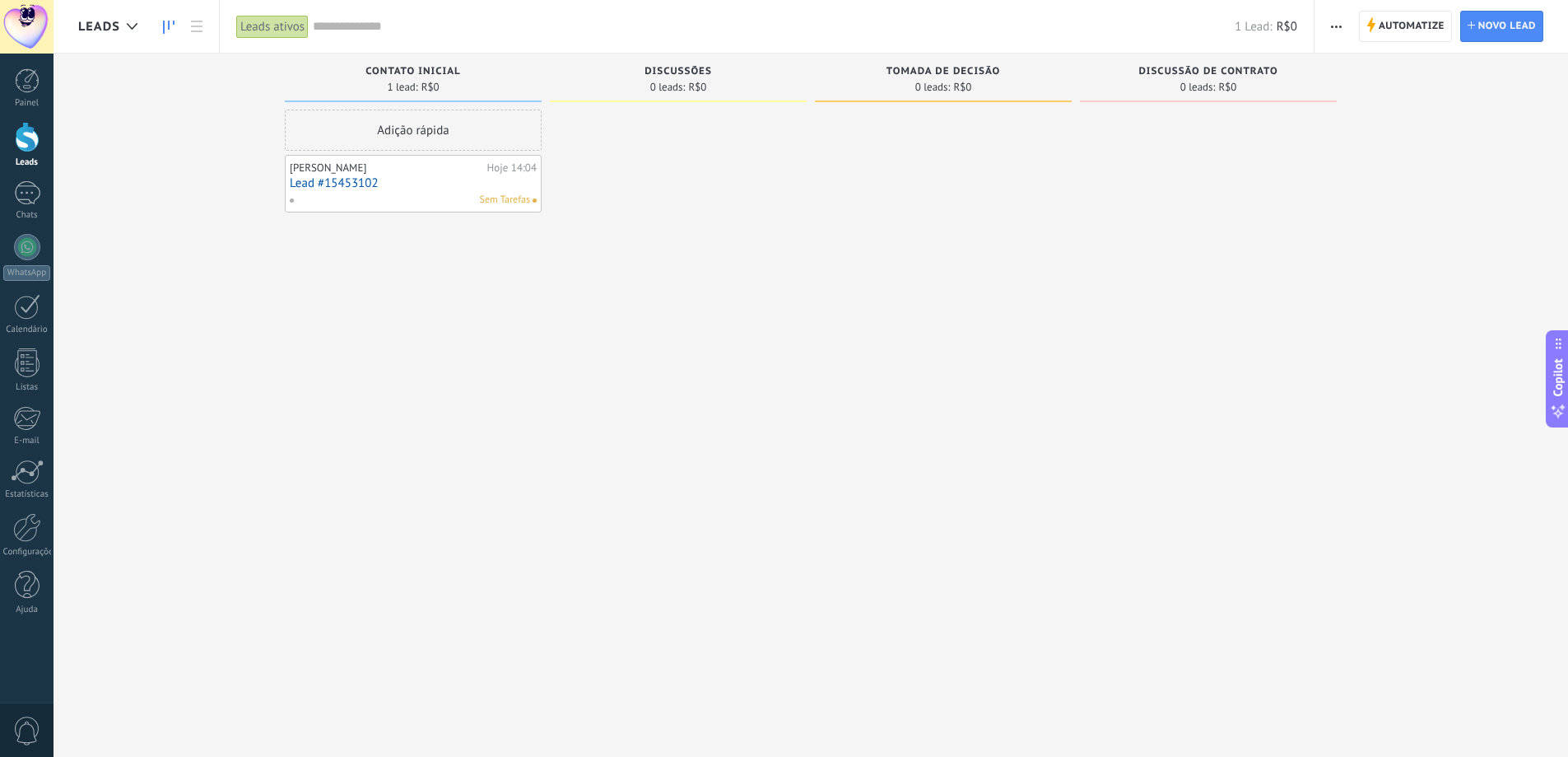
click at [256, 27] on div "Leads ativos" at bounding box center [273, 26] width 73 height 24
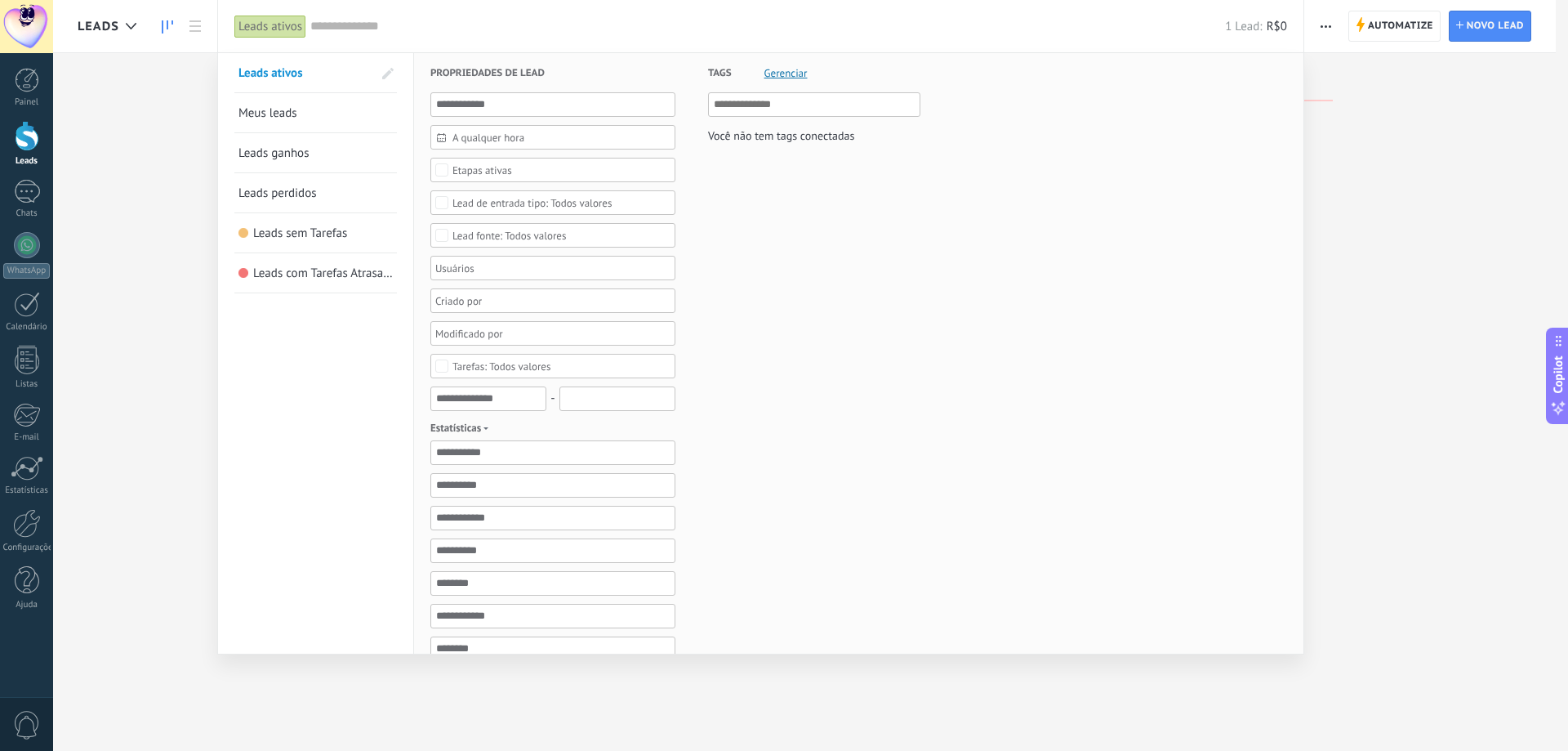
click at [332, 236] on span "Leads sem Tarefas" at bounding box center [300, 233] width 94 height 15
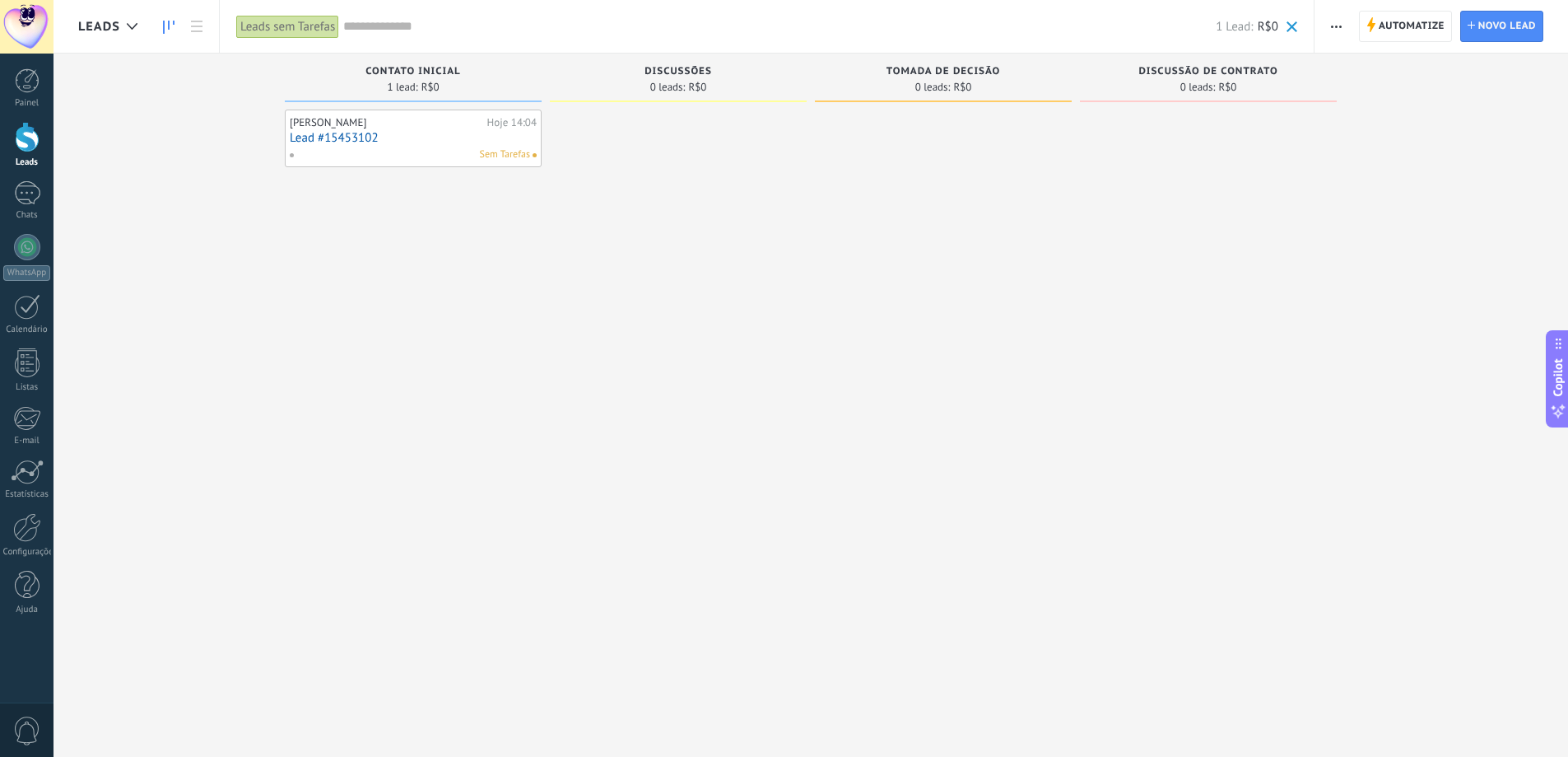
click at [281, 25] on div "Leads sem Tarefas" at bounding box center [288, 26] width 103 height 24
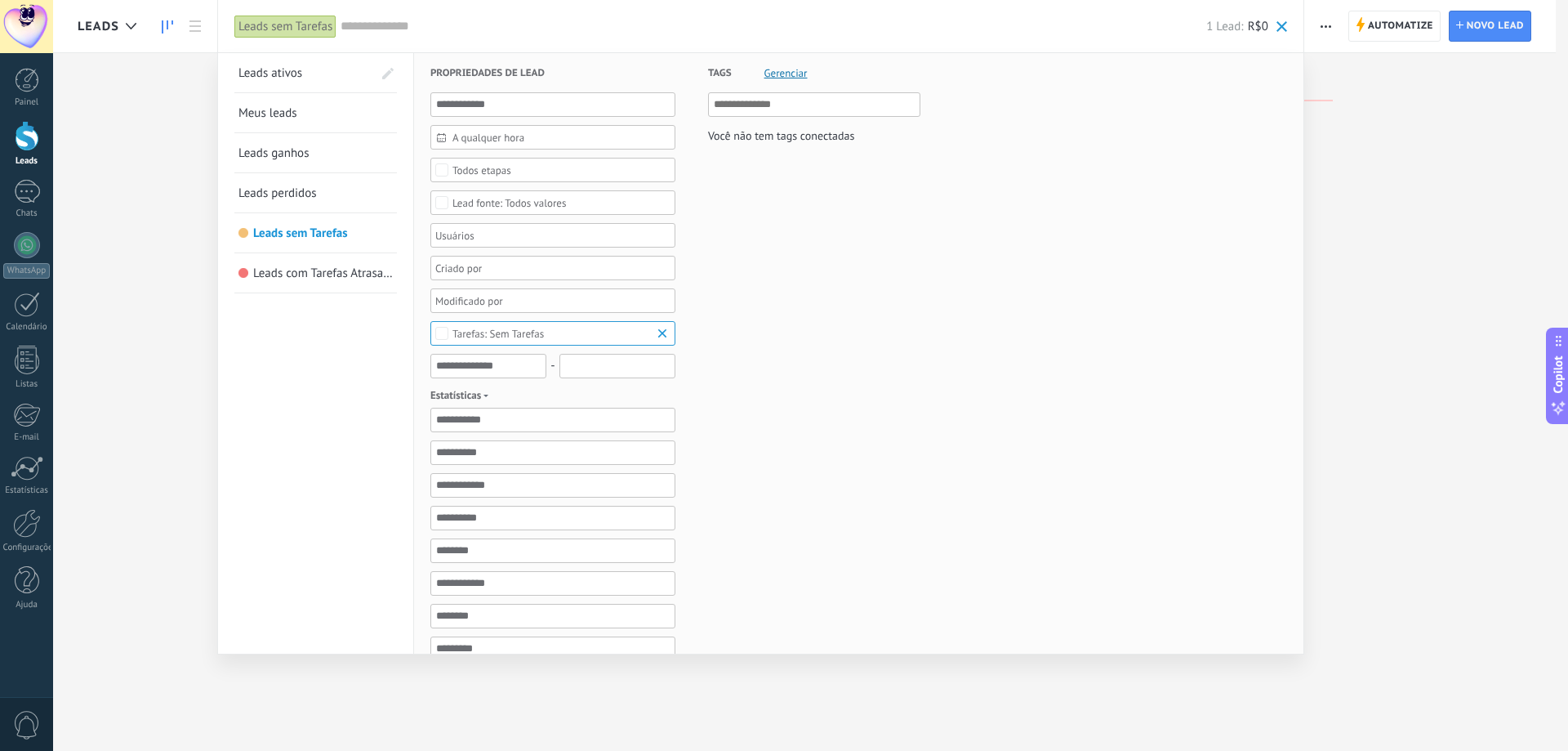
click at [293, 153] on span "Leads ganhos" at bounding box center [273, 153] width 71 height 15
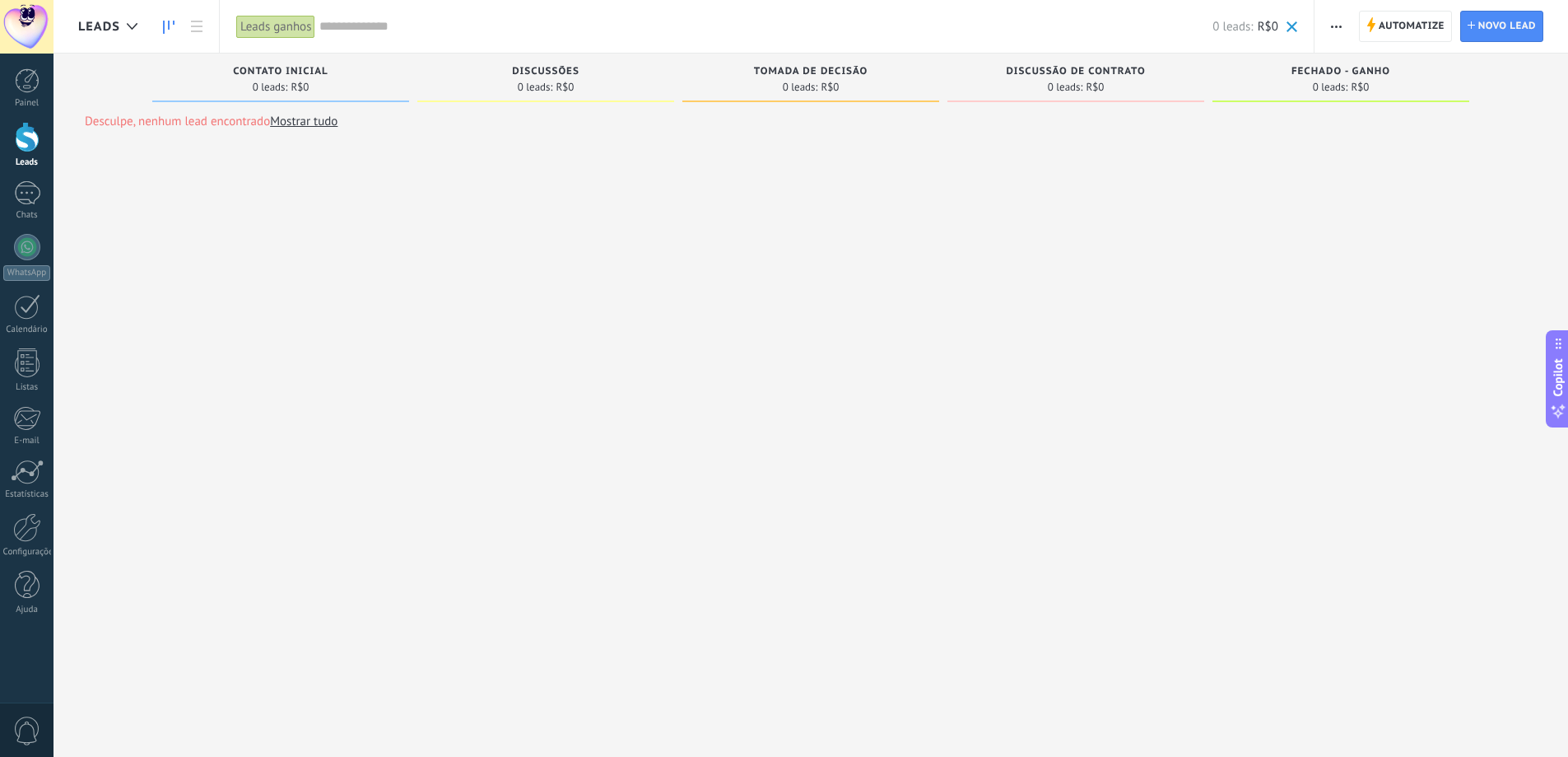
click at [277, 24] on div "Leads ganhos" at bounding box center [276, 26] width 80 height 24
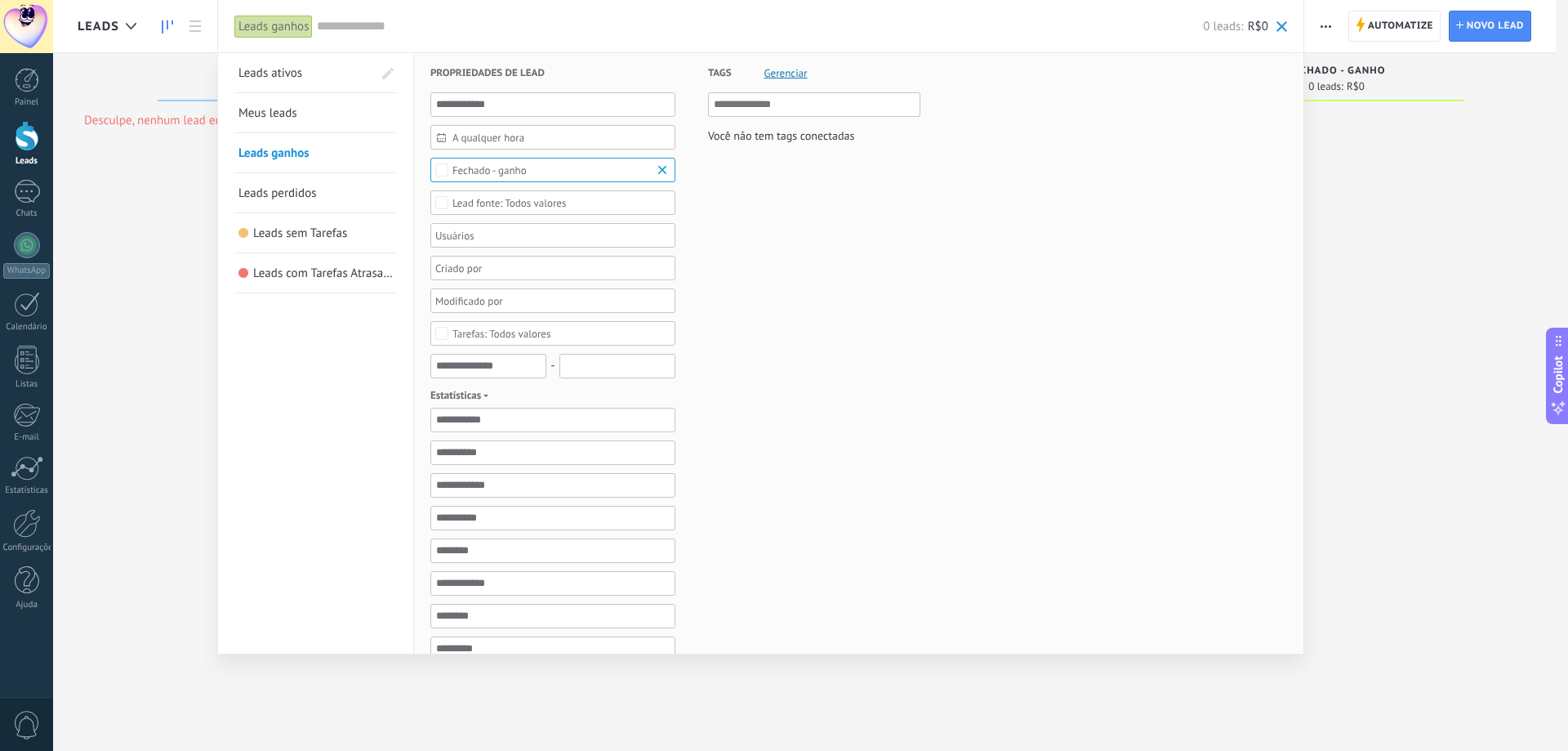
click at [284, 79] on span "Leads ativos" at bounding box center [270, 73] width 64 height 15
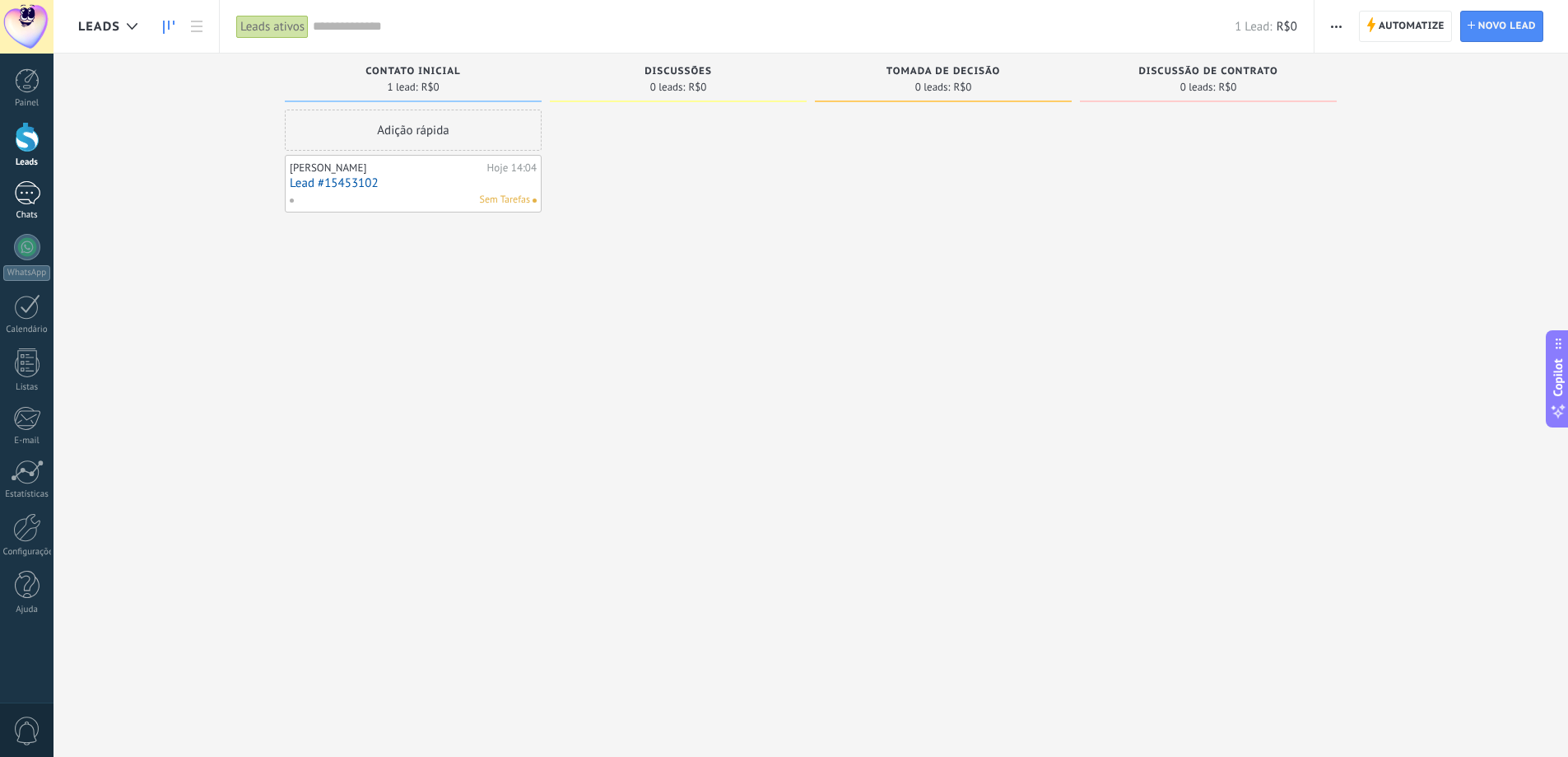
click at [28, 207] on link "1 Chats" at bounding box center [26, 201] width 53 height 40
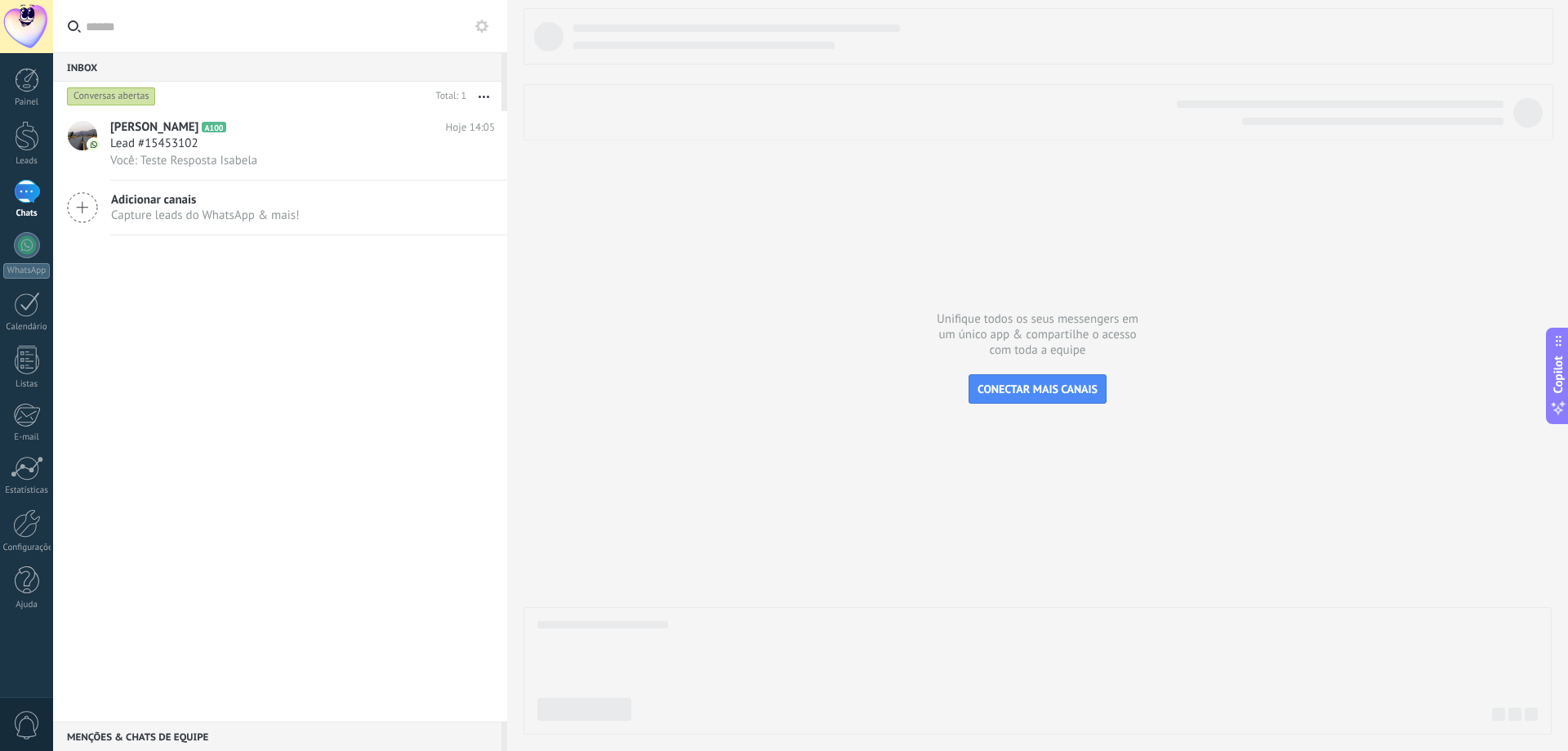
click at [477, 93] on button "button" at bounding box center [484, 96] width 35 height 30
click at [447, 263] on span "Longa espera" at bounding box center [431, 261] width 69 height 32
click at [482, 94] on button "button" at bounding box center [484, 96] width 35 height 30
click at [450, 255] on span "Longa espera" at bounding box center [431, 261] width 69 height 32
click at [473, 98] on button "button" at bounding box center [484, 96] width 35 height 30
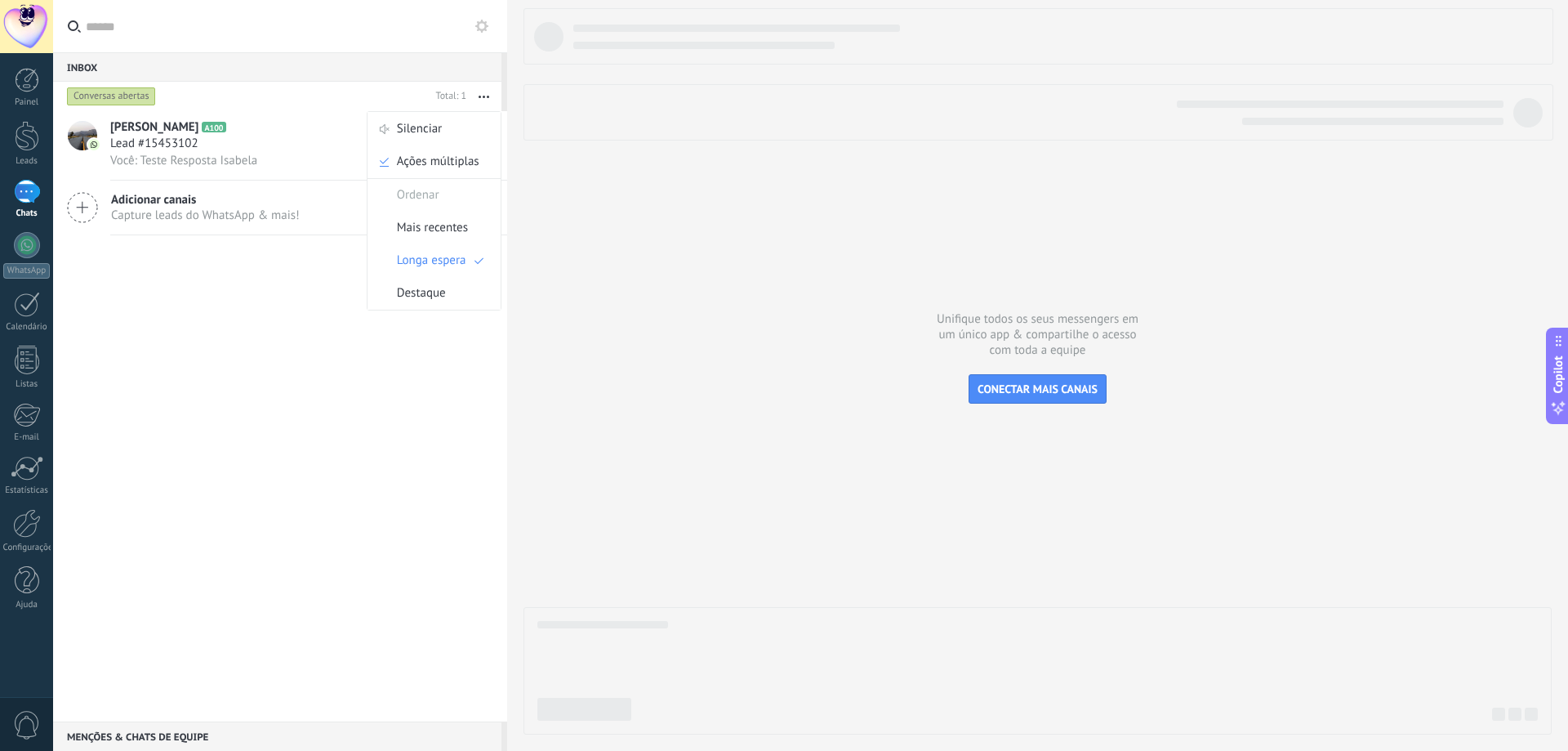
click at [310, 172] on div "Bela Brandão A100 Hoje 14:05 Lead #15453102 Você: Teste Resposta Isabela" at bounding box center [308, 146] width 396 height 68
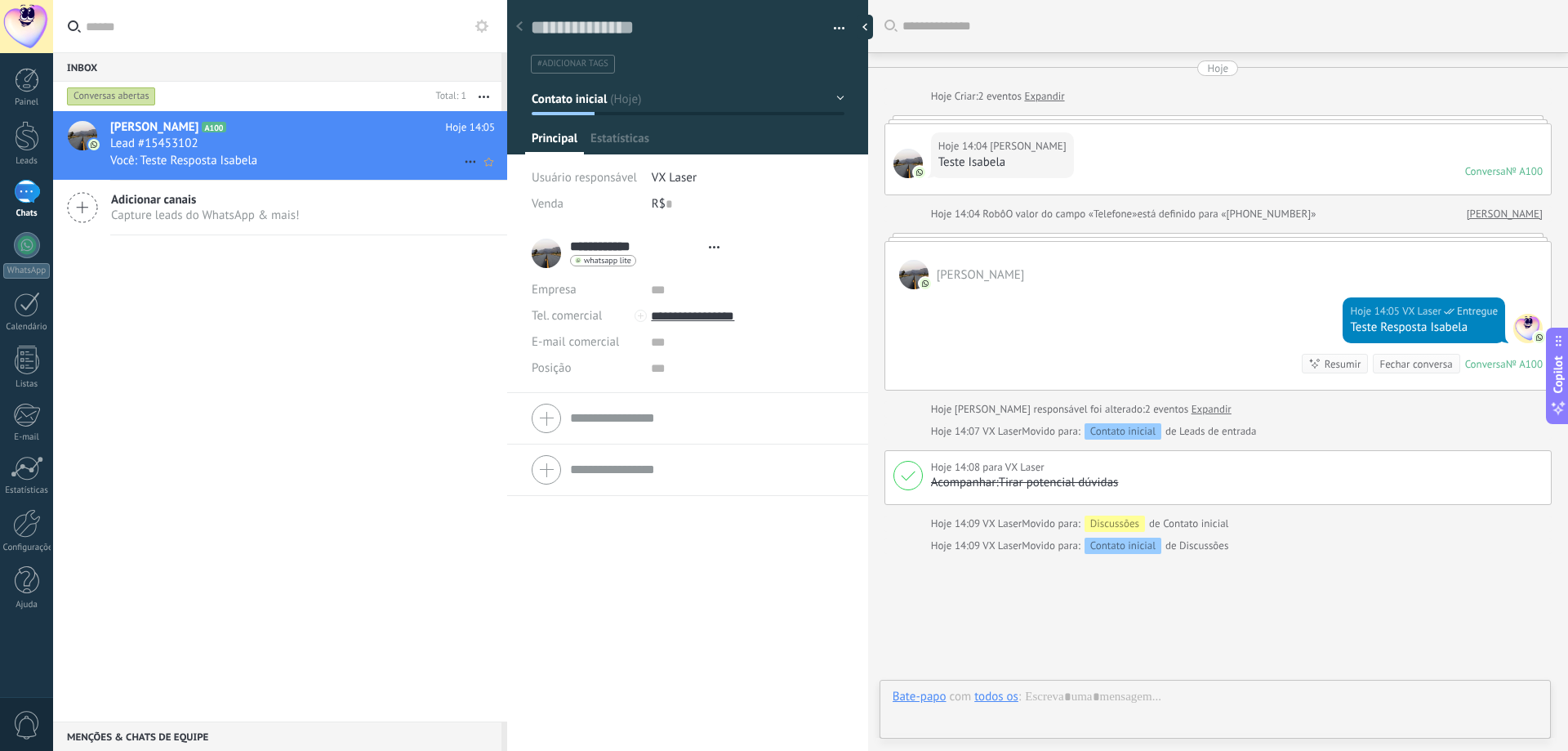
type textarea "**********"
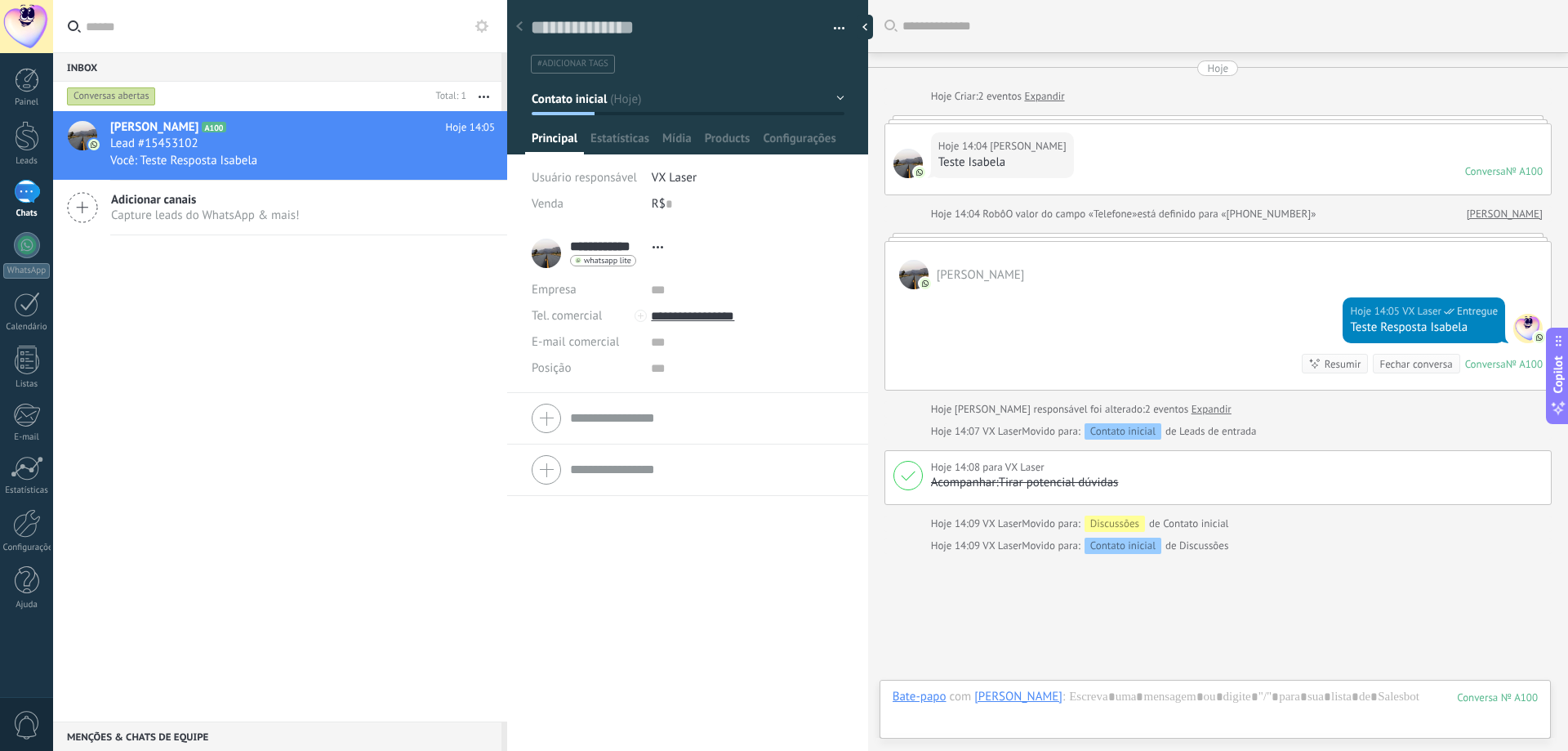
scroll to position [88, 0]
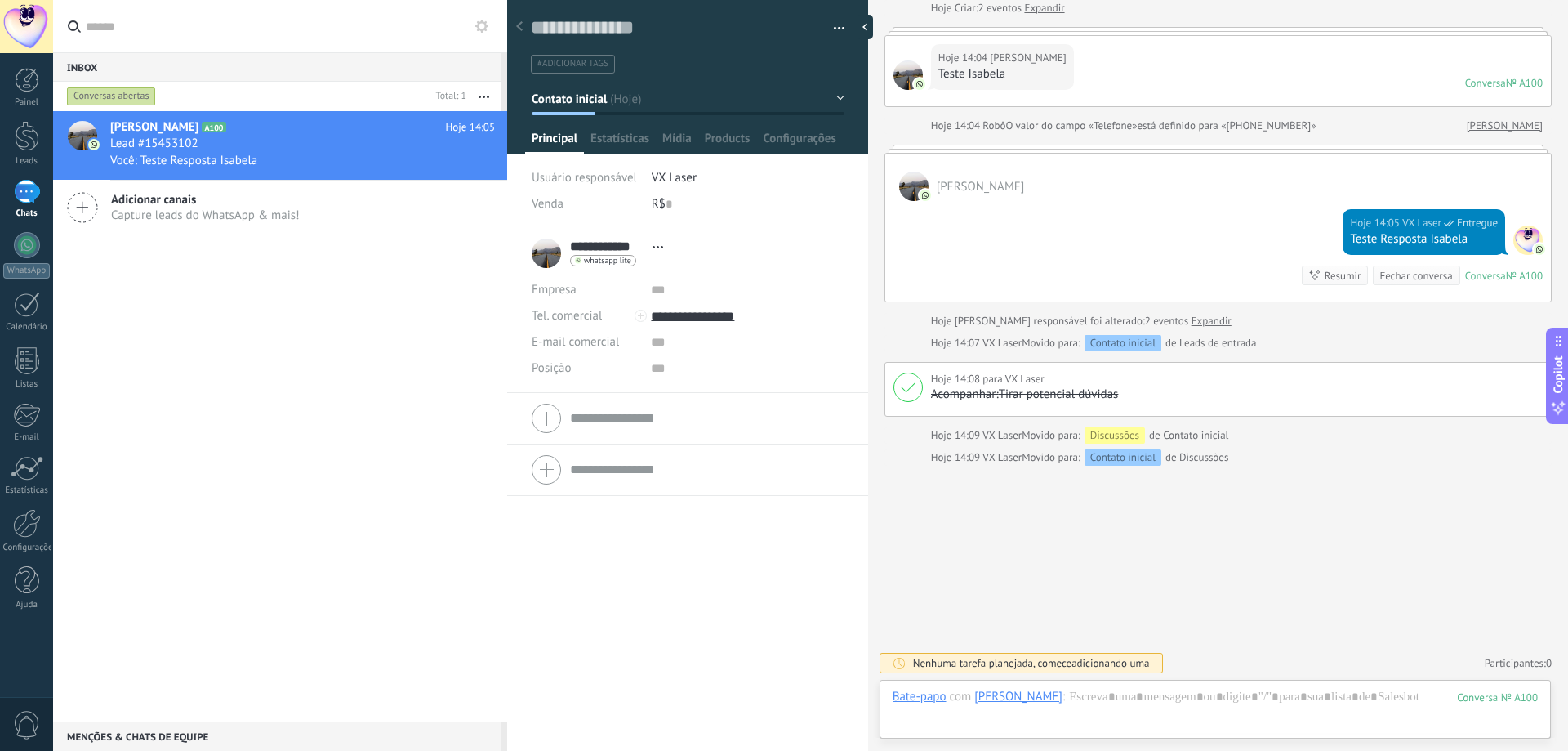
drag, startPoint x: 1549, startPoint y: 693, endPoint x: 1562, endPoint y: 693, distance: 13.0
click at [1562, 693] on div "Buscar Carregar mais Hoje Hoje Criar: 2 eventos Expandir Hoje 14:04 Bela Brandã…" at bounding box center [1217, 375] width 699 height 751
click at [1534, 702] on div "100" at bounding box center [1497, 696] width 81 height 13
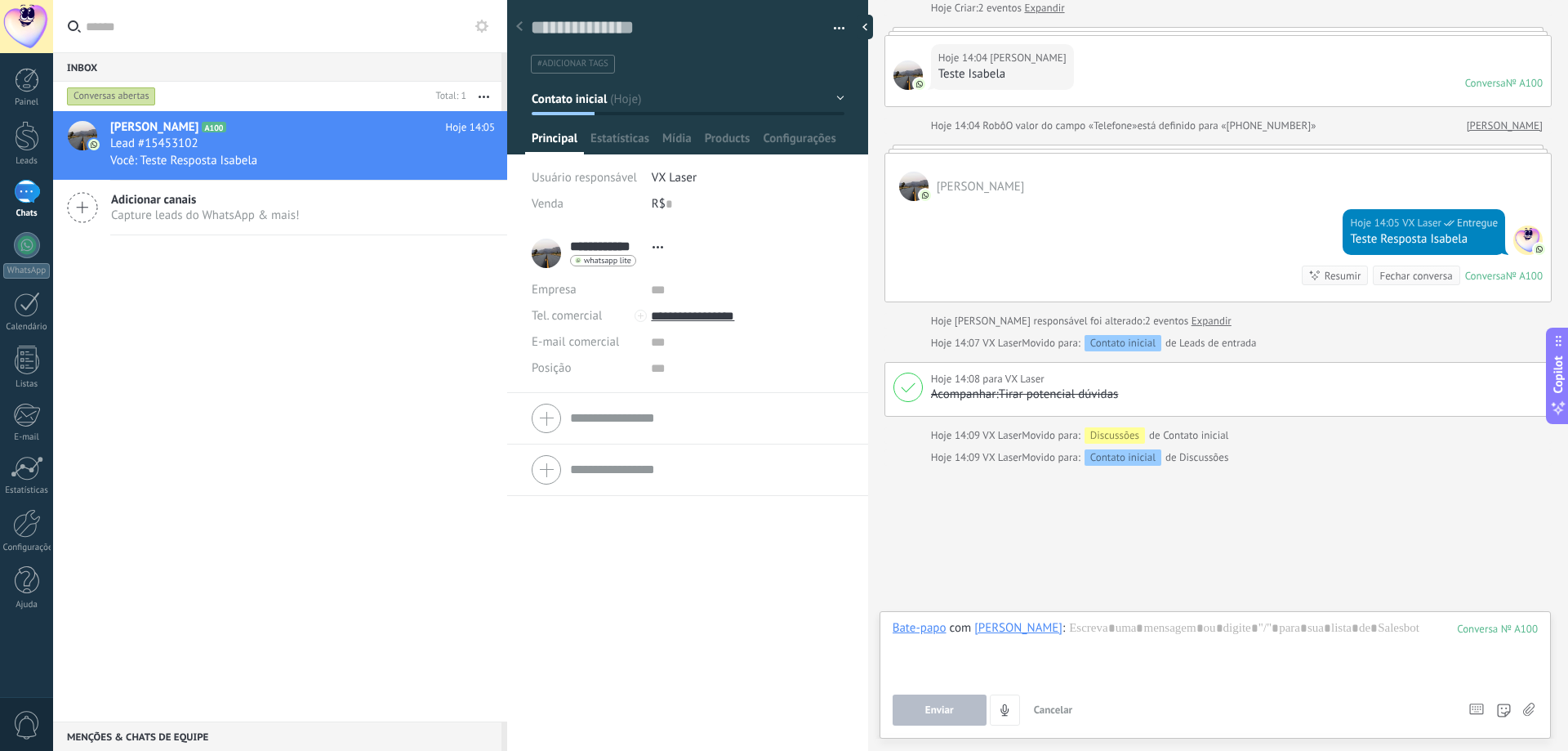
click at [538, 256] on div "**********" at bounding box center [601, 253] width 139 height 40
click at [689, 202] on div "R$ 0" at bounding box center [748, 204] width 192 height 26
type input "*"
click at [797, 139] on span "Configurações" at bounding box center [798, 142] width 73 height 23
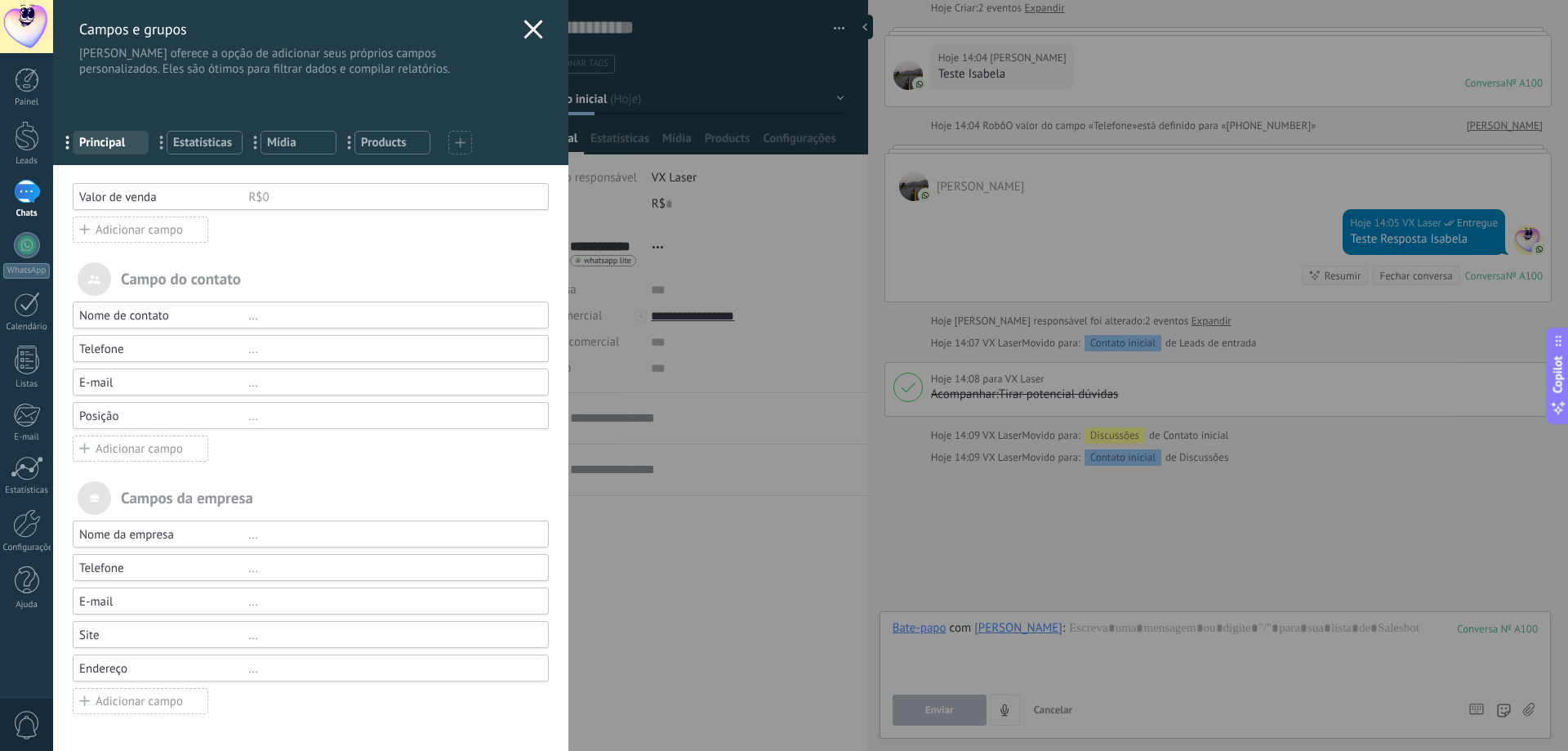
click at [529, 26] on icon at bounding box center [533, 30] width 20 height 20
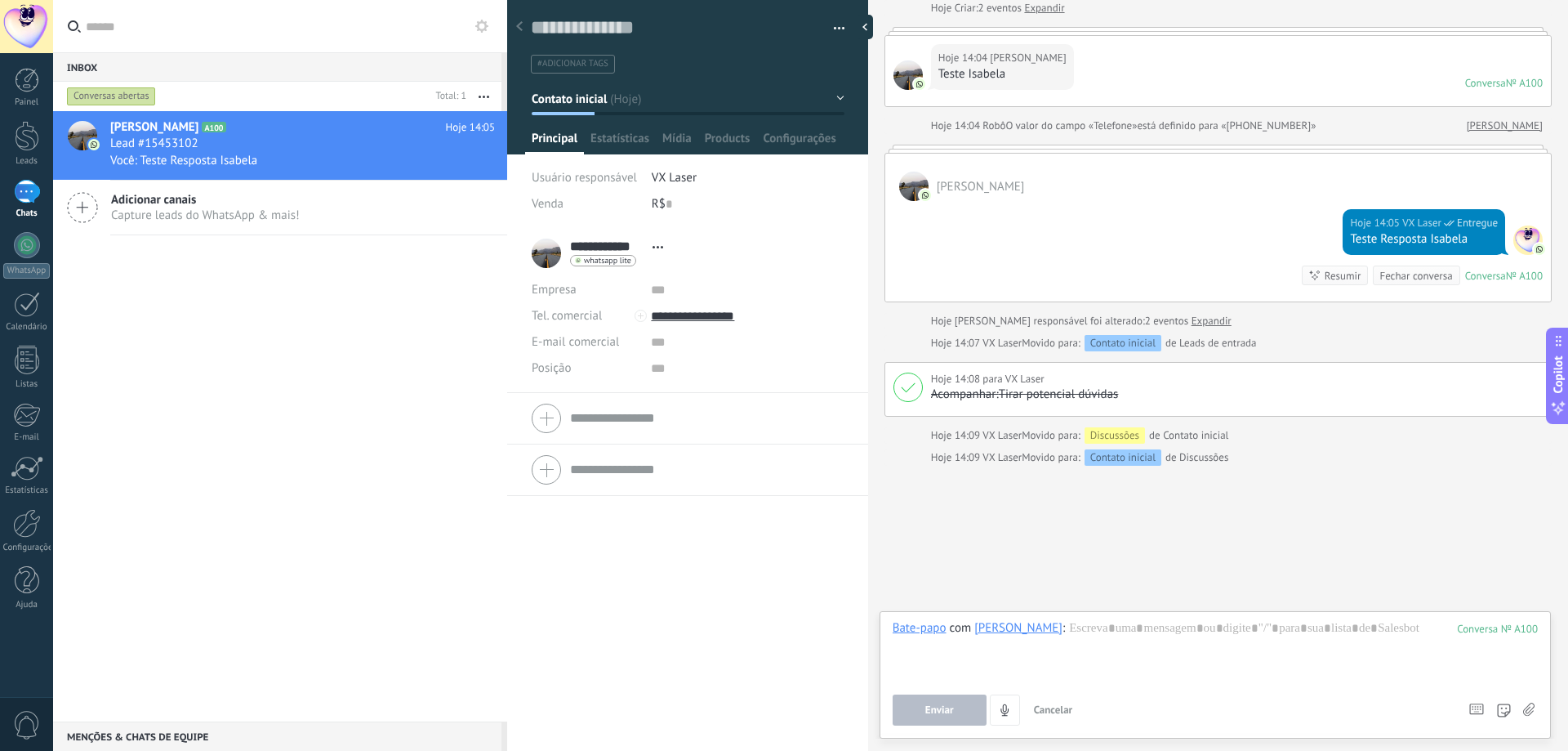
scroll to position [0, 0]
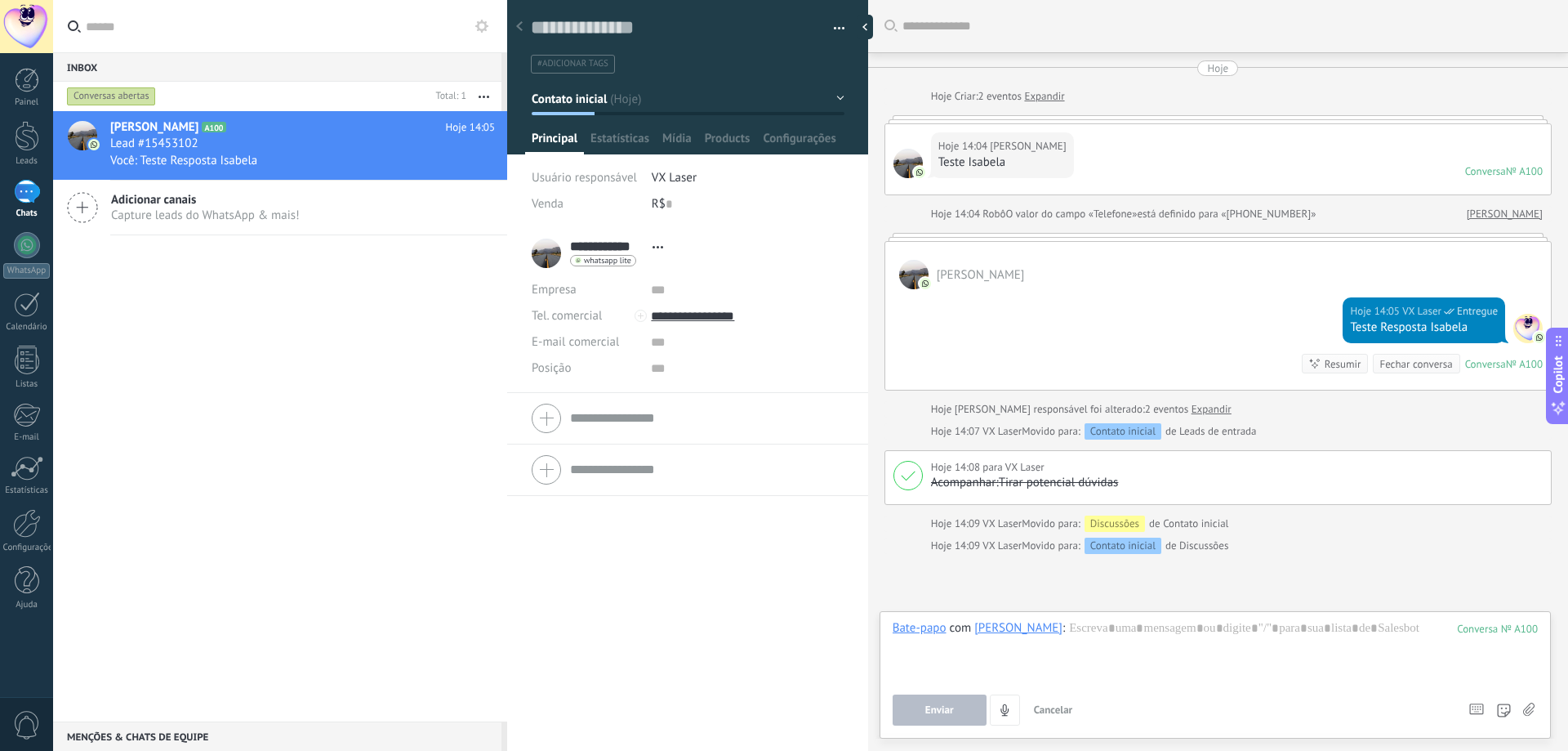
click at [1044, 94] on link "Expandir" at bounding box center [1044, 96] width 40 height 16
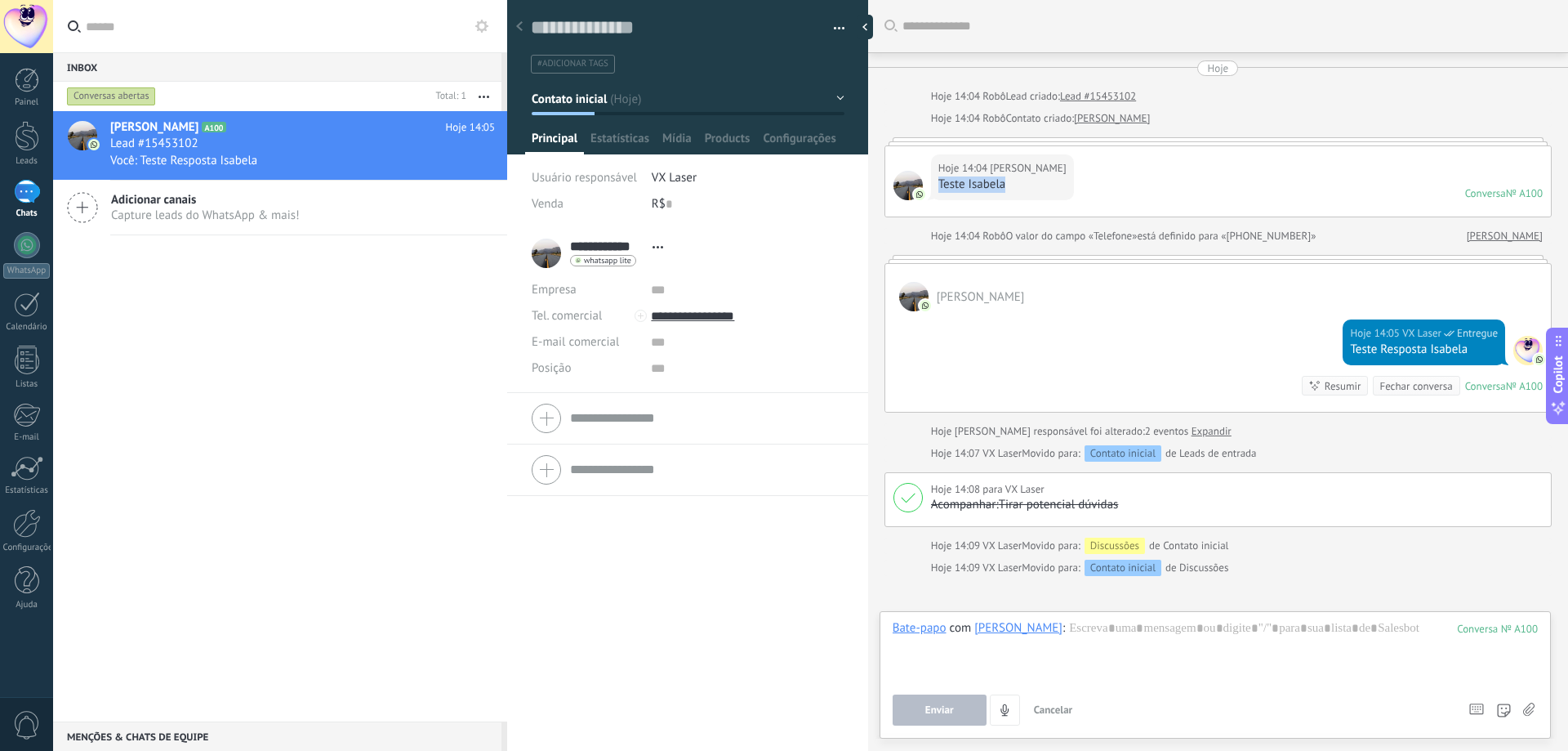
drag, startPoint x: 940, startPoint y: 180, endPoint x: 1074, endPoint y: 191, distance: 134.5
click at [1074, 191] on div "Hoje 14:04 Bela Brandão Teste Isabela Conversa № A100 Conversa № A100" at bounding box center [1217, 182] width 665 height 70
click at [1086, 189] on div "Hoje 14:04 Bela Brandão Teste Isabela Conversa № A100 Conversa № A100" at bounding box center [1217, 182] width 665 height 70
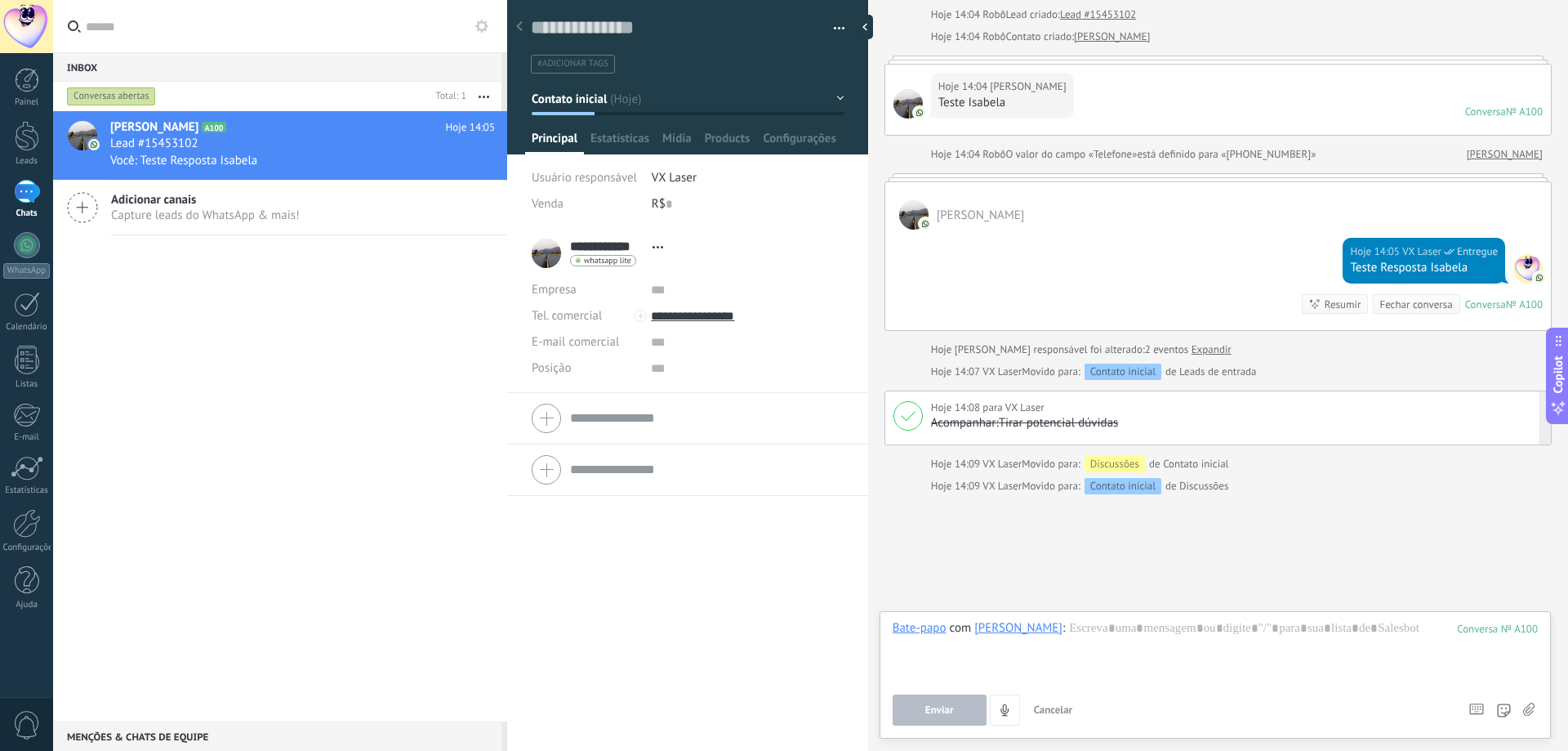
scroll to position [111, 0]
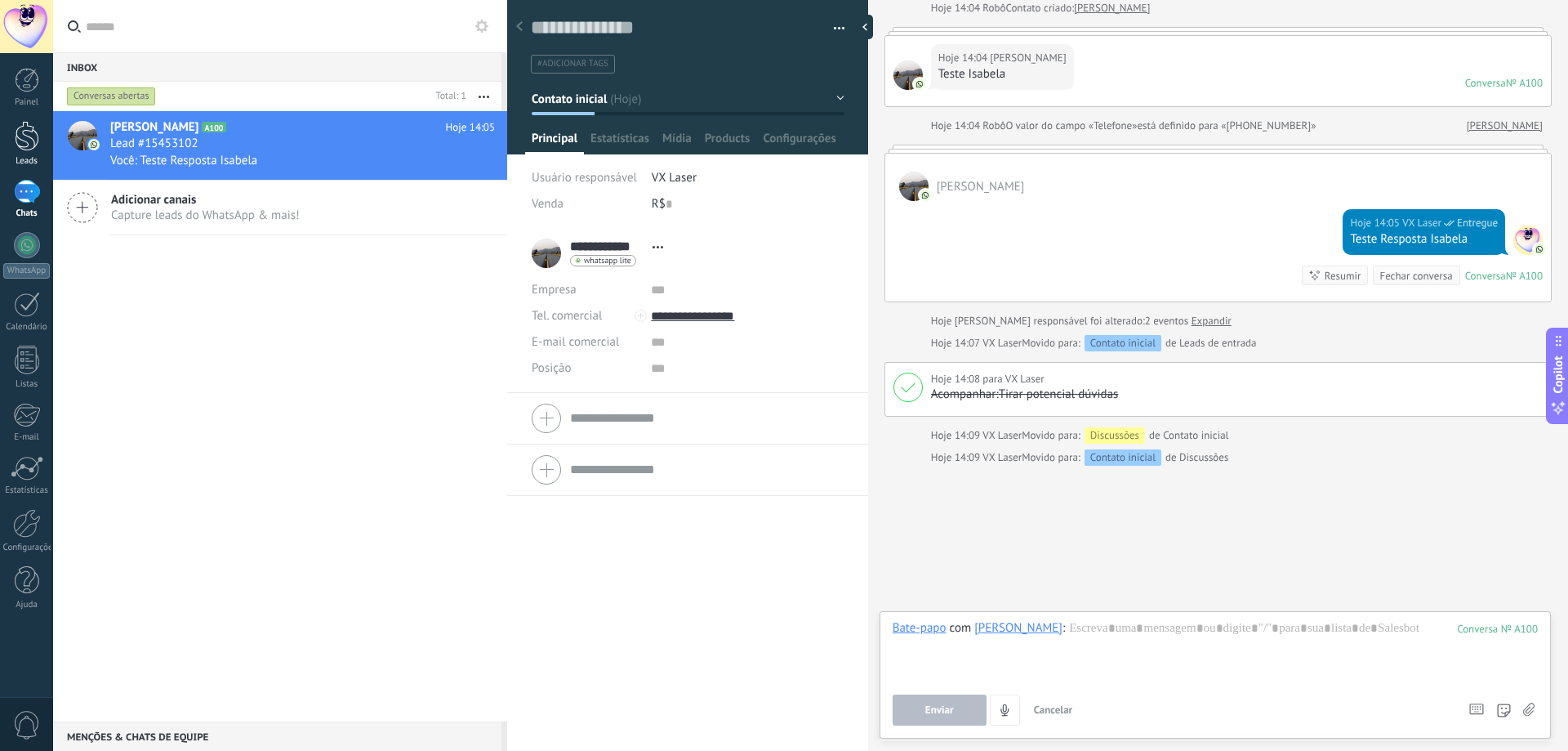
click at [24, 155] on link "Leads" at bounding box center [26, 143] width 53 height 46
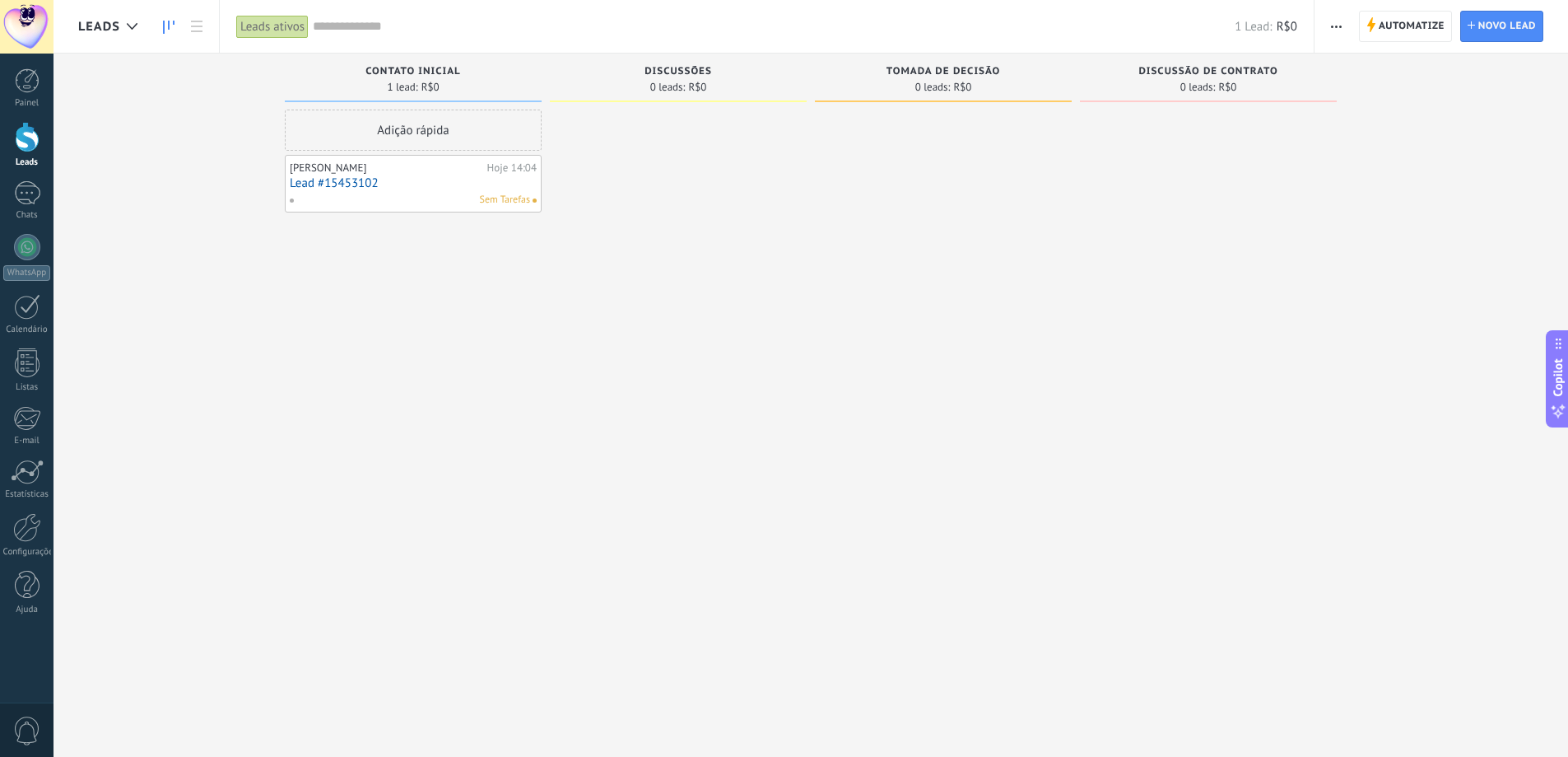
click at [445, 193] on div "Sem Tarefas" at bounding box center [410, 200] width 241 height 15
drag, startPoint x: 445, startPoint y: 192, endPoint x: 431, endPoint y: 194, distance: 14.1
click at [434, 194] on div "Sem Tarefas" at bounding box center [410, 200] width 241 height 15
click at [431, 194] on div "Sem Tarefas" at bounding box center [410, 200] width 241 height 15
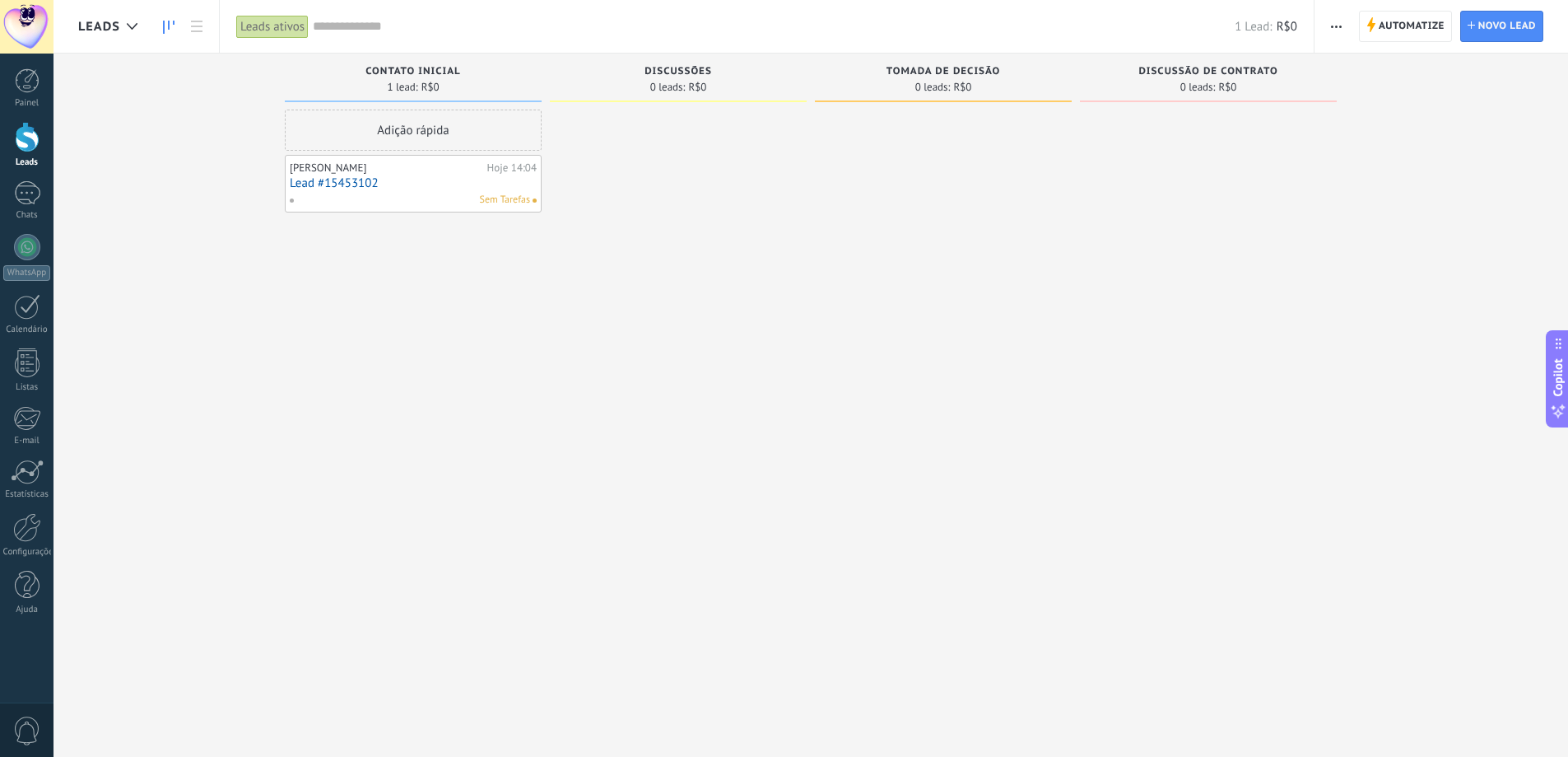
click at [324, 178] on link "Lead #15453102" at bounding box center [413, 182] width 247 height 14
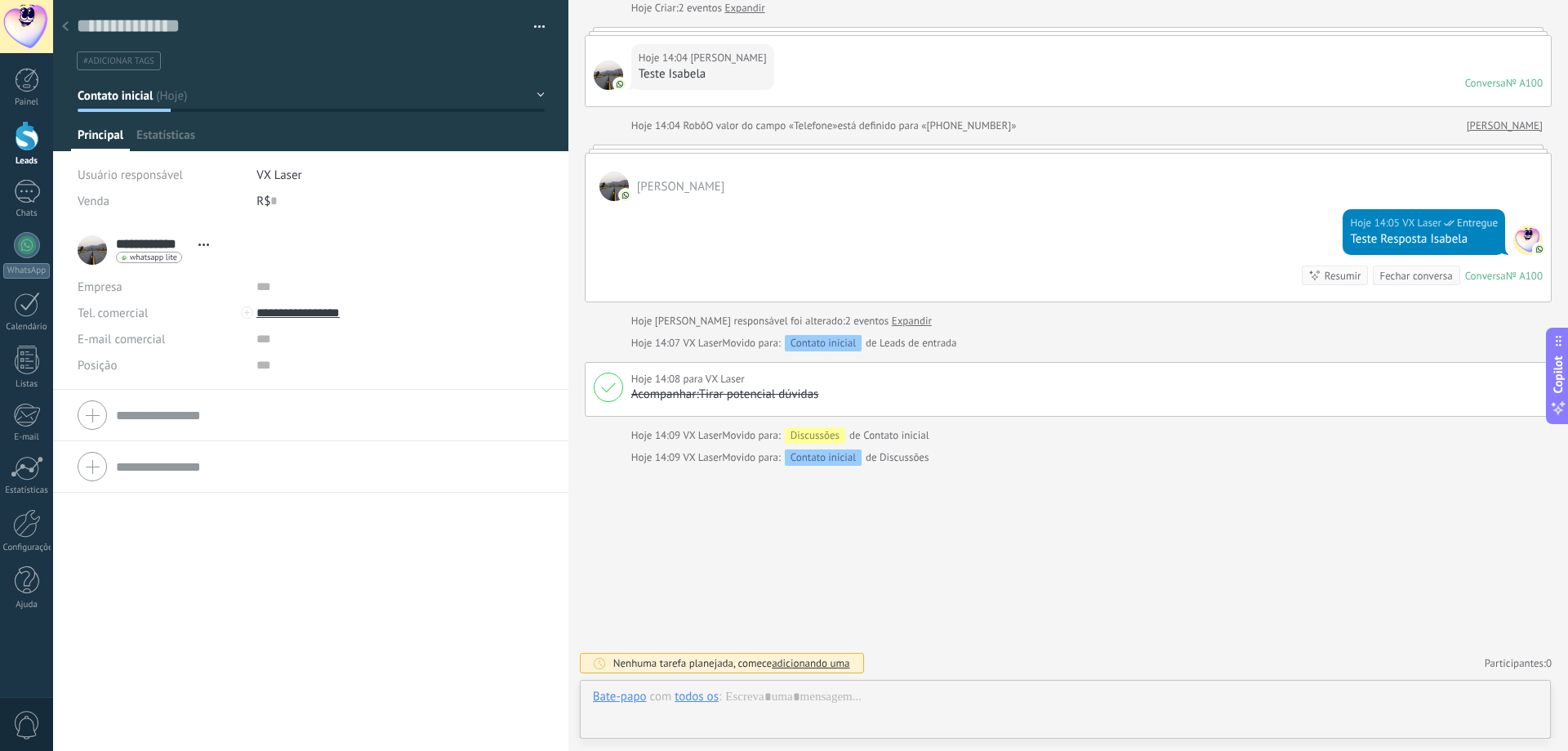
scroll to position [24, 0]
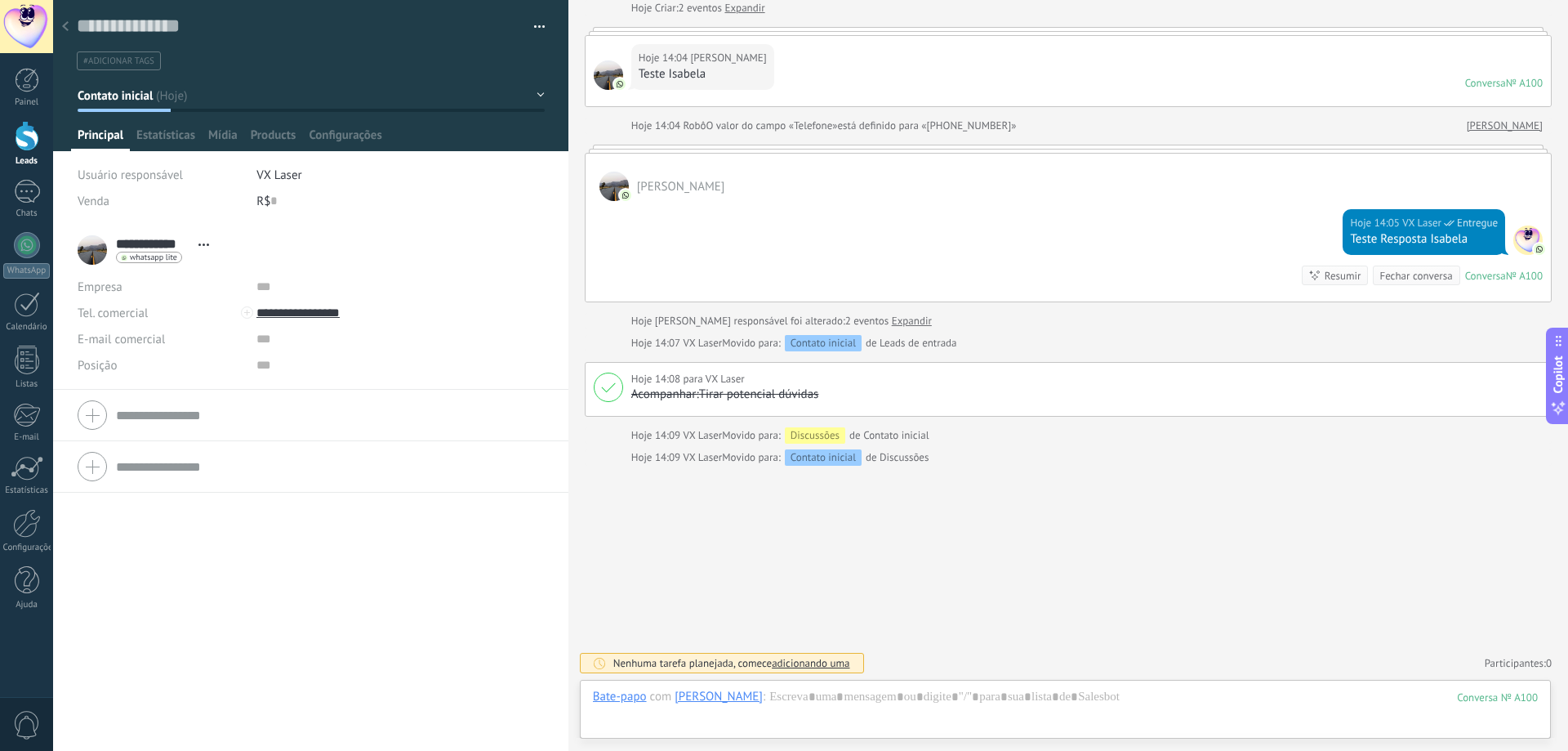
click at [186, 107] on button "Contato inicial" at bounding box center [310, 95] width 467 height 30
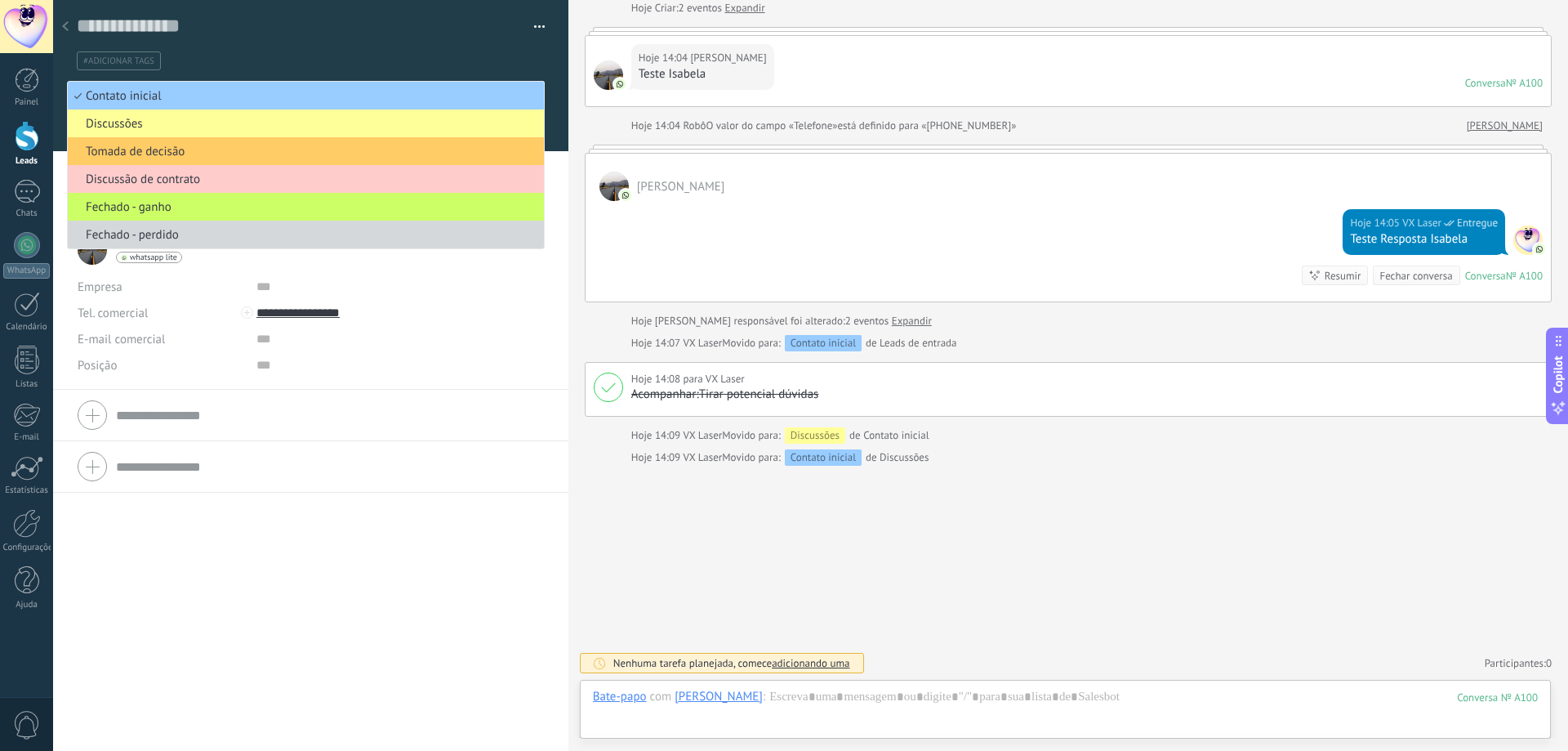
click at [236, 361] on div "Posição" at bounding box center [160, 364] width 166 height 26
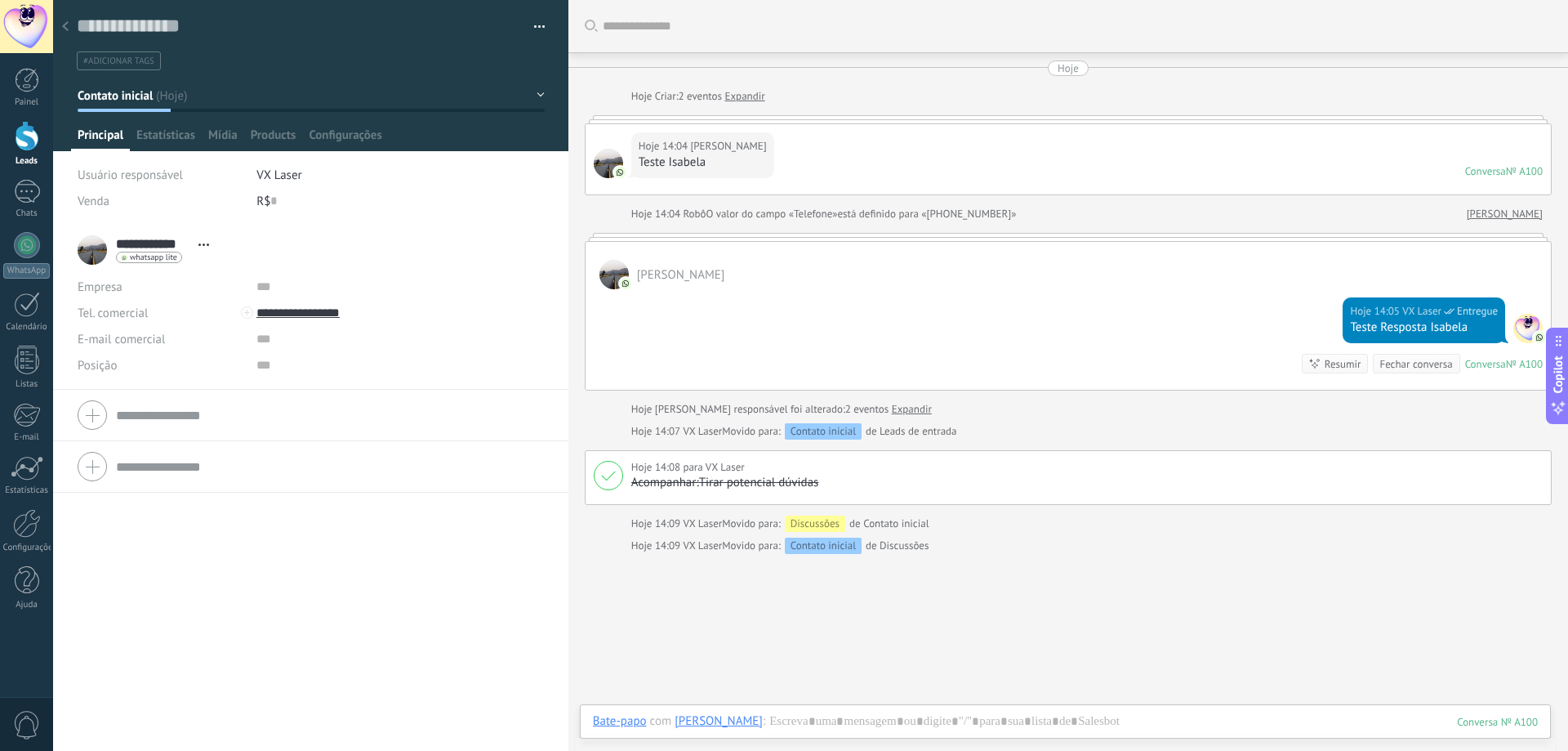
scroll to position [88, 0]
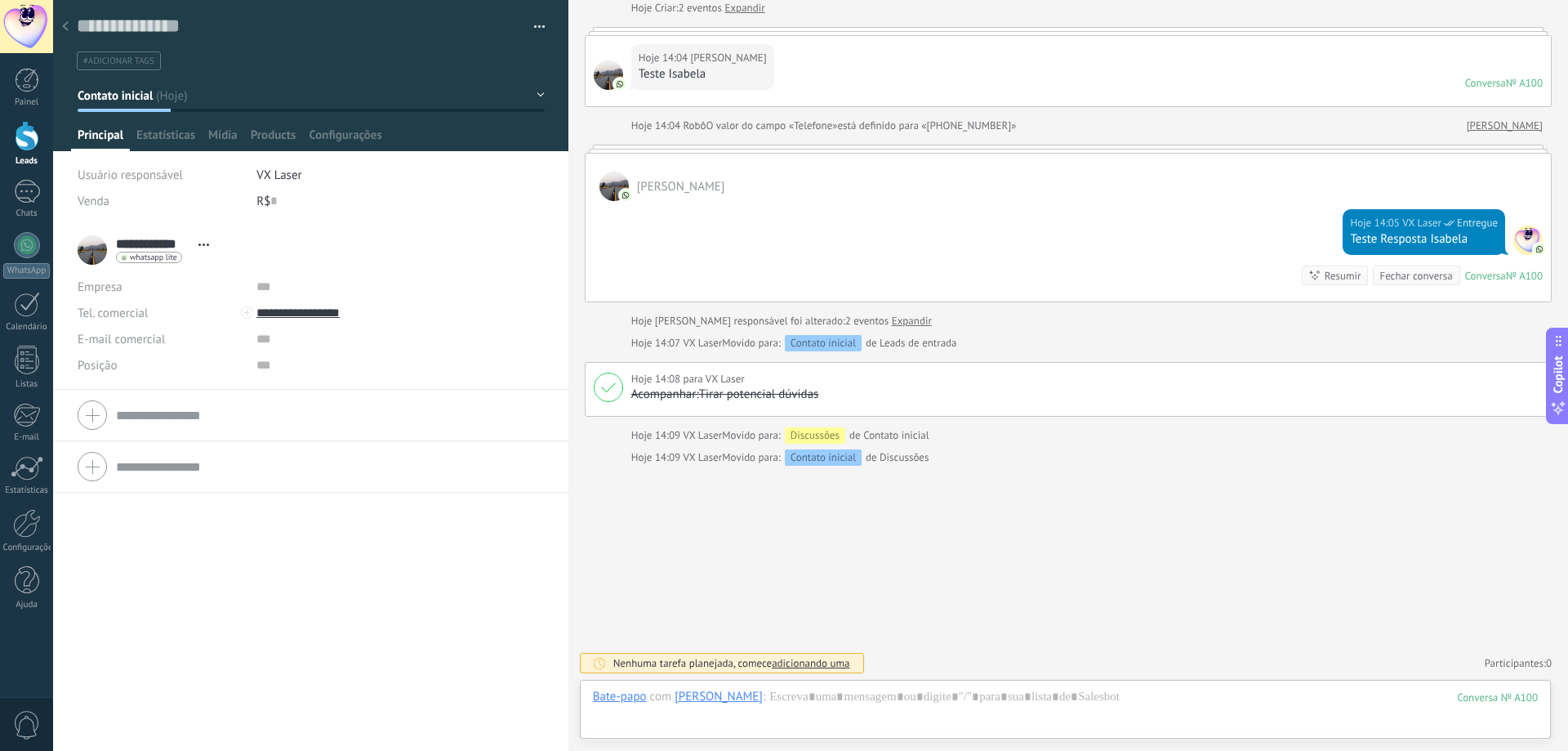
click at [800, 671] on div "Nenhuma tarefa planejada, comece adicionando uma" at bounding box center [722, 663] width 284 height 21
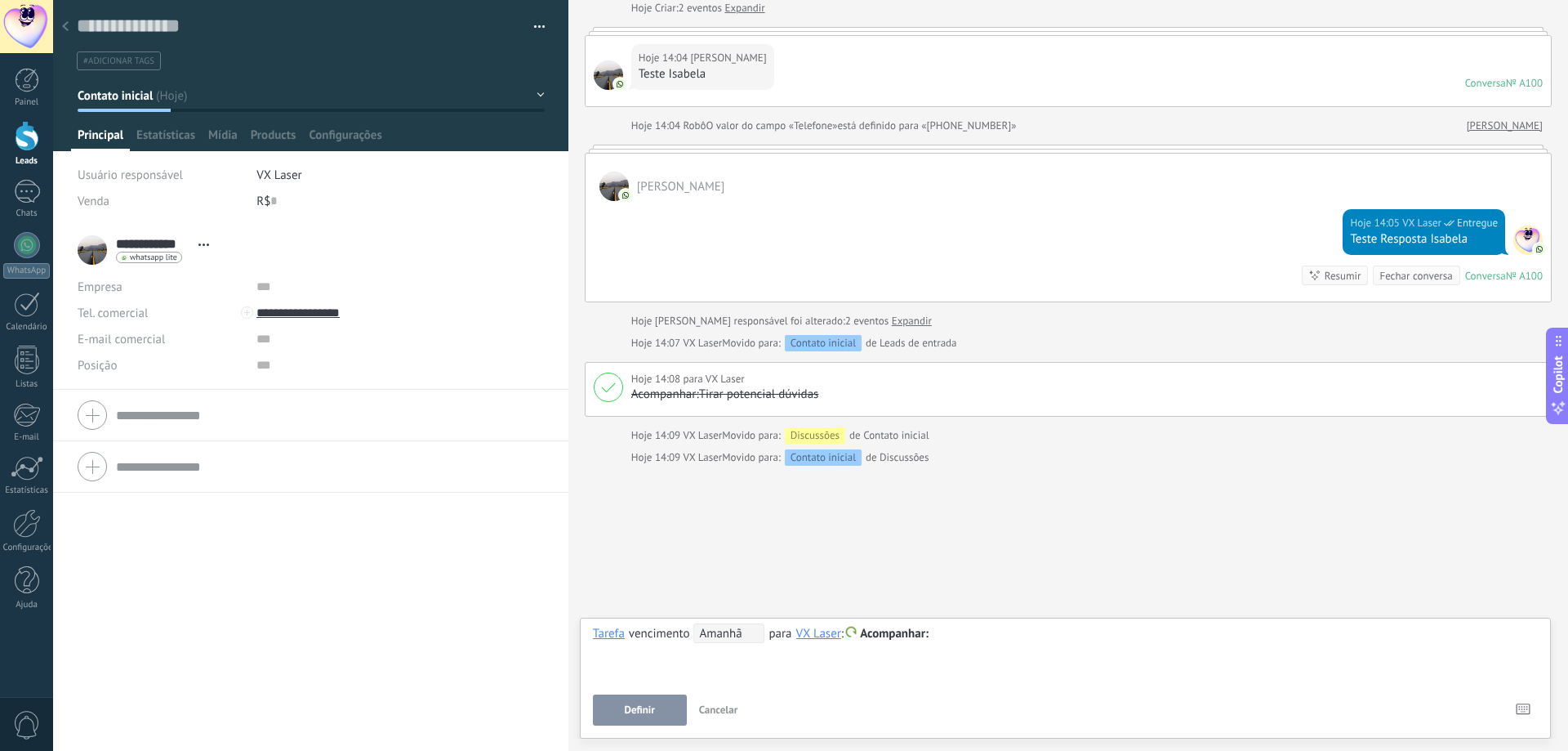
click at [899, 626] on span "Acompanhar" at bounding box center [894, 633] width 68 height 15
click at [1004, 652] on div "**********" at bounding box center [1065, 652] width 945 height 58
click at [18, 185] on div "1" at bounding box center [26, 192] width 26 height 23
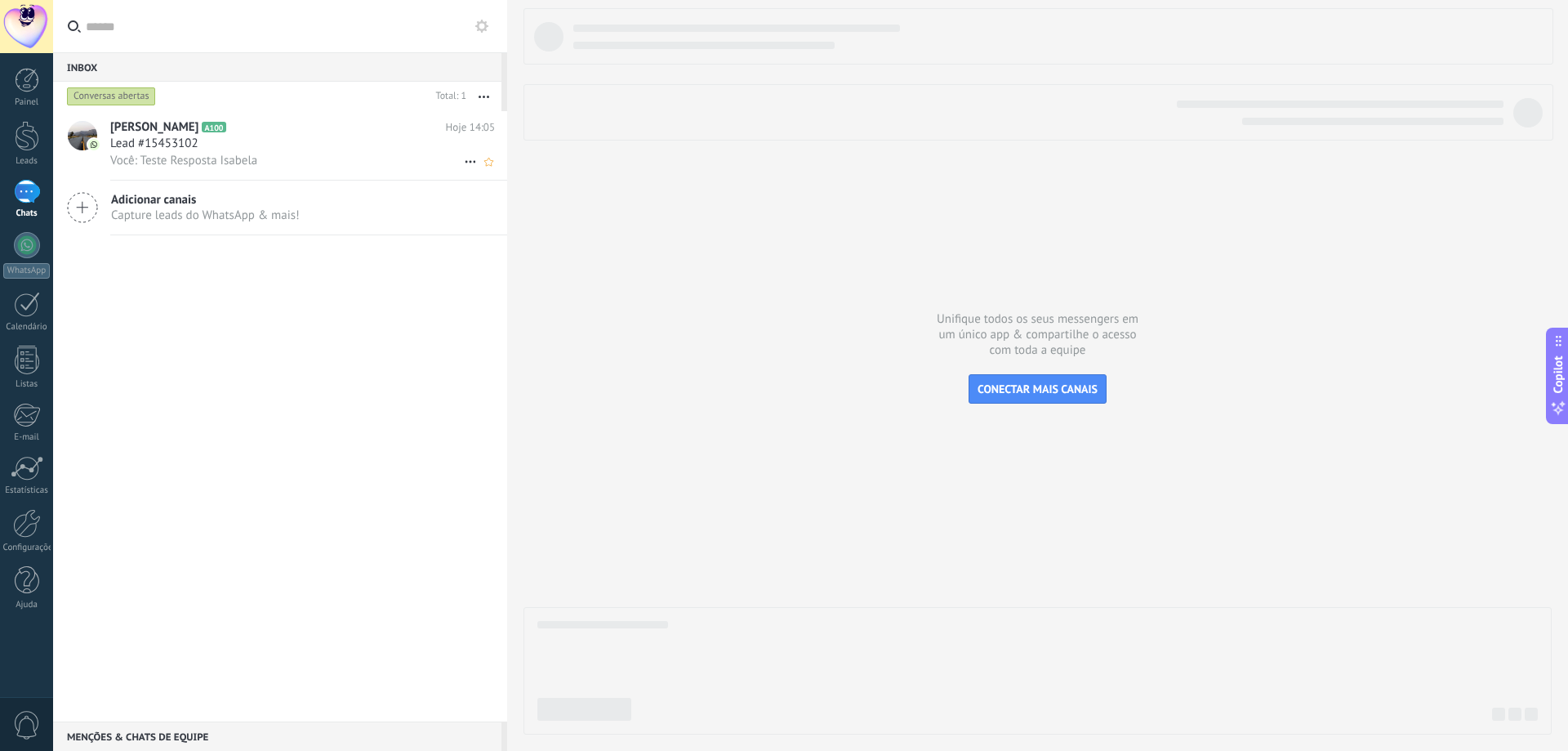
click at [138, 147] on span "Lead #15453102" at bounding box center [155, 144] width 88 height 16
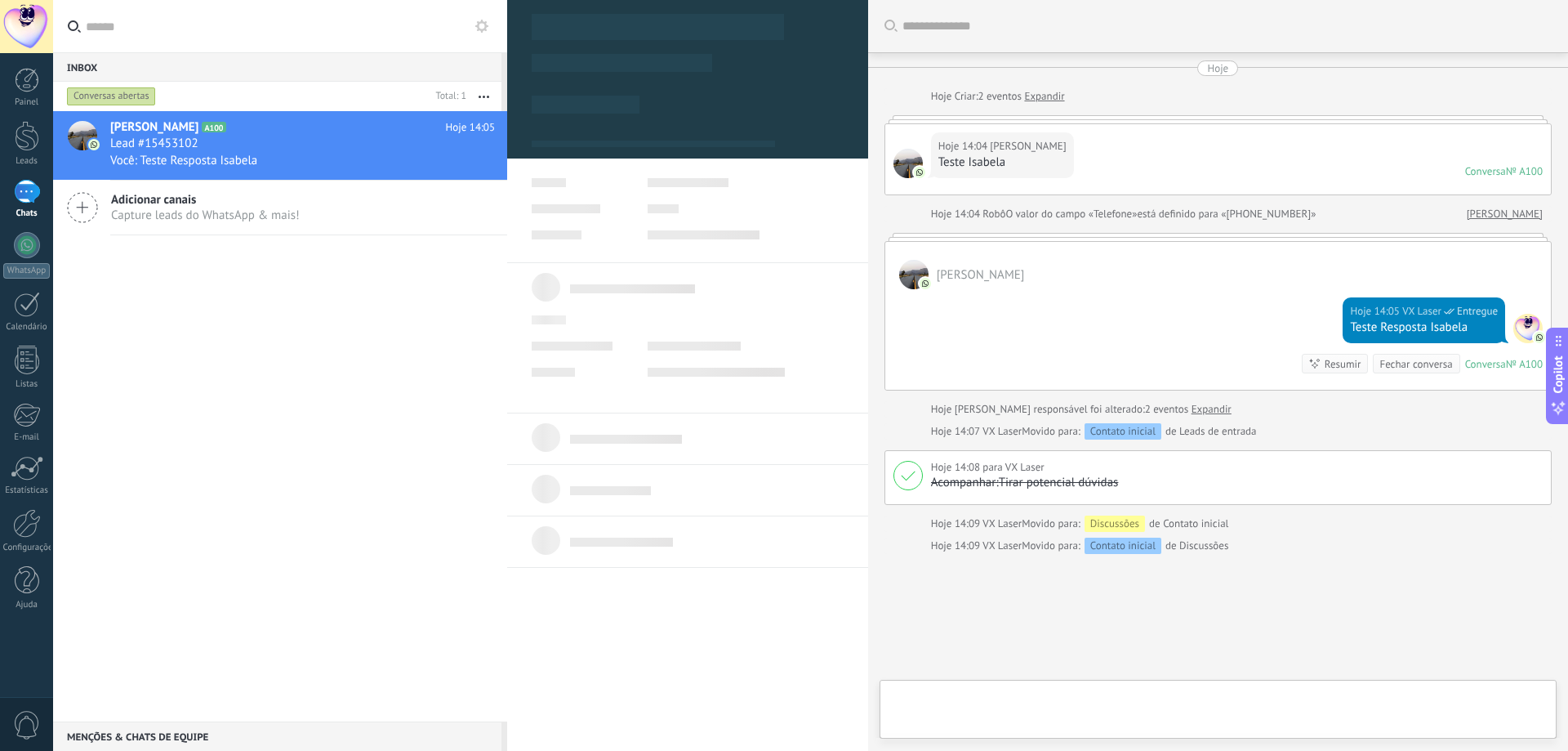
type textarea "**********"
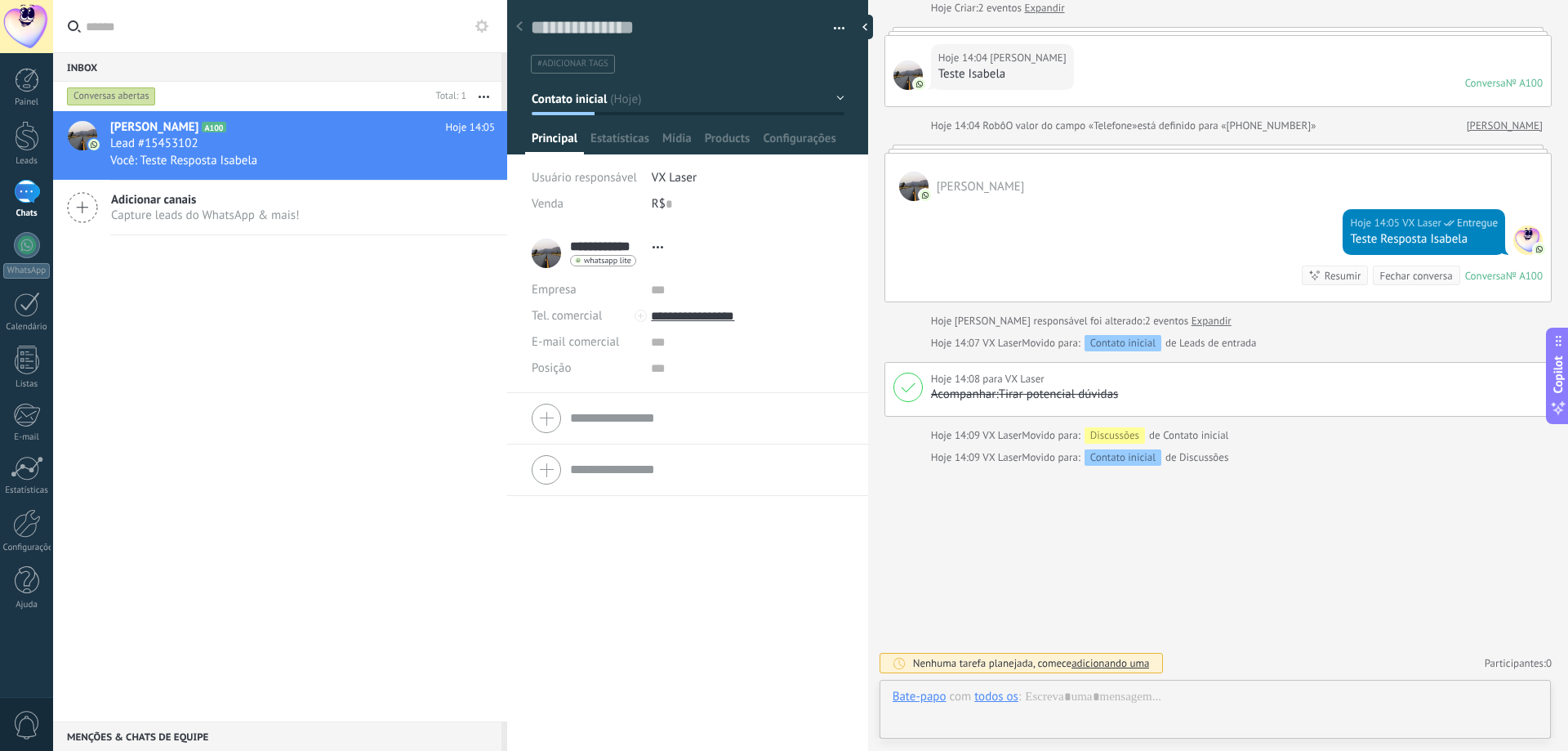
scroll to position [24, 0]
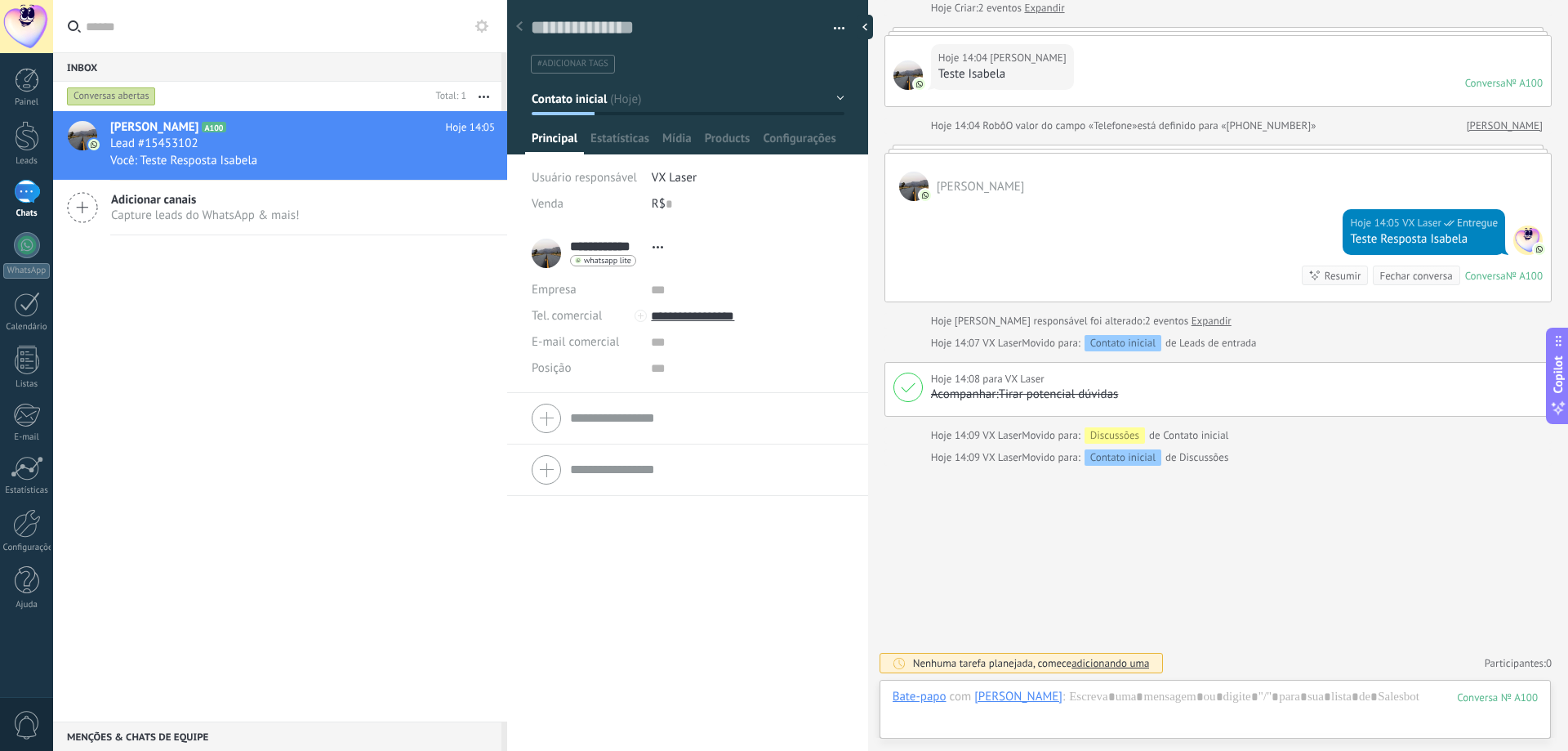
click at [824, 103] on button "Contato inicial" at bounding box center [688, 99] width 313 height 30
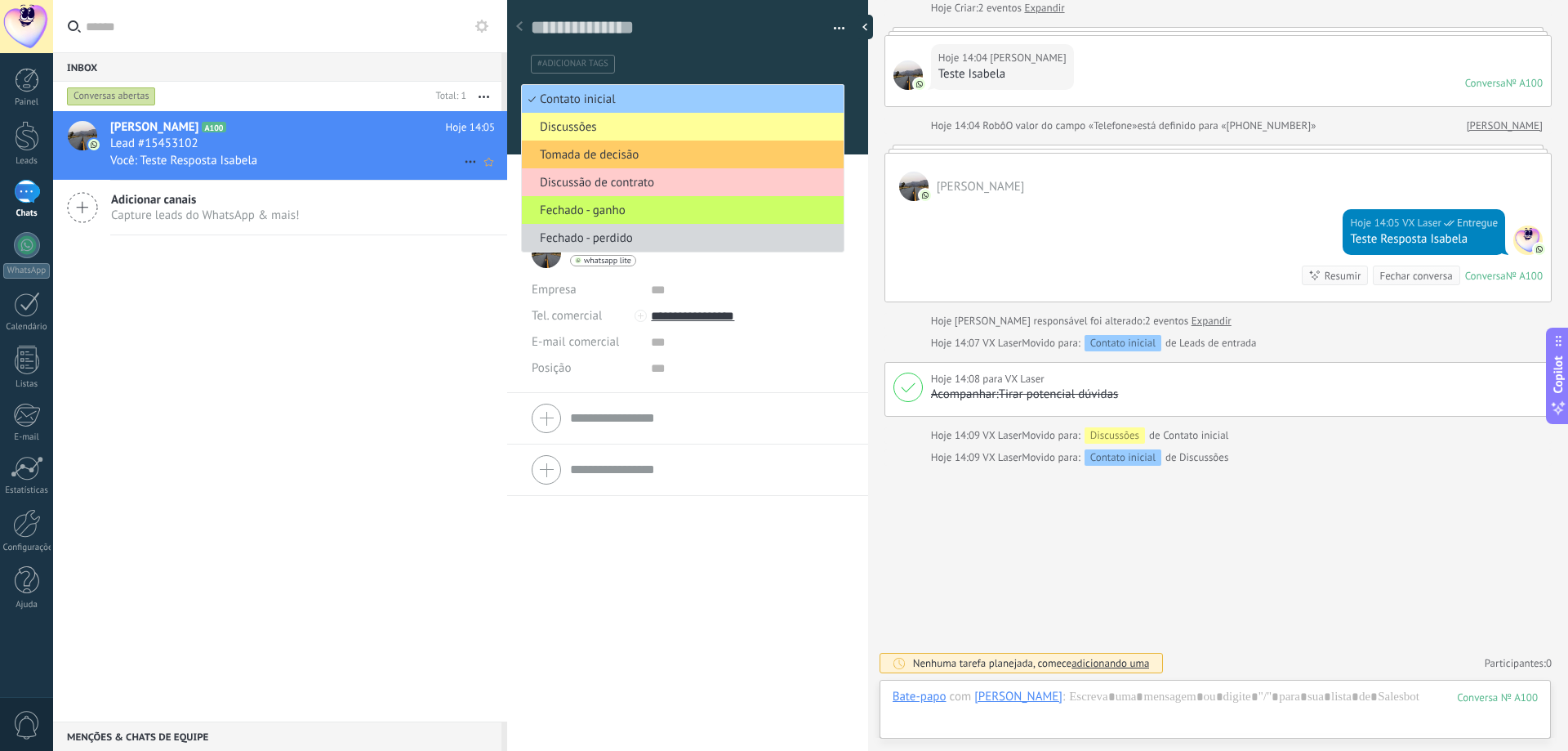
click at [465, 156] on icon at bounding box center [470, 162] width 20 height 20
click at [467, 174] on li "Conversa fechada" at bounding box center [525, 170] width 138 height 32
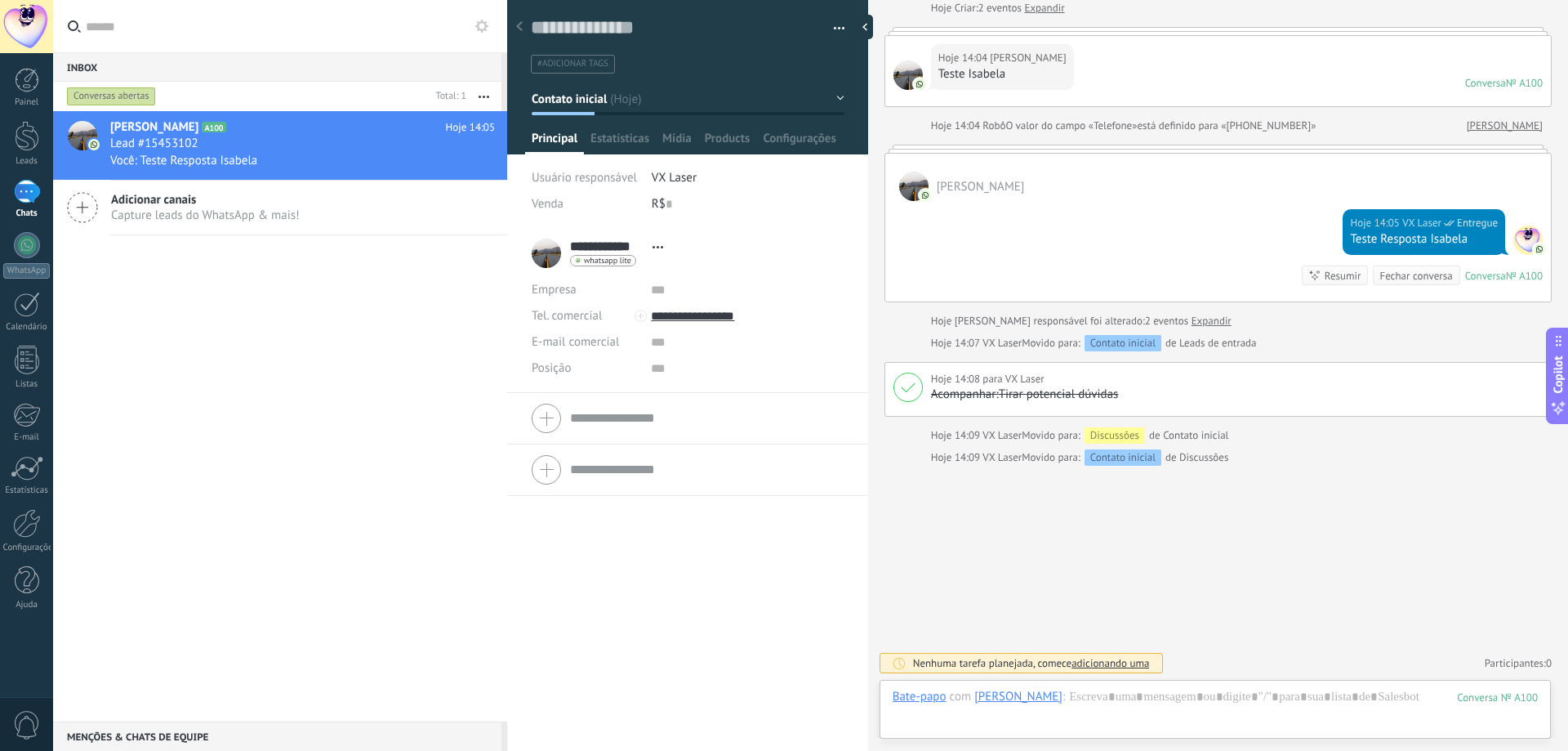
click at [402, 361] on div "Bela Brandão A100 Hoje 14:05 Lead #15453102 Você: Teste Resposta Isabela Adicio…" at bounding box center [280, 416] width 454 height 610
click at [460, 155] on icon at bounding box center [470, 162] width 20 height 20
click at [467, 165] on li "Conversa fechada" at bounding box center [525, 170] width 138 height 32
click at [476, 80] on div "Inbox 0" at bounding box center [277, 67] width 449 height 30
click at [492, 95] on button "button" at bounding box center [484, 96] width 35 height 30
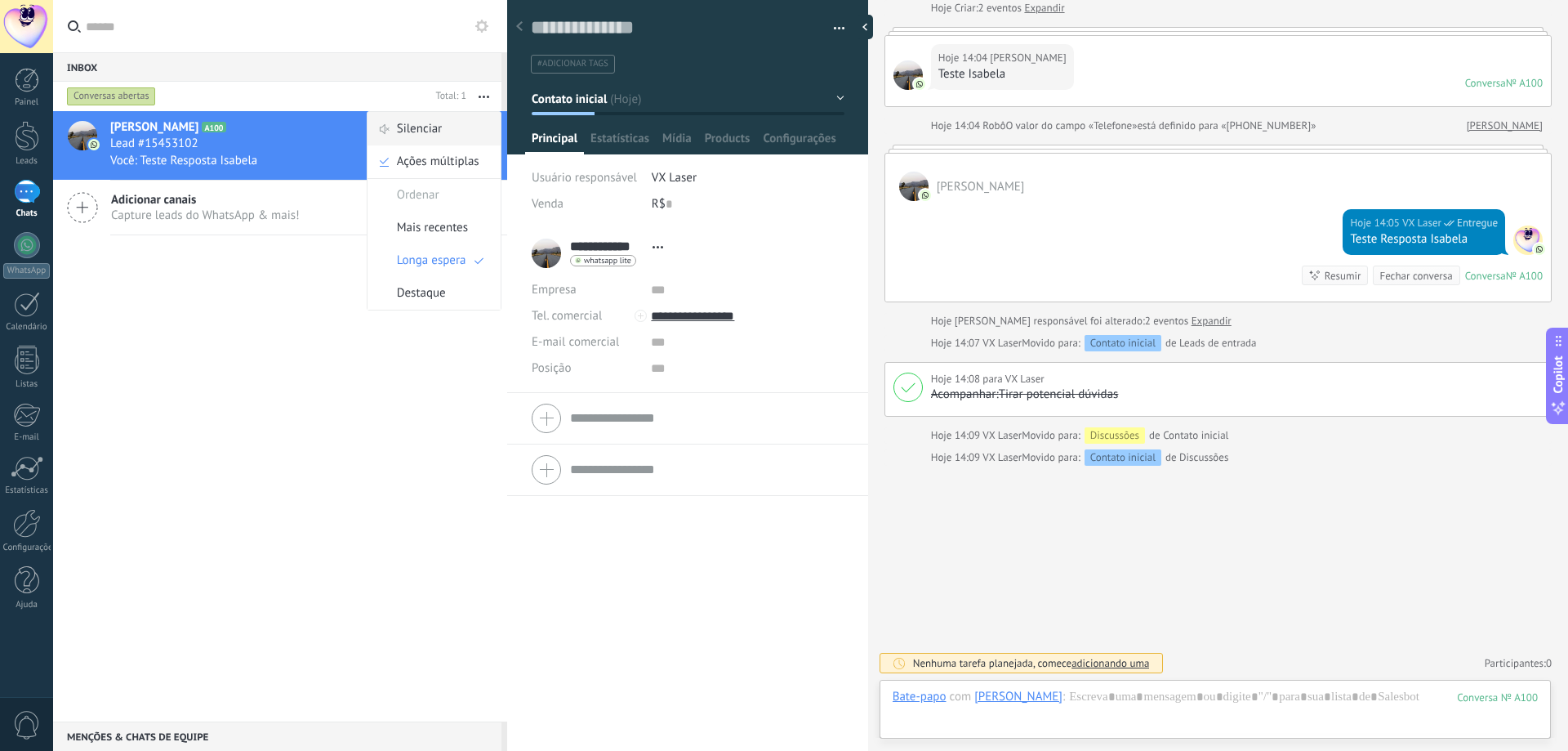
click at [447, 130] on div "Silenciar" at bounding box center [434, 129] width 133 height 32
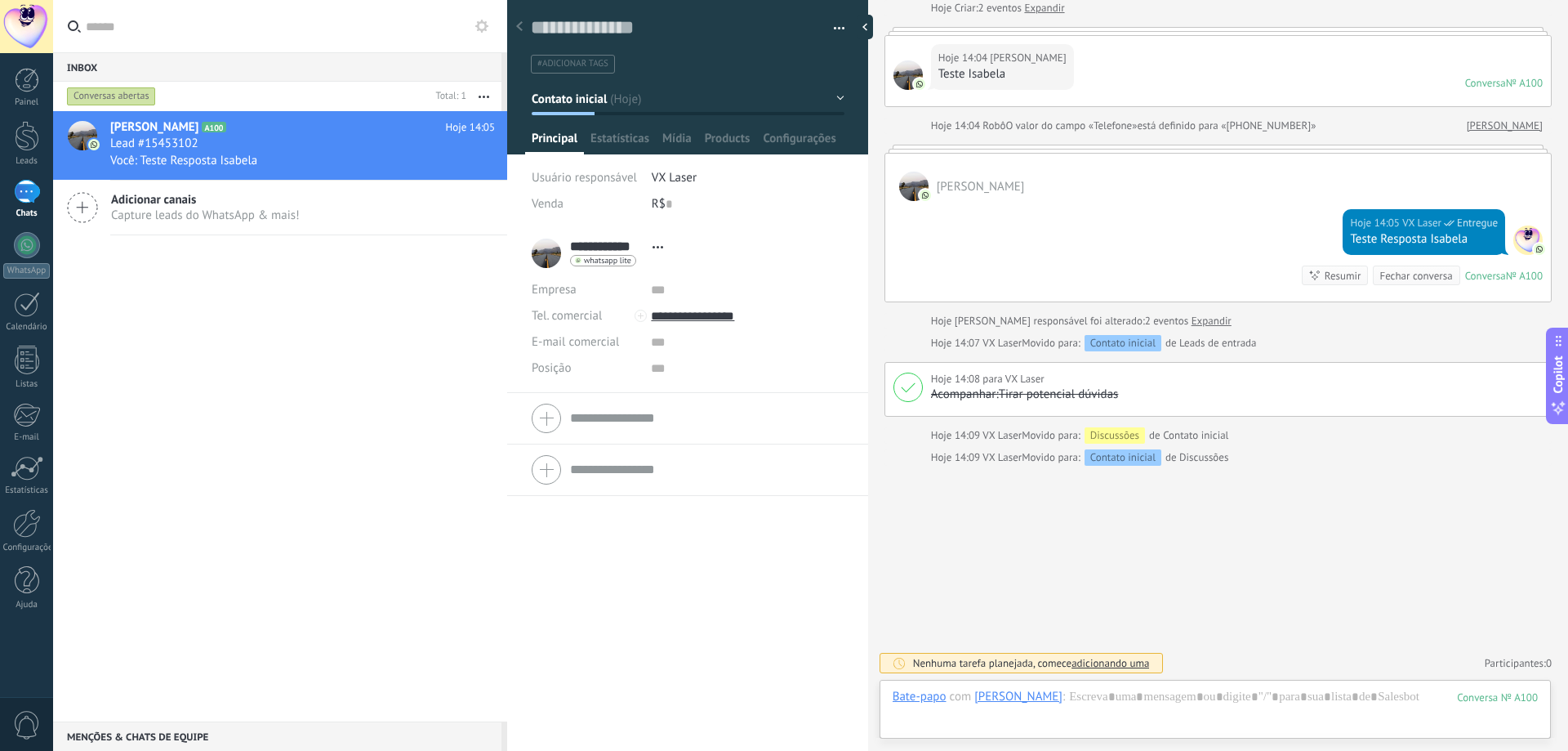
click at [493, 96] on button "button" at bounding box center [484, 96] width 35 height 30
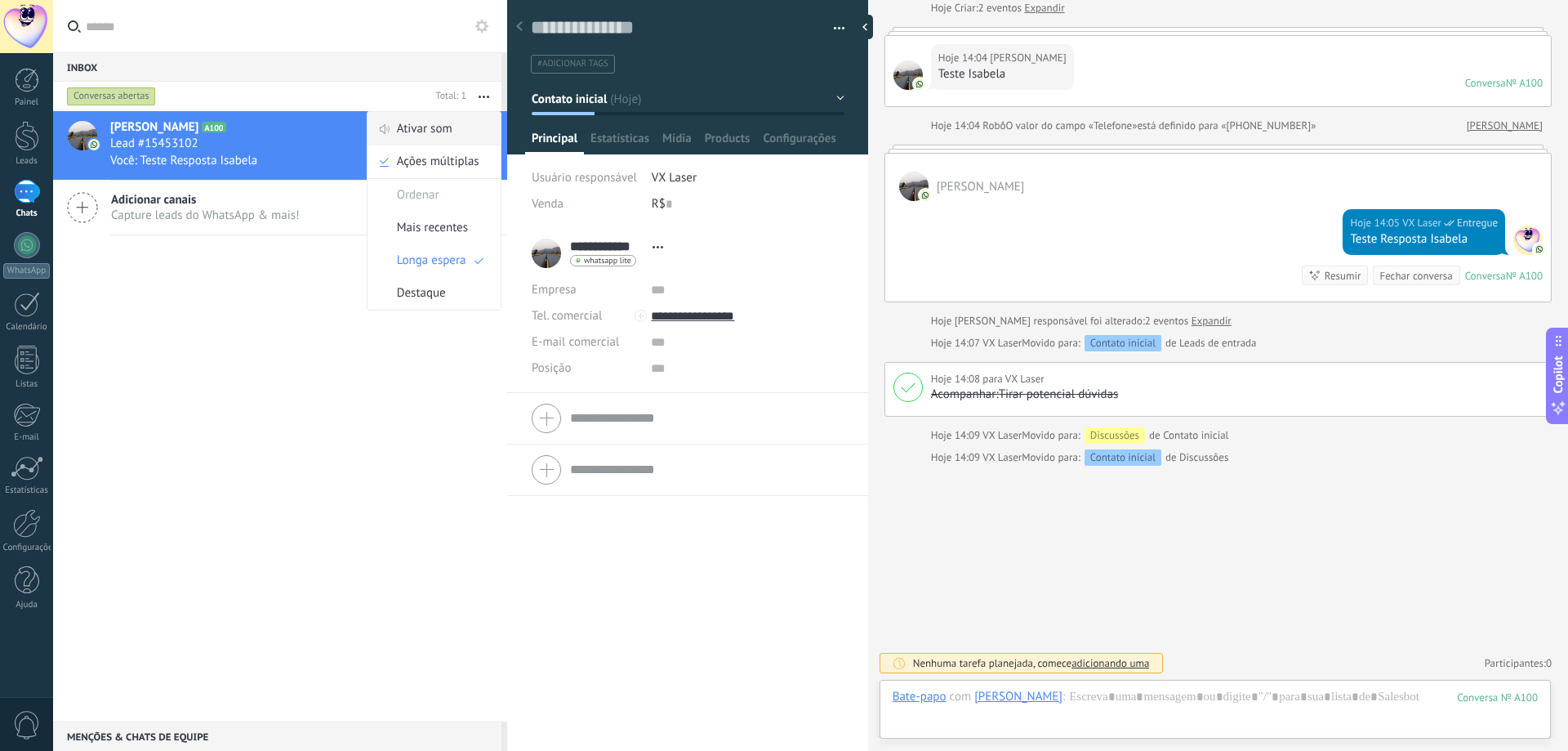
click at [450, 129] on span "Ativar som" at bounding box center [424, 129] width 56 height 32
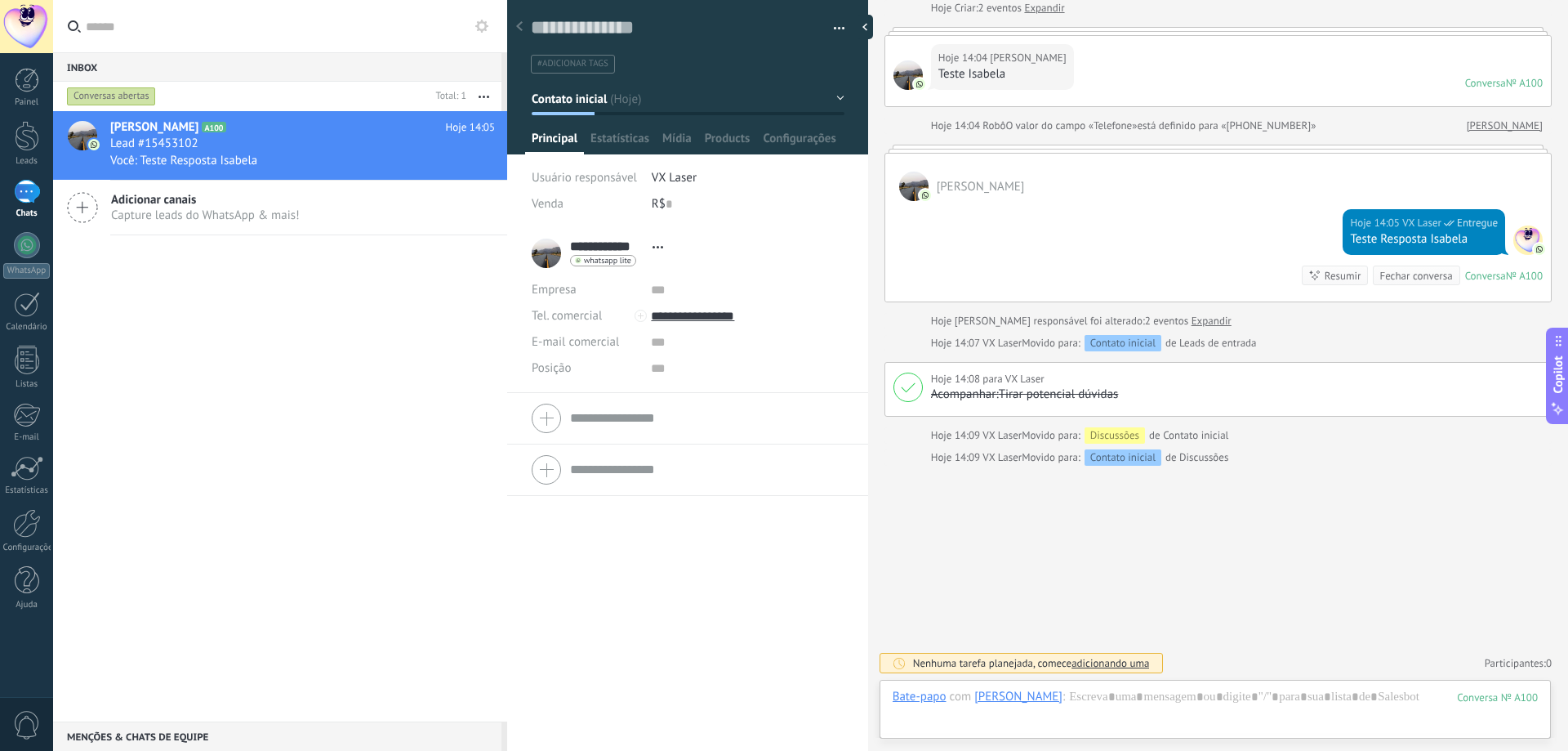
click at [487, 99] on button "button" at bounding box center [484, 96] width 35 height 30
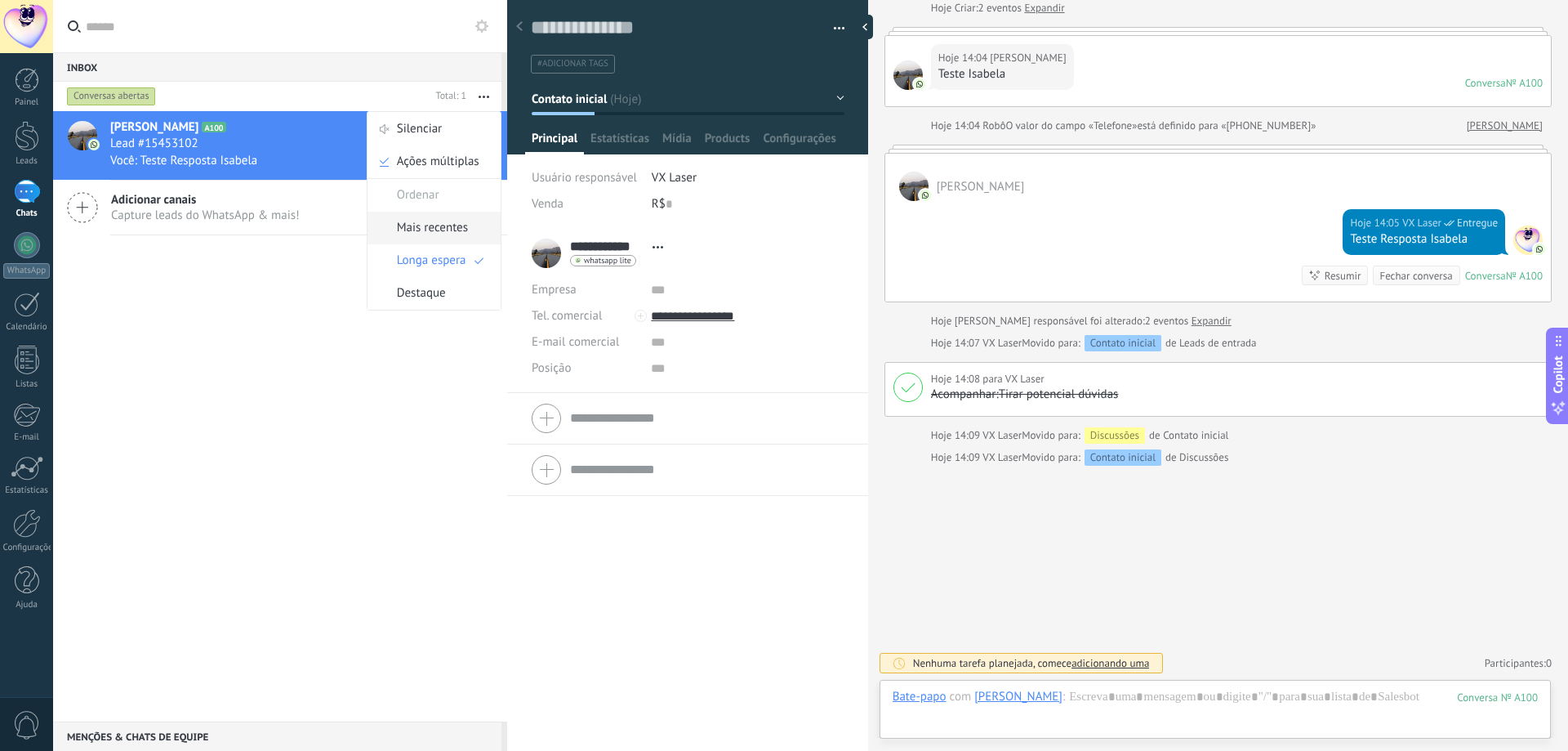
click at [468, 234] on div "Mais recentes" at bounding box center [434, 228] width 133 height 32
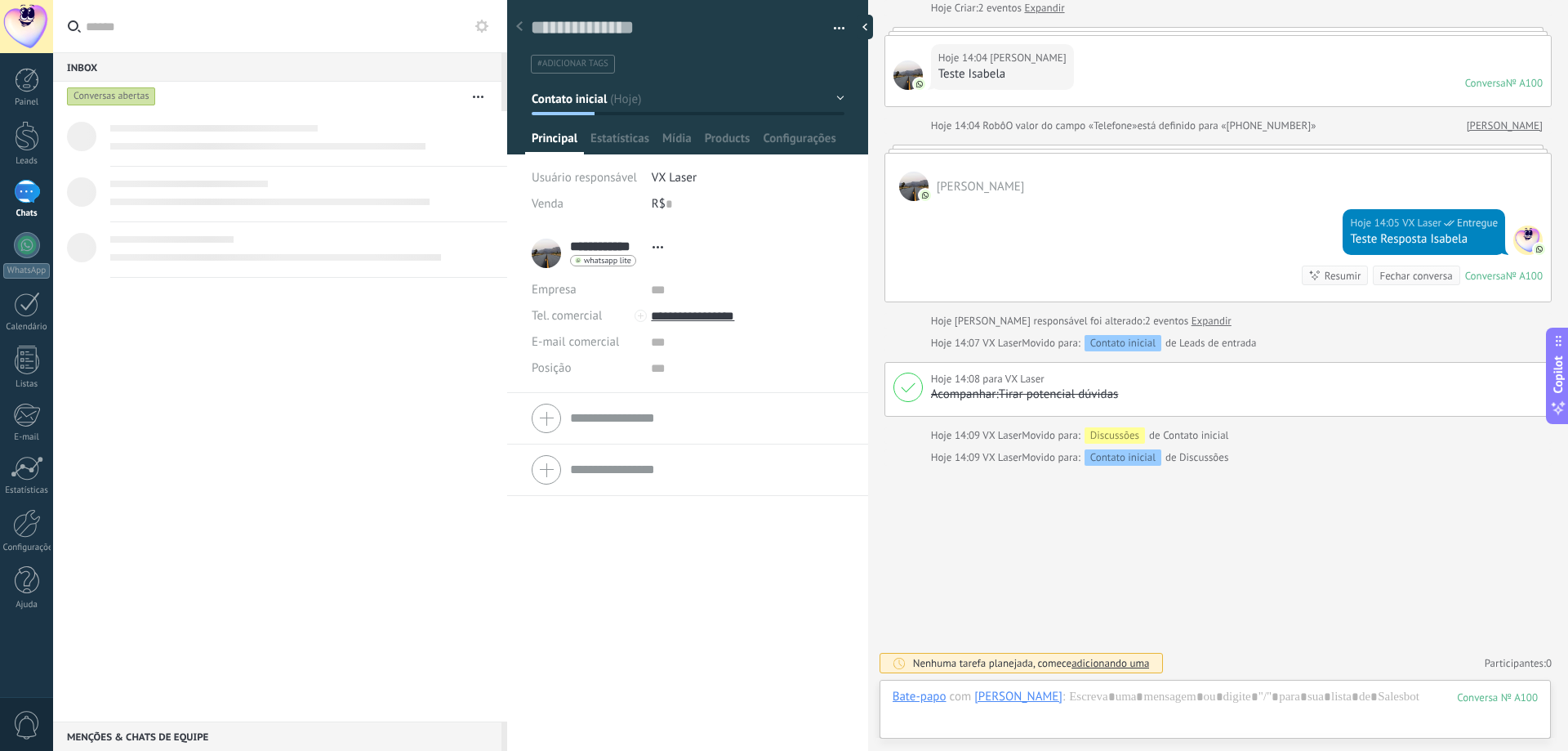
click at [476, 92] on button "button" at bounding box center [477, 96] width 35 height 30
click at [429, 293] on span "Destaque" at bounding box center [415, 293] width 49 height 32
click at [474, 91] on button "button" at bounding box center [477, 96] width 35 height 30
click at [13, 222] on div "Painel Leads 1 Chats WhatsApp Clientes" at bounding box center [26, 346] width 53 height 559
click at [29, 145] on div at bounding box center [26, 136] width 24 height 31
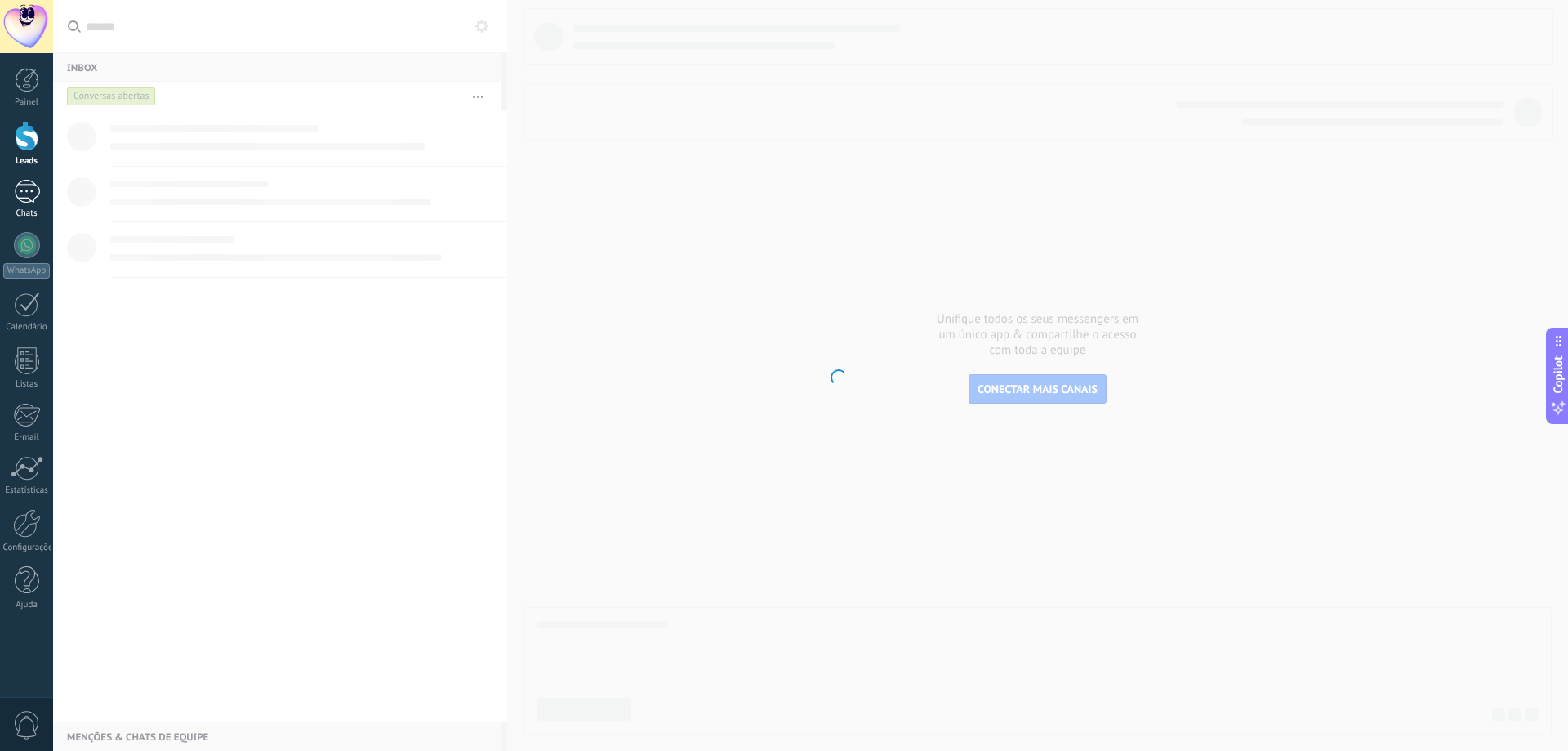
click at [16, 202] on div "1" at bounding box center [26, 192] width 26 height 23
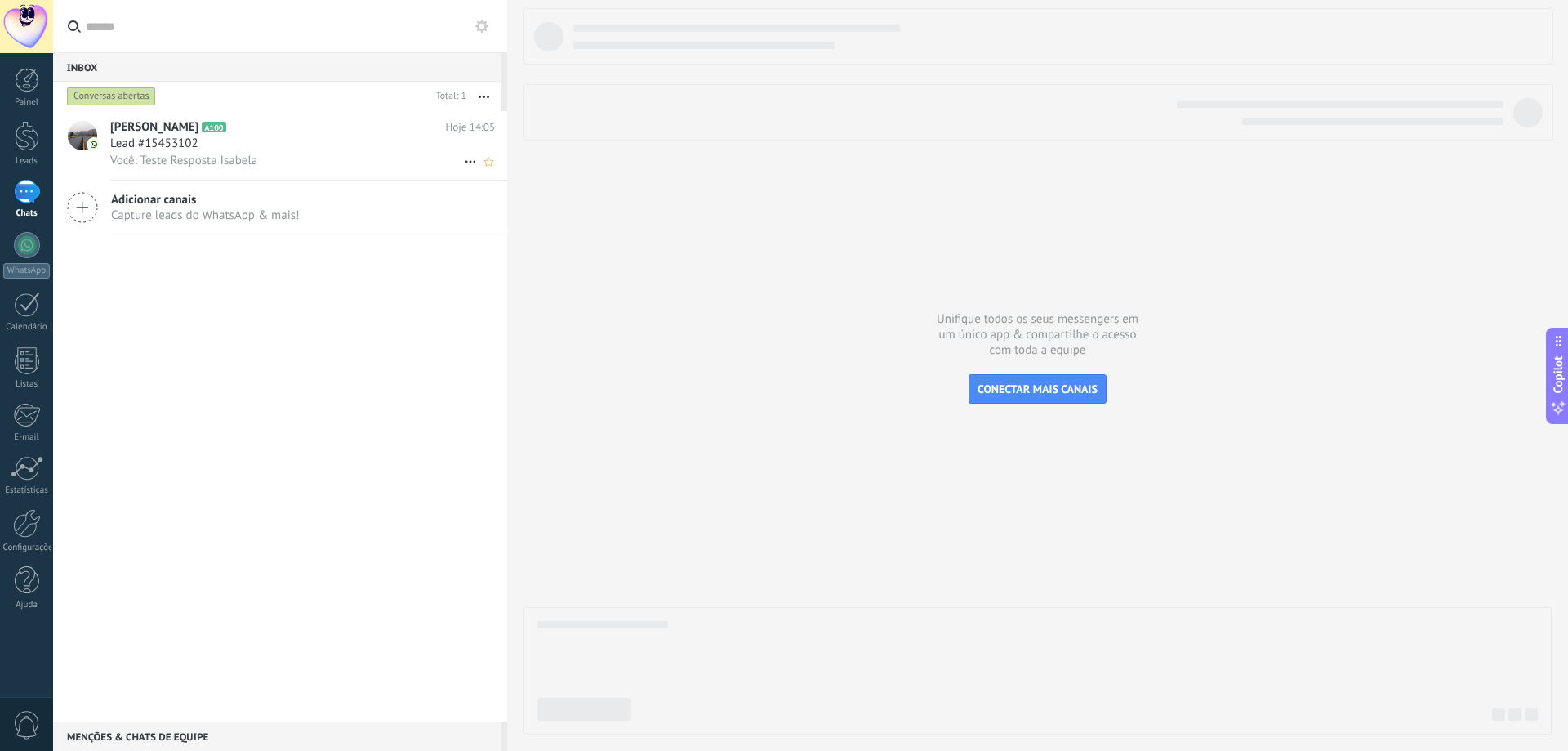
click at [231, 134] on icon at bounding box center [239, 128] width 16 height 16
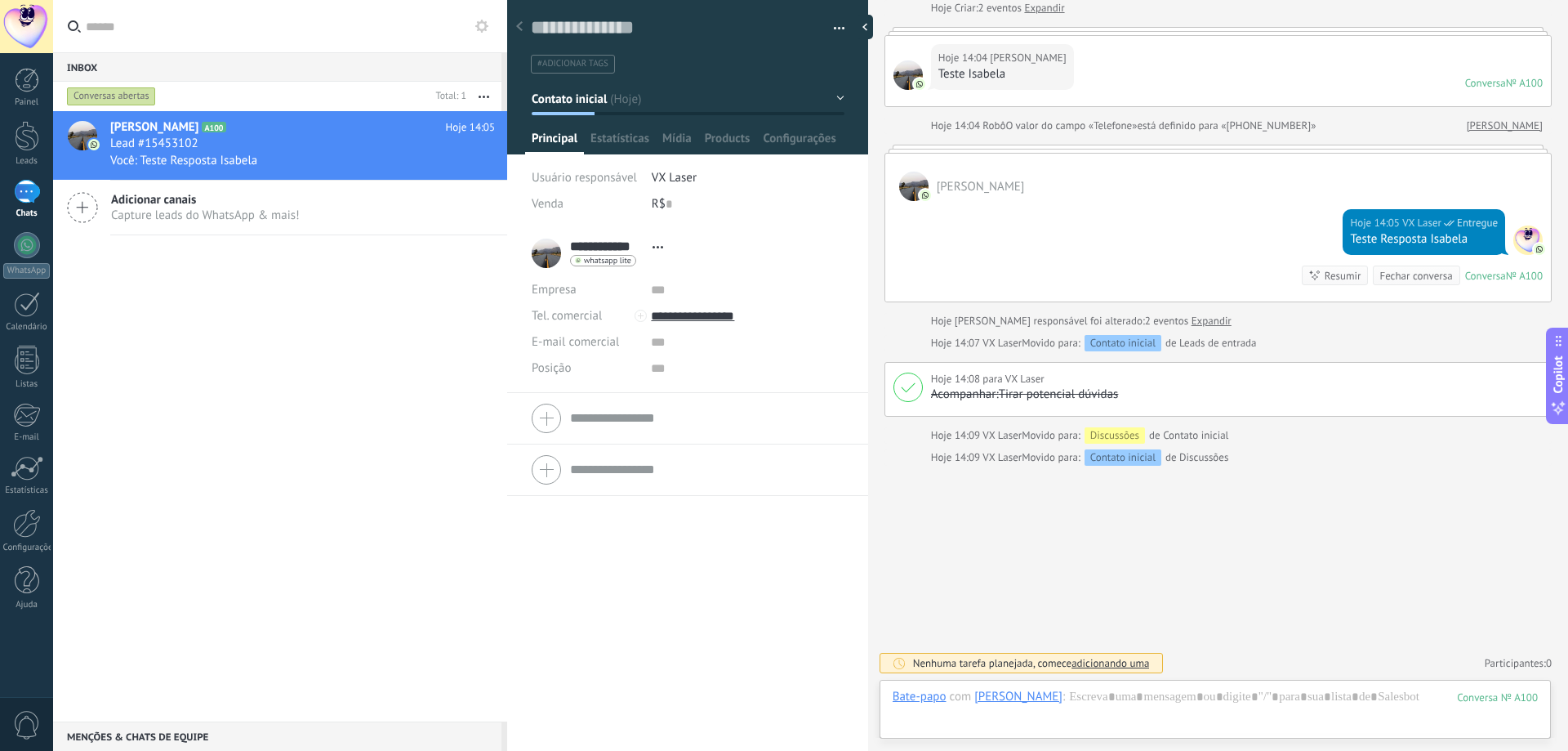
scroll to position [24, 0]
click at [486, 95] on icon "button" at bounding box center [484, 96] width 11 height 3
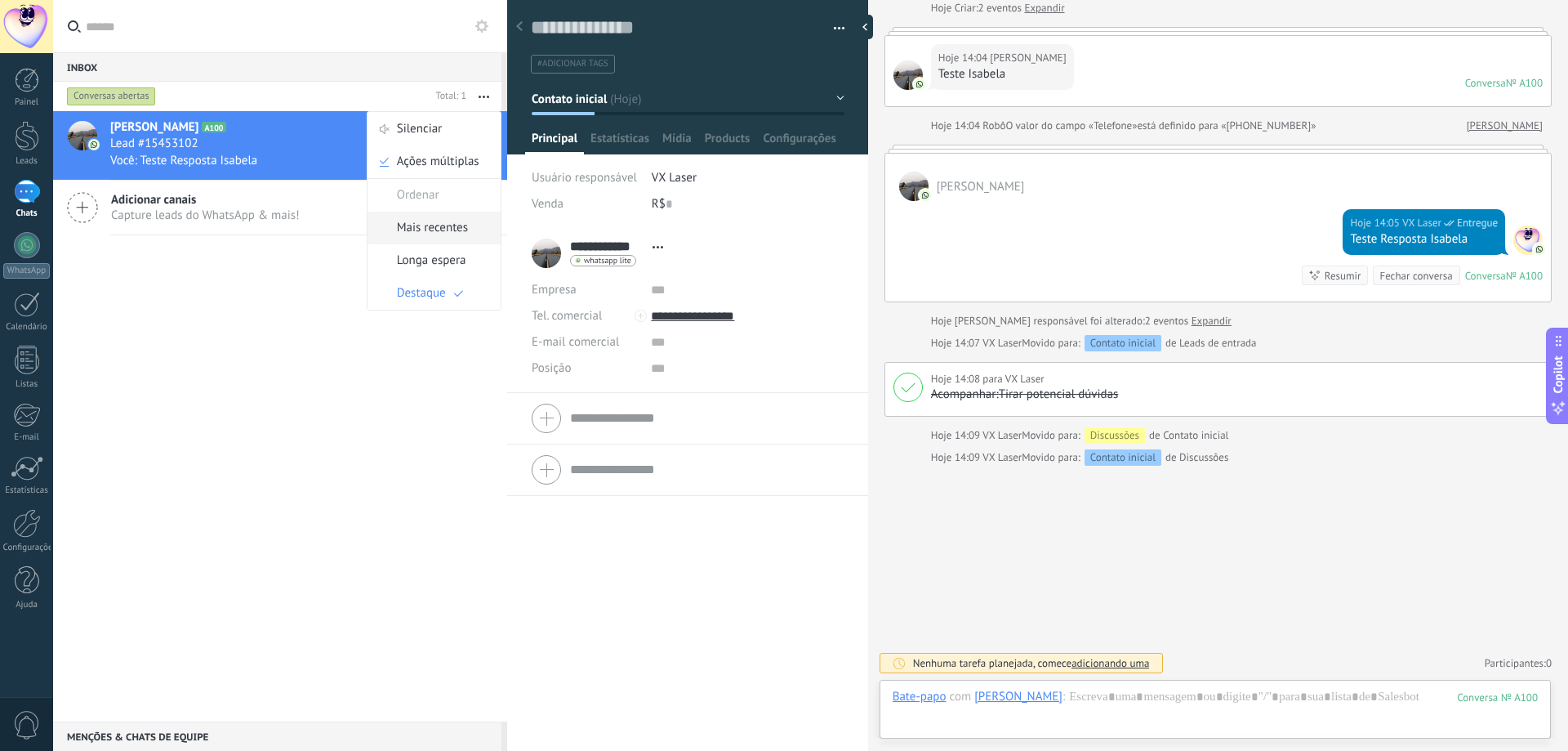
click at [450, 230] on span "Mais recentes" at bounding box center [432, 228] width 71 height 32
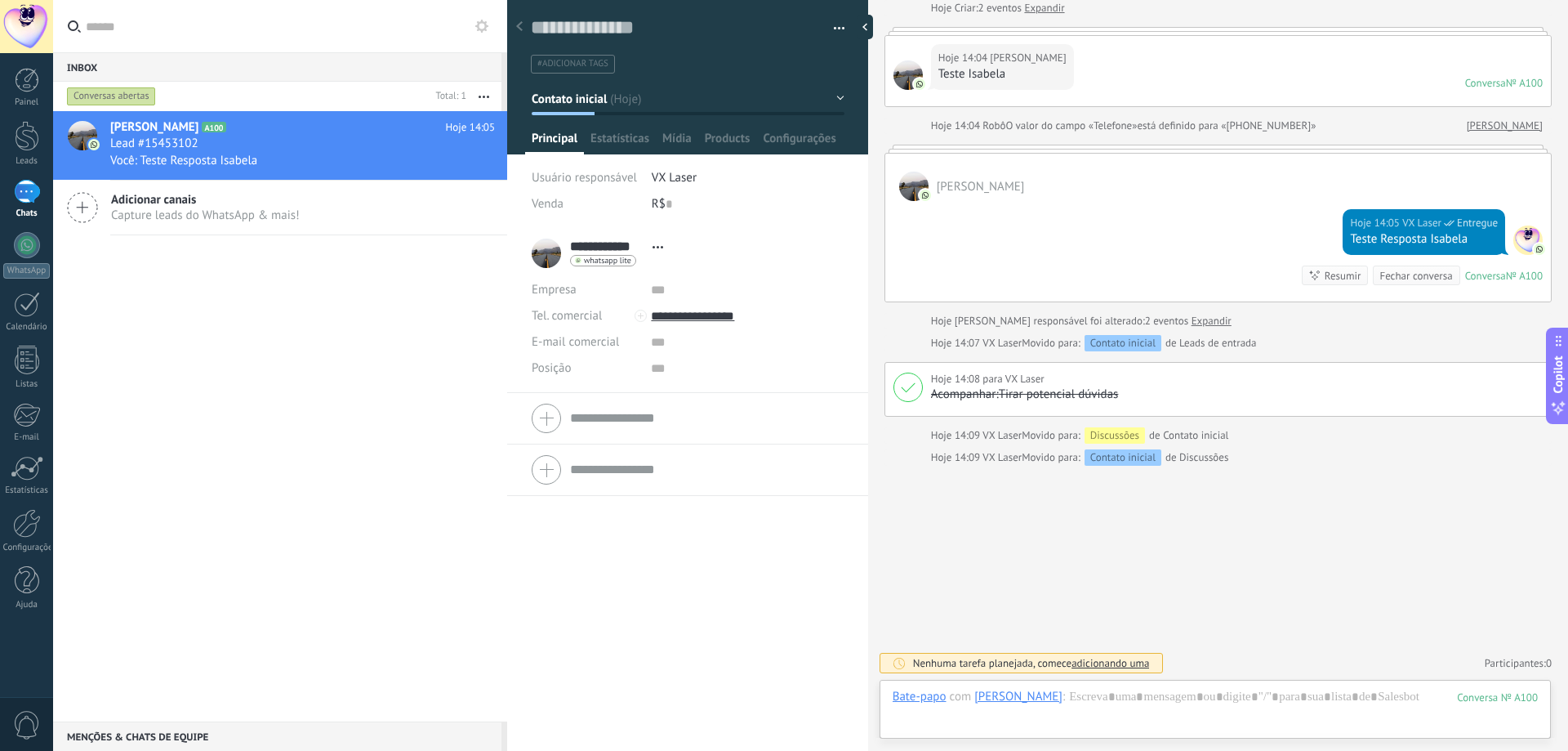
click at [383, 343] on div "[PERSON_NAME] A100 Hoje 14:05 Lead #15453102 Você: Teste Resposta Isabela Adici…" at bounding box center [280, 416] width 454 height 610
click at [1191, 319] on link "Expandir" at bounding box center [1211, 321] width 40 height 16
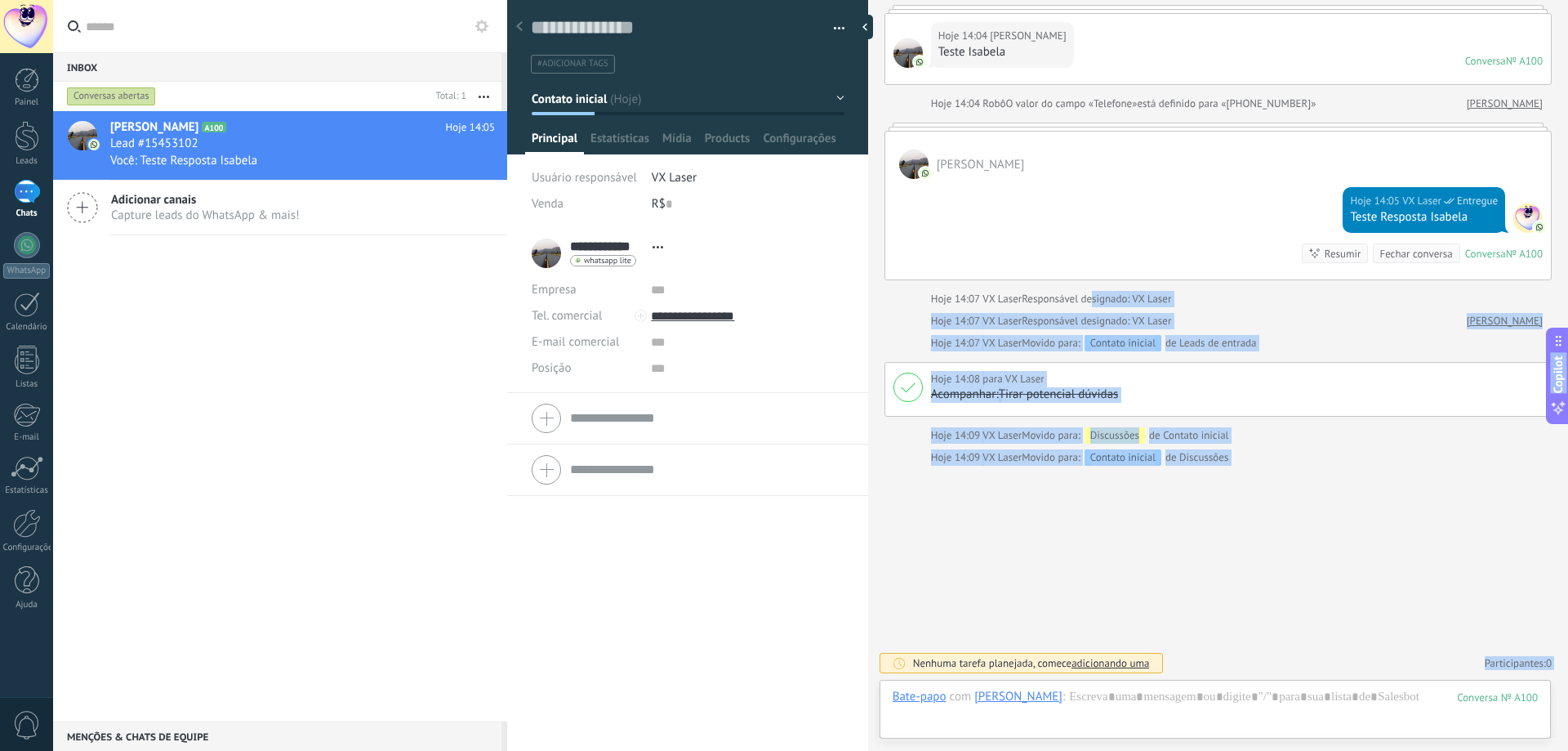
drag, startPoint x: 1036, startPoint y: 294, endPoint x: 1096, endPoint y: 289, distance: 60.2
click at [1106, 308] on div "Hoje Hoje Criar: 2 eventos Expandir Hoje 14:04 Bela Brandão Teste Isabela Conve…" at bounding box center [1218, 208] width 667 height 515
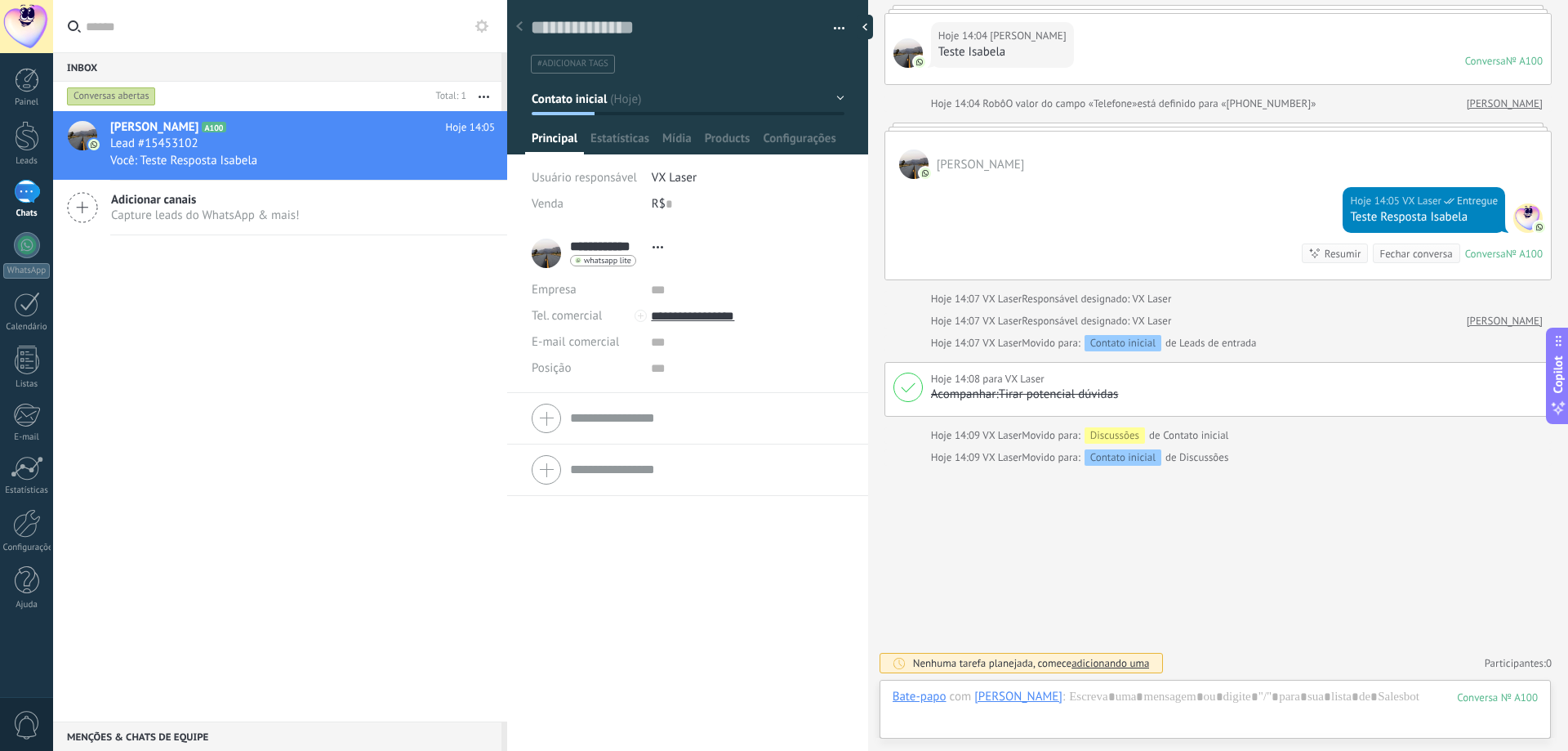
scroll to position [0, 0]
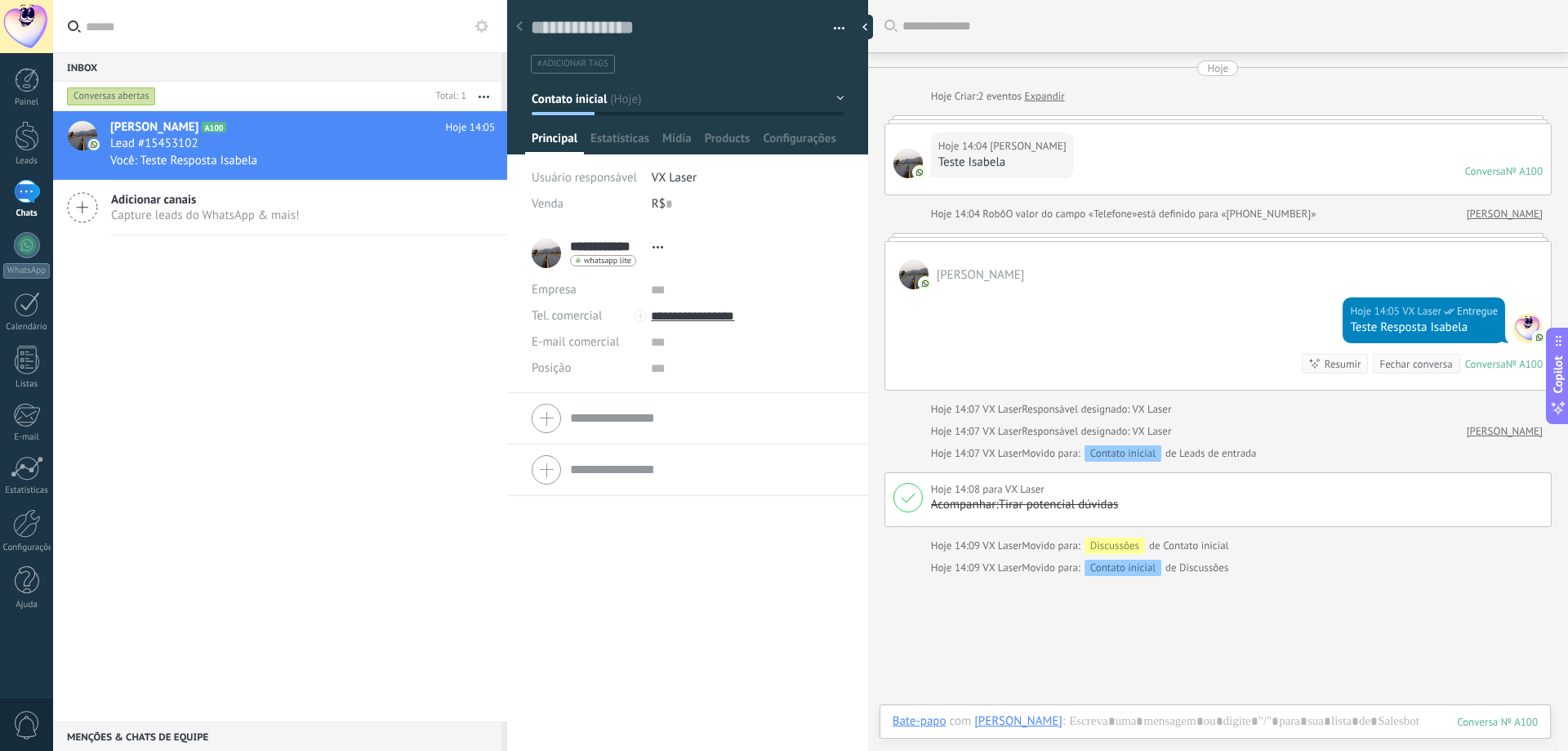
click at [1000, 721] on div "[PERSON_NAME]" at bounding box center [1018, 720] width 88 height 14
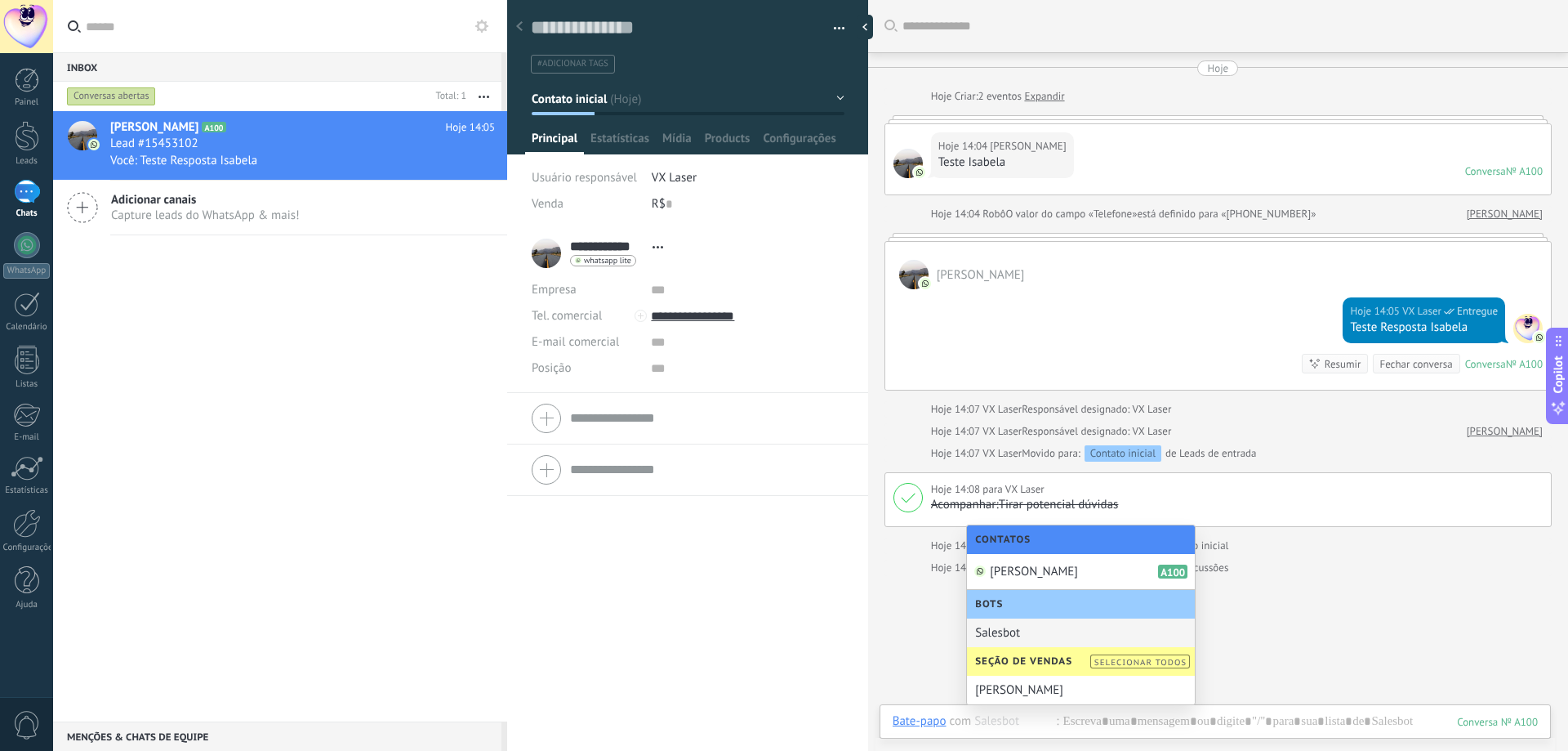
click at [1012, 624] on div "Salesbot" at bounding box center [1080, 632] width 227 height 29
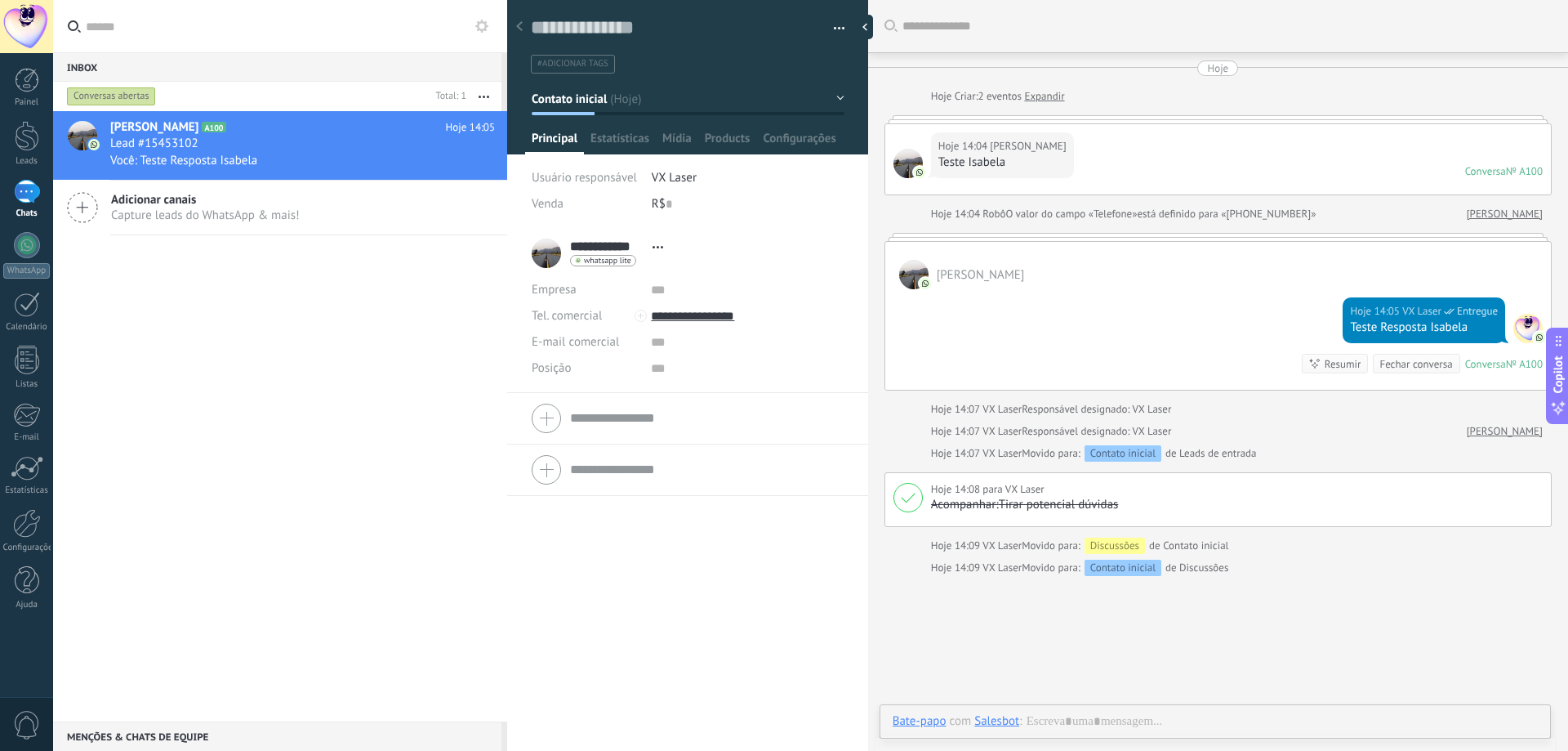
click at [1001, 721] on div "Salesbot" at bounding box center [996, 720] width 45 height 14
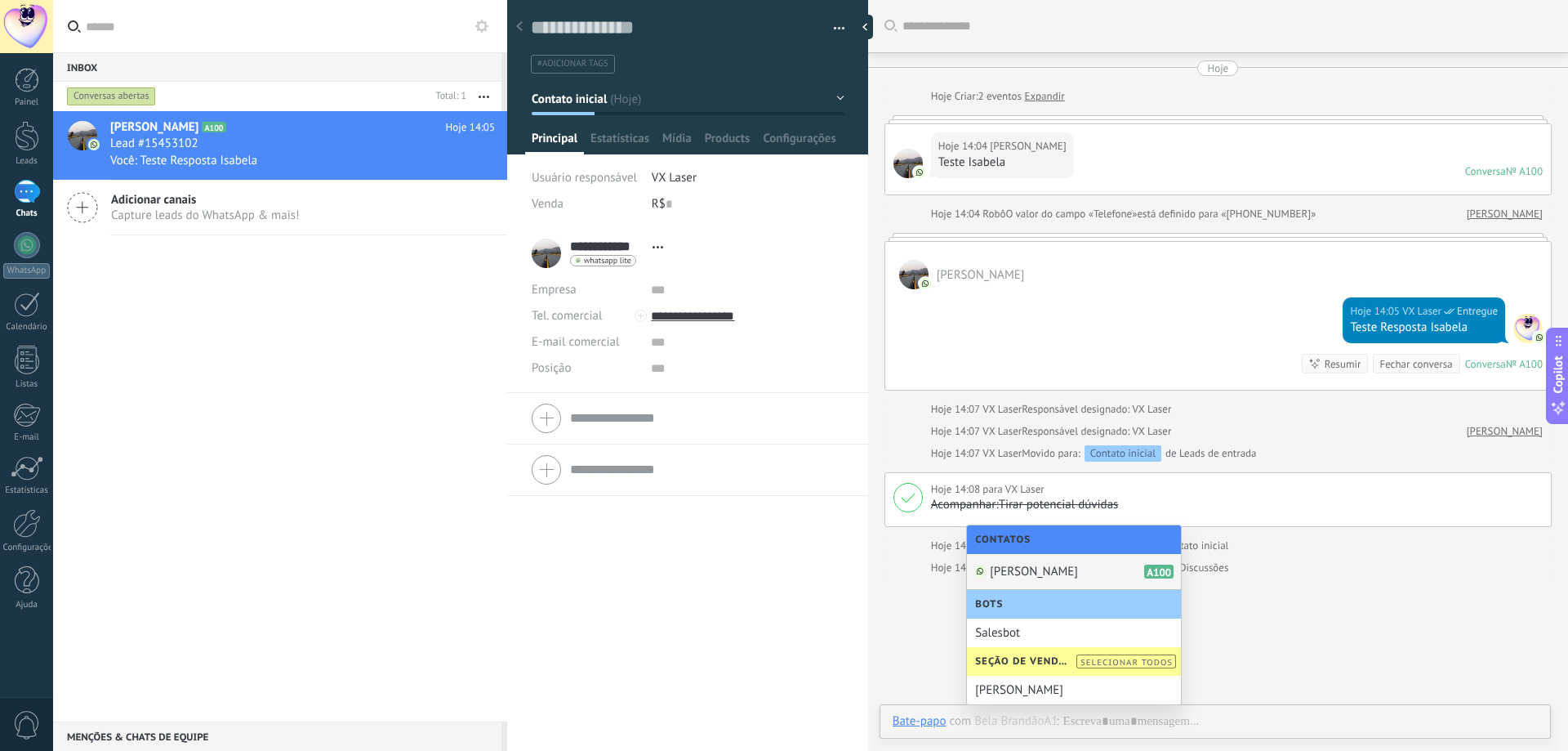
click at [1037, 568] on span "[PERSON_NAME]" at bounding box center [1034, 571] width 88 height 15
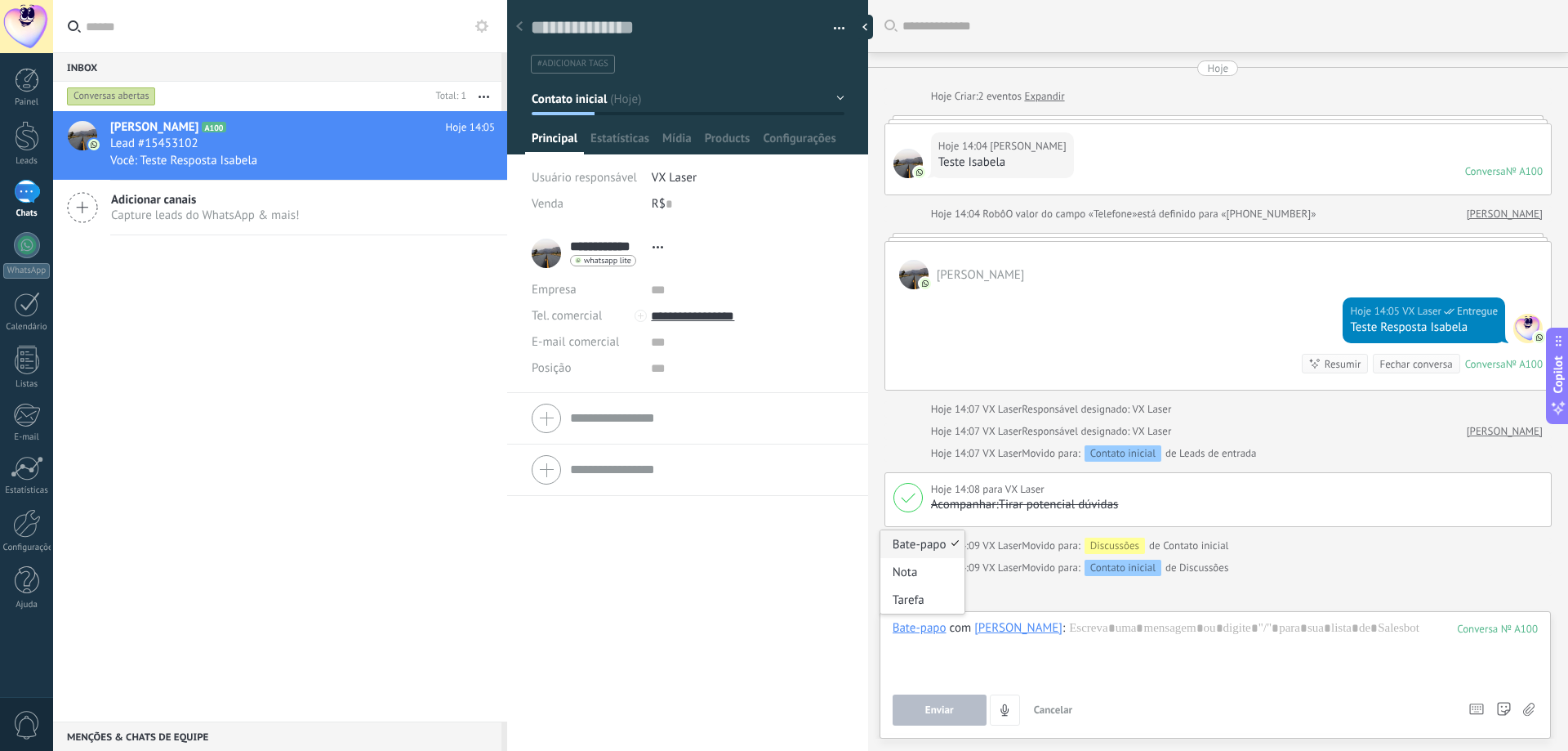
click at [917, 626] on div "Bate-papo" at bounding box center [920, 627] width 54 height 14
click at [243, 460] on div "[PERSON_NAME] A100 Hoje 14:05 Lead #15453102 Você: Teste Resposta Isabela Adici…" at bounding box center [280, 416] width 454 height 610
click at [39, 317] on link "Calendário" at bounding box center [26, 311] width 53 height 40
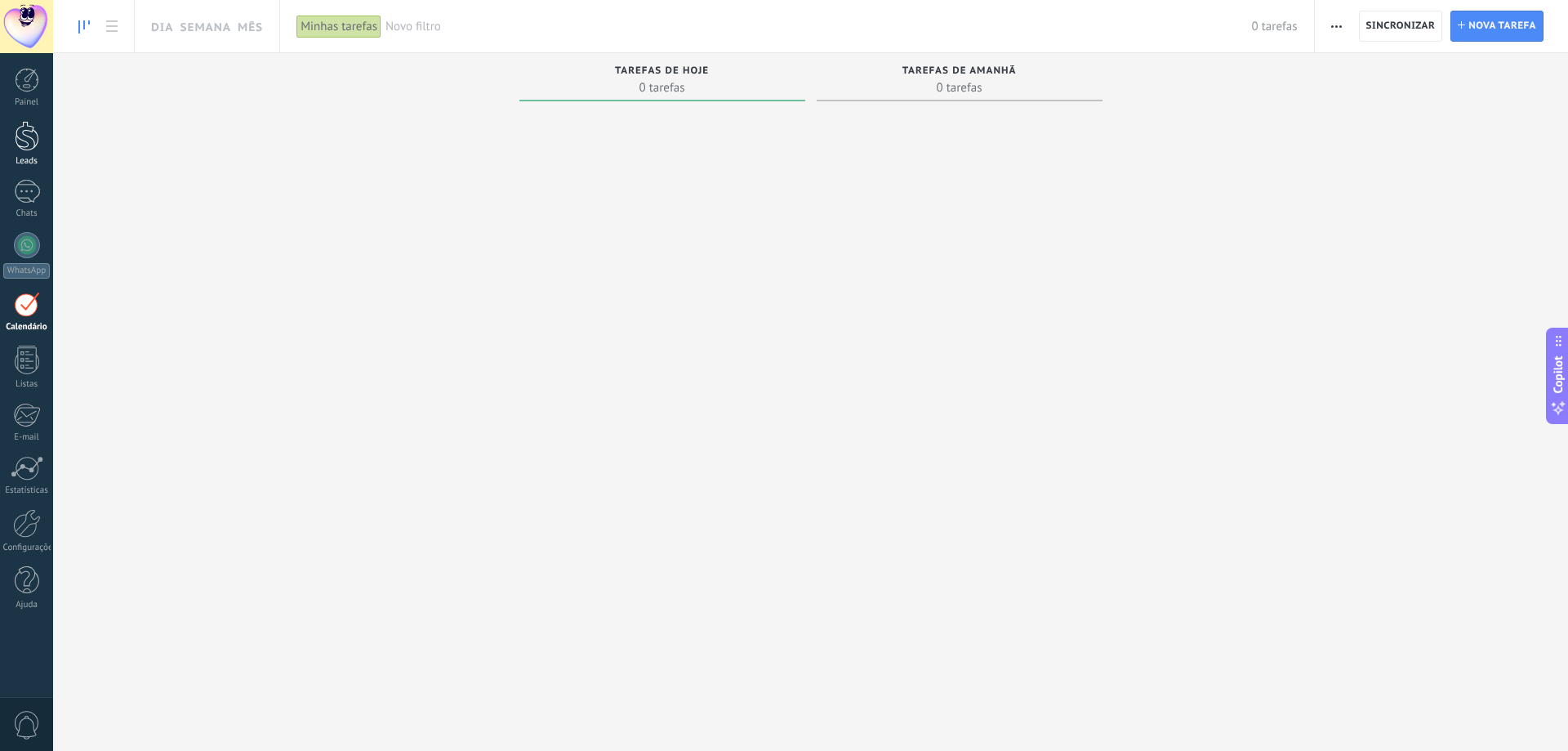
click at [17, 140] on div at bounding box center [26, 136] width 24 height 31
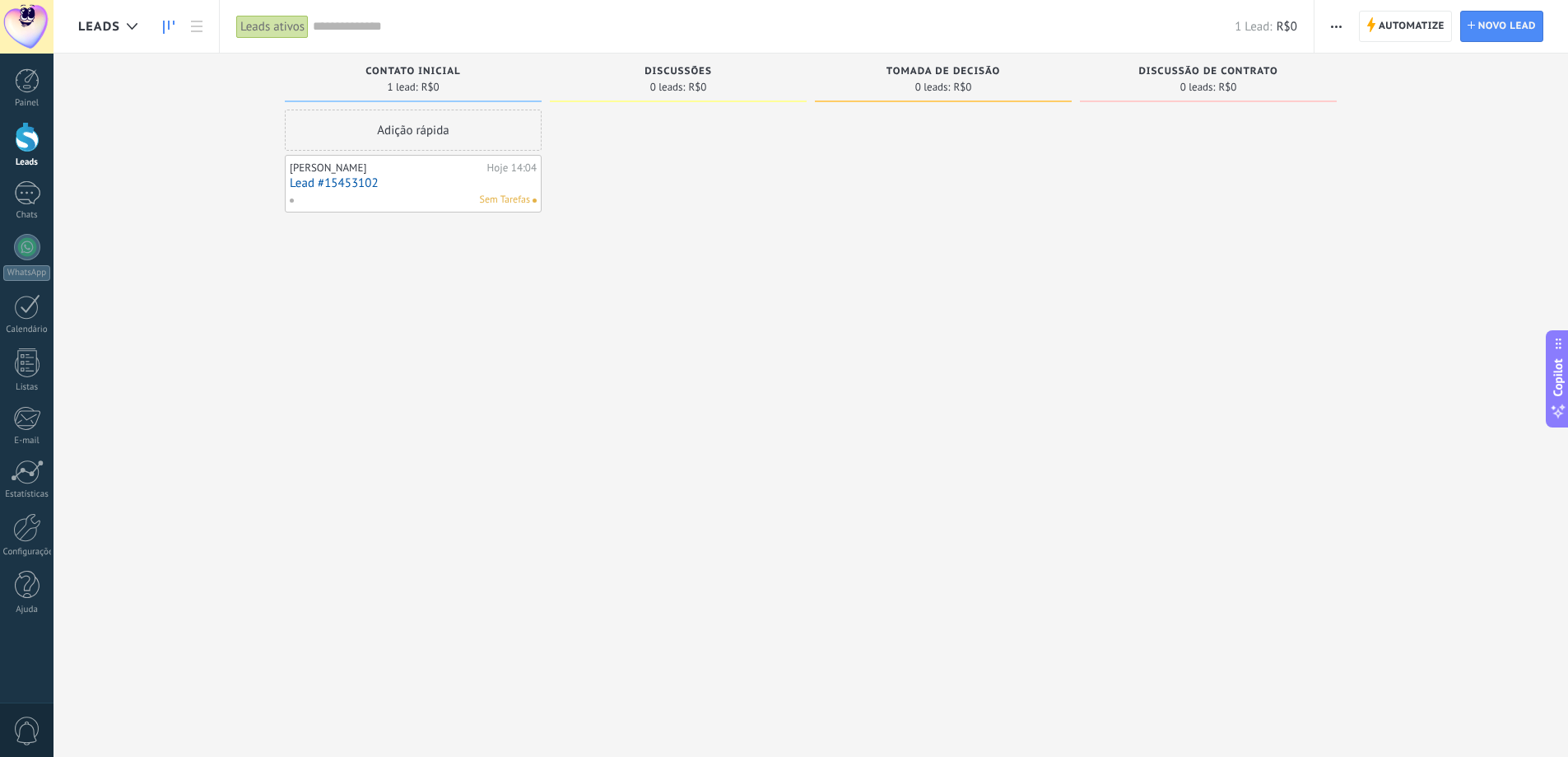
click at [1333, 18] on span "button" at bounding box center [1337, 26] width 11 height 32
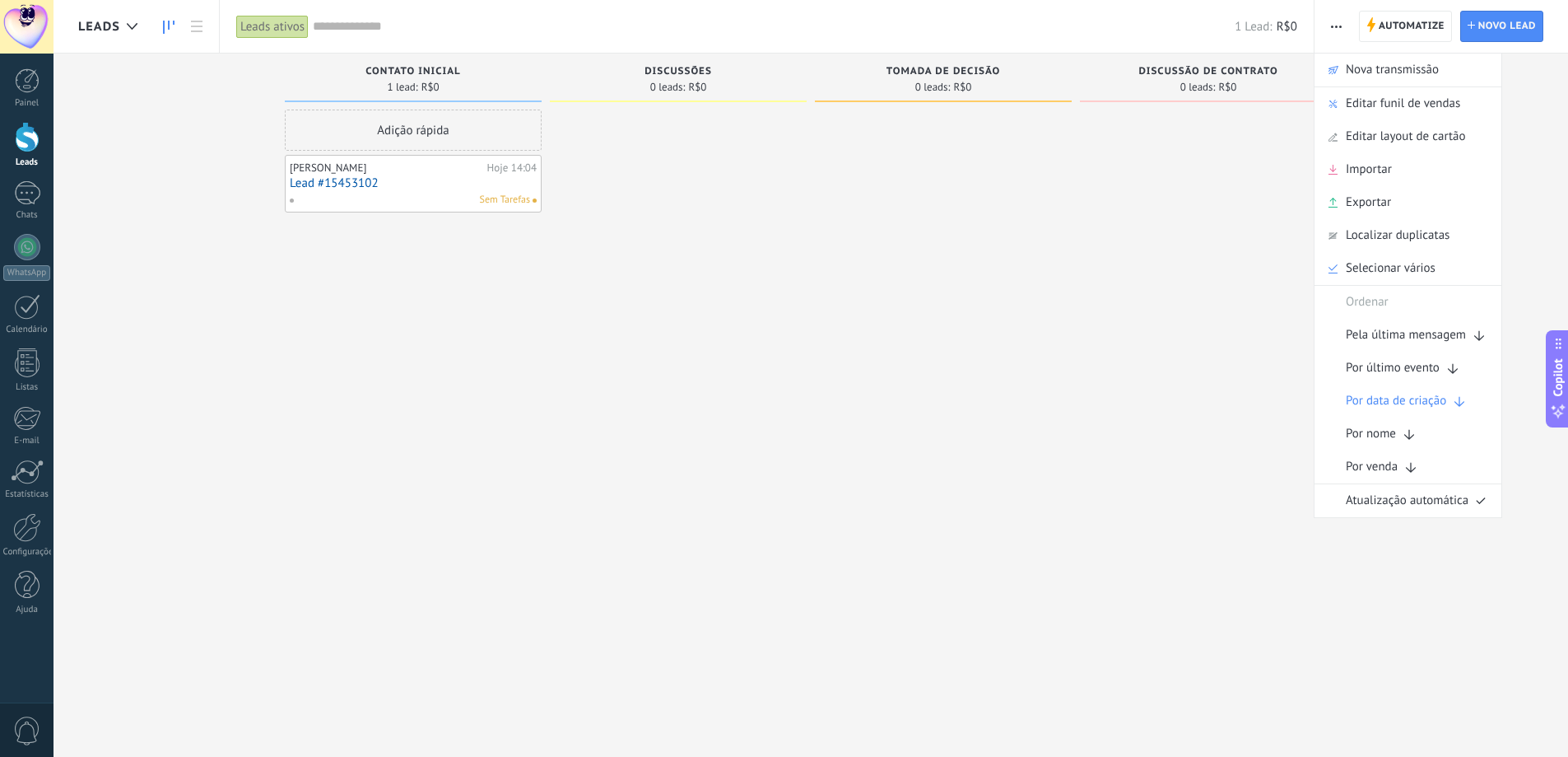
click at [1039, 371] on div at bounding box center [943, 381] width 256 height 542
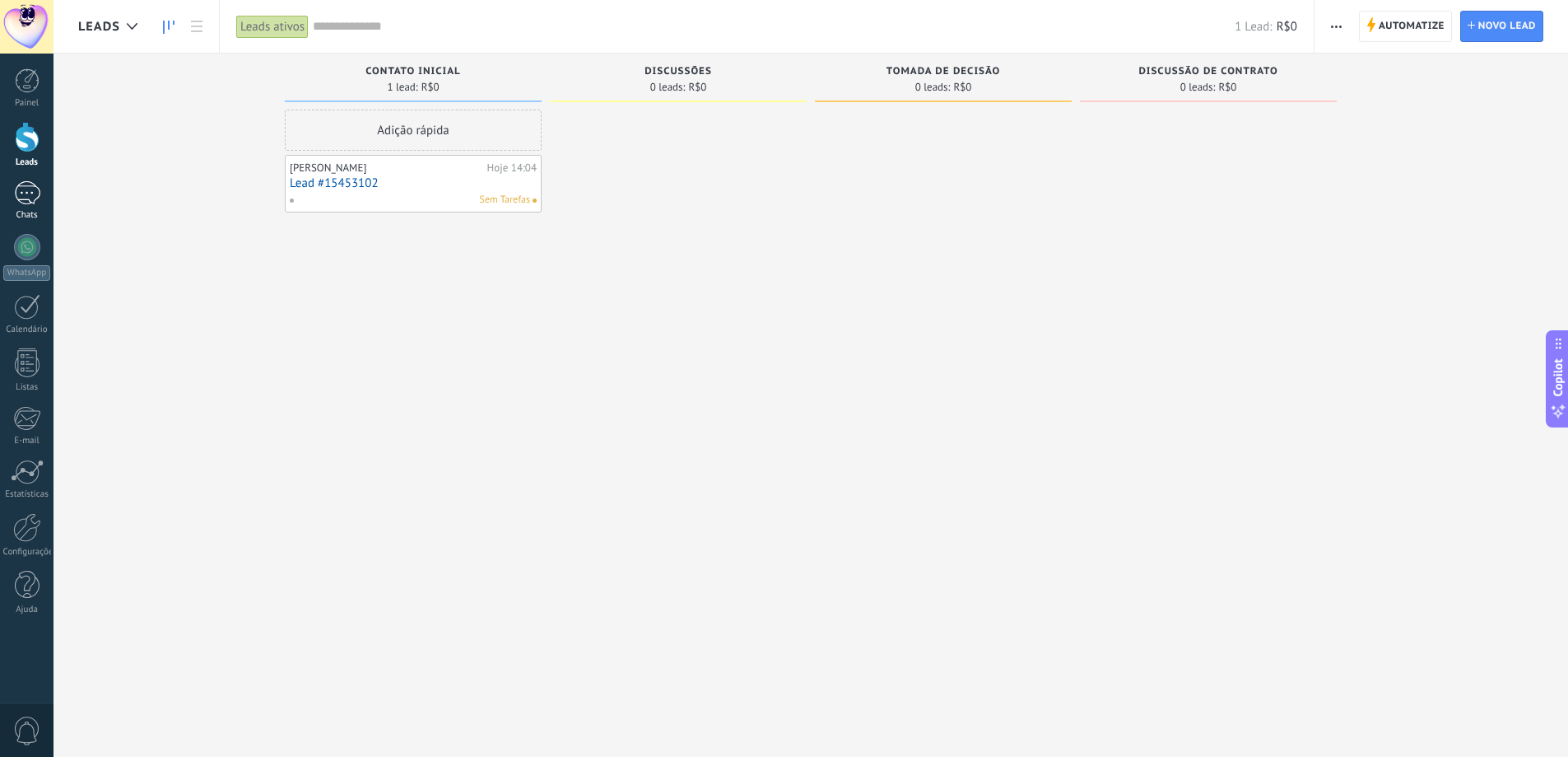
click at [30, 205] on link "Chats" at bounding box center [26, 201] width 53 height 40
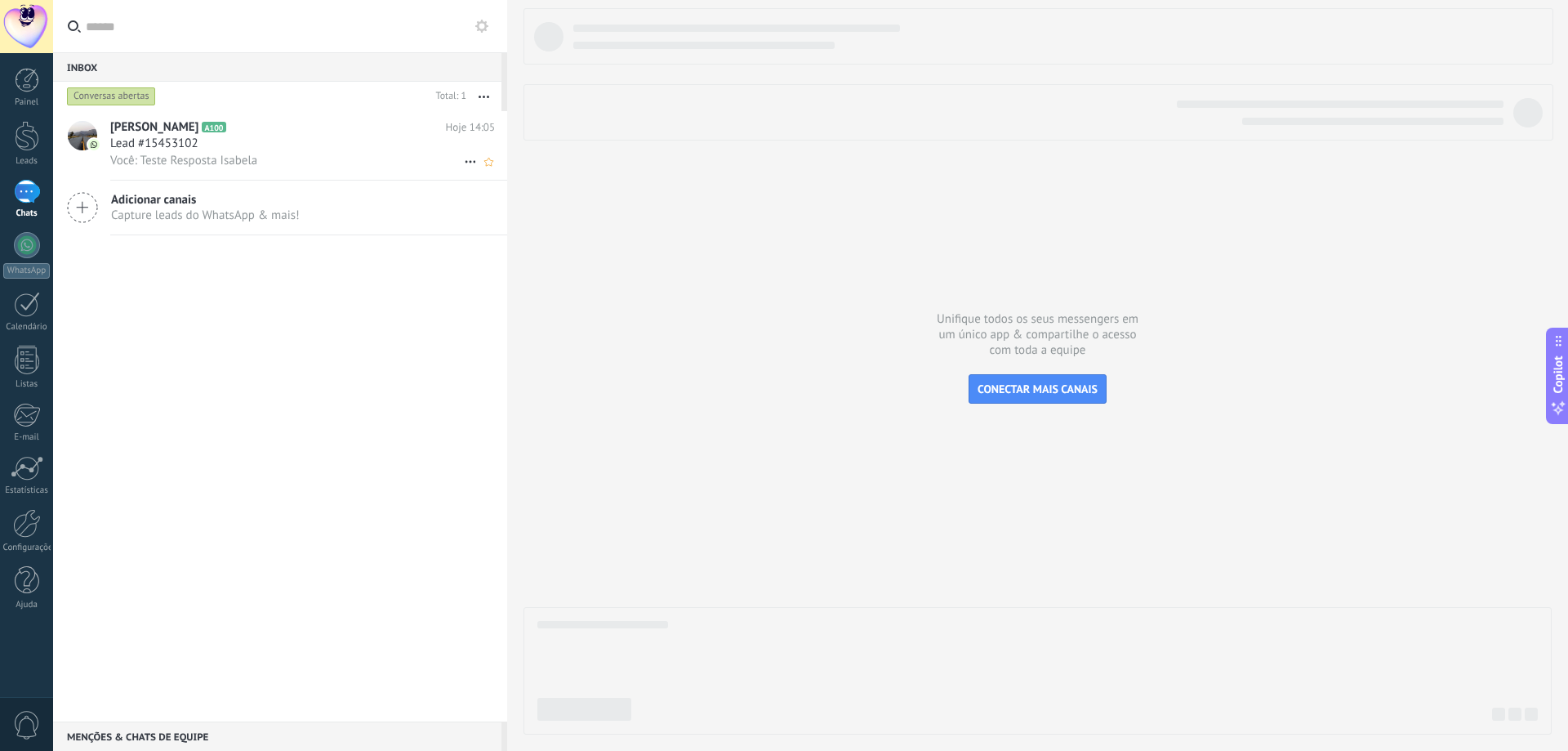
click at [182, 129] on h2 "Bela Brandão A100" at bounding box center [278, 128] width 335 height 16
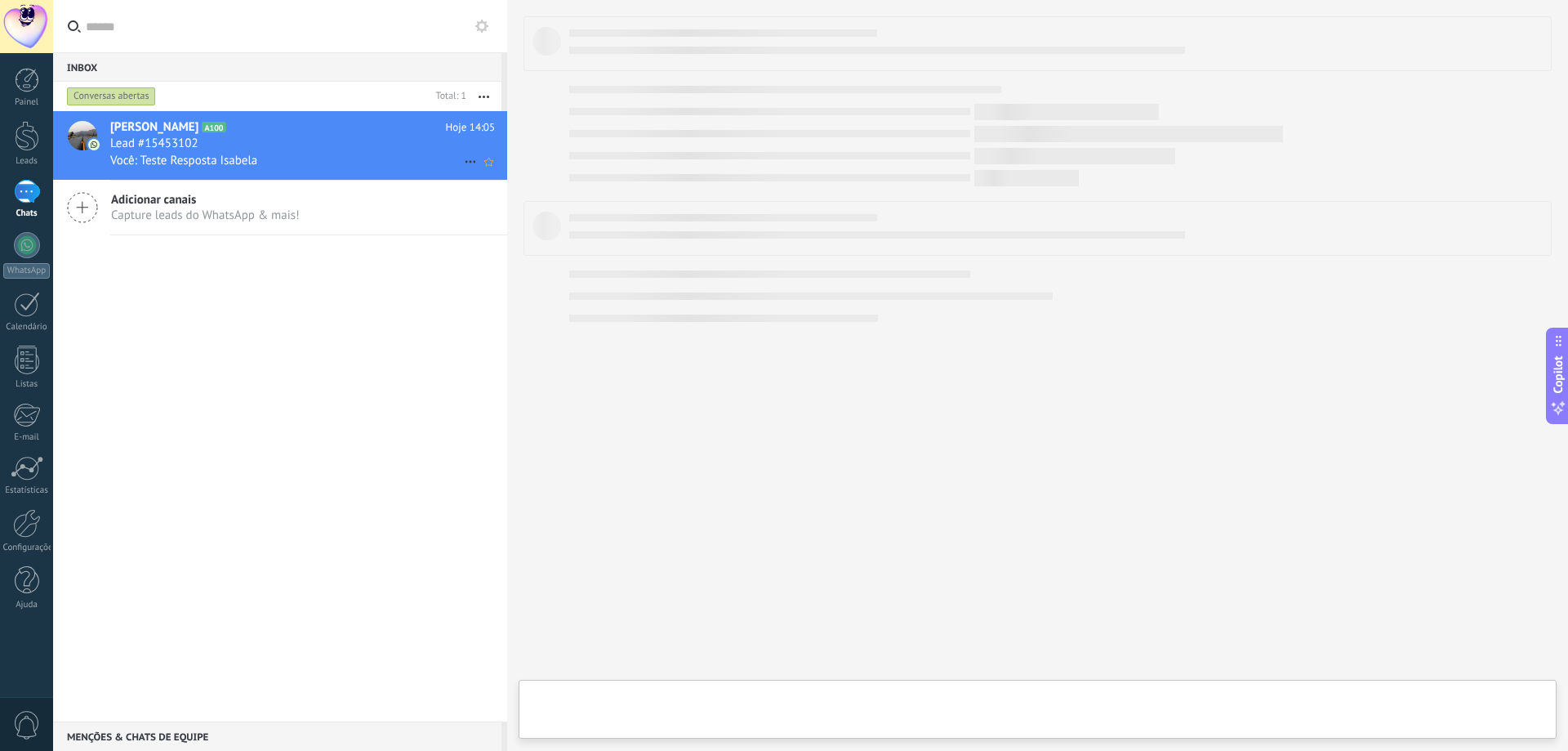
type textarea "**********"
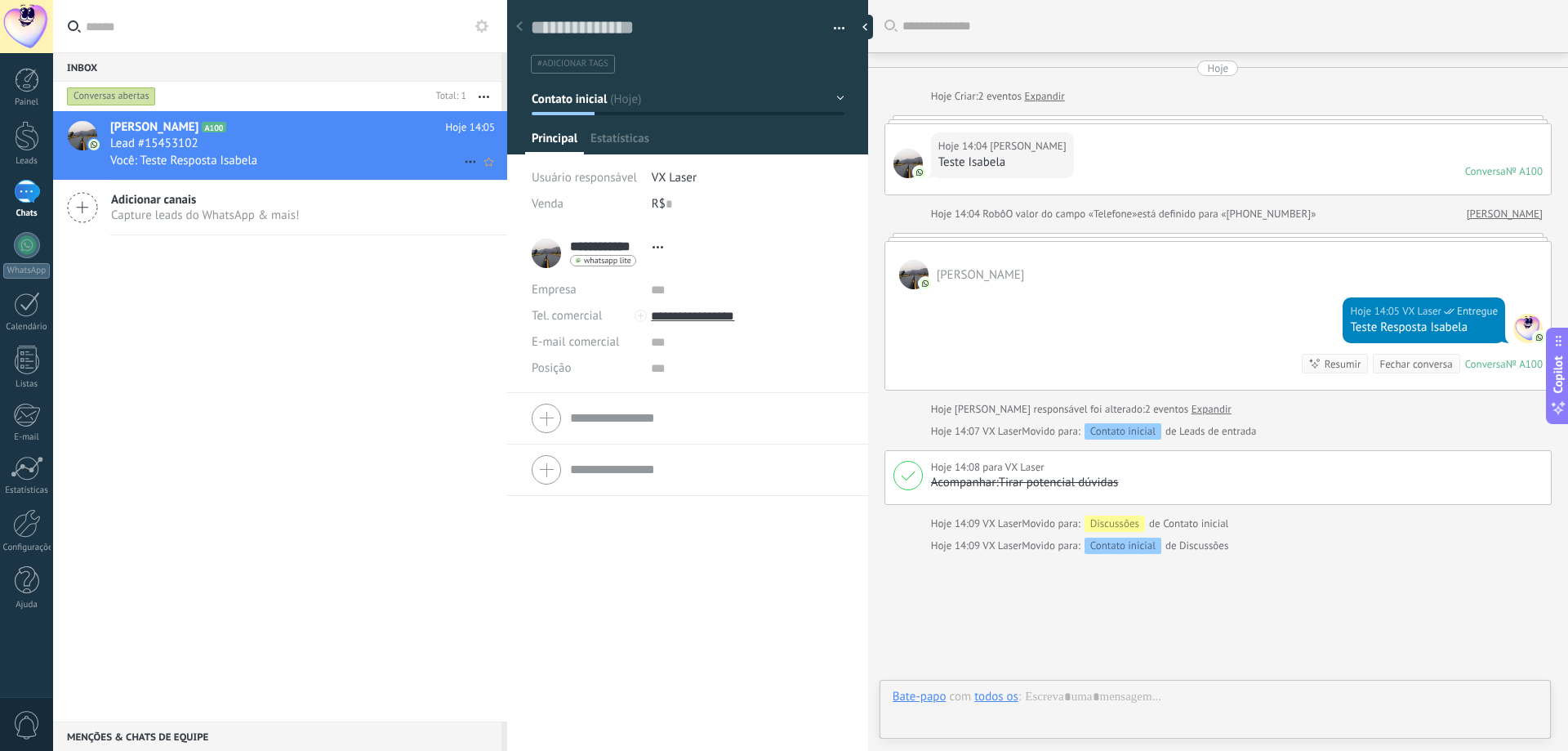
scroll to position [88, 0]
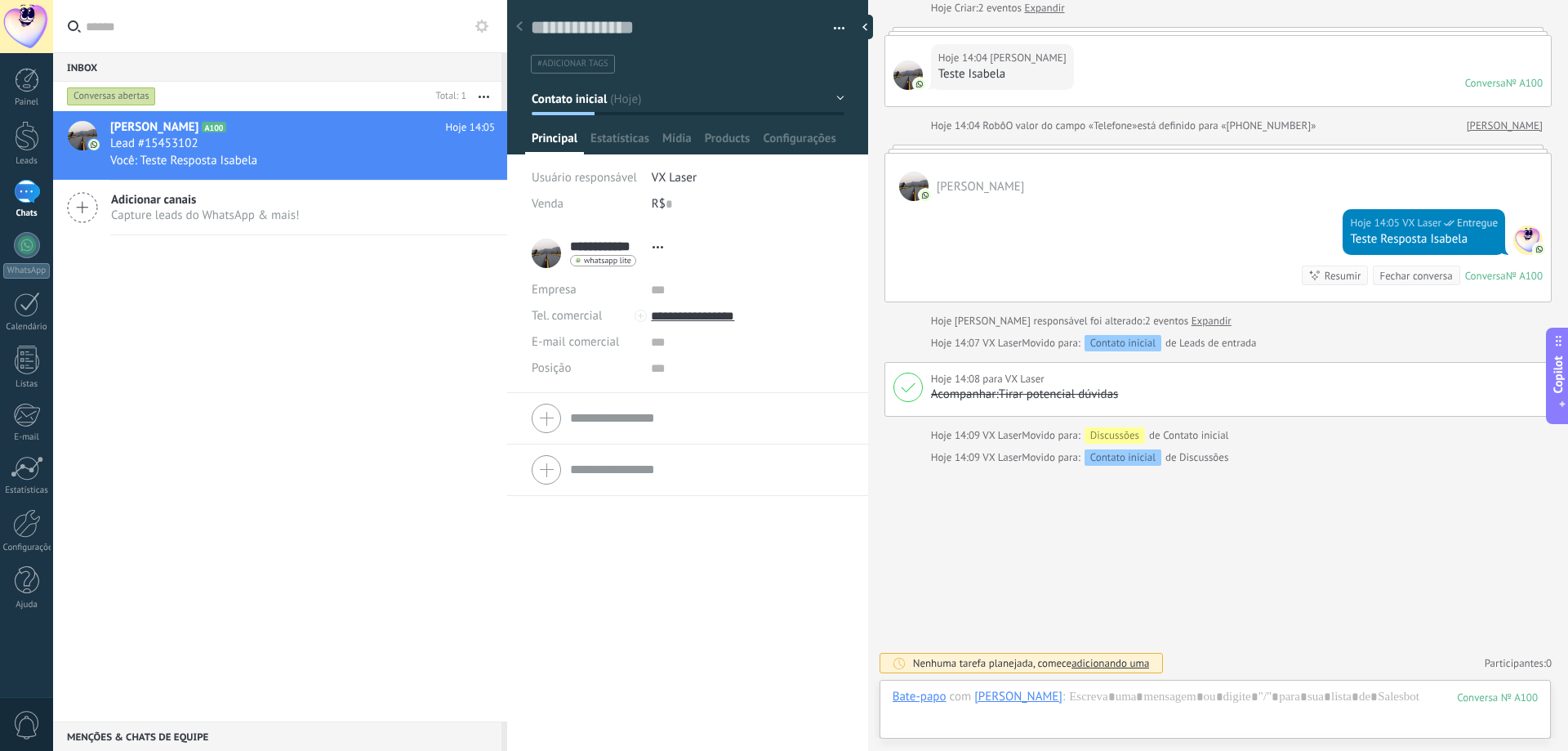
click at [592, 67] on span "#adicionar tags" at bounding box center [573, 63] width 71 height 12
type input "********"
click at [774, 26] on textarea at bounding box center [675, 28] width 290 height 25
click at [820, 63] on input "text" at bounding box center [712, 64] width 252 height 17
click at [823, 61] on input "text" at bounding box center [712, 64] width 252 height 17
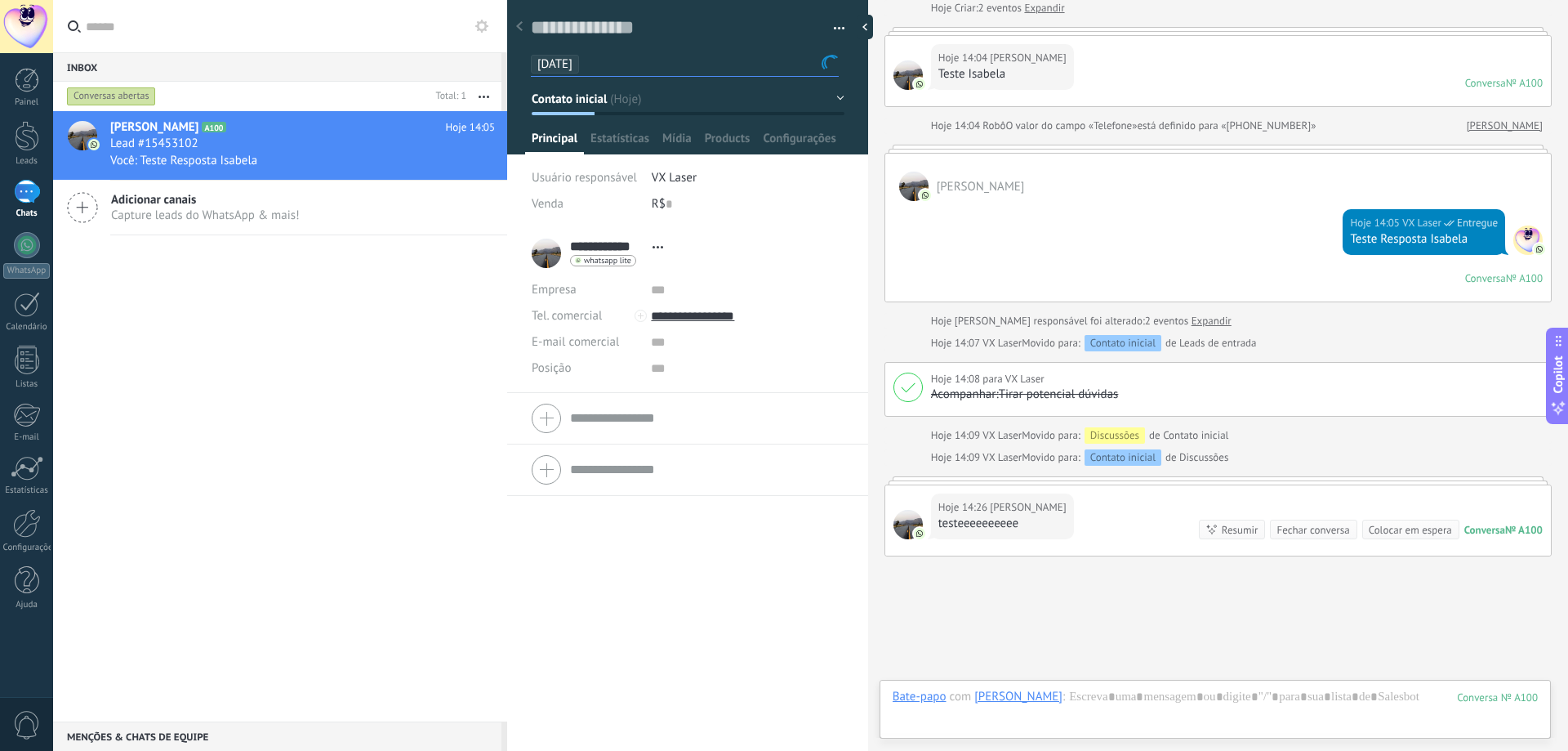
scroll to position [77, 0]
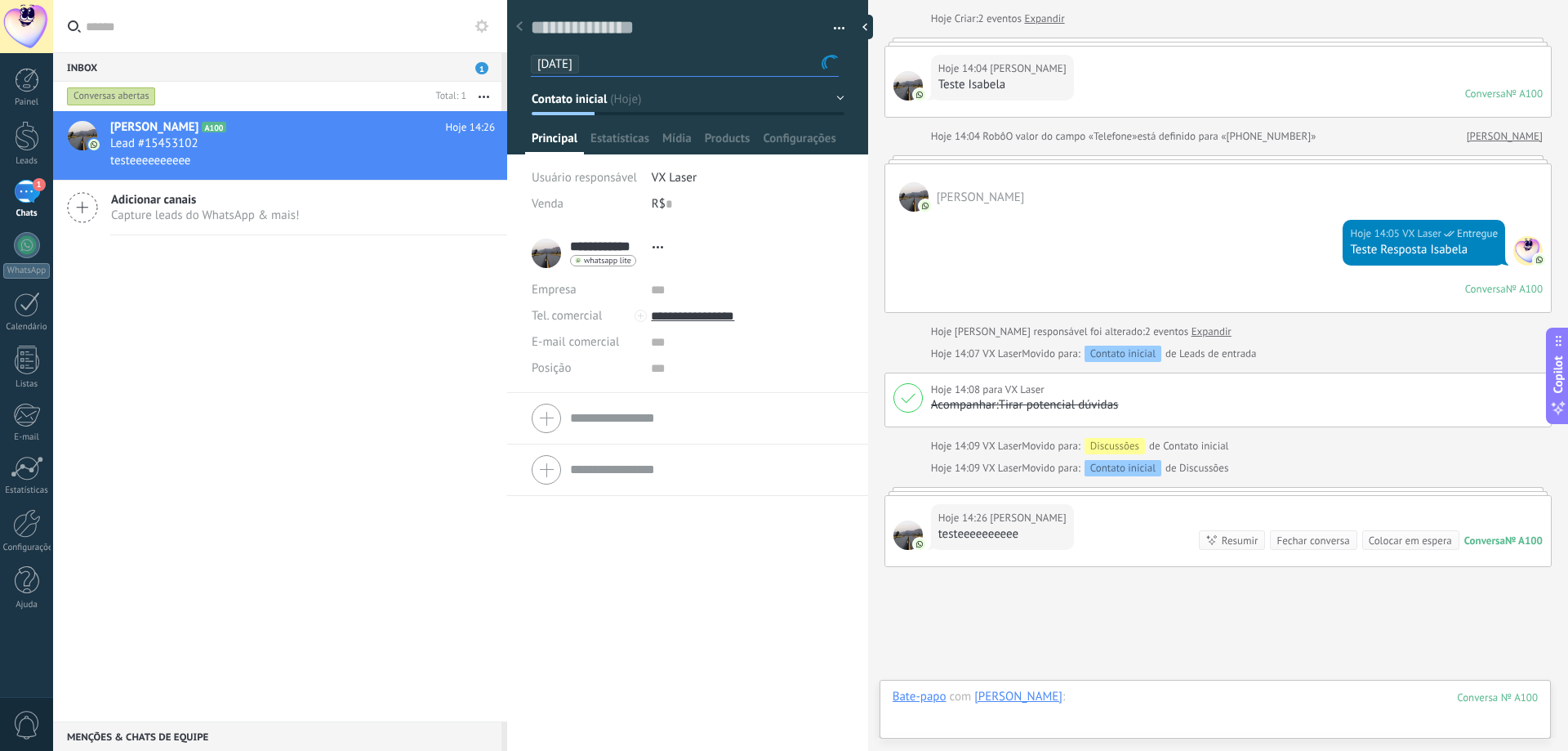
click at [1167, 697] on div at bounding box center [1215, 713] width 645 height 49
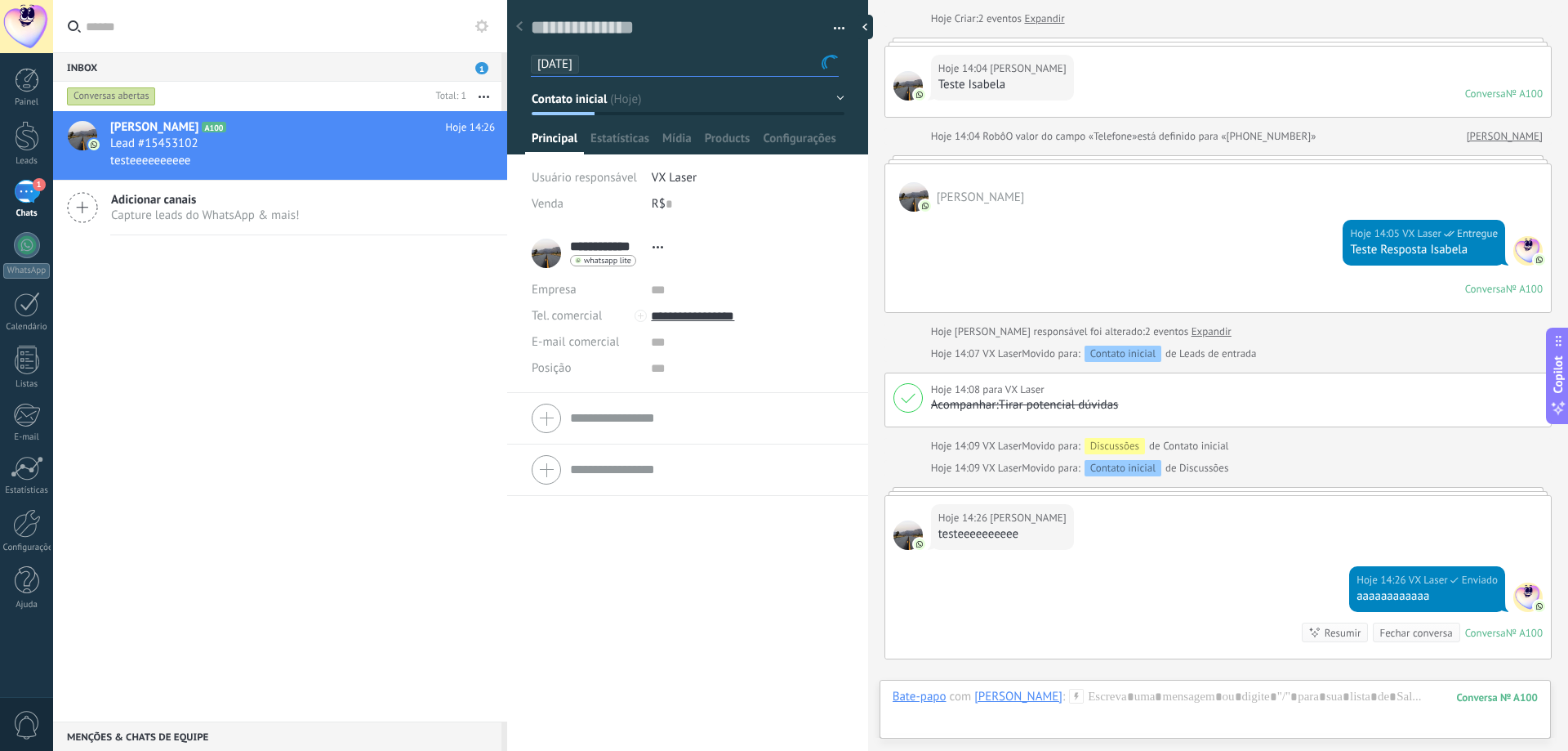
scroll to position [272, 0]
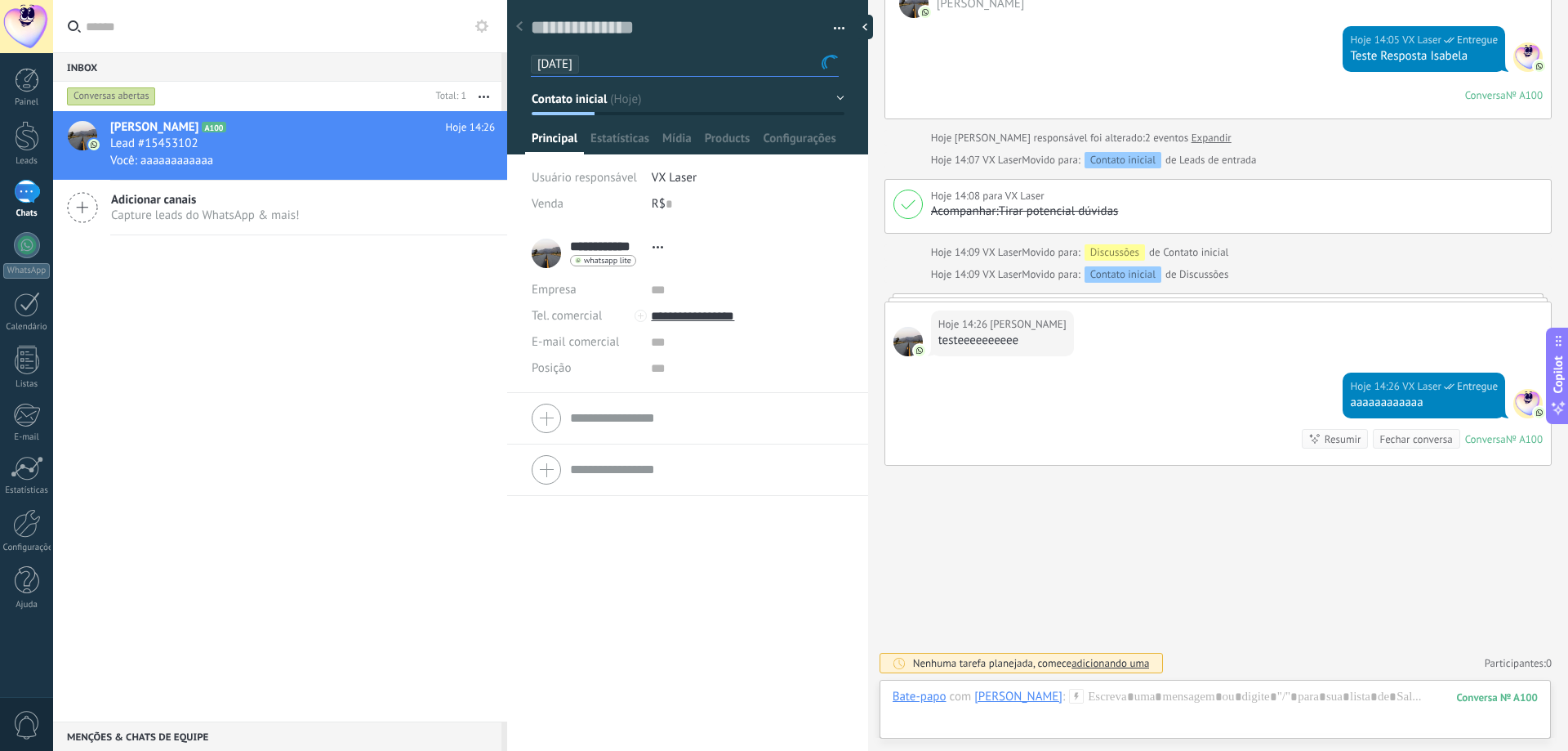
click at [720, 116] on div at bounding box center [688, 71] width 361 height 165
click at [730, 103] on button "Contato inicial" at bounding box center [688, 99] width 313 height 30
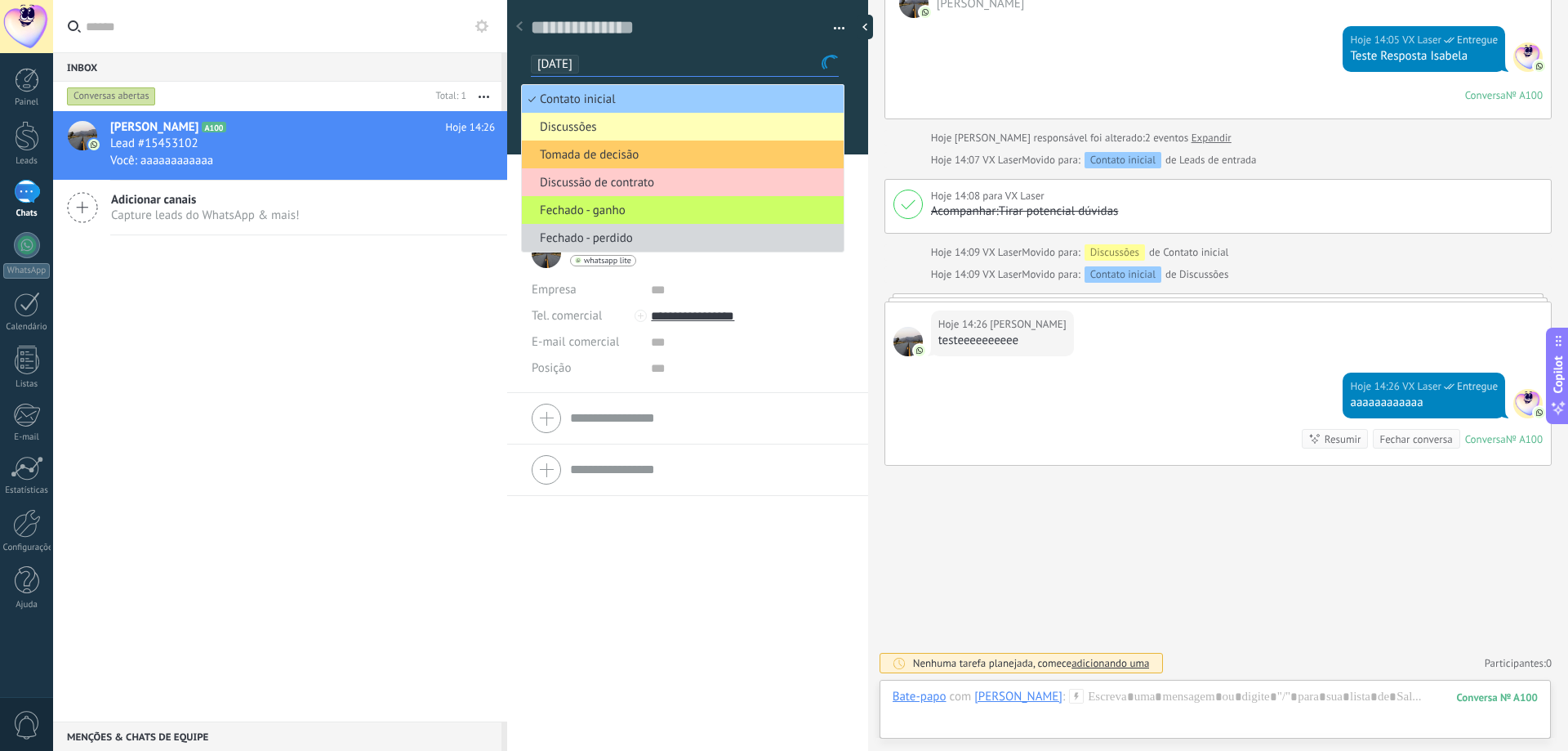
click at [628, 128] on span "Discussões" at bounding box center [680, 127] width 316 height 15
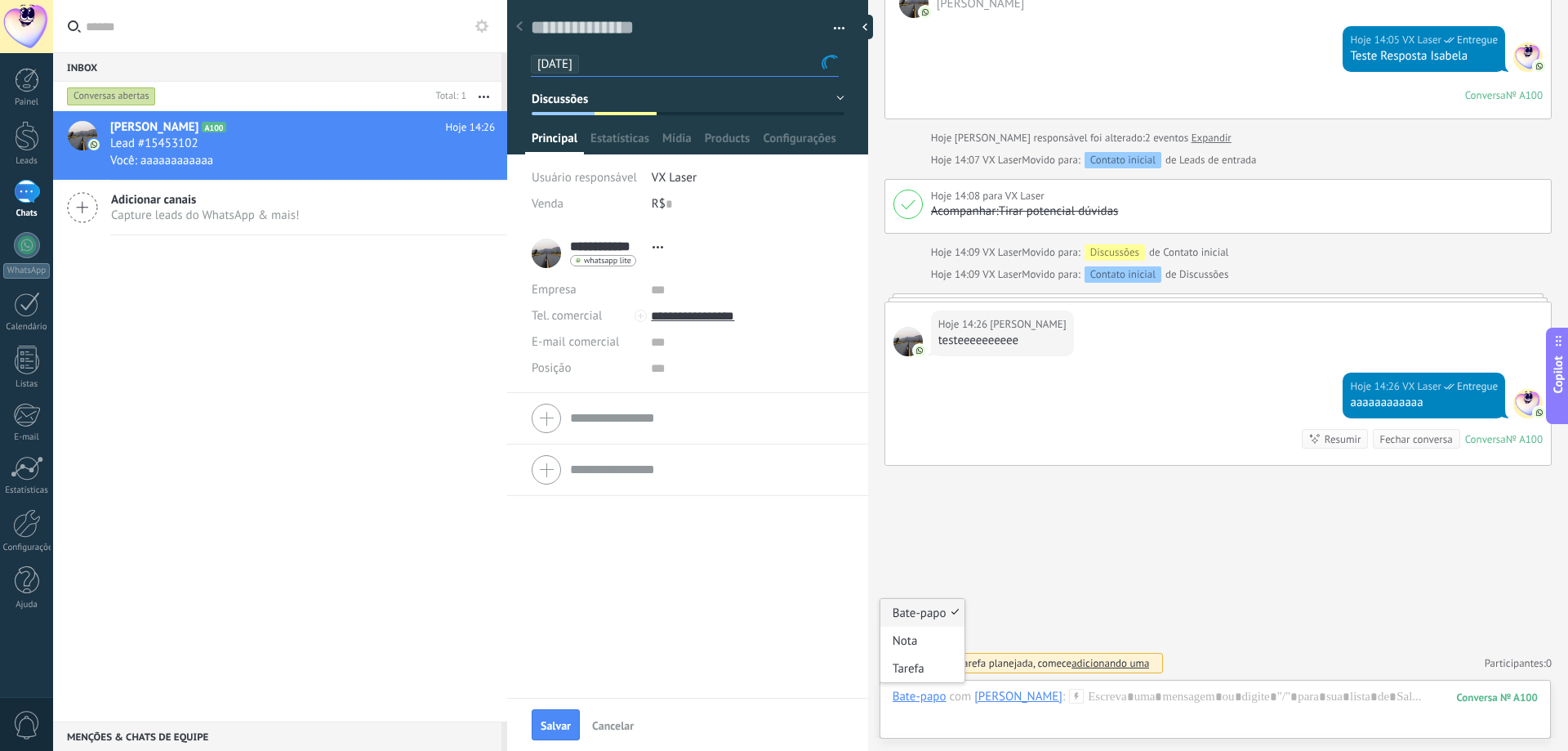
click at [906, 696] on div "Bate-papo" at bounding box center [920, 696] width 54 height 14
click at [921, 666] on div "Tarefa" at bounding box center [922, 667] width 85 height 28
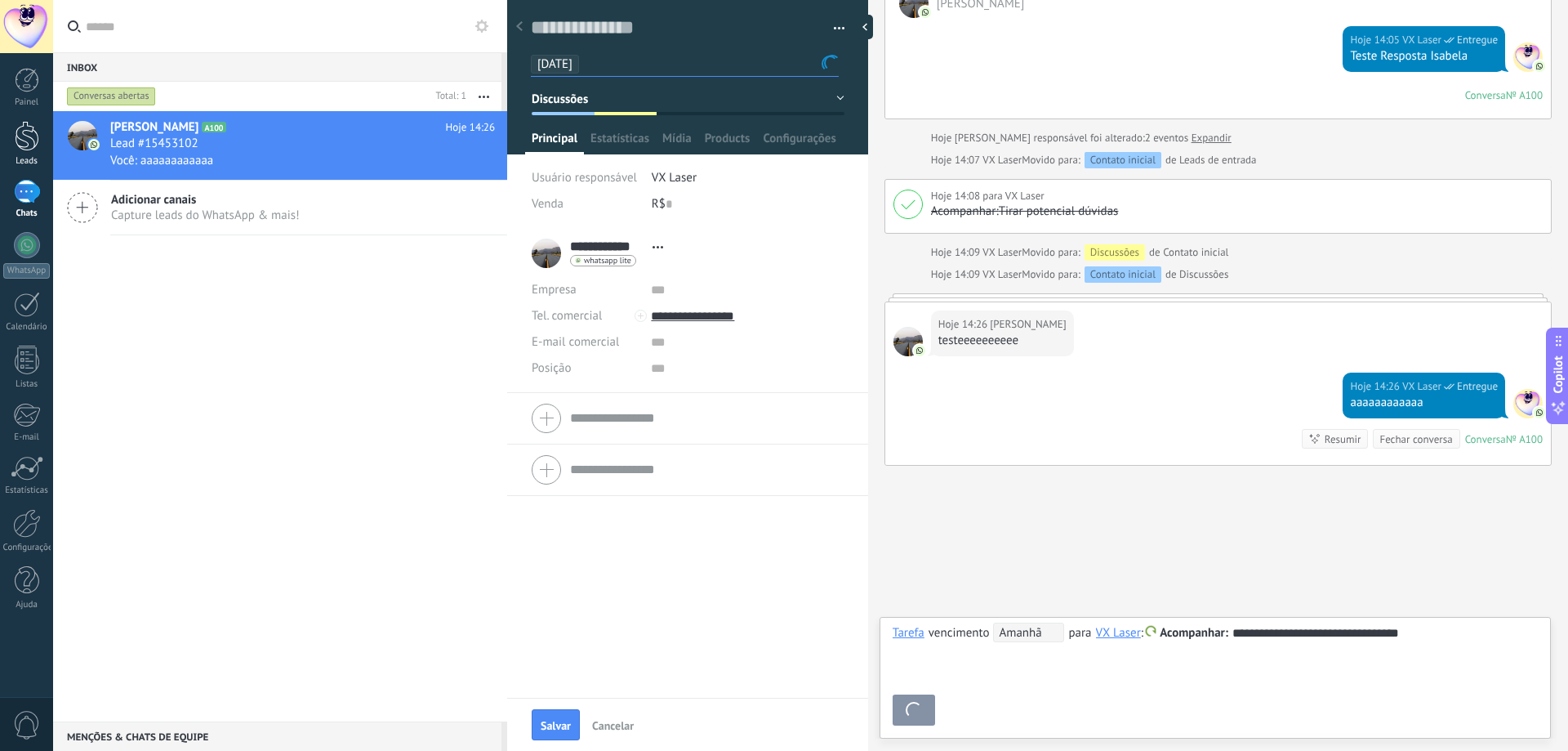
click at [21, 155] on link "Leads" at bounding box center [26, 143] width 53 height 46
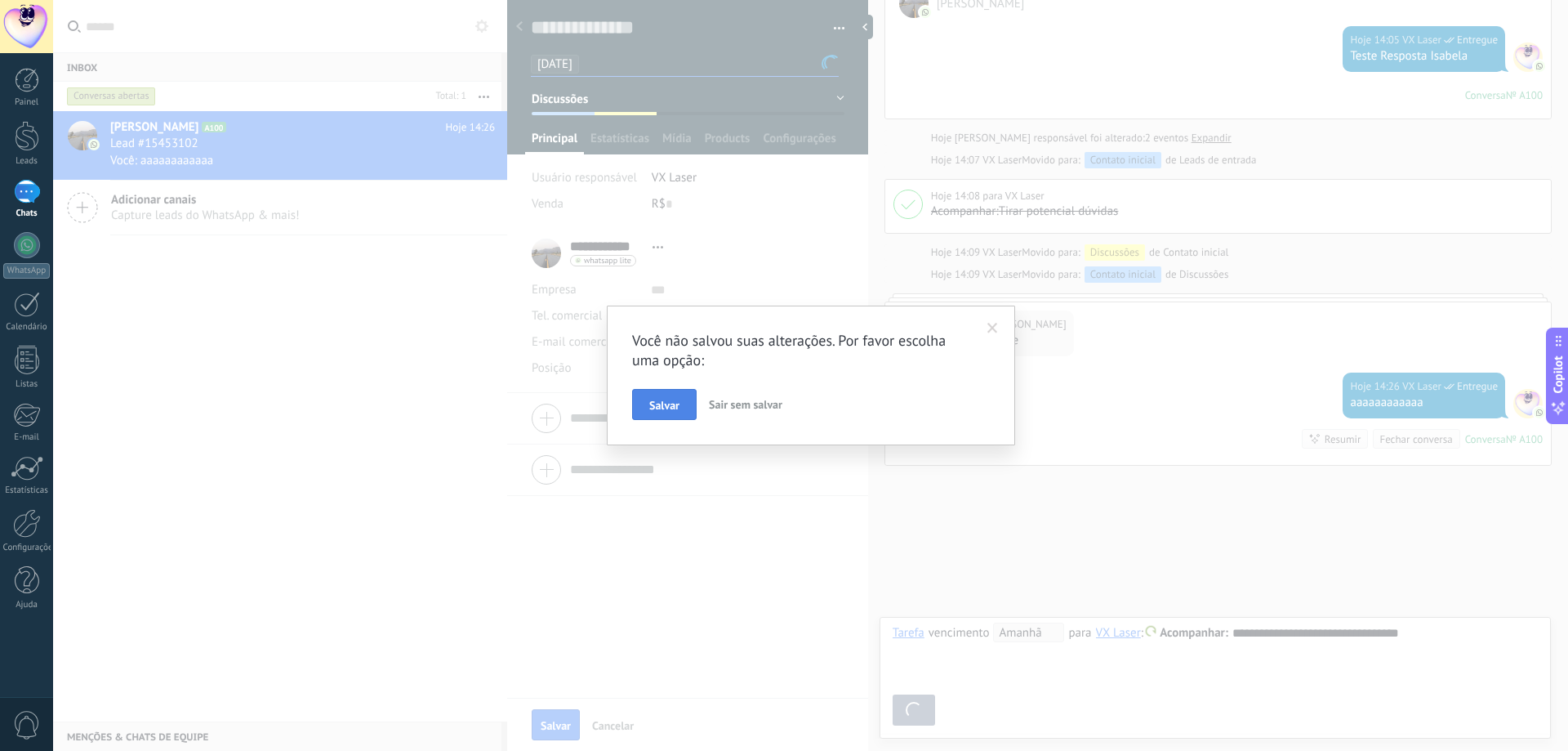
click at [663, 397] on button "Salvar" at bounding box center [664, 404] width 65 height 31
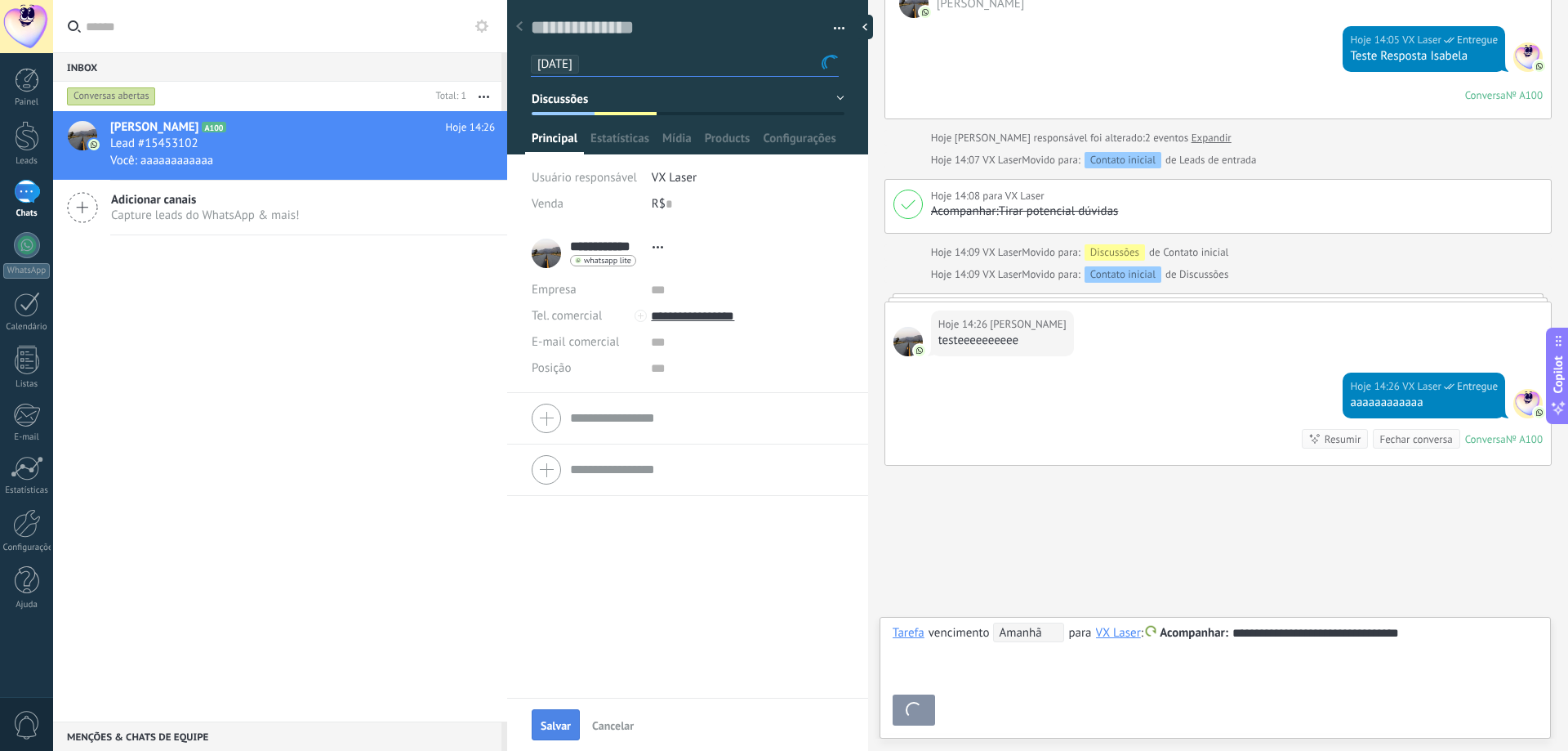
click at [547, 724] on span "Salvar" at bounding box center [556, 725] width 31 height 12
click at [817, 67] on input "text" at bounding box center [712, 64] width 252 height 17
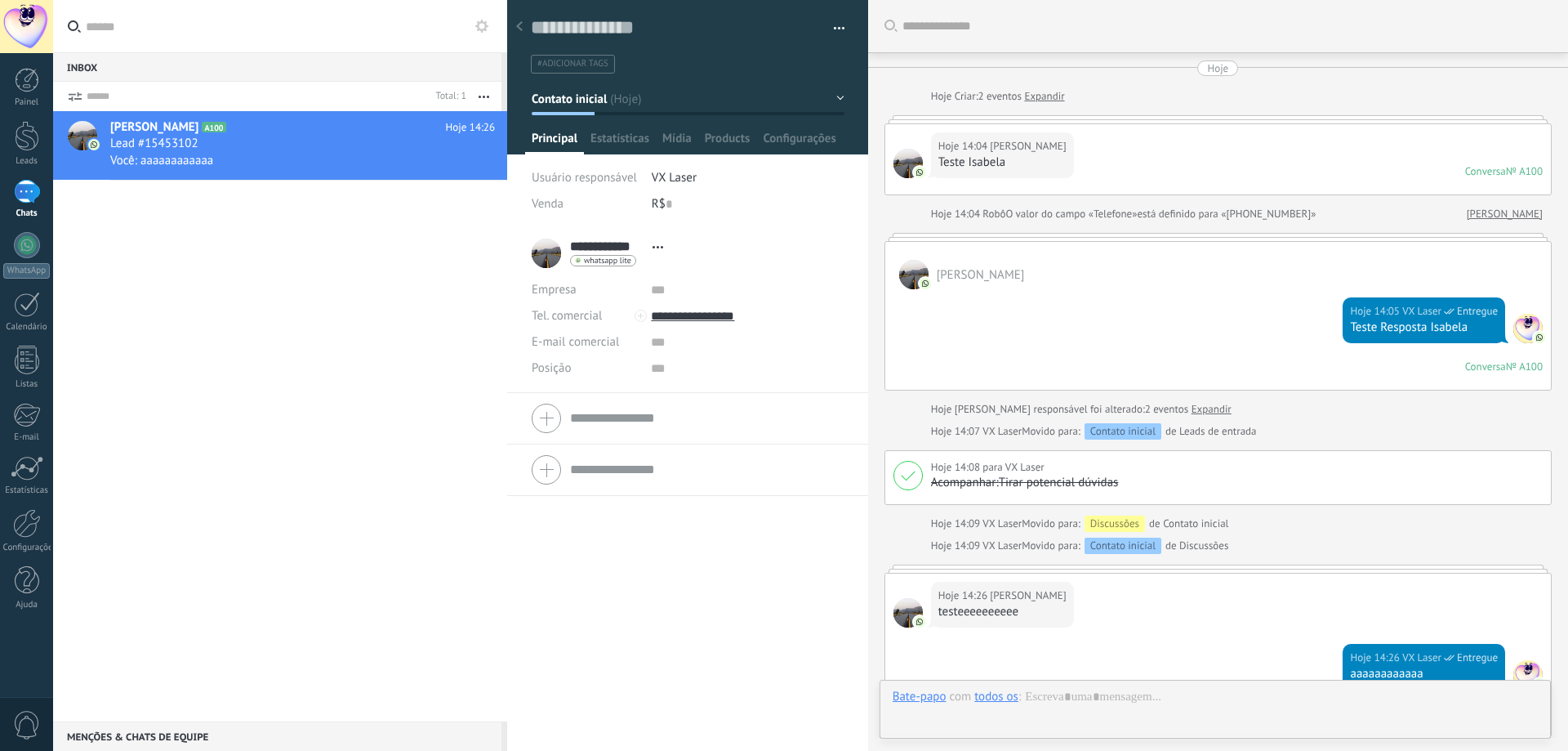
click at [600, 58] on span "#adicionar tags" at bounding box center [573, 63] width 71 height 12
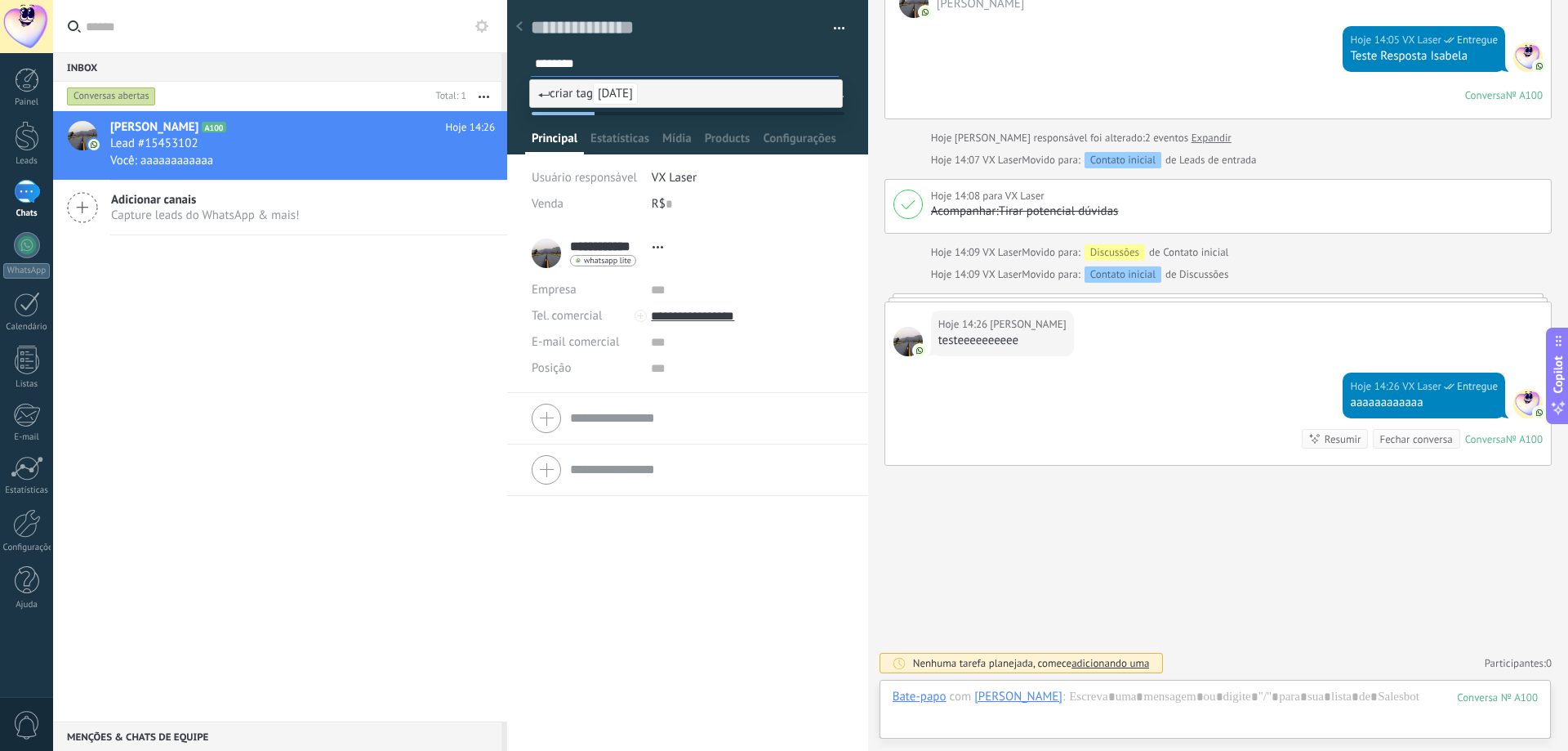
type input "********"
click at [597, 102] on li "criar tag [DATE]" at bounding box center [685, 94] width 312 height 27
click at [11, 301] on link "Calendário" at bounding box center [26, 311] width 53 height 40
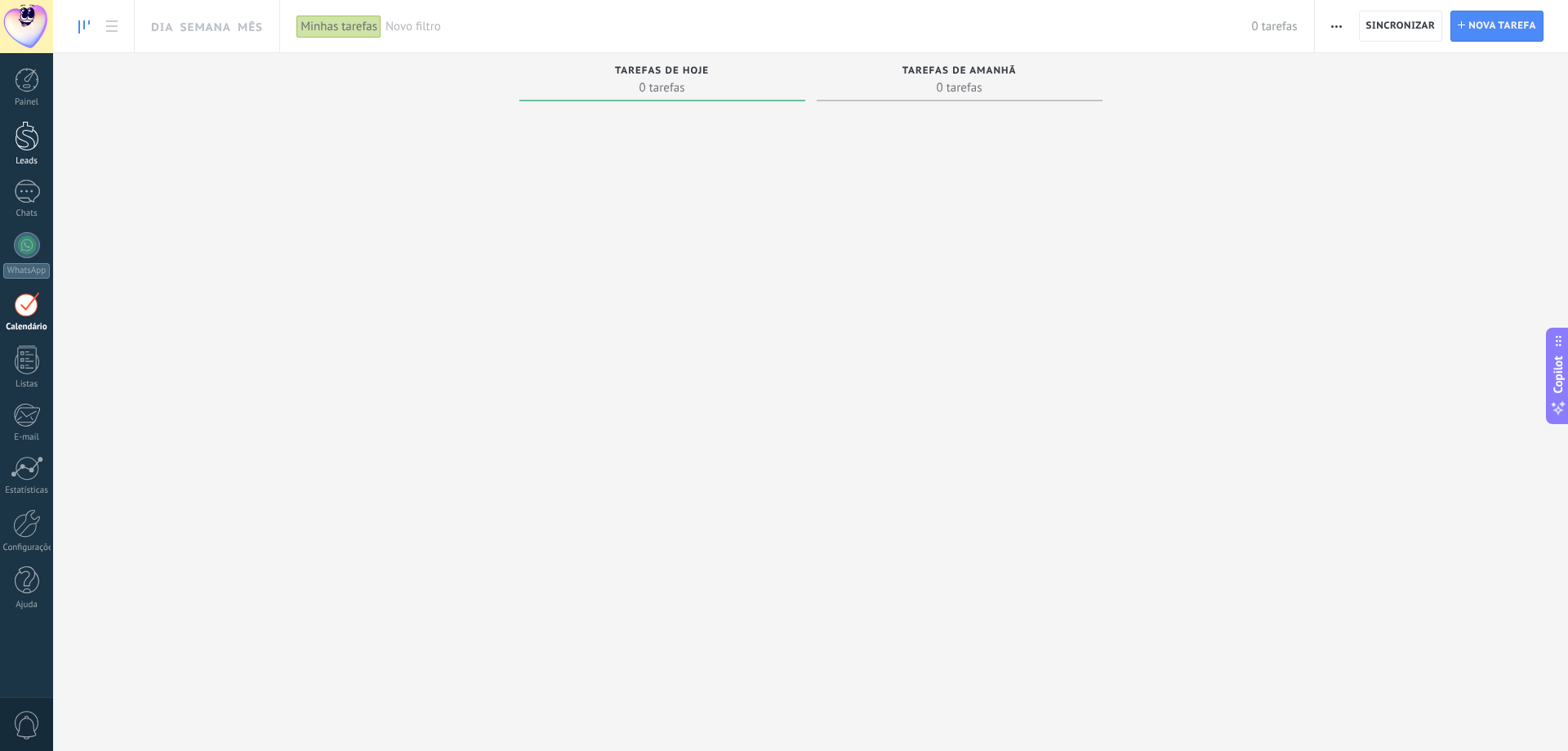
click at [37, 155] on link "Leads" at bounding box center [26, 143] width 53 height 46
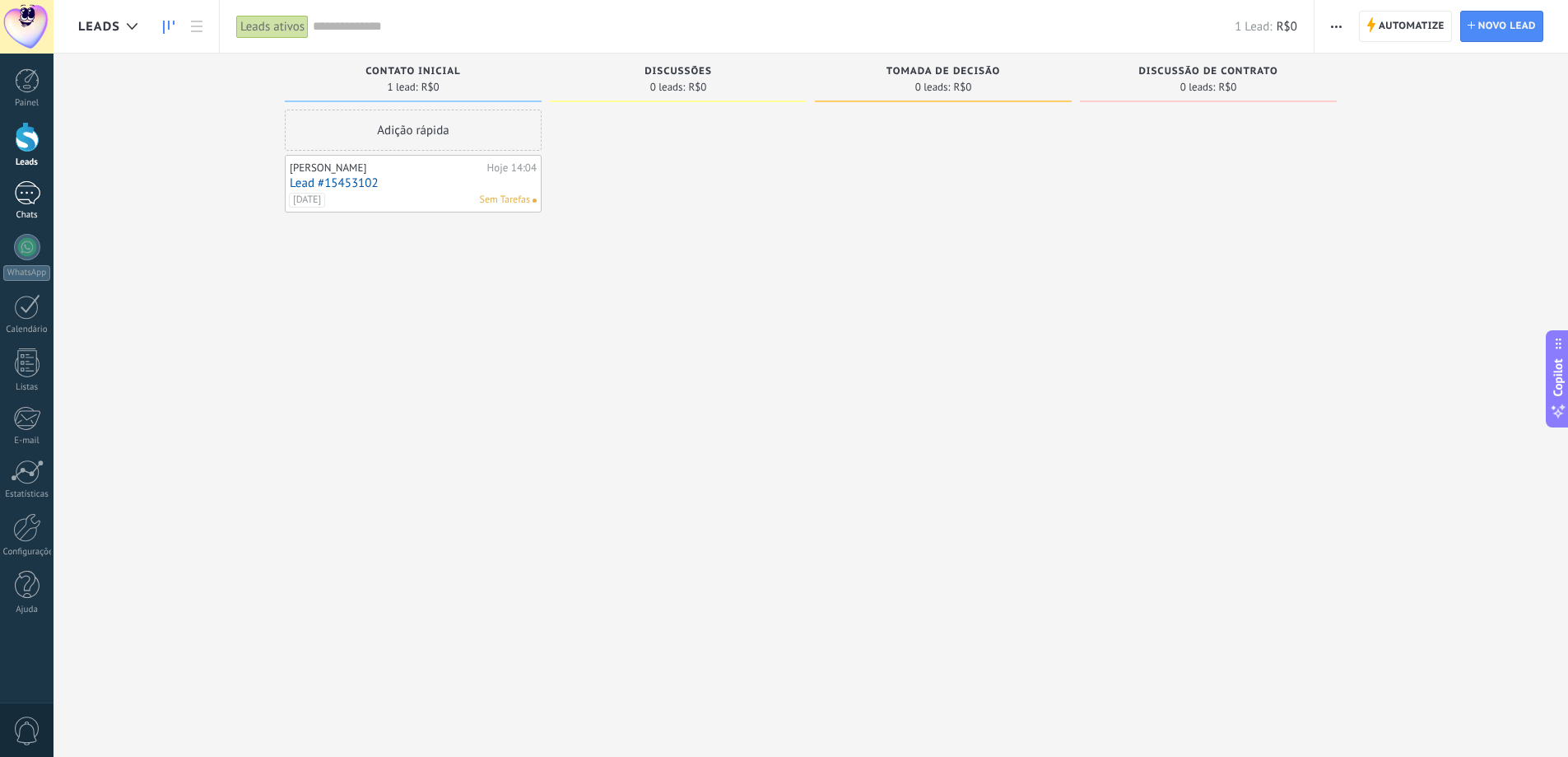
click at [25, 208] on link "Chats" at bounding box center [26, 201] width 53 height 40
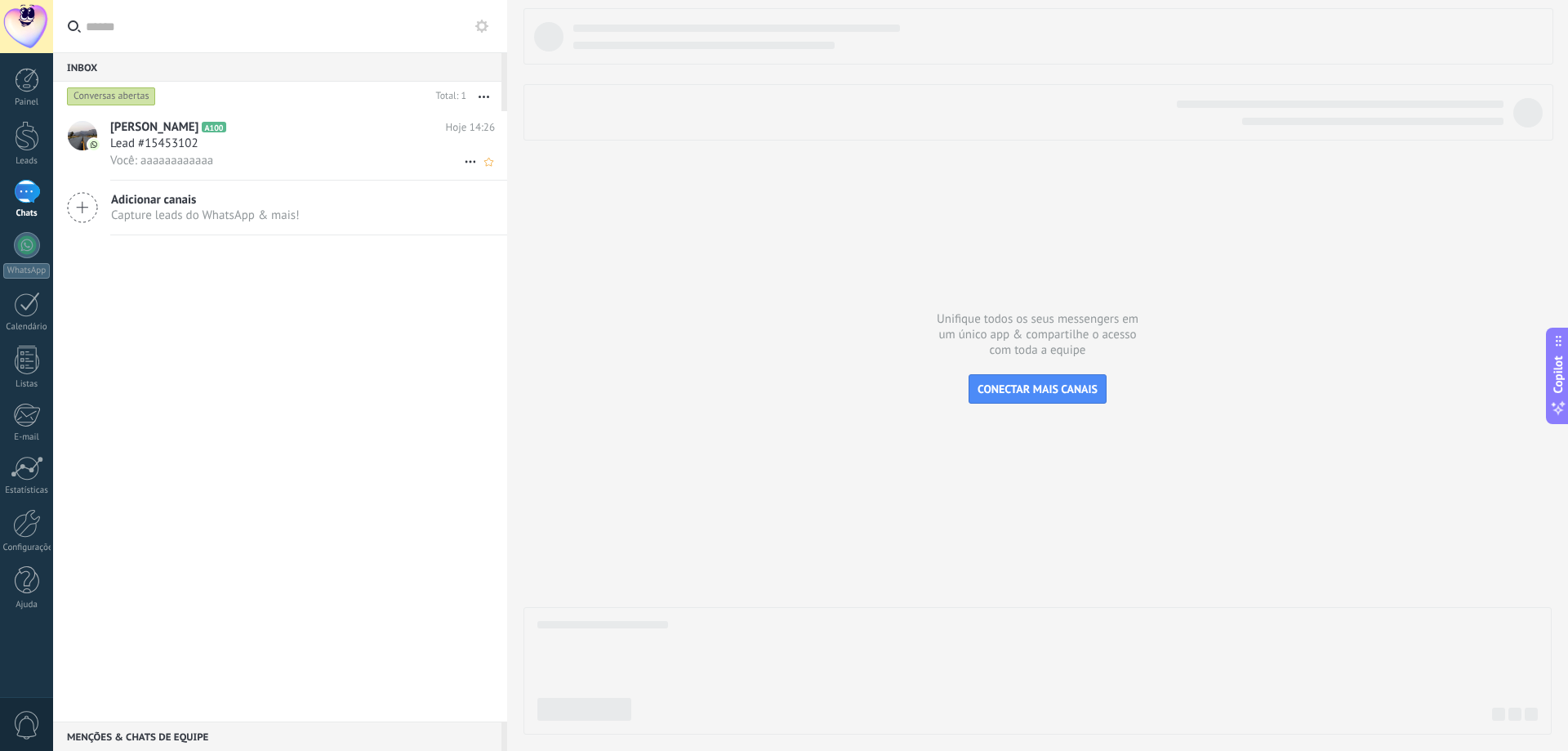
click at [266, 174] on div "[PERSON_NAME] A100 Hoje 14:26 Lead #15453102 Você: aaaaaaaaaaaa" at bounding box center [308, 146] width 396 height 68
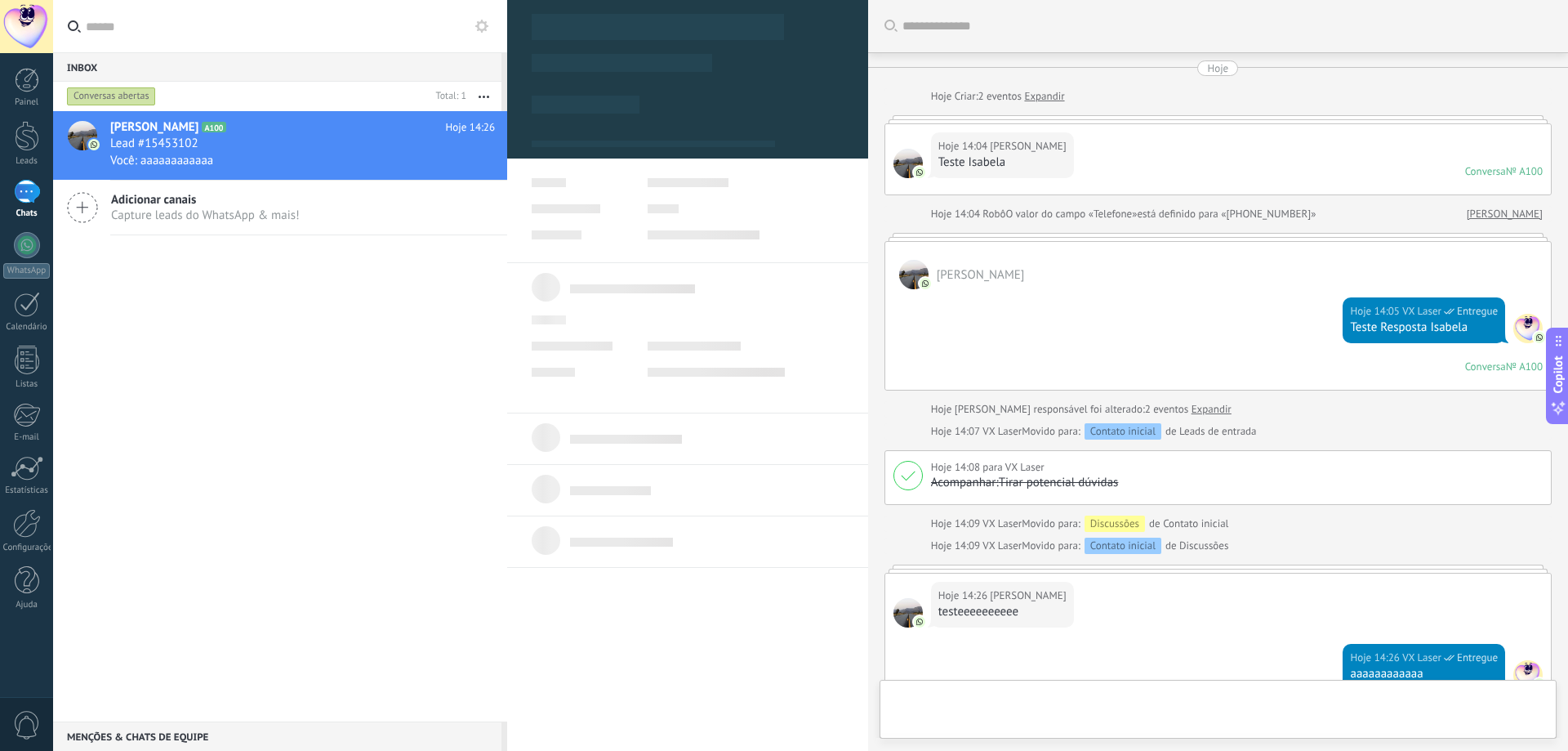
type textarea "**********"
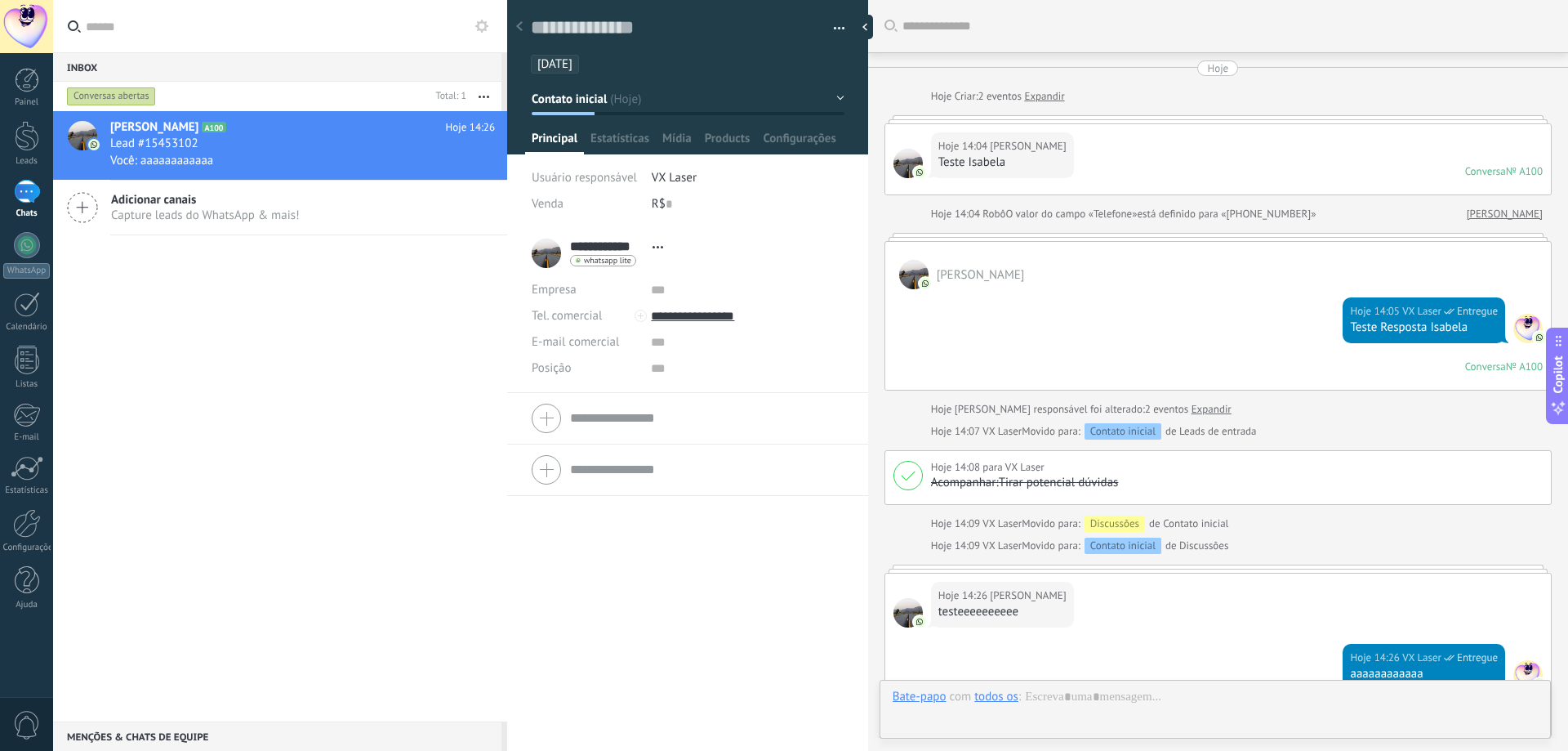
scroll to position [24, 0]
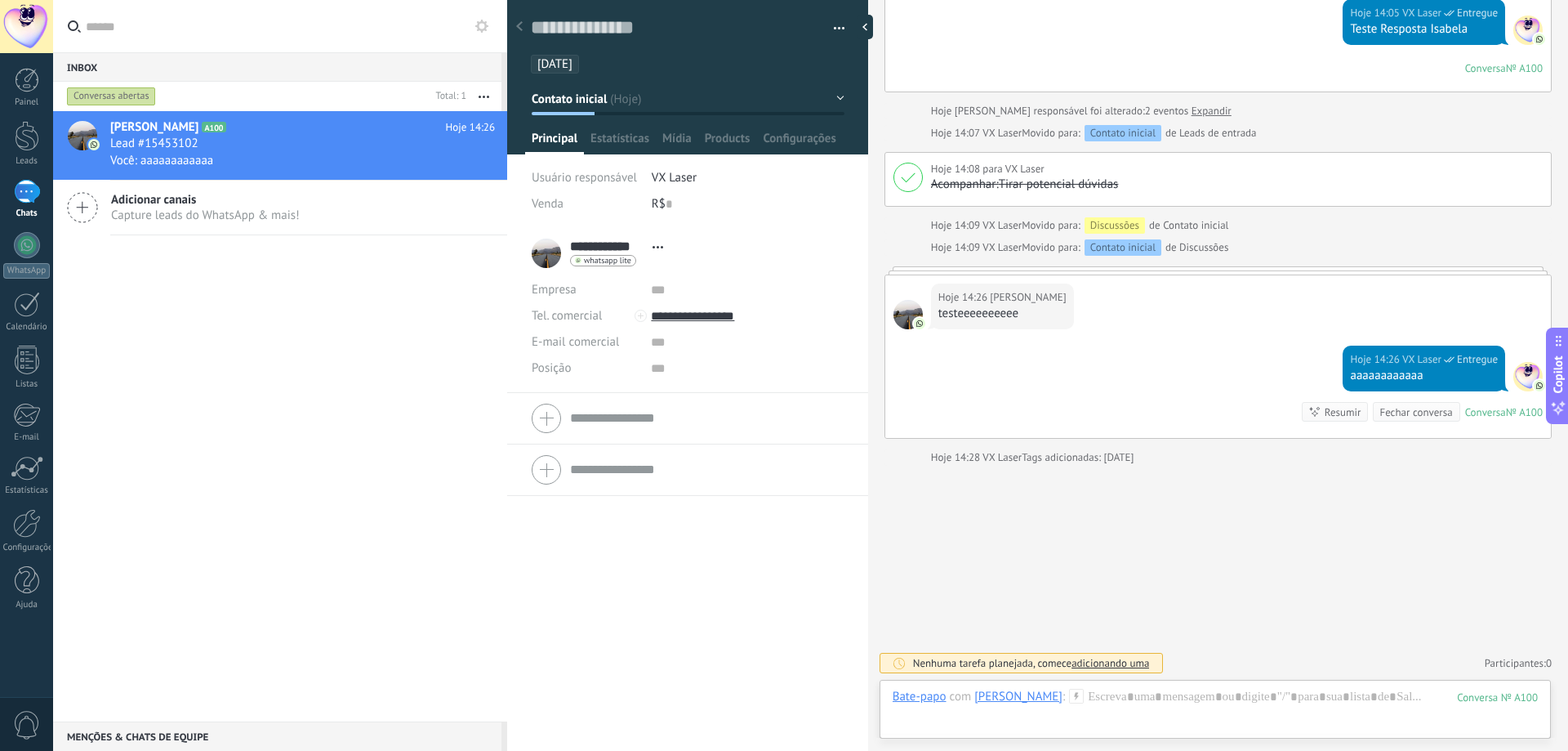
click at [925, 686] on div "Bate-papo E-mail Nota Tarefa Bate-papo com [PERSON_NAME] : 100 Enviar Cancelar …" at bounding box center [1215, 709] width 672 height 58
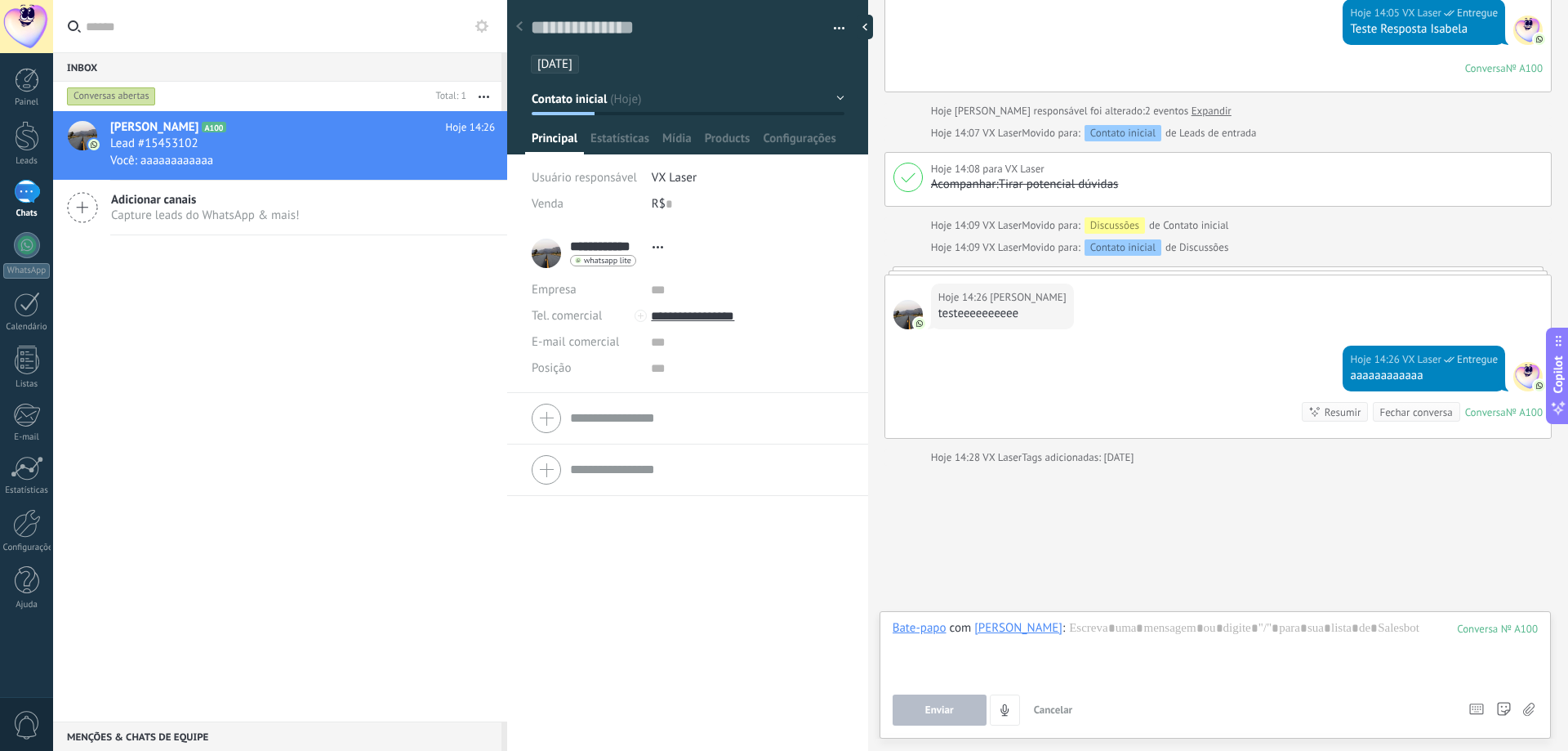
click at [921, 697] on button "Enviar" at bounding box center [940, 710] width 94 height 31
click at [920, 632] on div "Bate-papo" at bounding box center [920, 627] width 54 height 14
click at [929, 603] on div "Tarefa" at bounding box center [922, 599] width 85 height 28
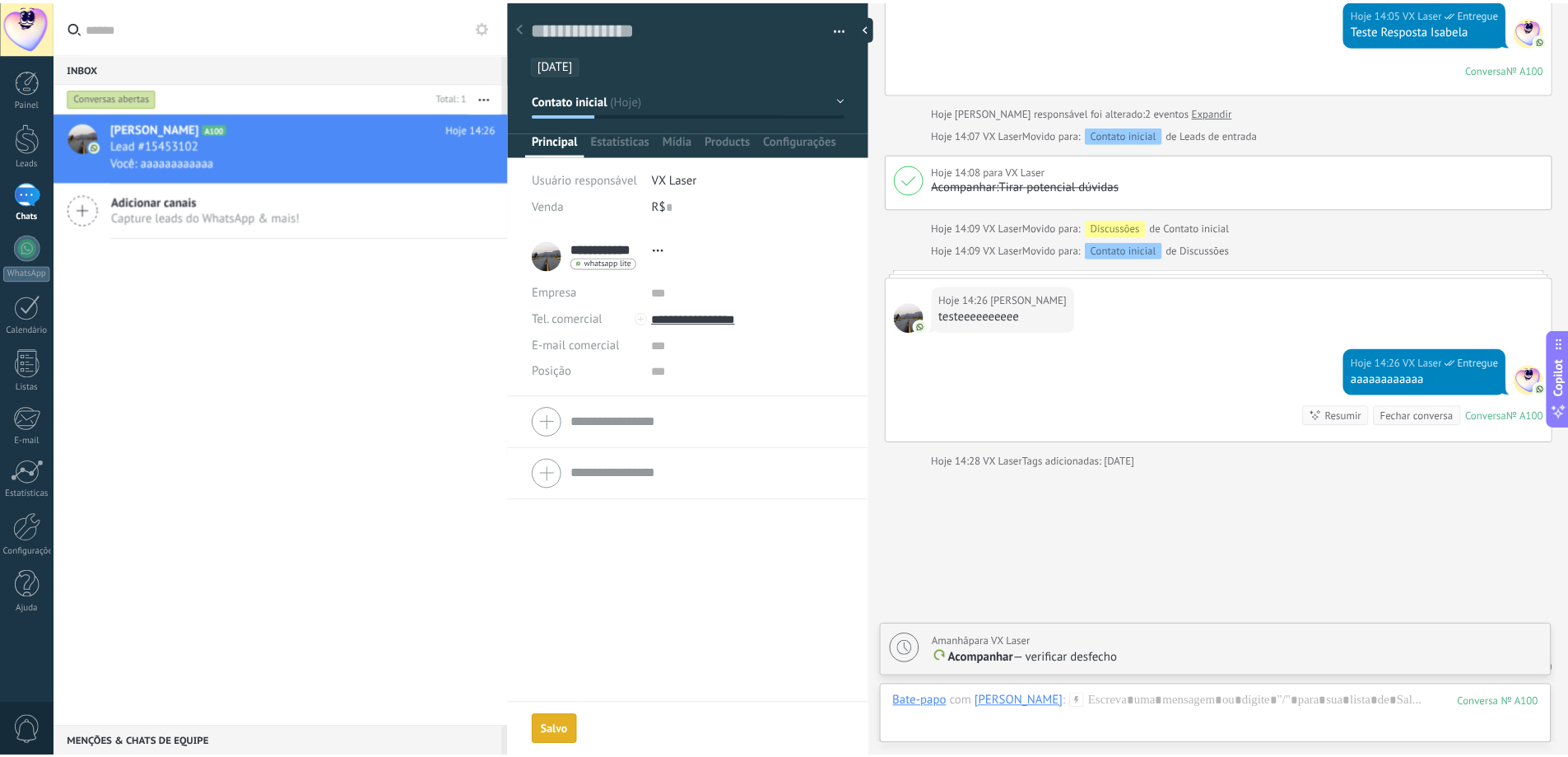
scroll to position [358, 0]
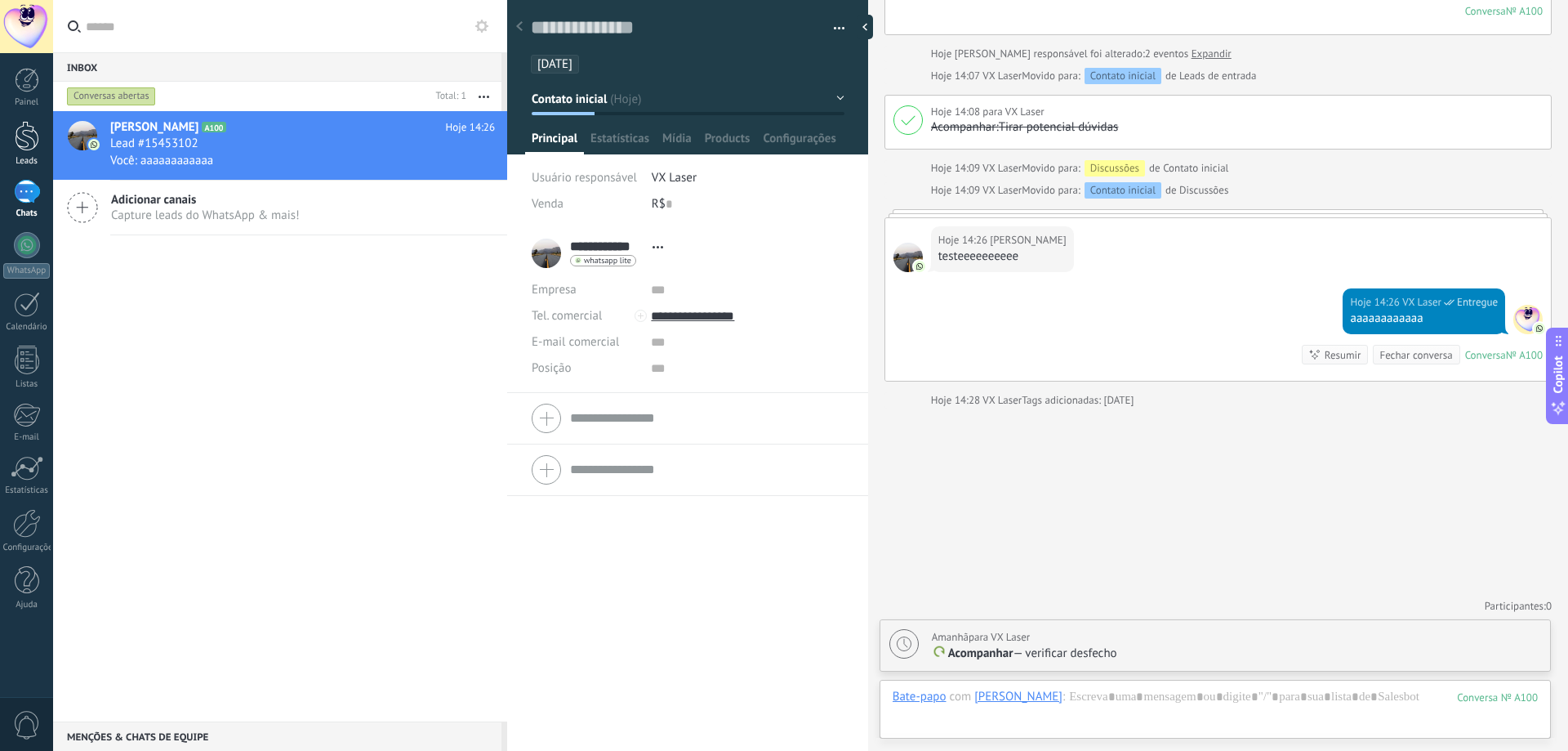
click at [28, 128] on div at bounding box center [26, 136] width 24 height 31
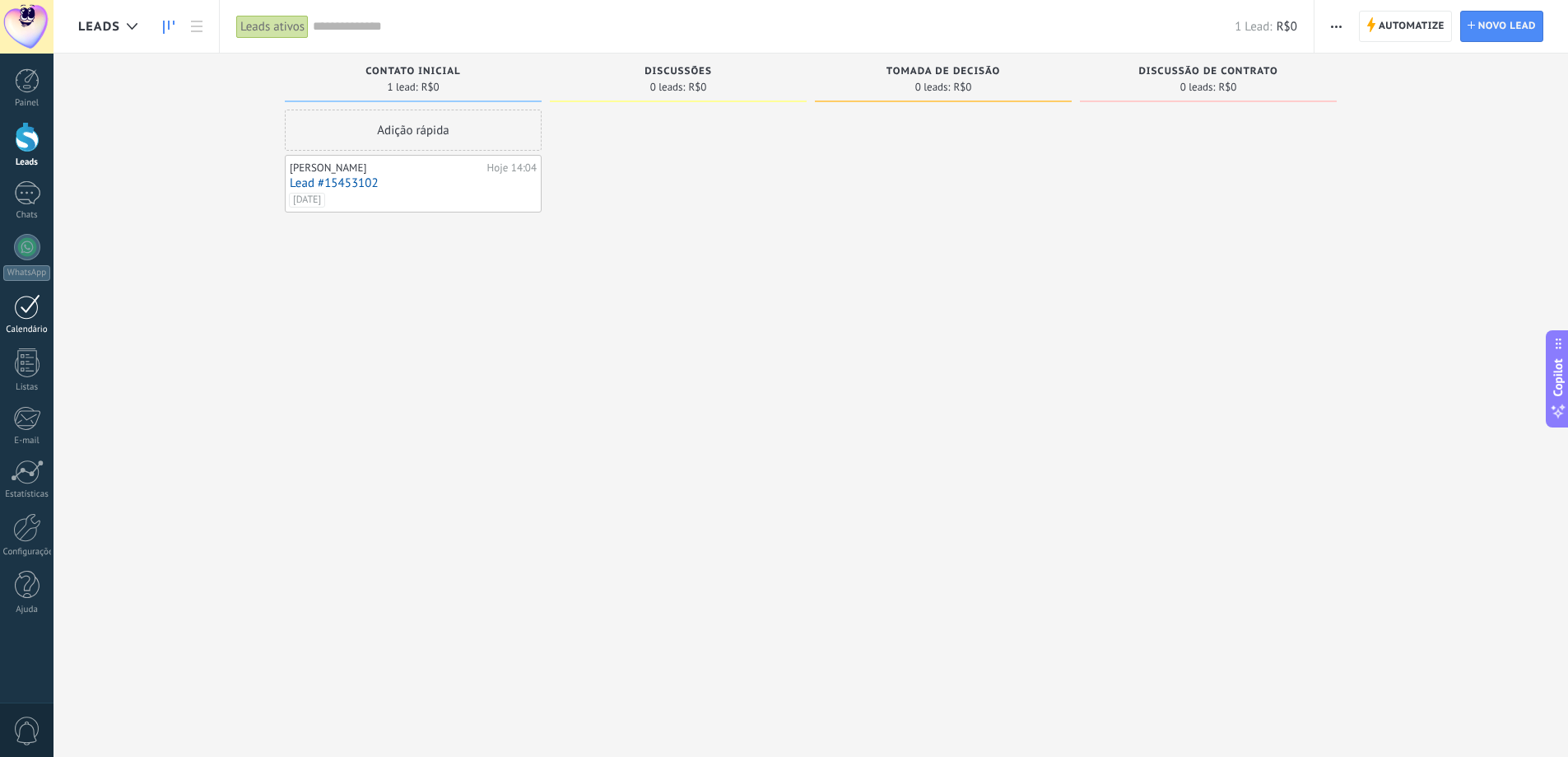
click at [32, 309] on div at bounding box center [26, 306] width 26 height 25
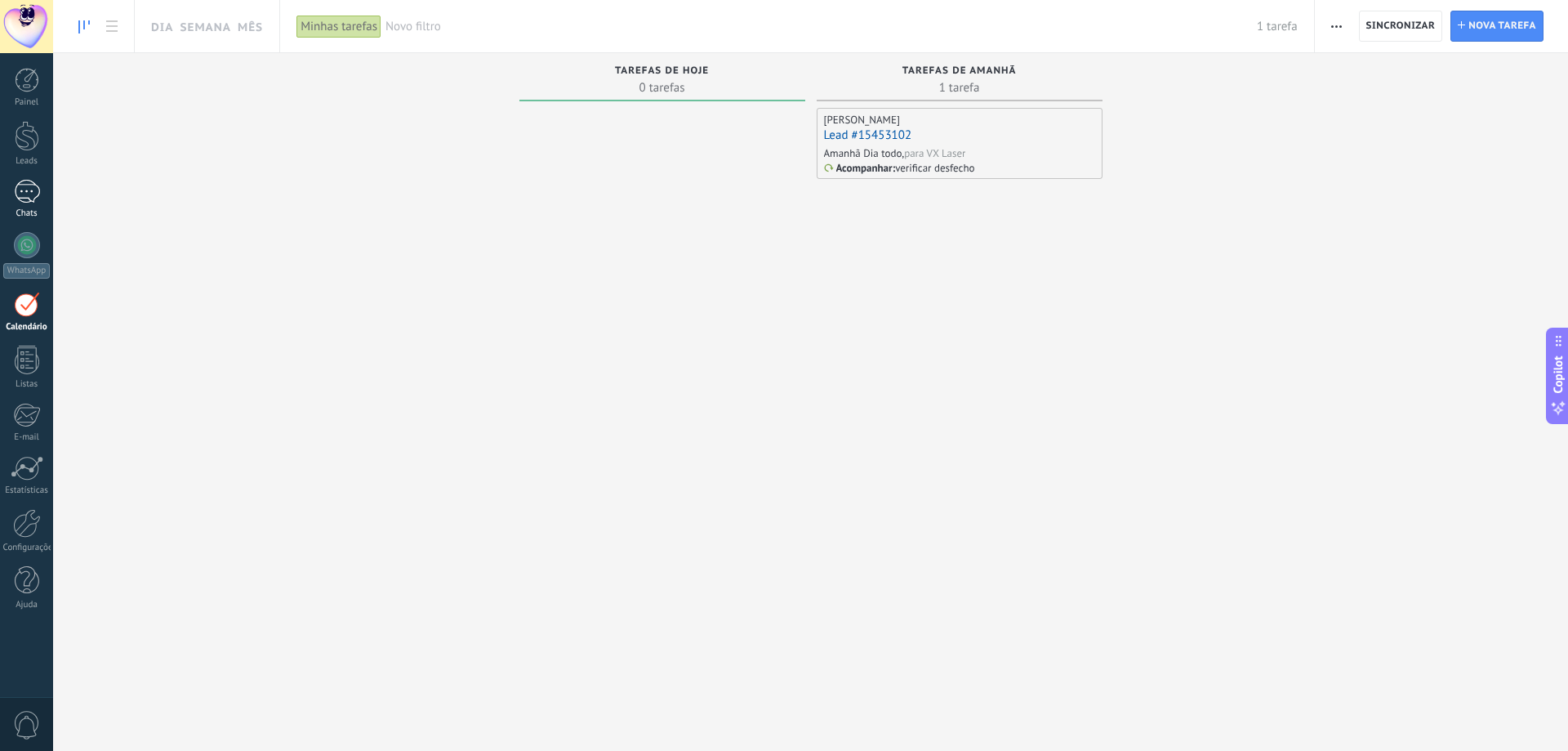
click at [41, 196] on link "Chats" at bounding box center [26, 200] width 53 height 40
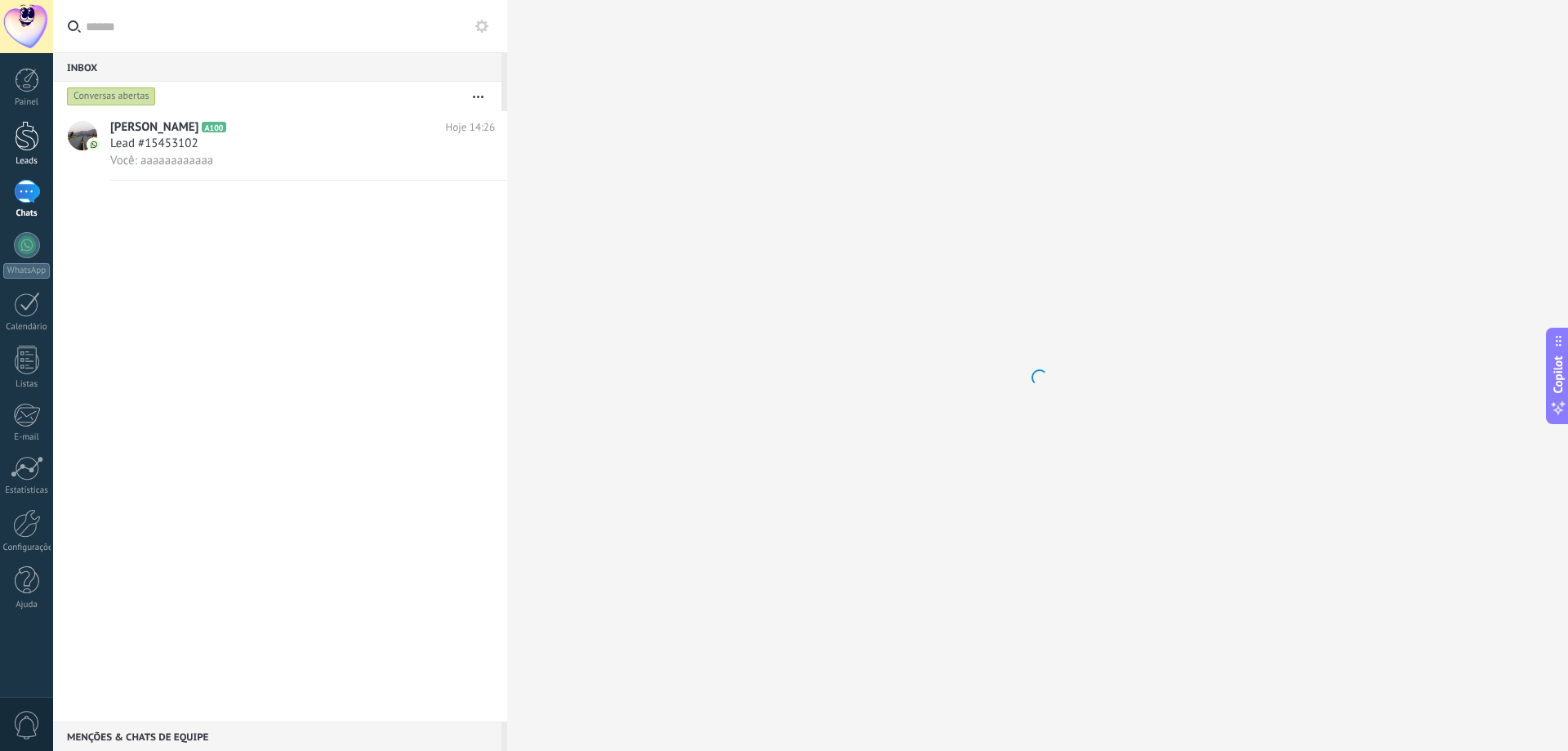
click at [13, 158] on div "Leads" at bounding box center [27, 161] width 48 height 11
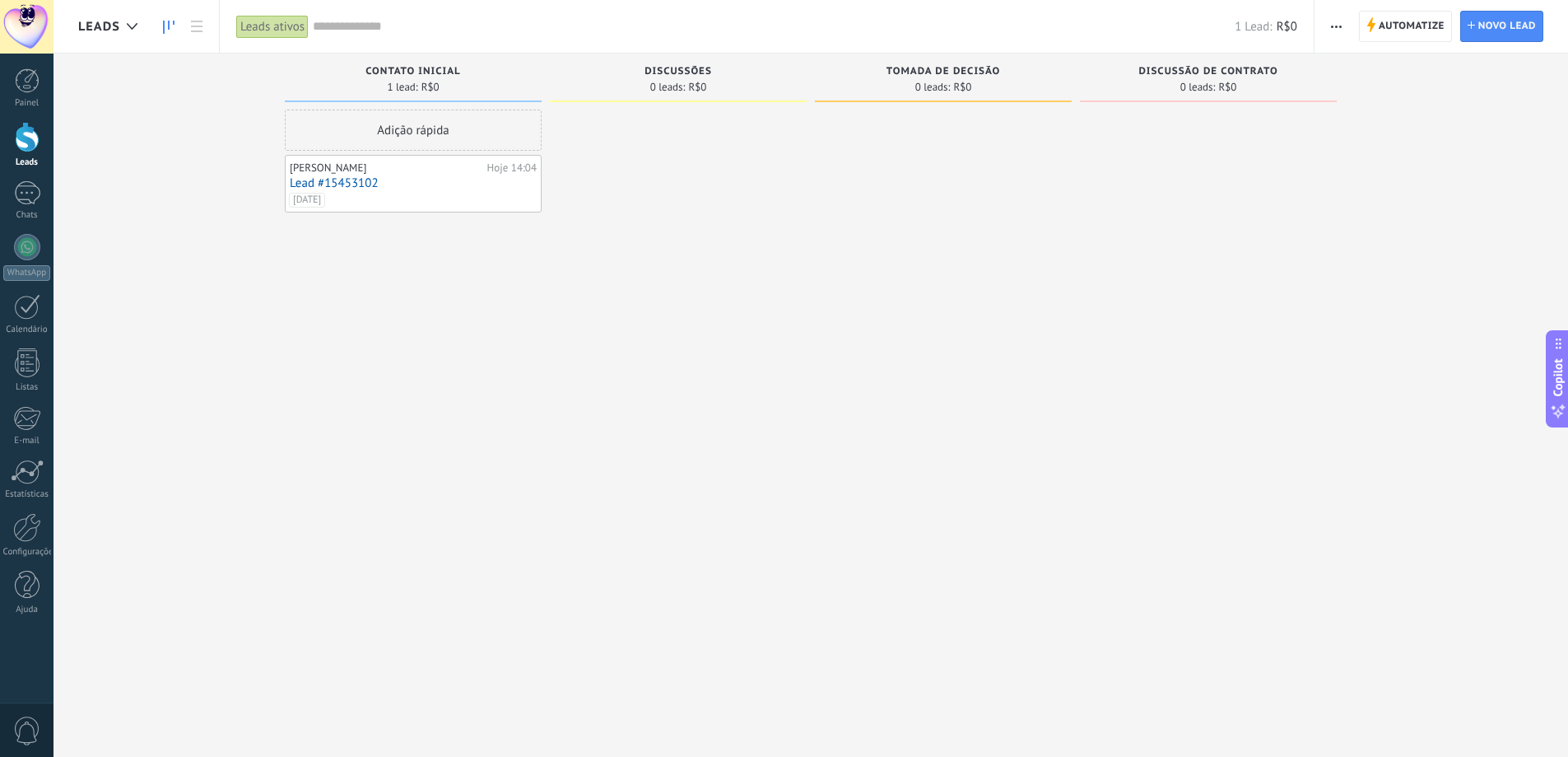
click at [446, 136] on div "Adição rápida" at bounding box center [412, 130] width 256 height 41
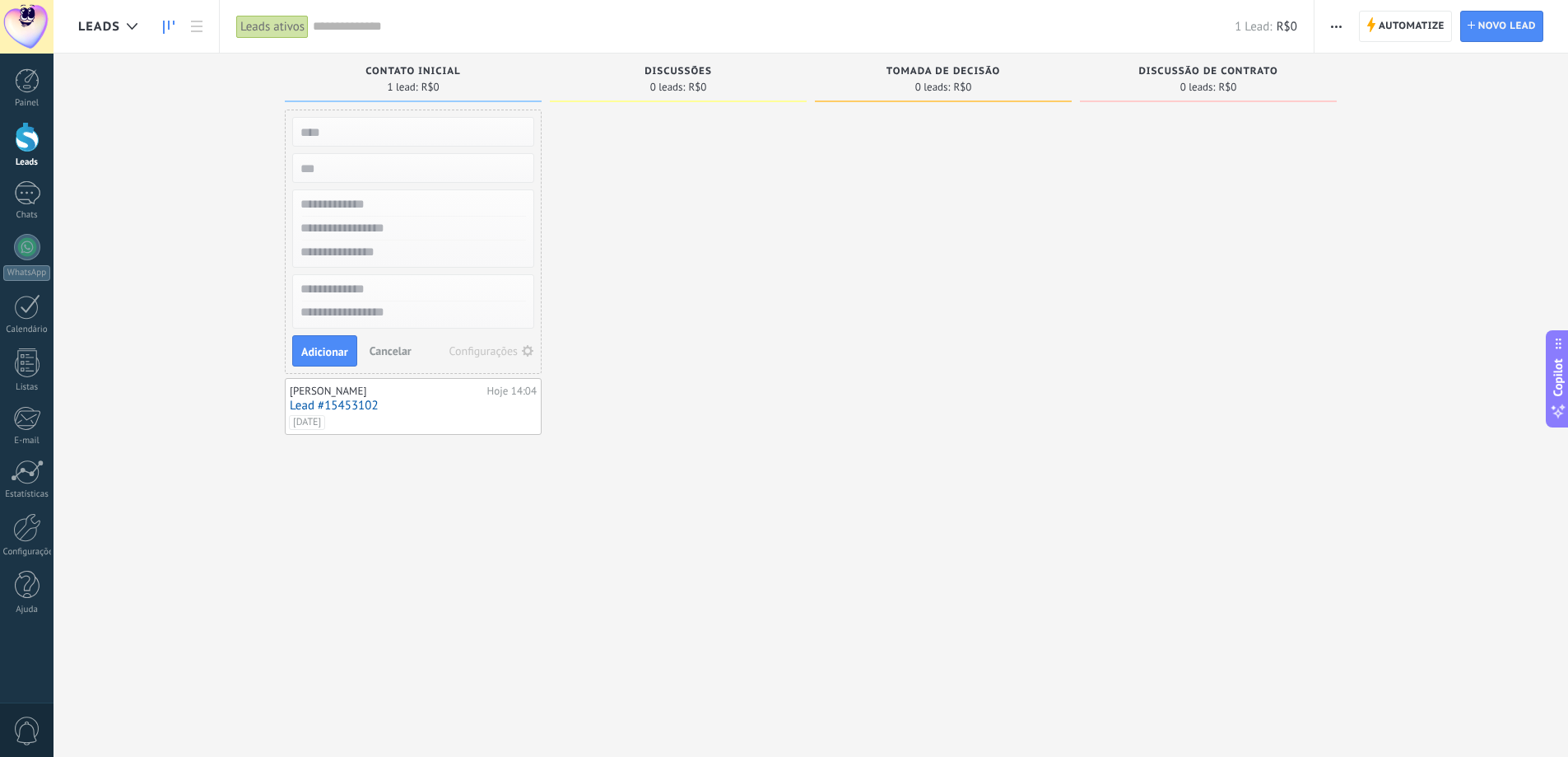
click at [384, 343] on button "Cancelar" at bounding box center [391, 350] width 55 height 24
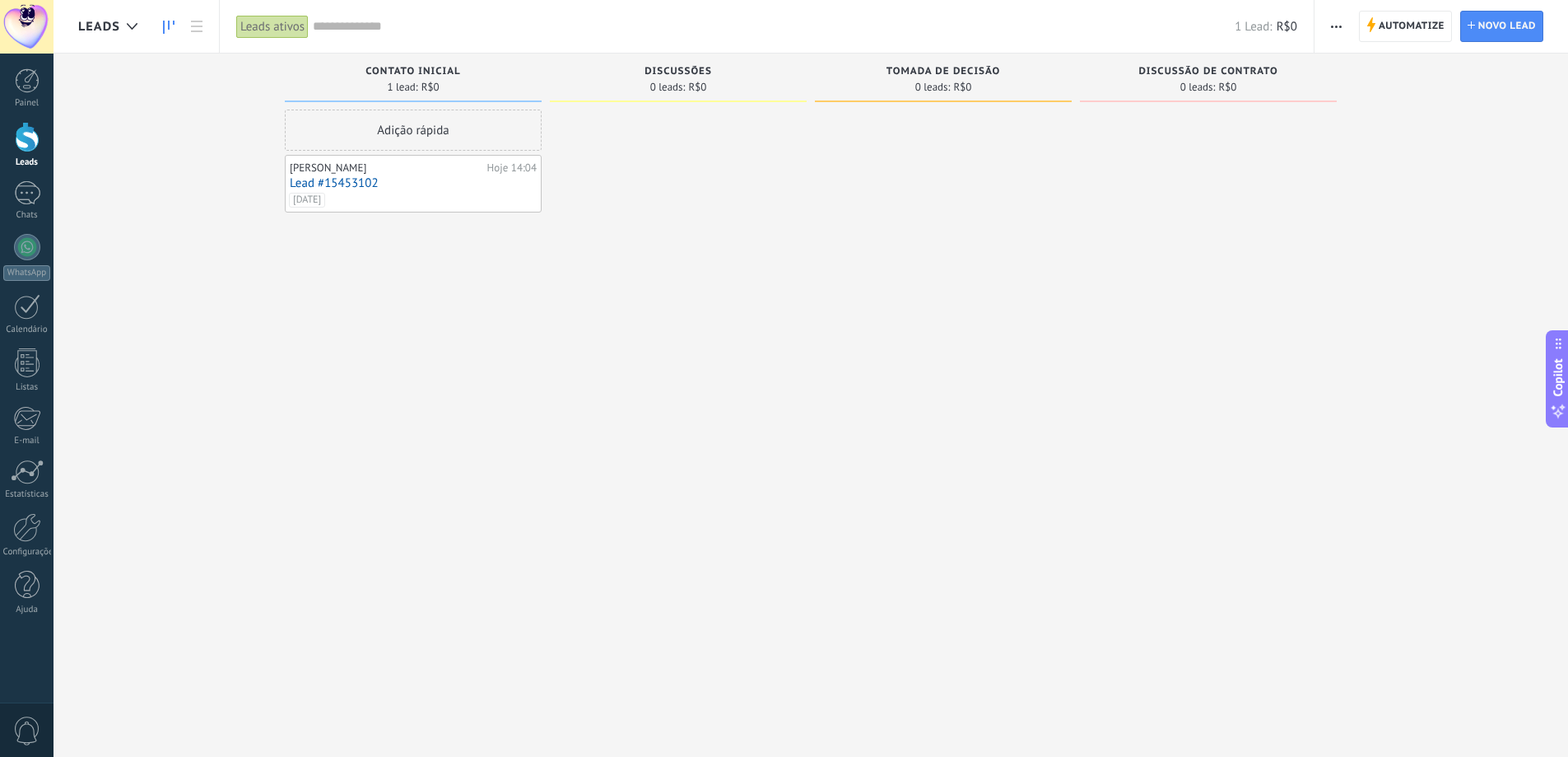
click at [381, 289] on div "Adição rápida [PERSON_NAME] Hoje 14:04 Lead #15453102 [DATE]" at bounding box center [412, 381] width 256 height 542
